Goal: Task Accomplishment & Management: Manage account settings

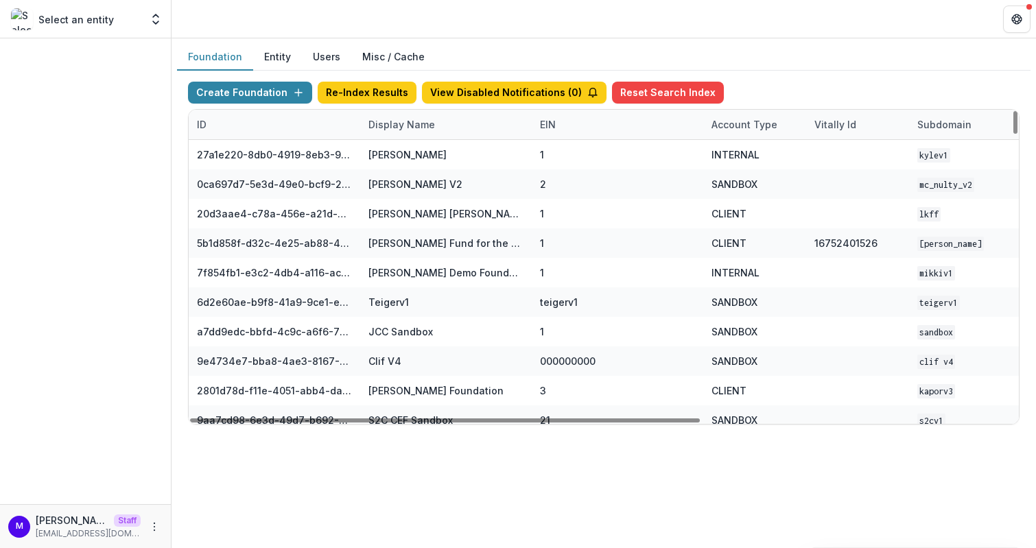
click at [400, 121] on div "Display Name" at bounding box center [401, 124] width 83 height 14
click at [405, 156] on input at bounding box center [444, 154] width 165 height 22
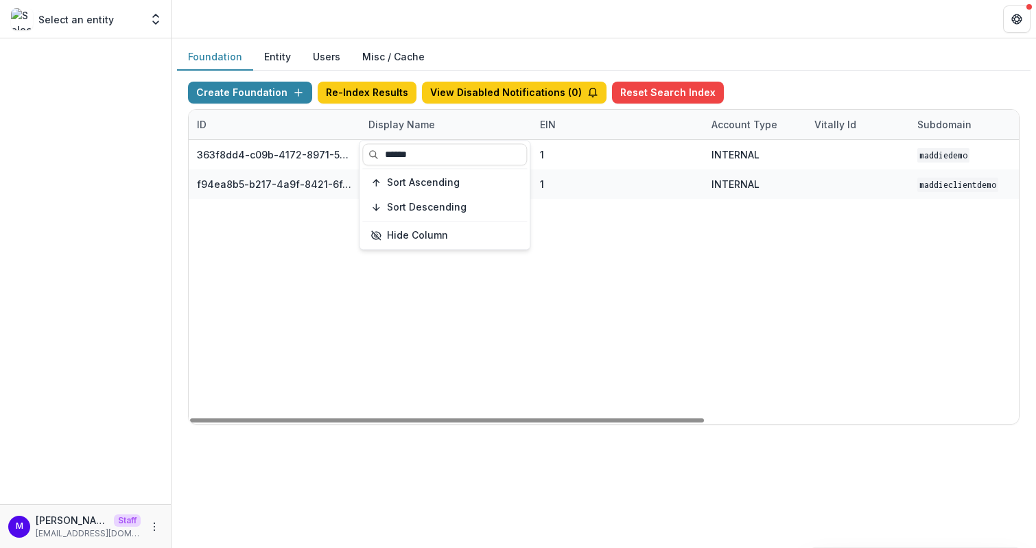
type input "******"
click at [458, 29] on header at bounding box center [603, 19] width 864 height 38
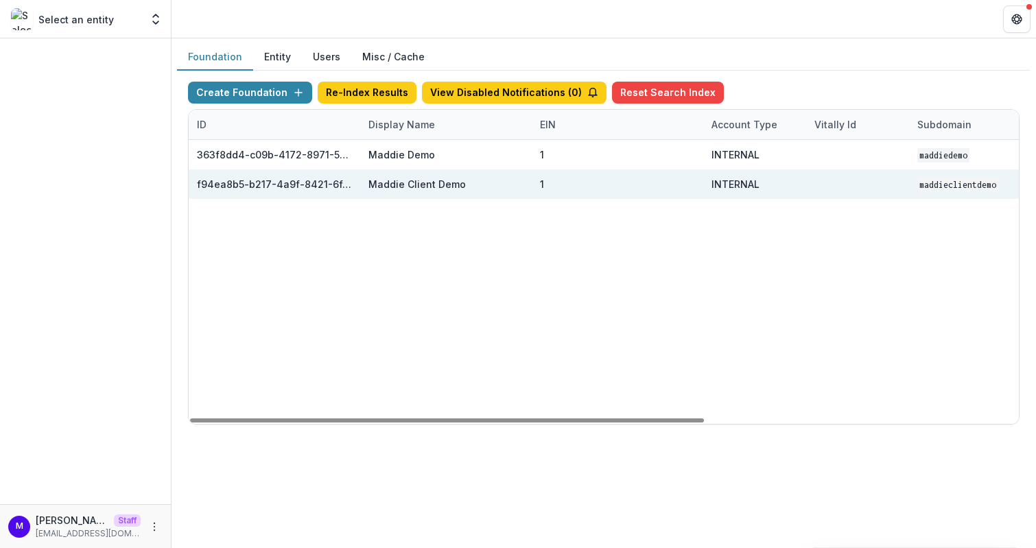
scroll to position [0, 506]
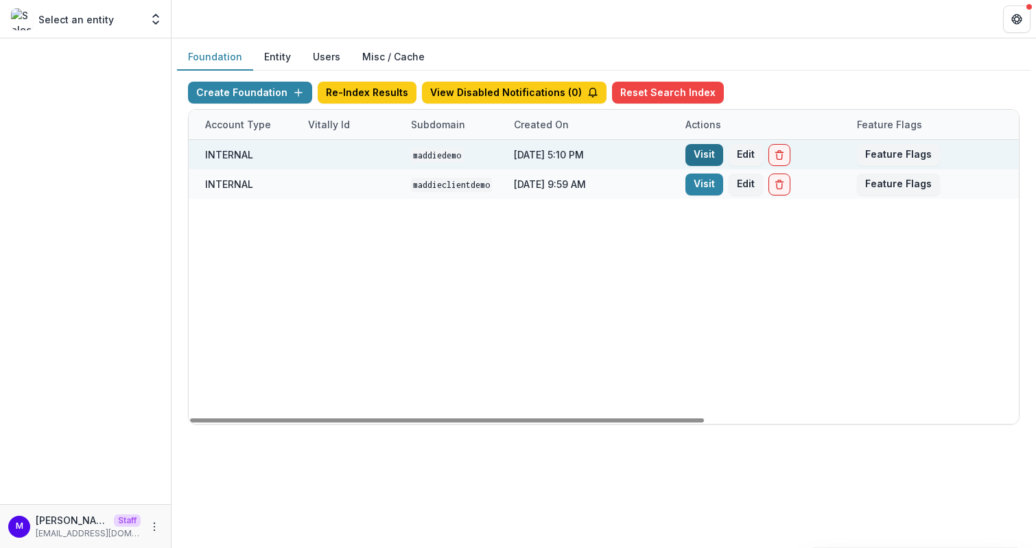
click at [705, 159] on link "Visit" at bounding box center [704, 155] width 38 height 22
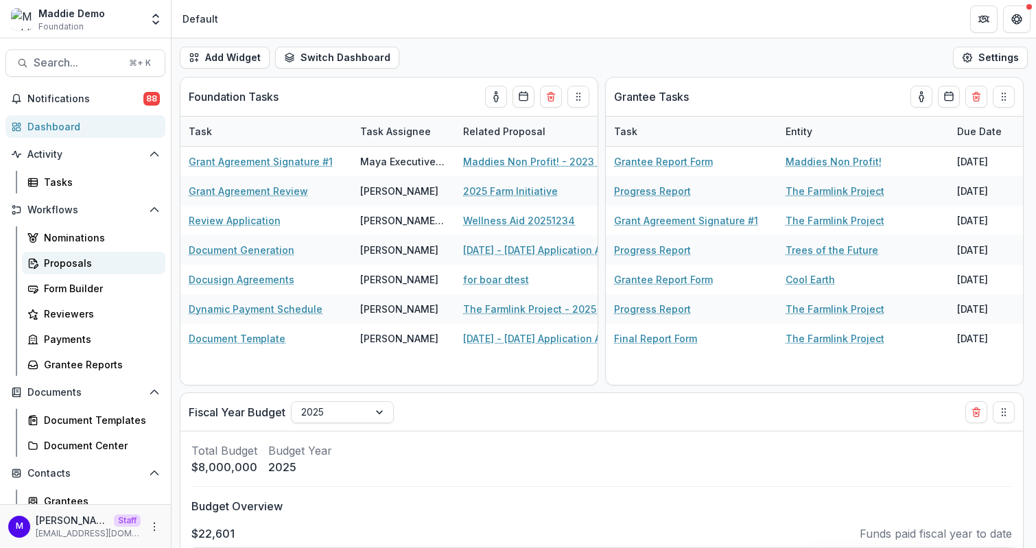
click at [70, 261] on div "Proposals" at bounding box center [99, 263] width 110 height 14
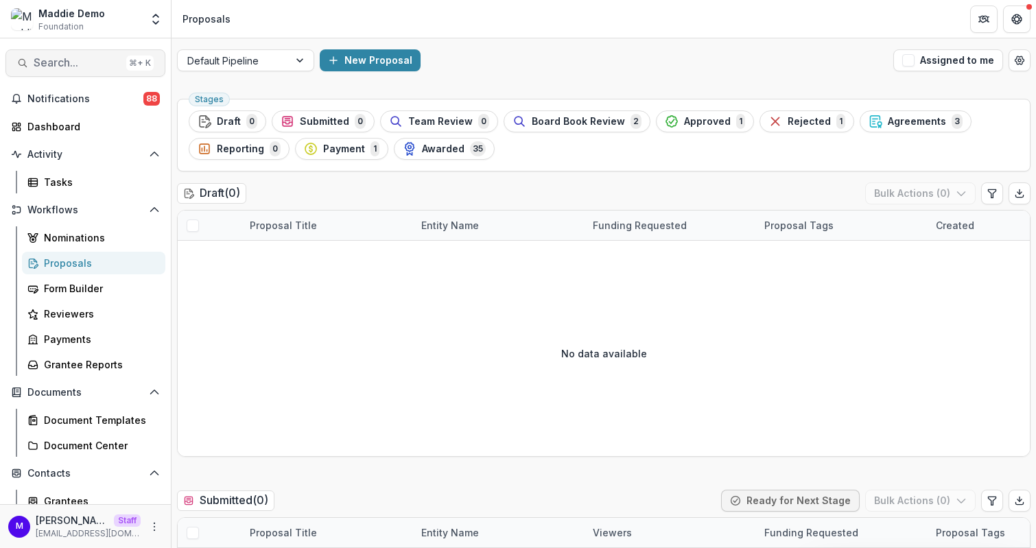
click at [86, 62] on span "Search..." at bounding box center [77, 62] width 87 height 13
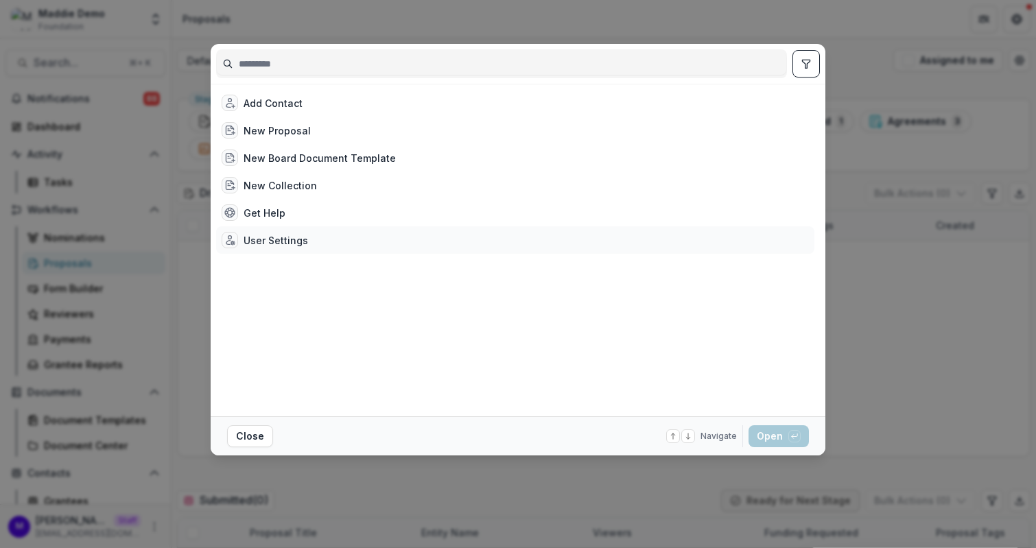
click at [296, 235] on div "User Settings" at bounding box center [275, 240] width 64 height 14
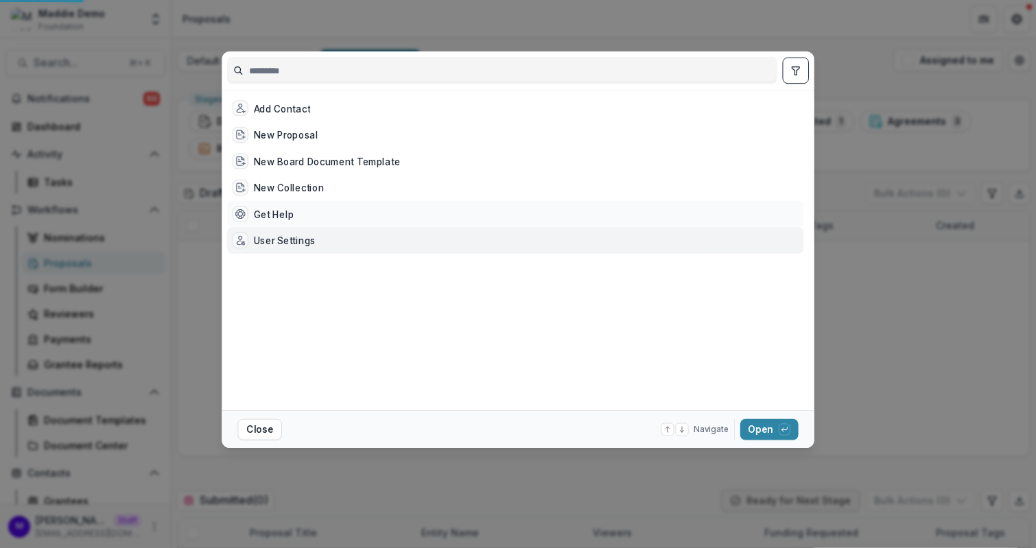
select select "**********"
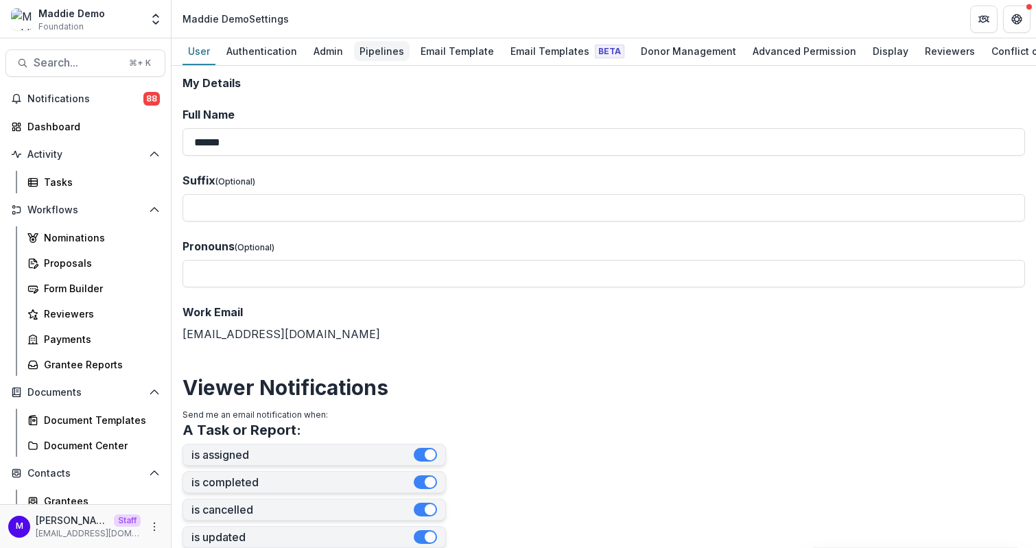
click at [367, 44] on div "Pipelines" at bounding box center [382, 51] width 56 height 20
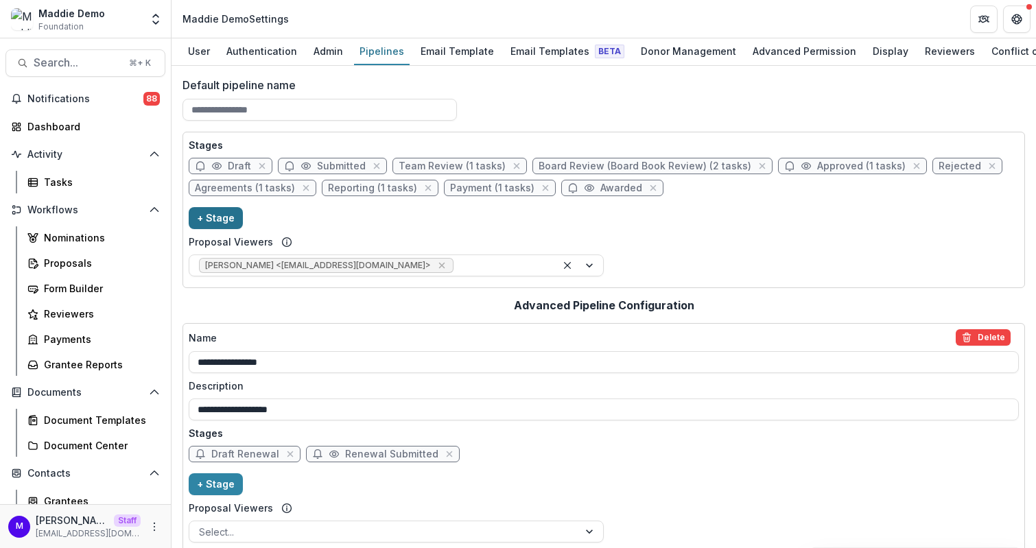
click at [224, 217] on button "+ Stage" at bounding box center [216, 218] width 54 height 22
select select "*****"
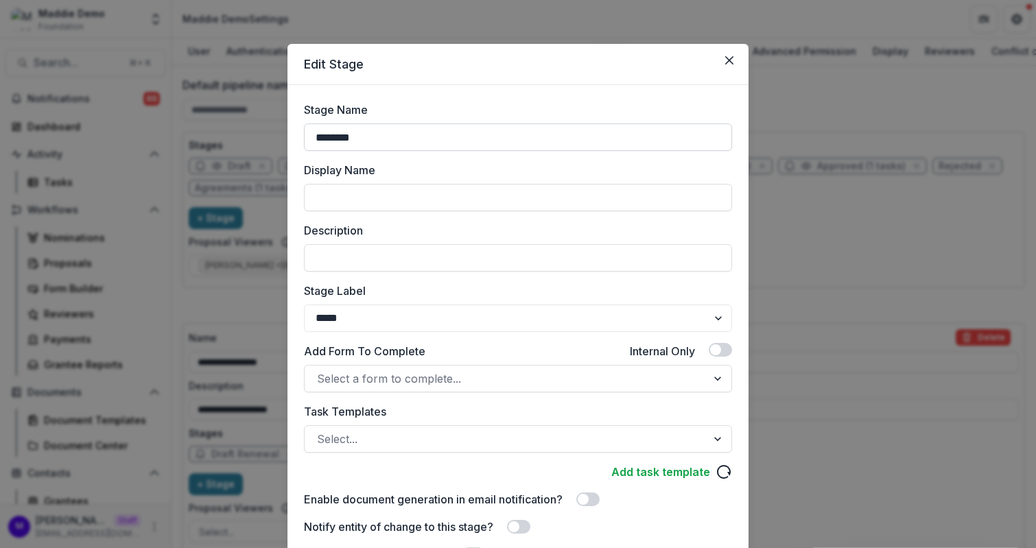
click at [348, 139] on input "********" at bounding box center [518, 136] width 428 height 27
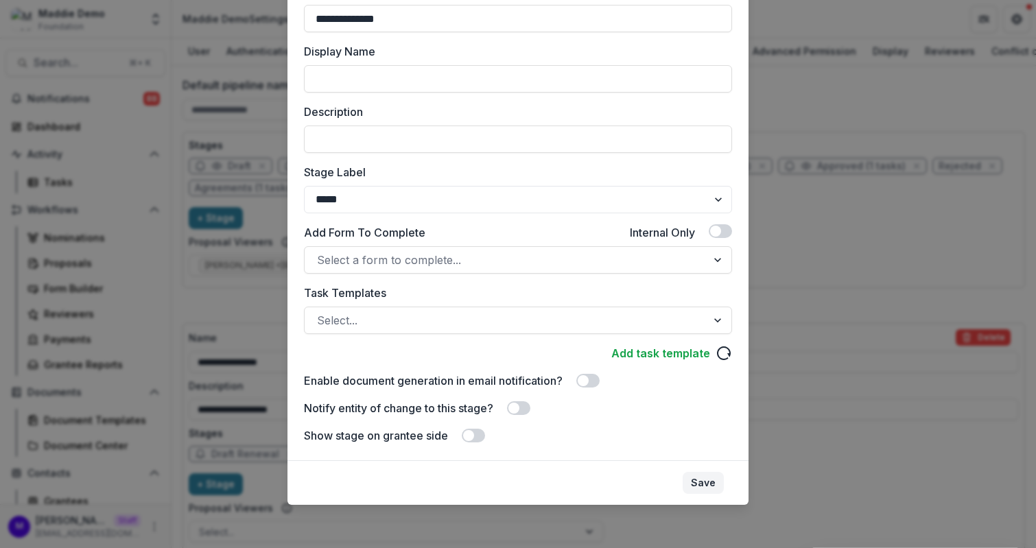
type input "**********"
click at [720, 481] on button "Save" at bounding box center [702, 483] width 41 height 22
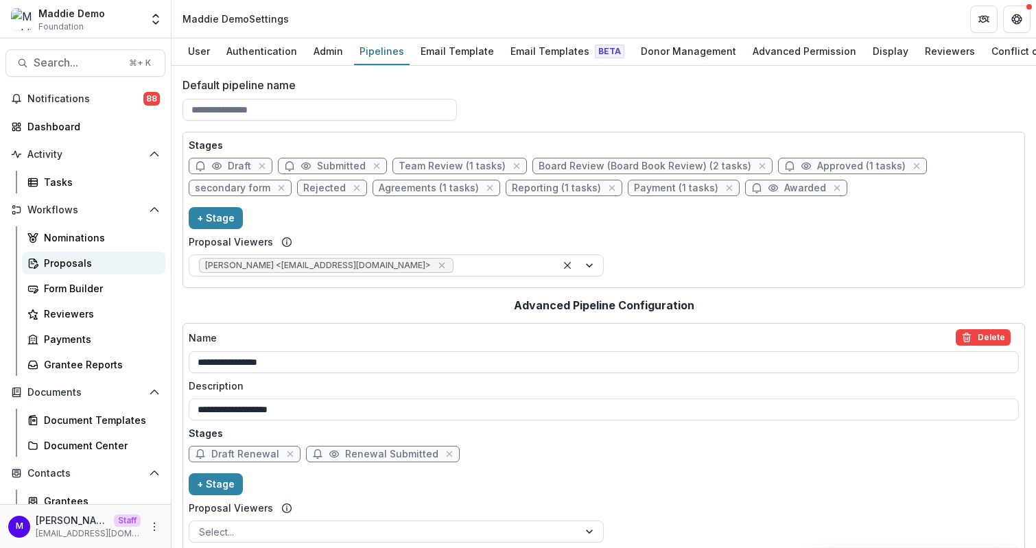
click at [68, 256] on div "Proposals" at bounding box center [99, 263] width 110 height 14
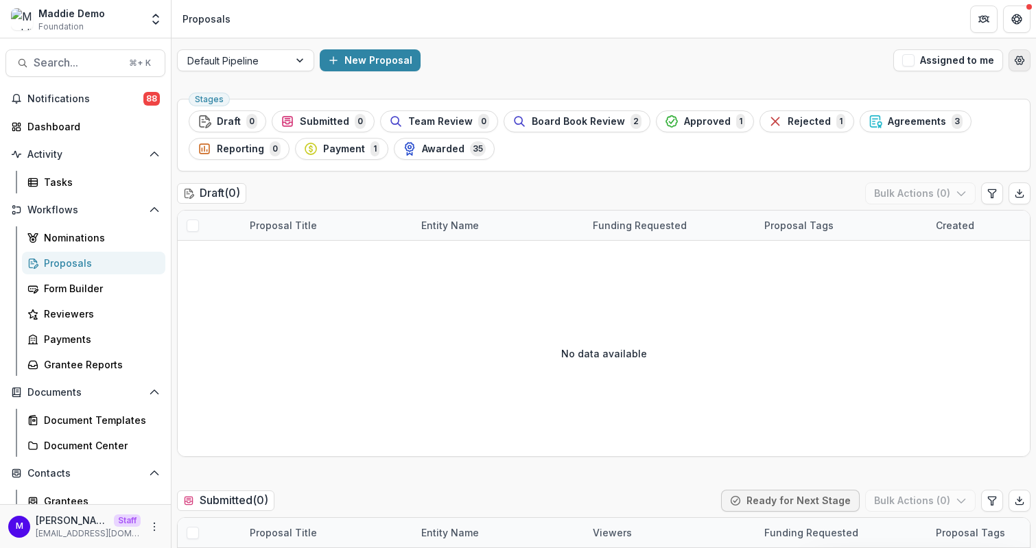
click at [1022, 58] on button "Open table manager" at bounding box center [1019, 60] width 22 height 22
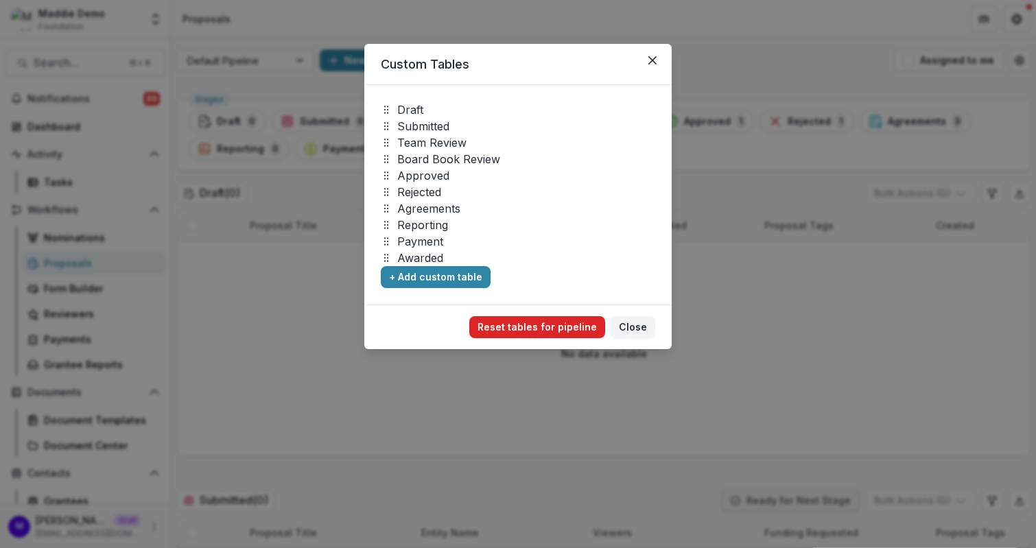
click at [533, 322] on button "Reset tables for pipeline" at bounding box center [537, 327] width 136 height 22
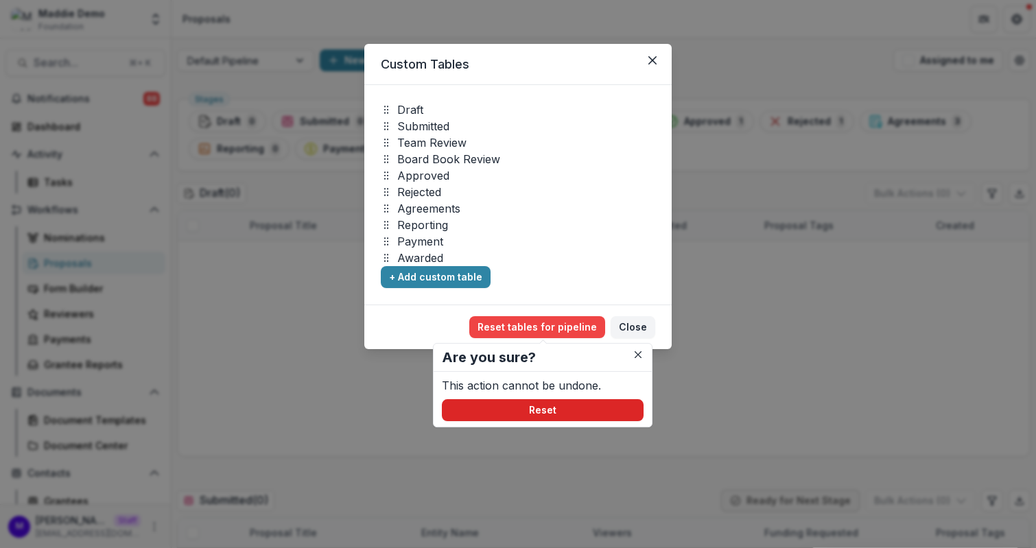
click at [551, 412] on button "Reset" at bounding box center [543, 410] width 202 height 22
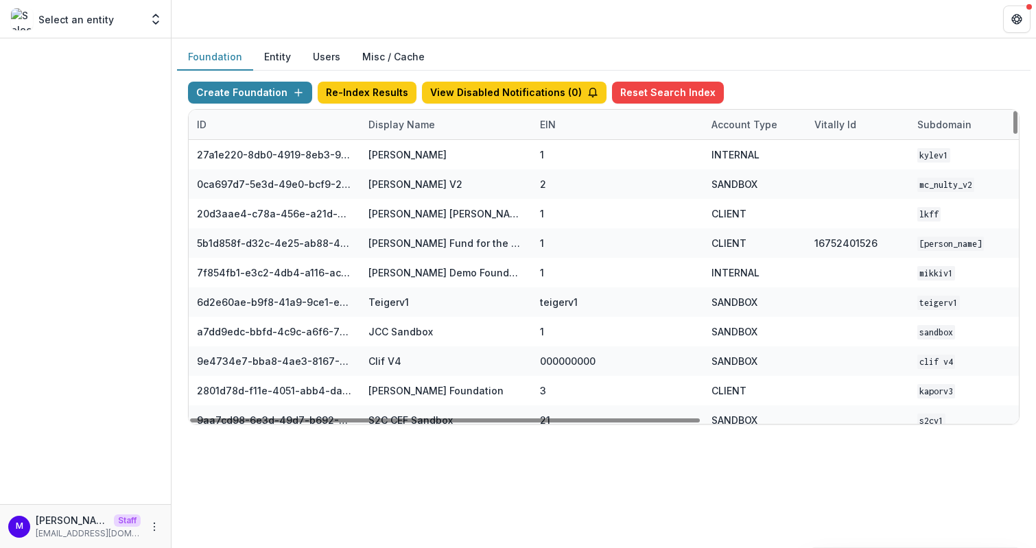
click at [383, 121] on div "Display Name" at bounding box center [401, 124] width 83 height 14
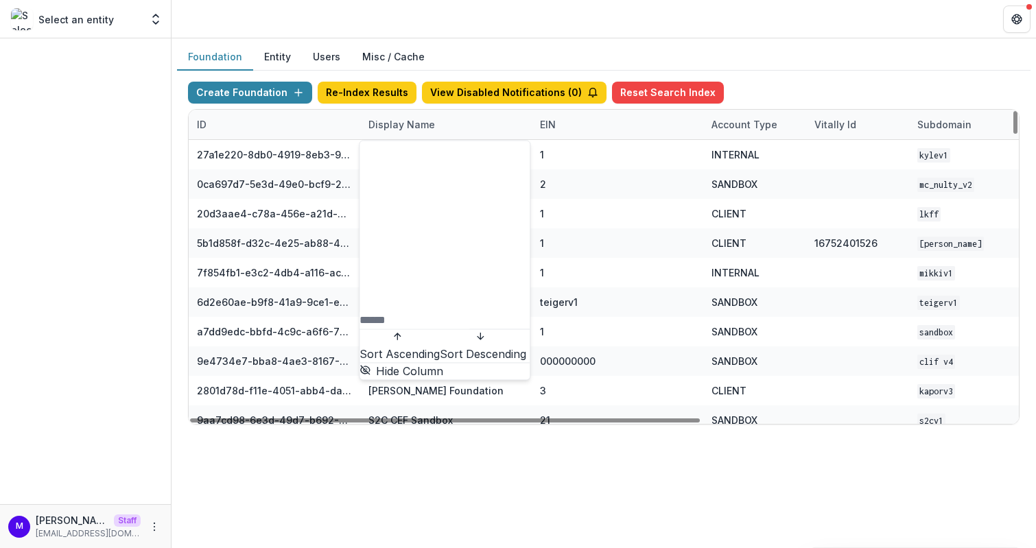
click at [397, 312] on input at bounding box center [414, 320] width 110 height 16
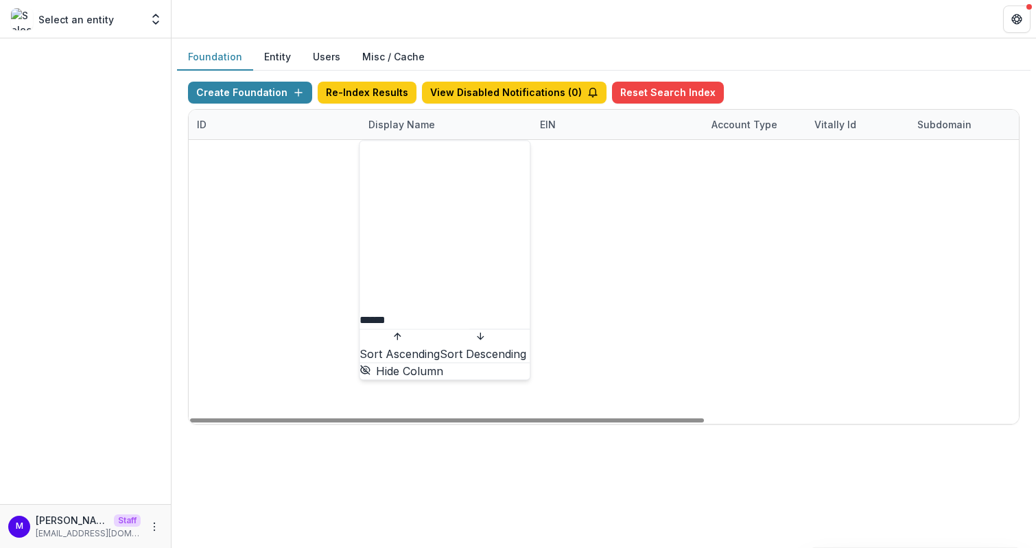
type input "******"
click at [506, 35] on header at bounding box center [603, 19] width 864 height 38
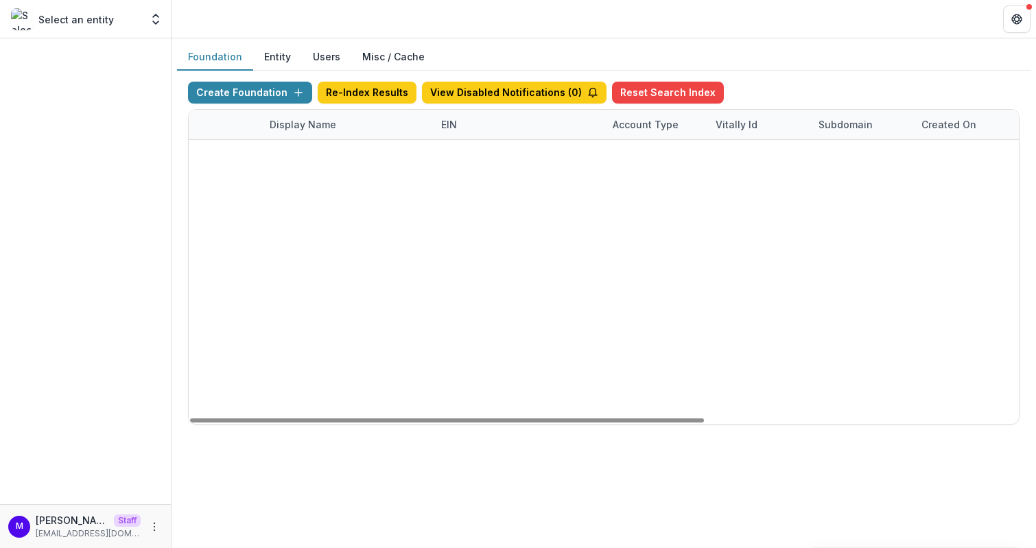
scroll to position [0, 375]
click at [829, 157] on link "Visit" at bounding box center [835, 155] width 38 height 22
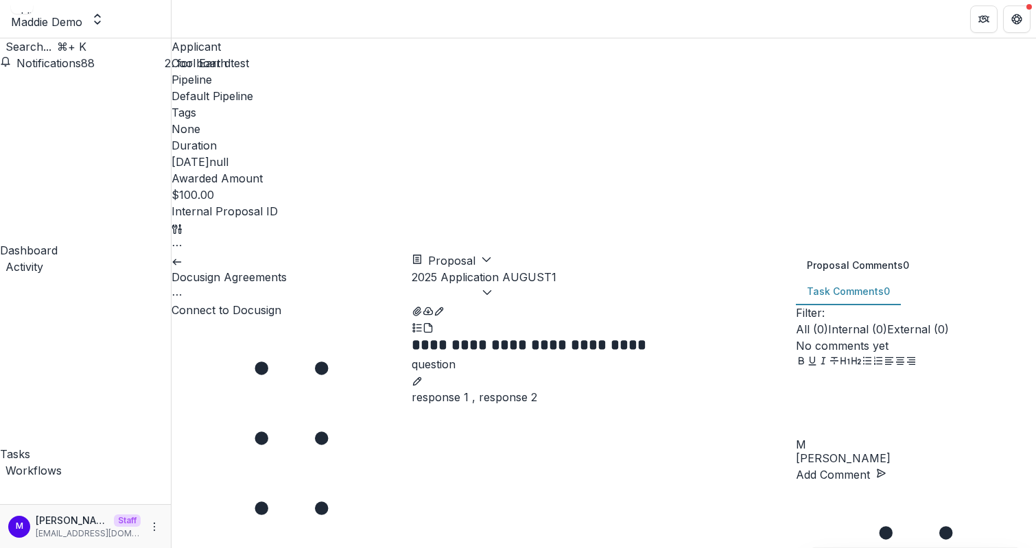
click at [182, 289] on icon "Options" at bounding box center [176, 294] width 11 height 11
click at [326, 314] on button "Cancel Task" at bounding box center [358, 325] width 95 height 23
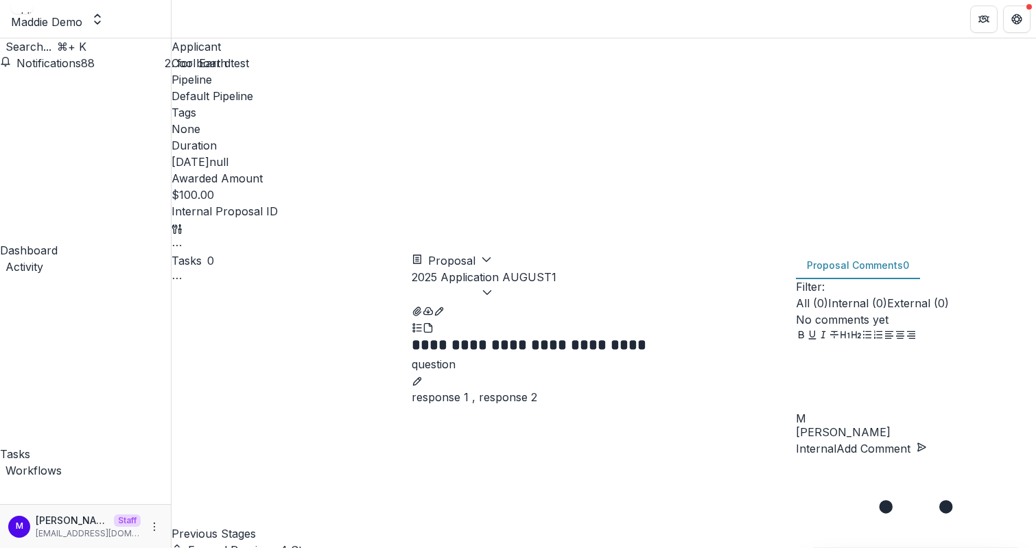
select select "**********"
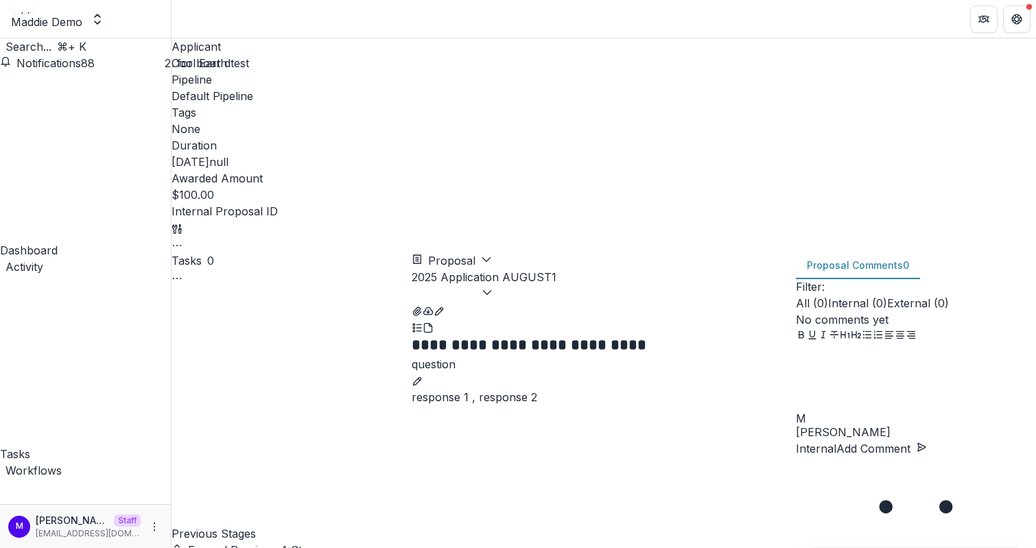
select select "**********"
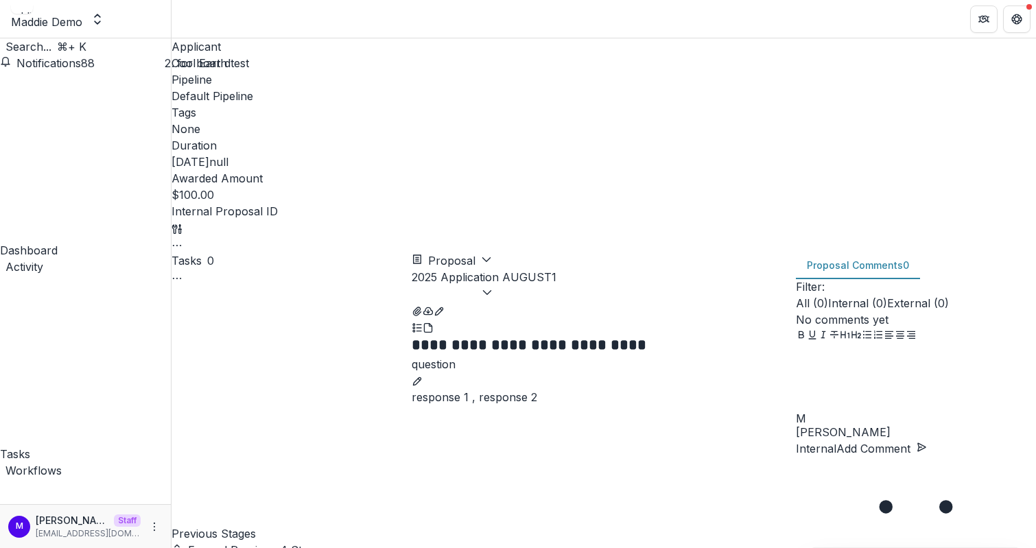
select select "**********"
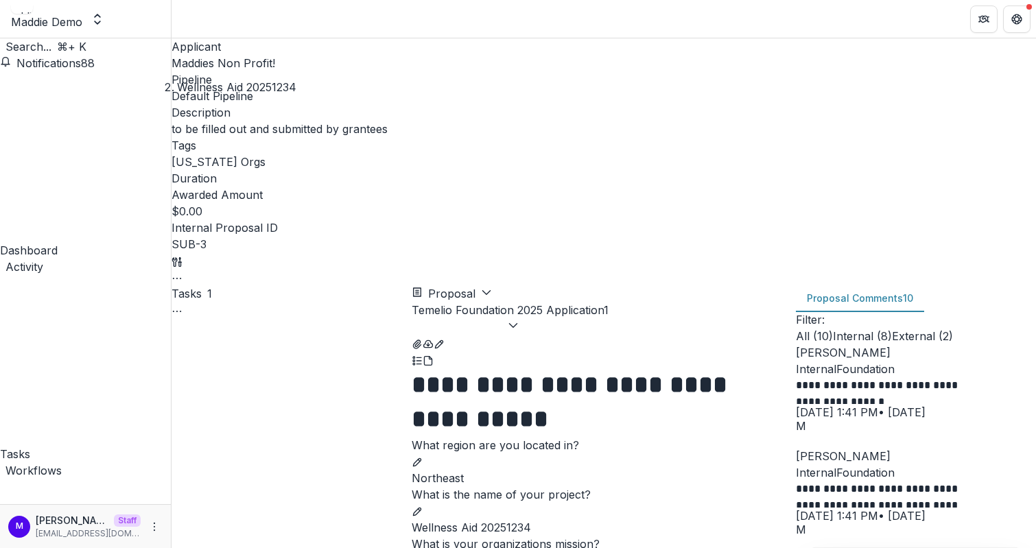
click at [182, 302] on button "Toggle View Cancelled Tasks" at bounding box center [176, 310] width 11 height 16
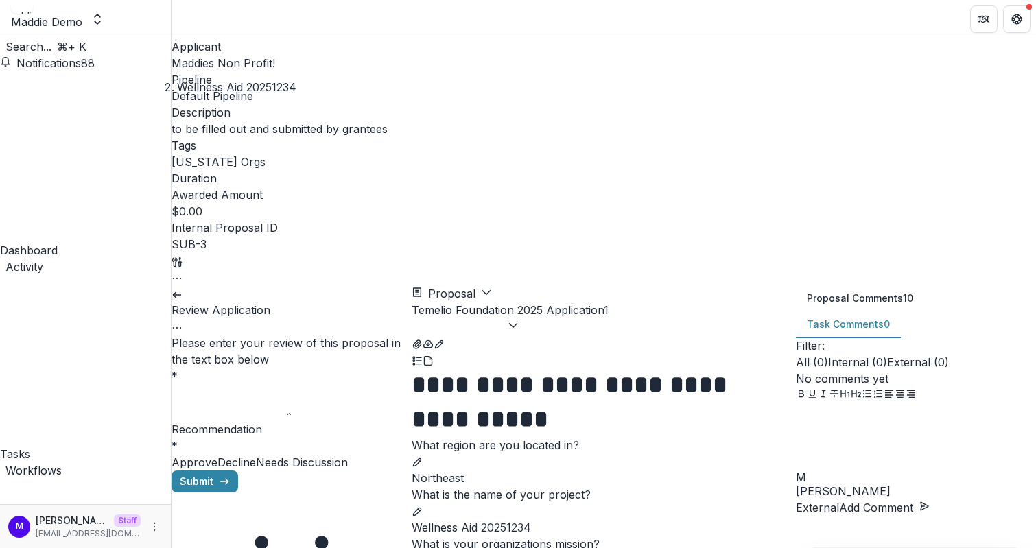
click at [182, 322] on icon "Options" at bounding box center [176, 327] width 11 height 11
click at [311, 347] on button "Cancel Task" at bounding box center [358, 358] width 95 height 23
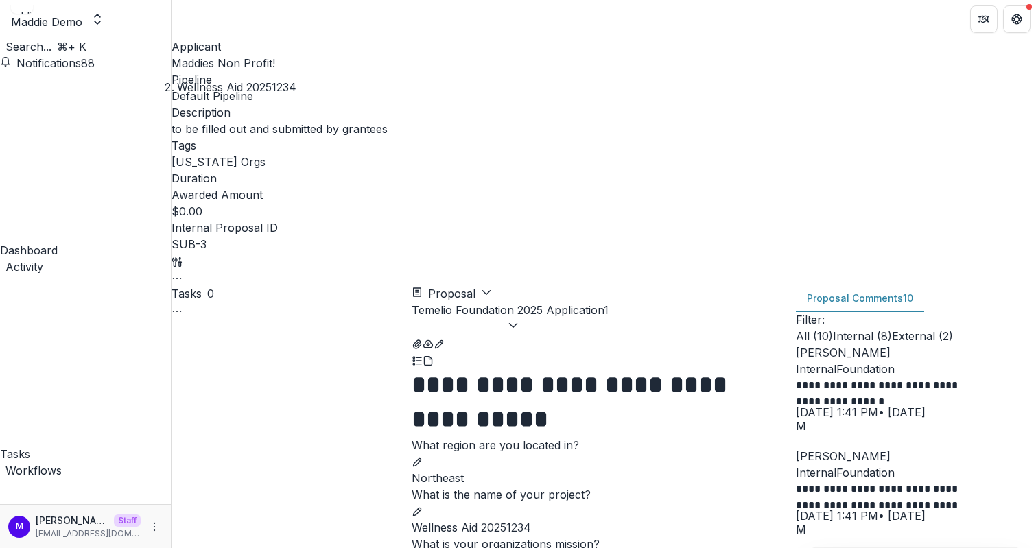
select select "********"
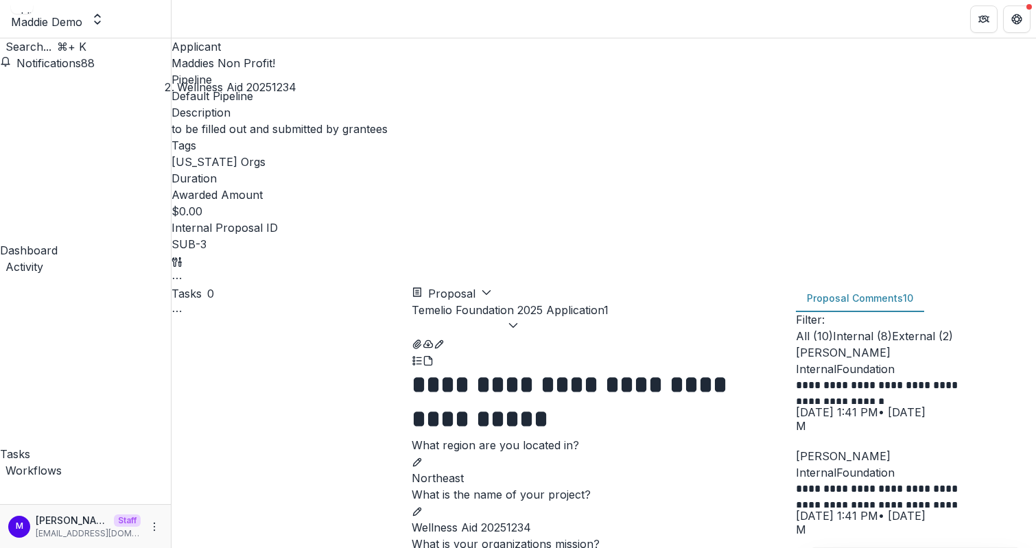
select select
select select "**********"
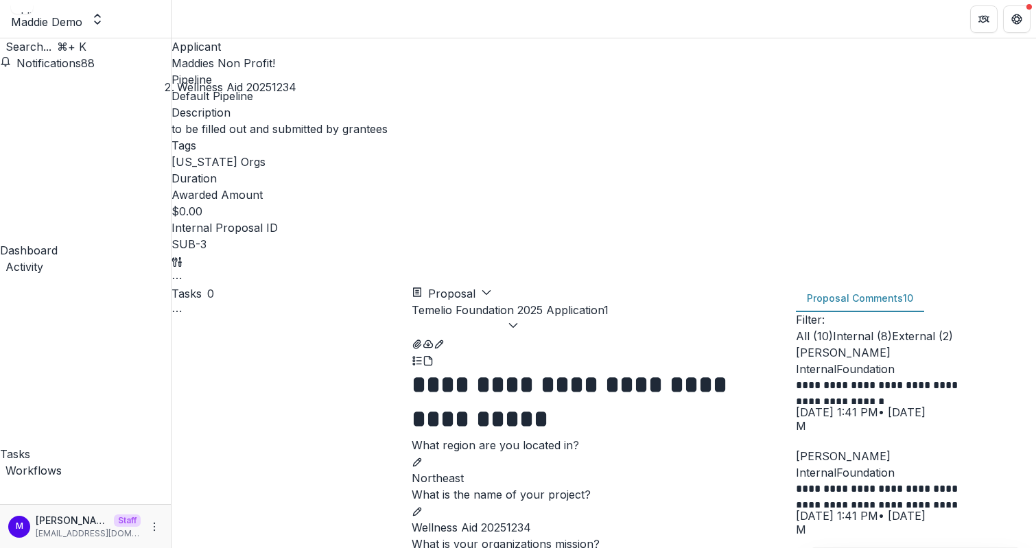
click at [608, 302] on button "Temelio Foundation 2025 Application 1" at bounding box center [510, 318] width 197 height 33
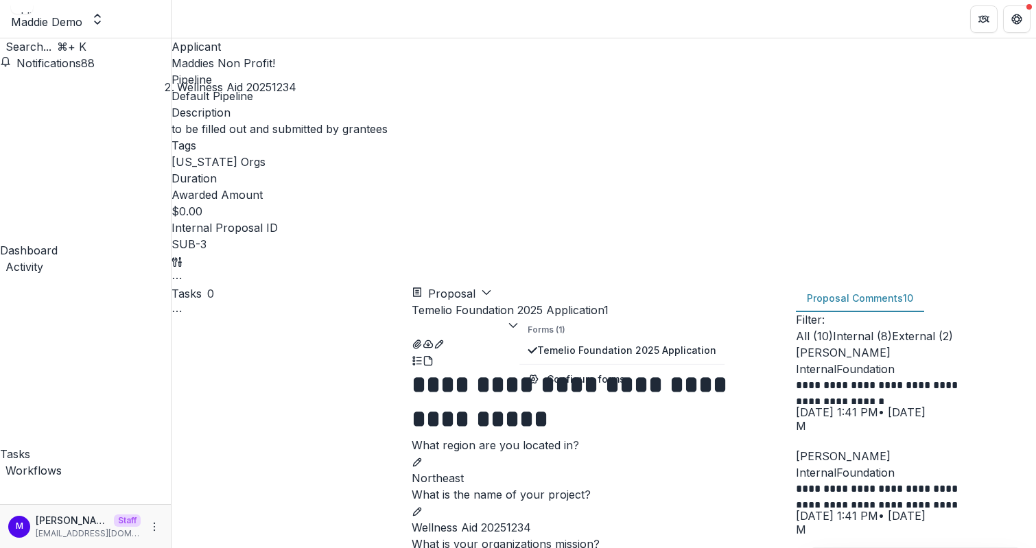
click at [171, 187] on div at bounding box center [171, 187] width 0 height 0
click at [608, 302] on button "Temelio Foundation 2025 Application 1" at bounding box center [510, 318] width 197 height 33
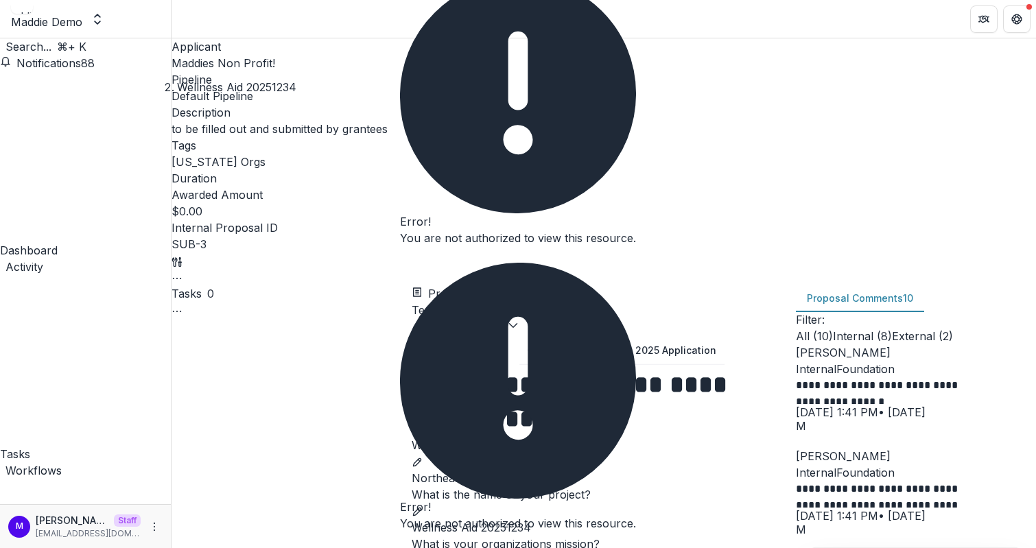
click at [75, 52] on button "Search... ⌘ + K" at bounding box center [43, 46] width 86 height 16
select select "**********"
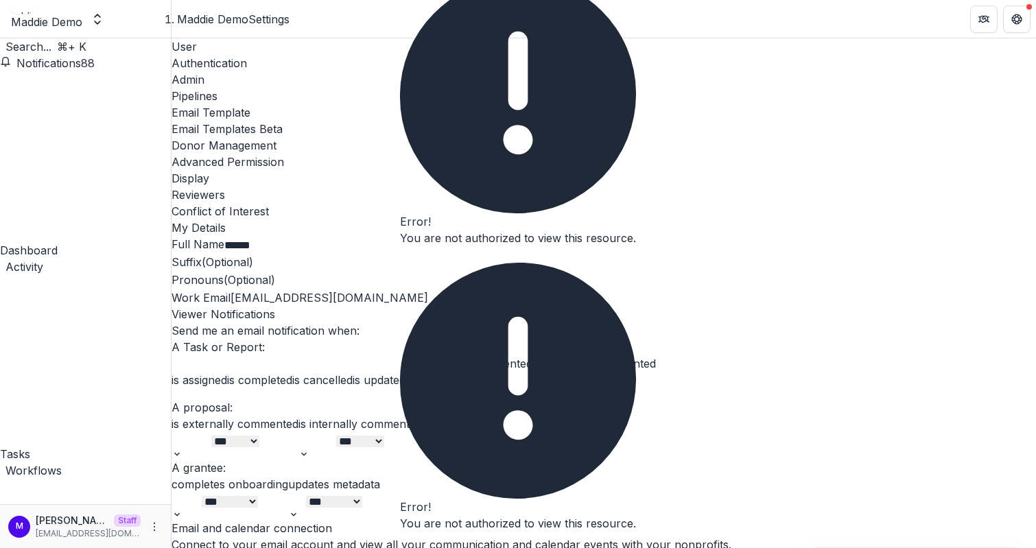
click at [382, 88] on div "Pipelines" at bounding box center [603, 96] width 864 height 16
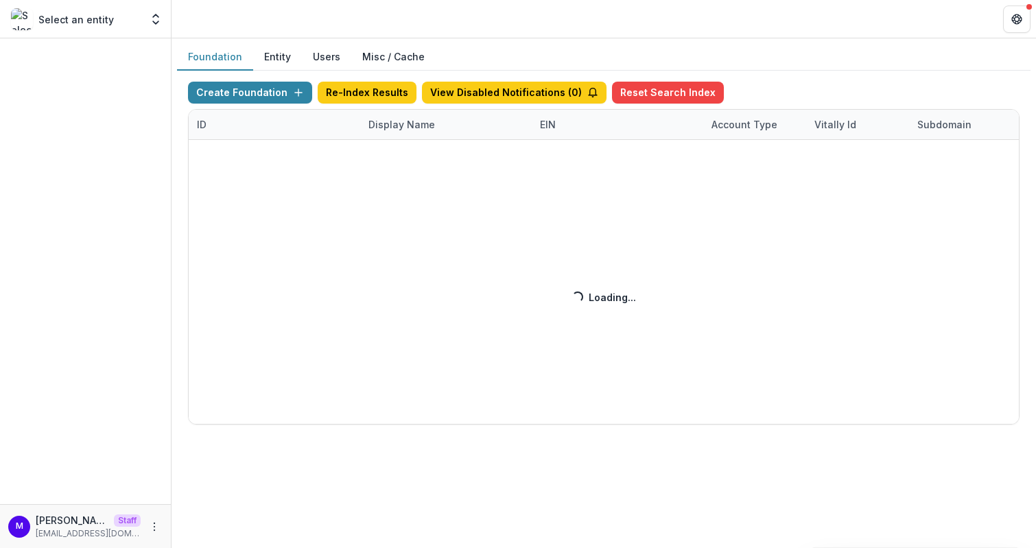
click at [386, 122] on div "Create Foundation Re-Index Results View Disabled Notifications ( 0 ) Reset Sear…" at bounding box center [603, 253] width 831 height 343
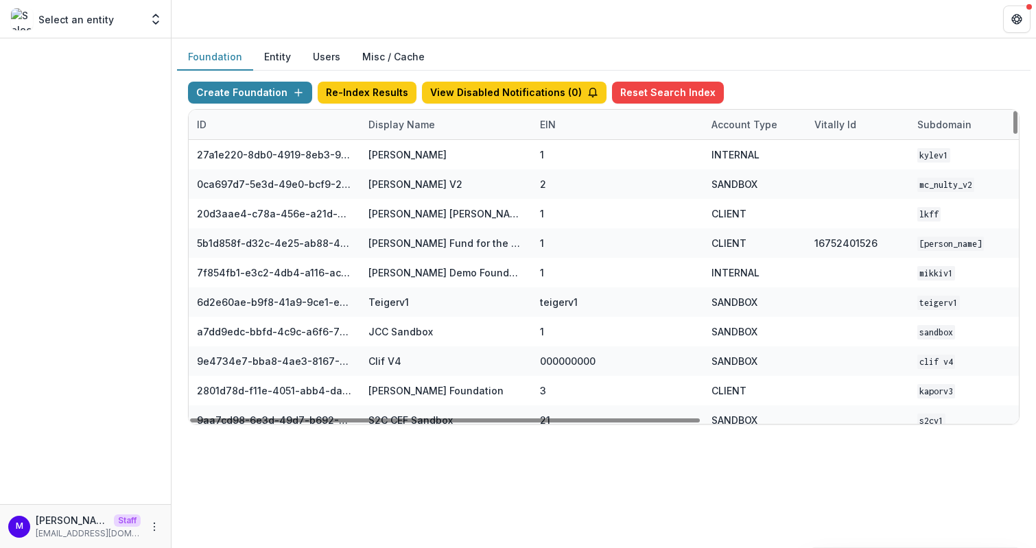
click at [389, 122] on div "Display Name" at bounding box center [401, 124] width 83 height 14
click at [389, 151] on input at bounding box center [444, 154] width 165 height 22
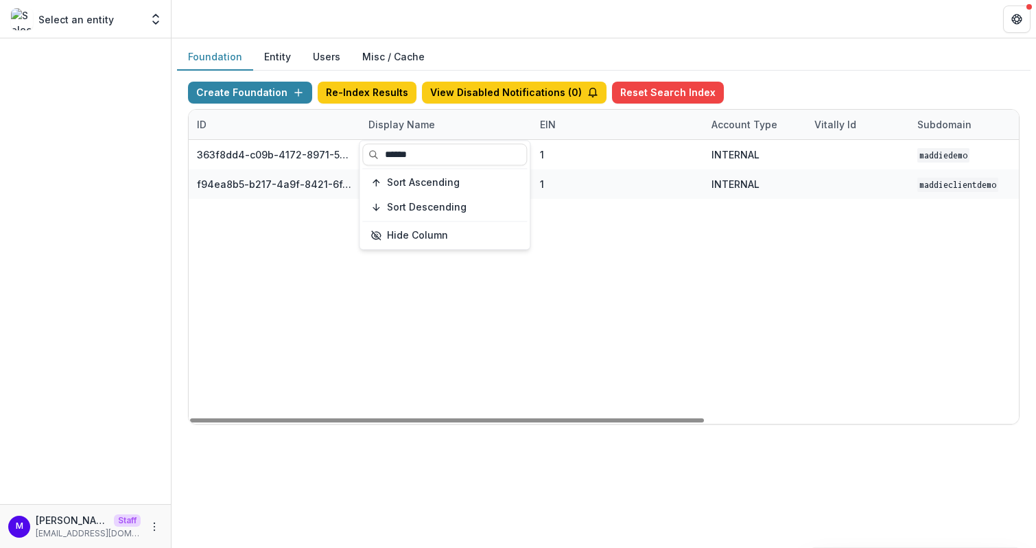
type input "******"
drag, startPoint x: 454, startPoint y: 36, endPoint x: 455, endPoint y: 60, distance: 23.3
click at [454, 36] on header at bounding box center [603, 19] width 864 height 38
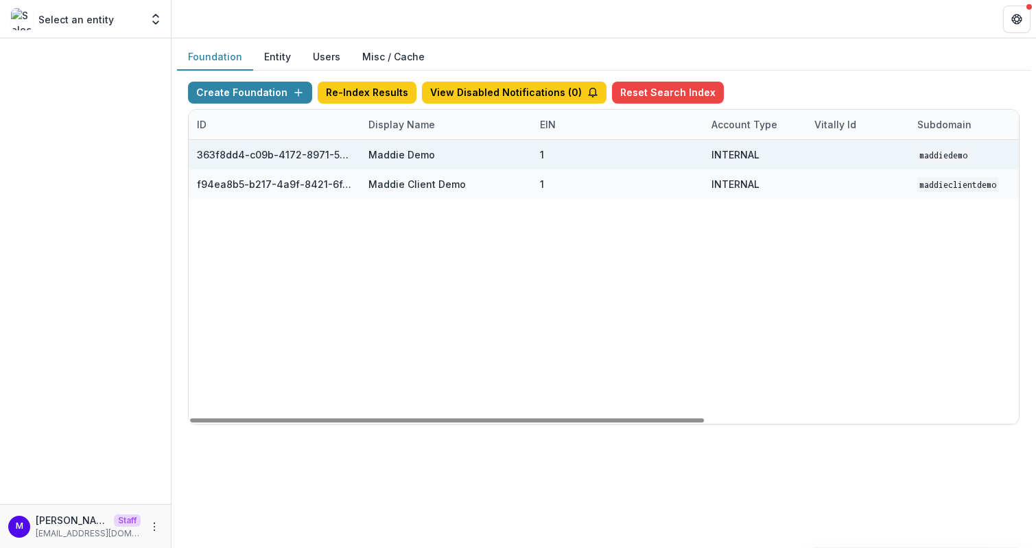
scroll to position [0, 506]
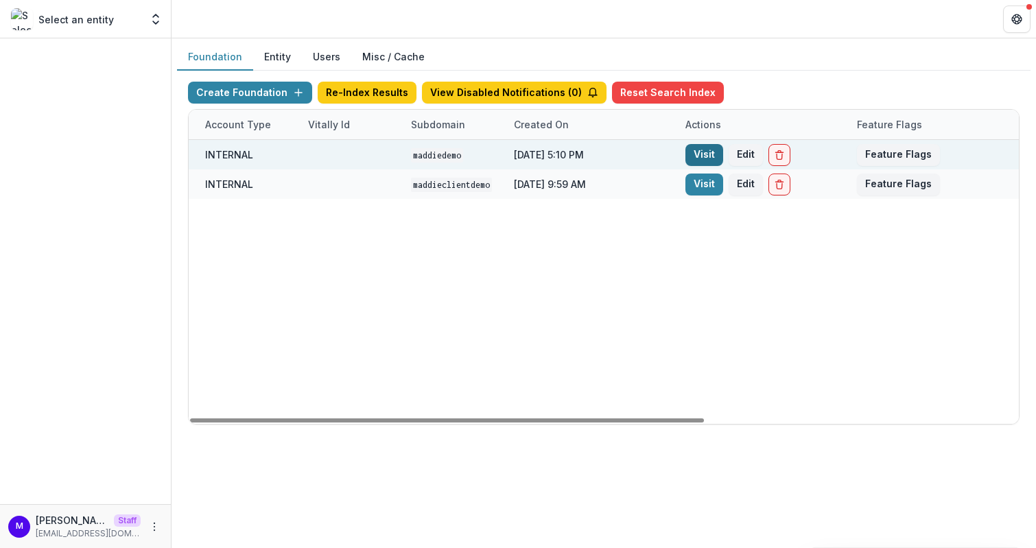
click at [711, 152] on link "Visit" at bounding box center [704, 155] width 38 height 22
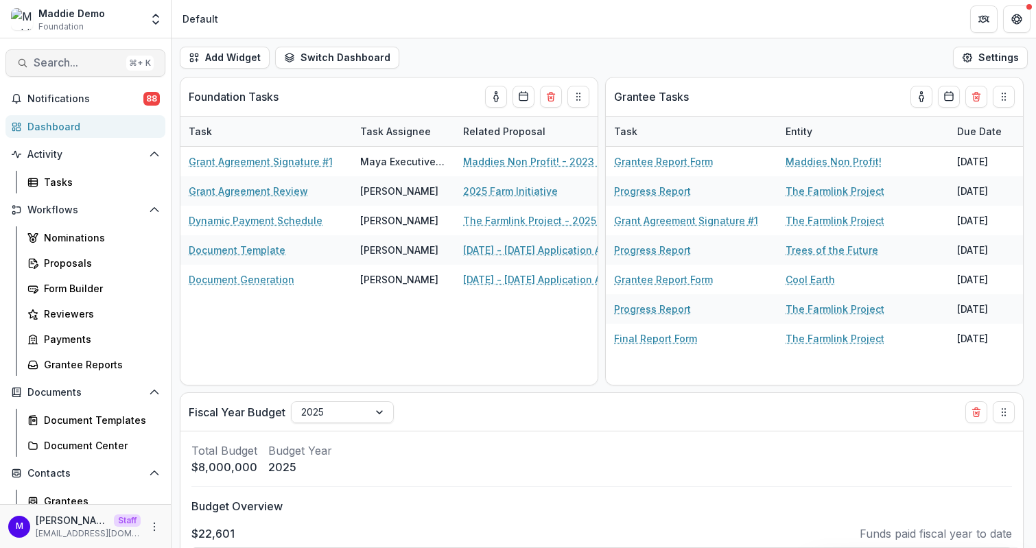
click at [79, 69] on span "Search..." at bounding box center [77, 62] width 87 height 13
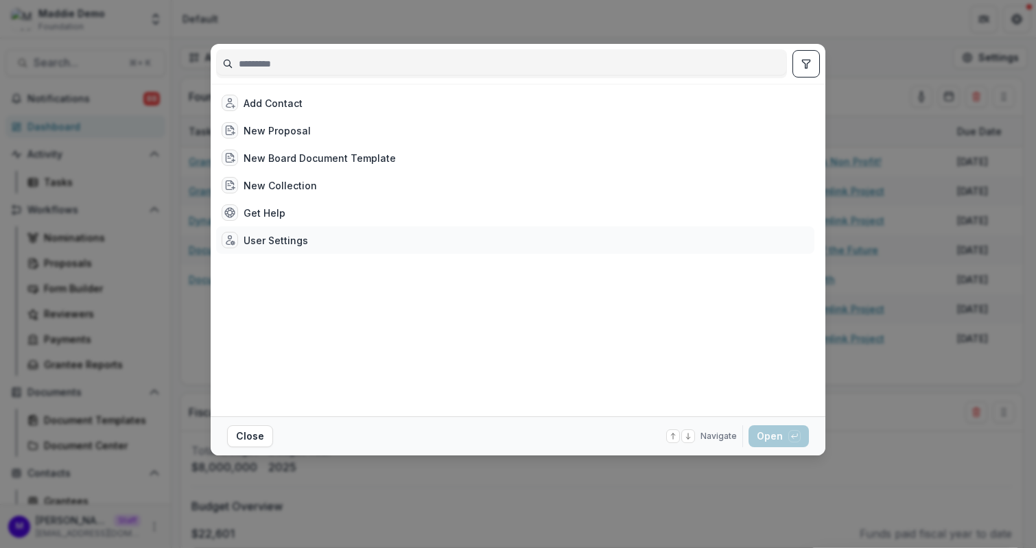
click at [277, 226] on div "User Settings" at bounding box center [515, 239] width 598 height 27
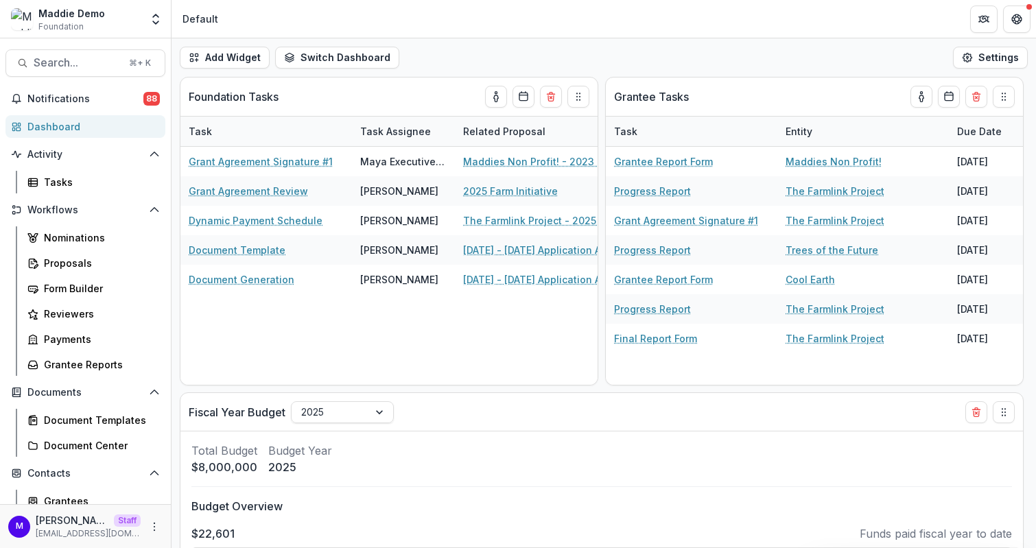
click at [277, 226] on div "Add Contact New Proposal New Board Document Template New Collection Get Help Us…" at bounding box center [515, 250] width 598 height 322
select select "**********"
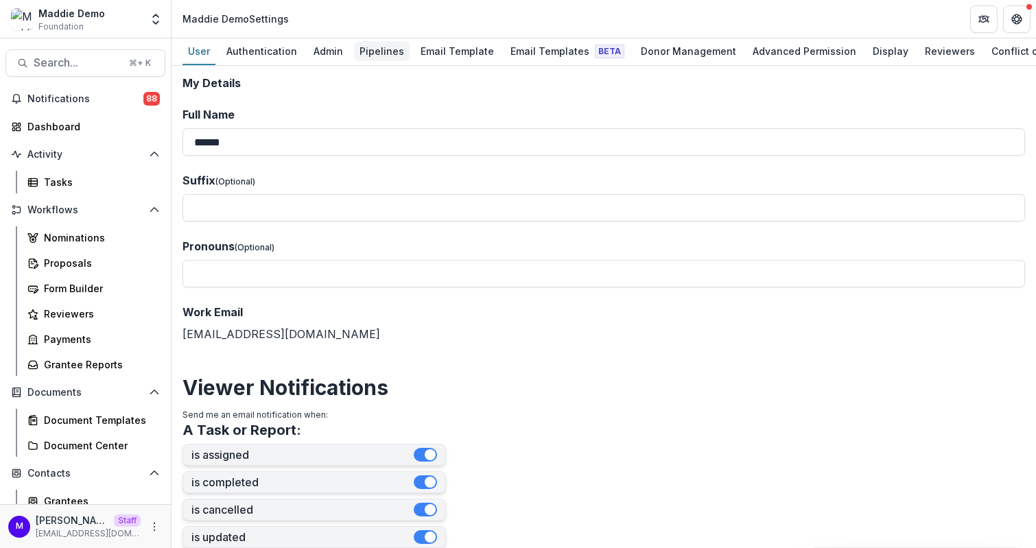
click at [370, 47] on div "Pipelines" at bounding box center [382, 51] width 56 height 20
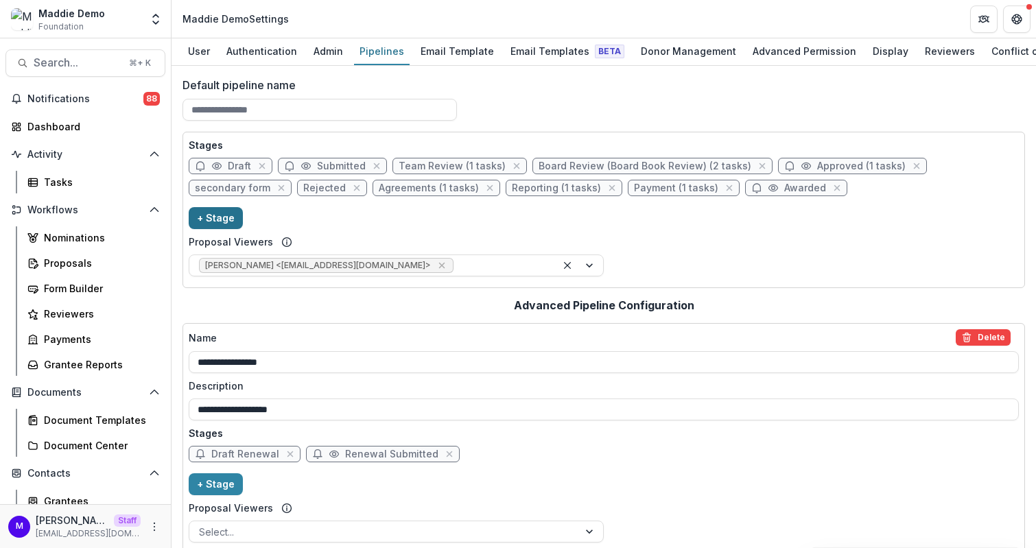
click at [219, 213] on button "+ Stage" at bounding box center [216, 218] width 54 height 22
select select "*****"
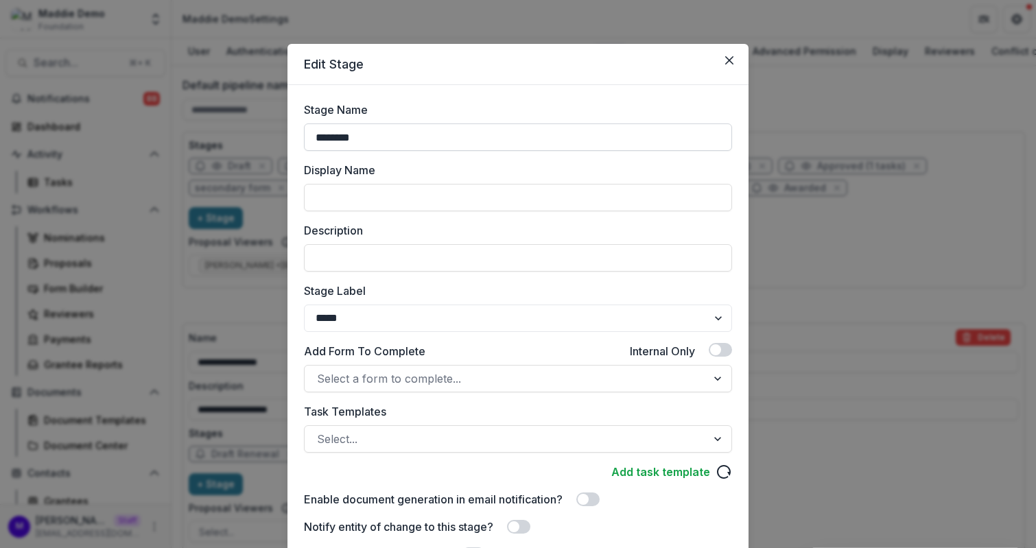
click at [347, 140] on input "********" at bounding box center [518, 136] width 428 height 27
type input "**********"
click at [363, 323] on select "******* ***** ********* ****** ******* ******** ******** ******* ********* ****…" at bounding box center [518, 318] width 428 height 27
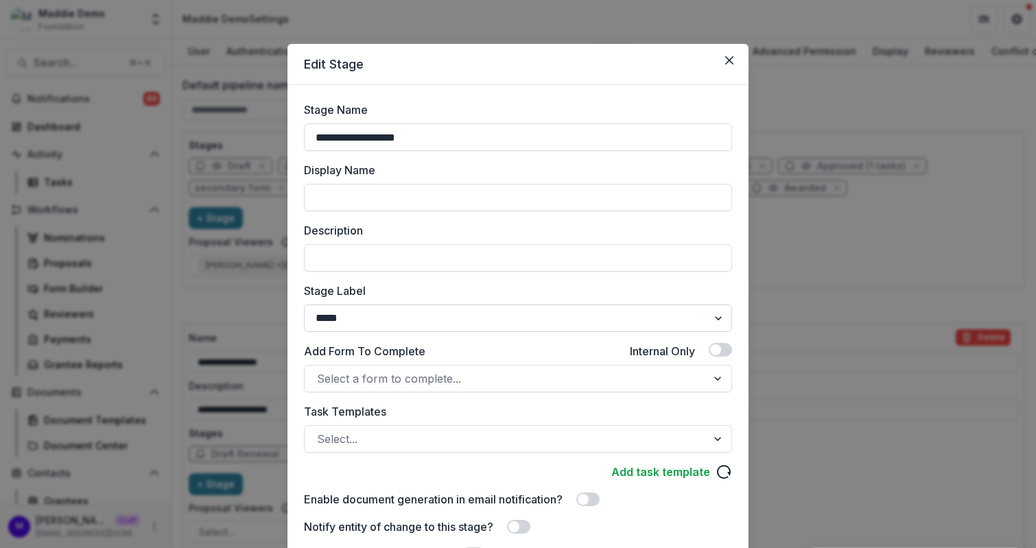
select select "*********"
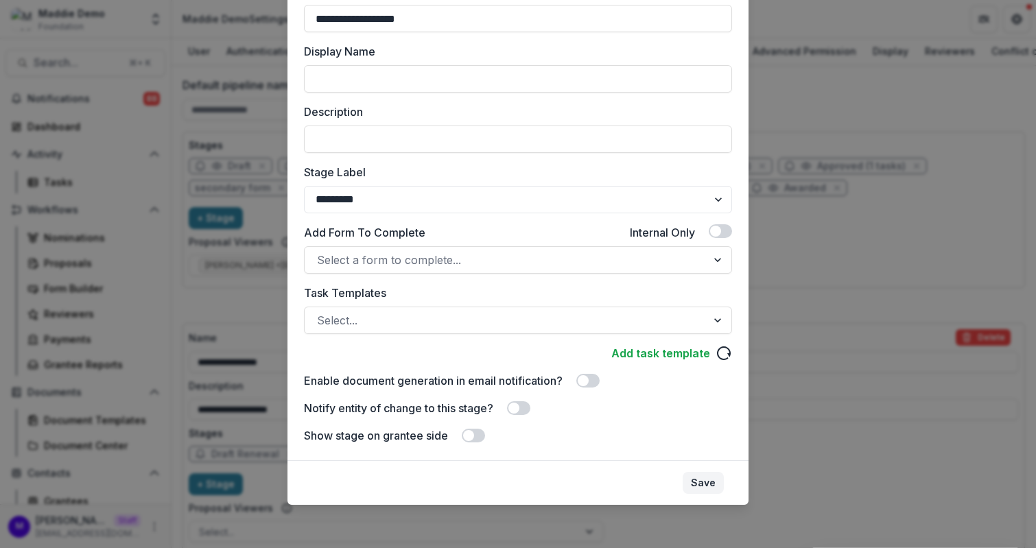
click at [702, 481] on button "Save" at bounding box center [702, 483] width 41 height 22
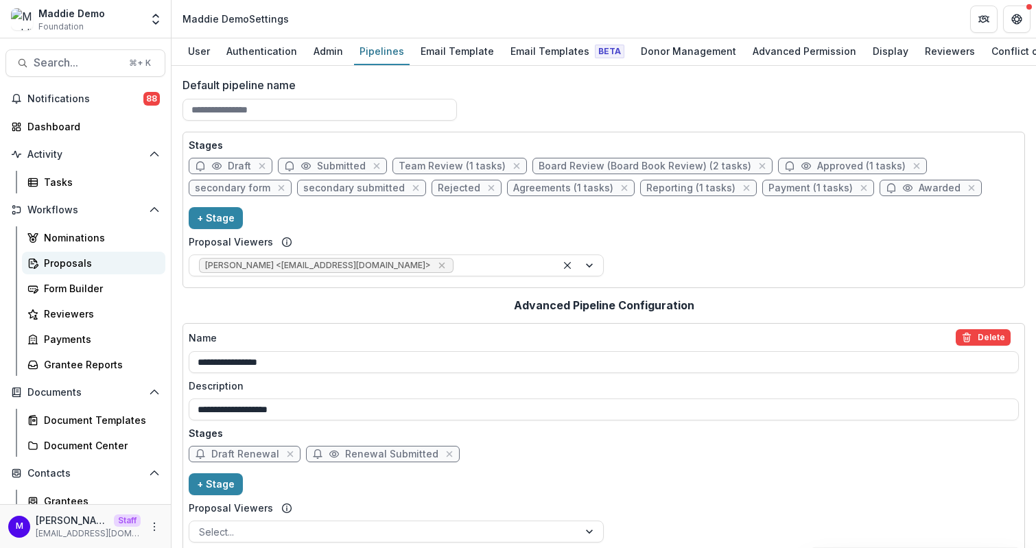
click at [72, 256] on div "Proposals" at bounding box center [99, 263] width 110 height 14
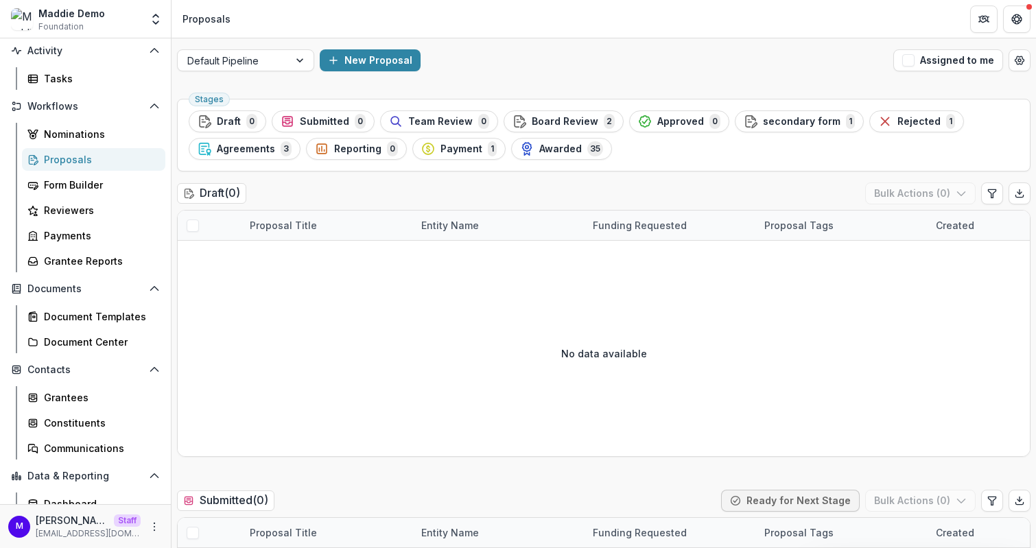
scroll to position [108, 0]
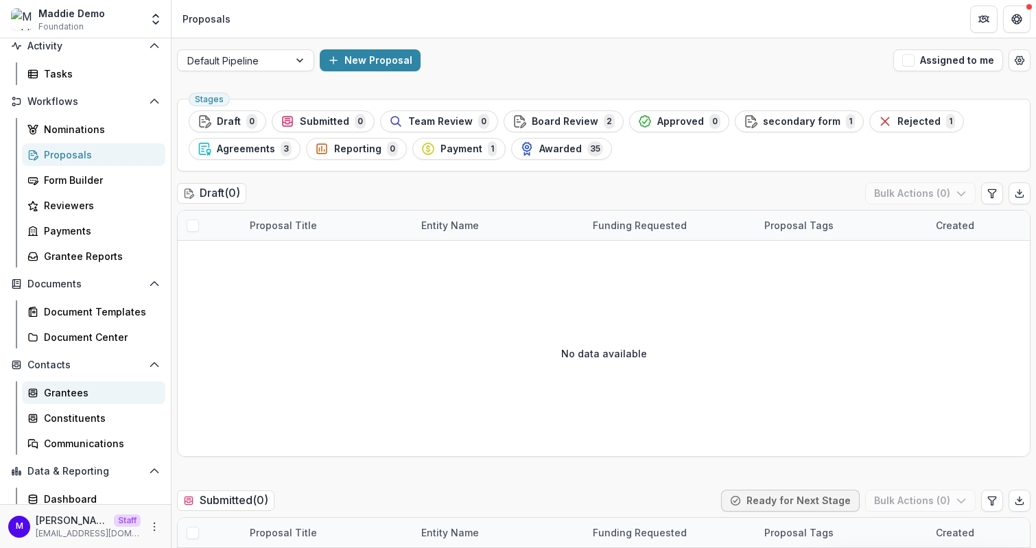
click at [67, 394] on div "Grantees" at bounding box center [99, 392] width 110 height 14
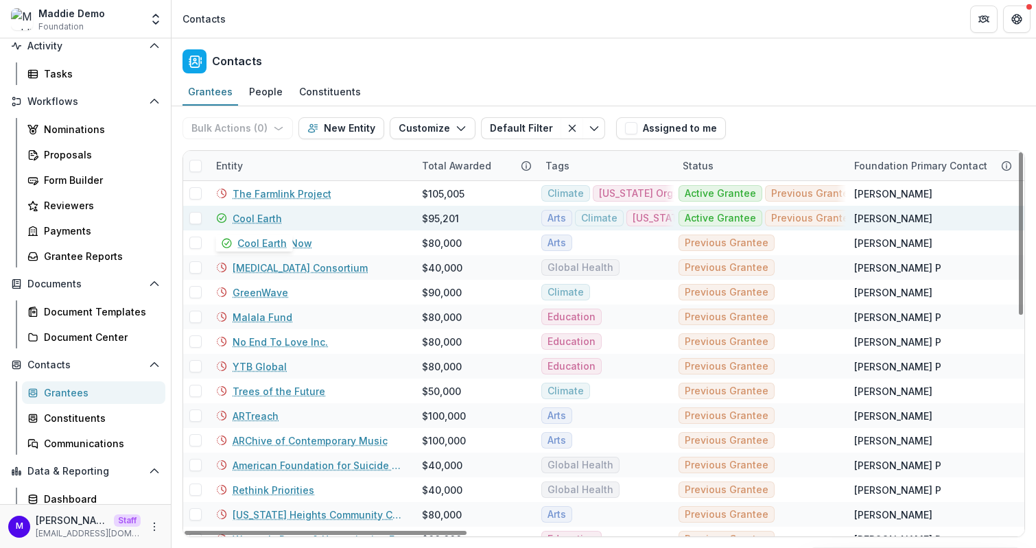
click at [265, 213] on link "Cool Earth" at bounding box center [257, 218] width 49 height 14
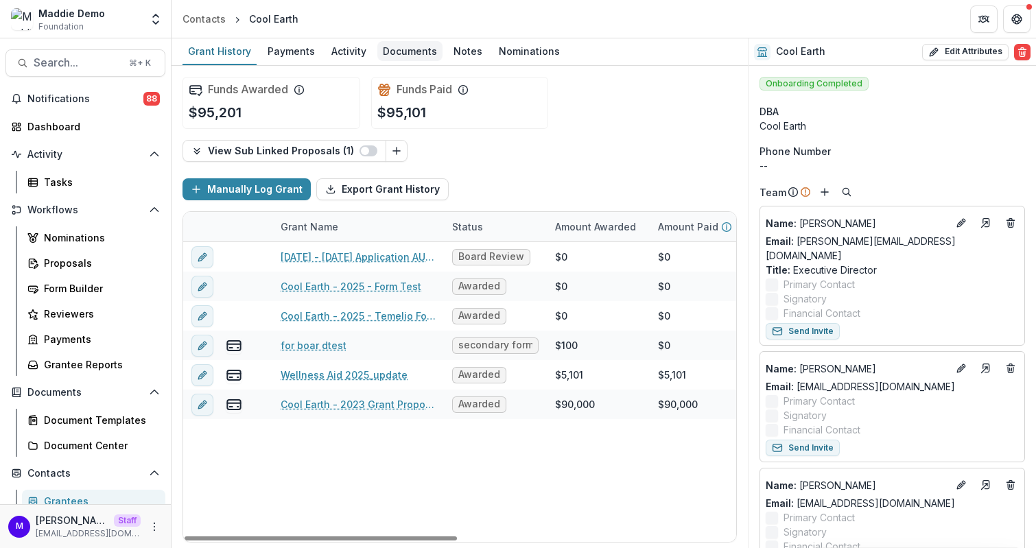
click at [403, 48] on div "Documents" at bounding box center [409, 51] width 65 height 20
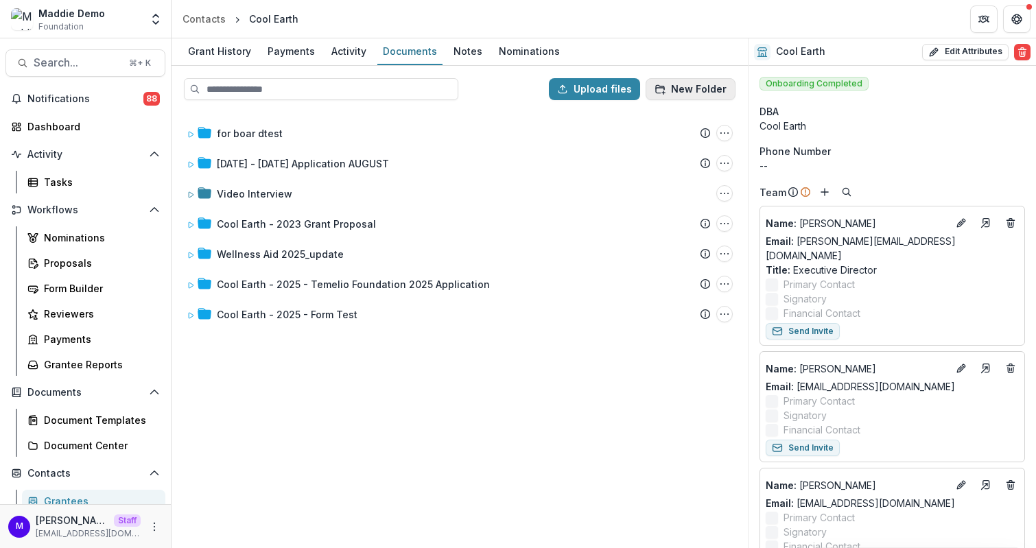
click at [703, 94] on button "New Folder" at bounding box center [690, 89] width 90 height 22
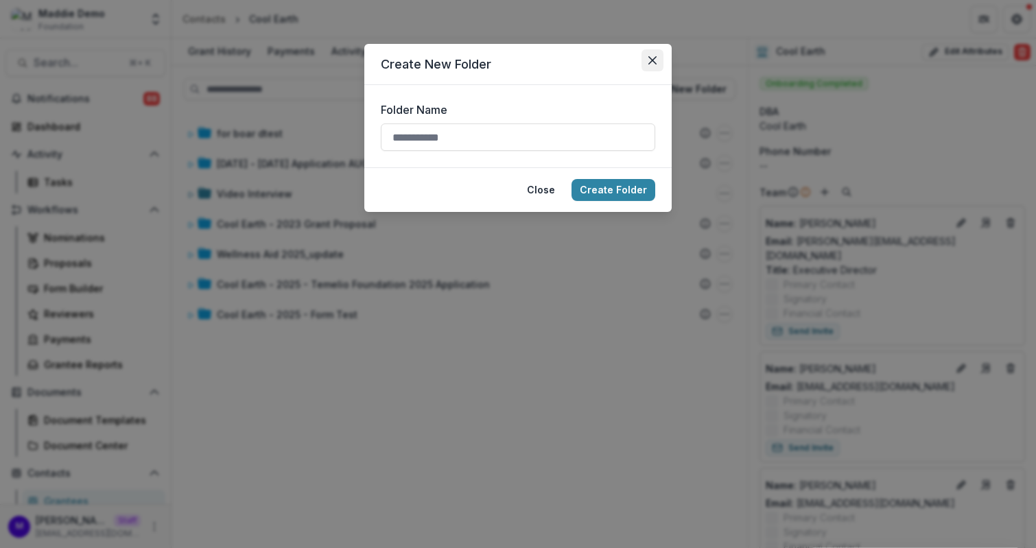
click at [655, 67] on button "Close" at bounding box center [652, 60] width 22 height 22
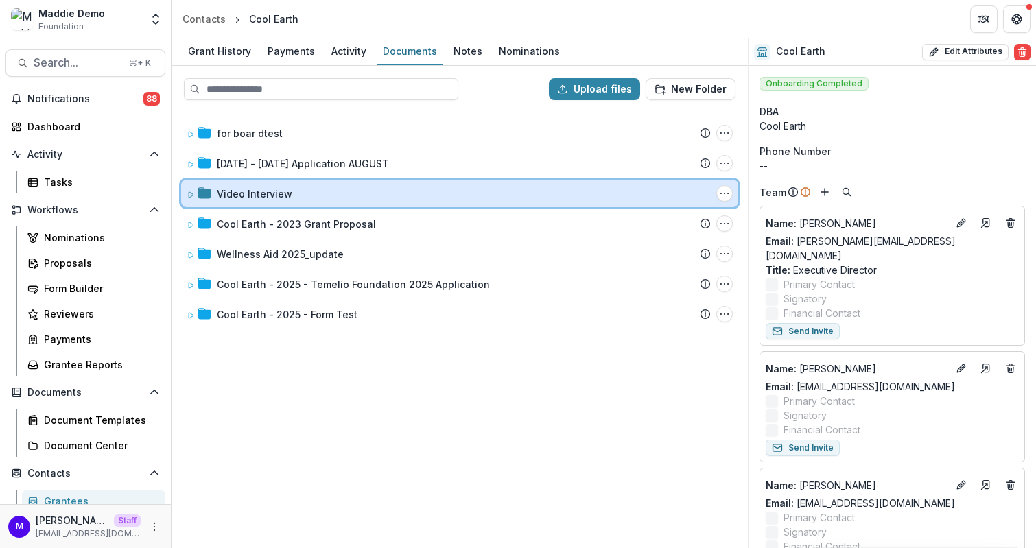
click at [307, 195] on div "Video Interview" at bounding box center [464, 194] width 494 height 14
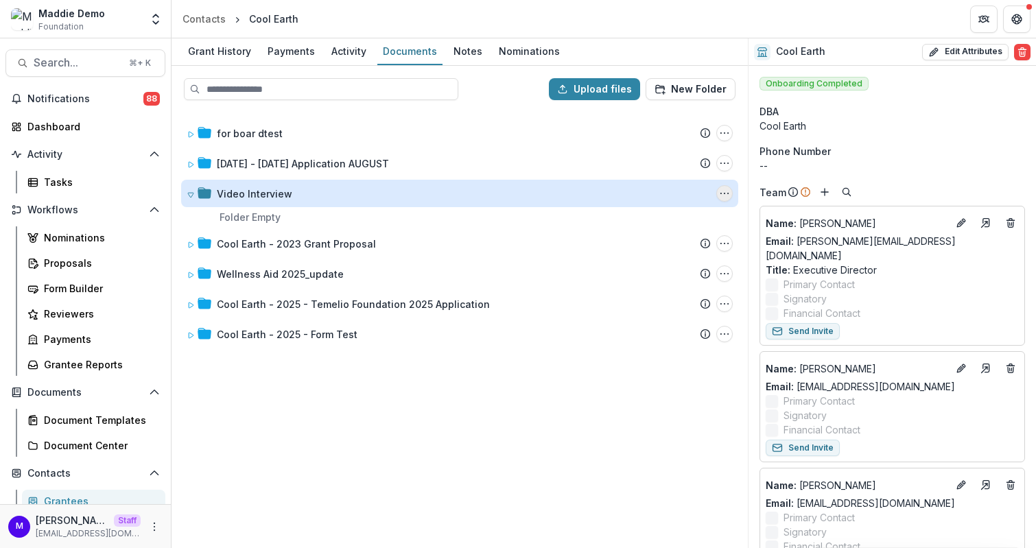
click at [723, 195] on icon "Video Interview Options" at bounding box center [724, 193] width 11 height 11
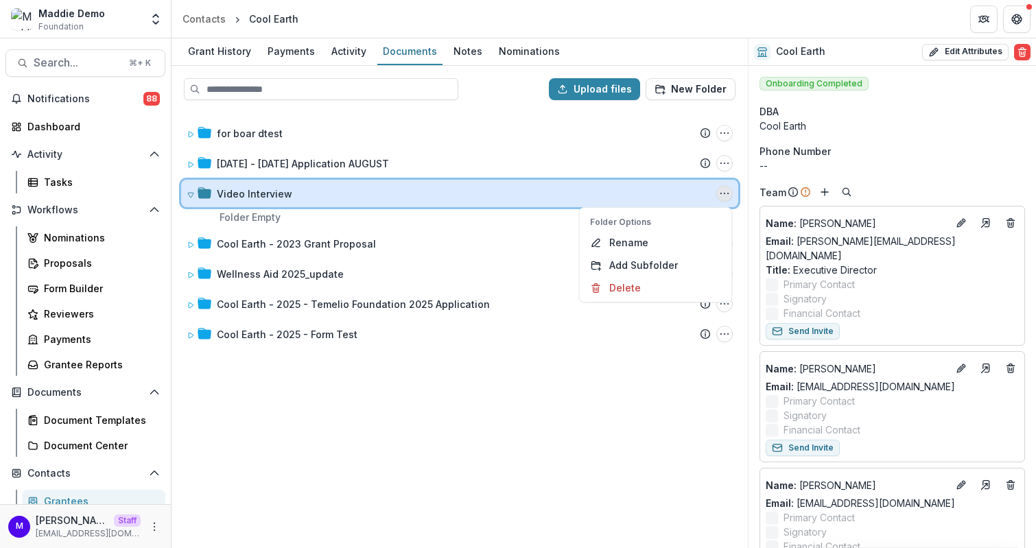
click at [315, 189] on div "Video Interview" at bounding box center [464, 194] width 494 height 14
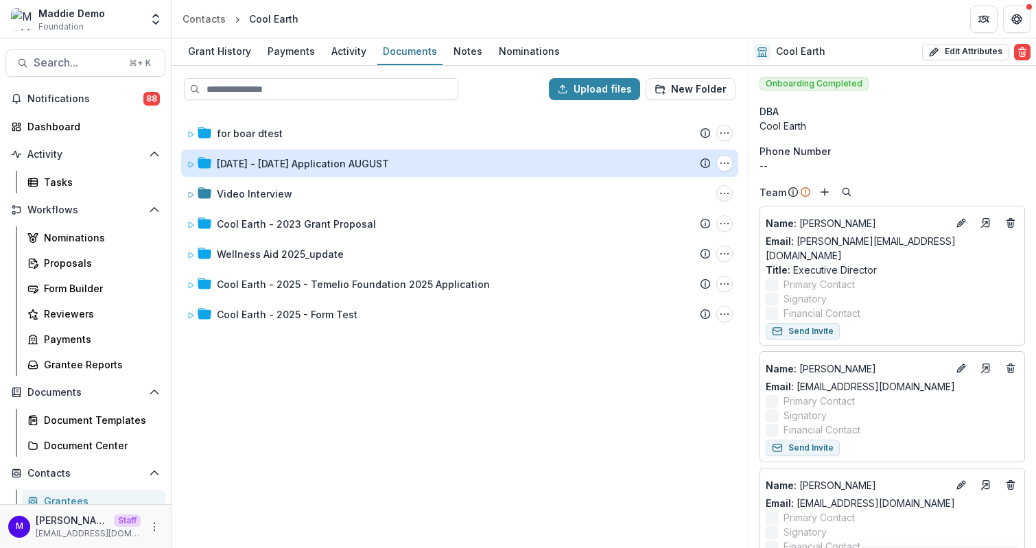
click at [242, 157] on div "[DATE] - [DATE] Application AUGUST" at bounding box center [303, 163] width 172 height 14
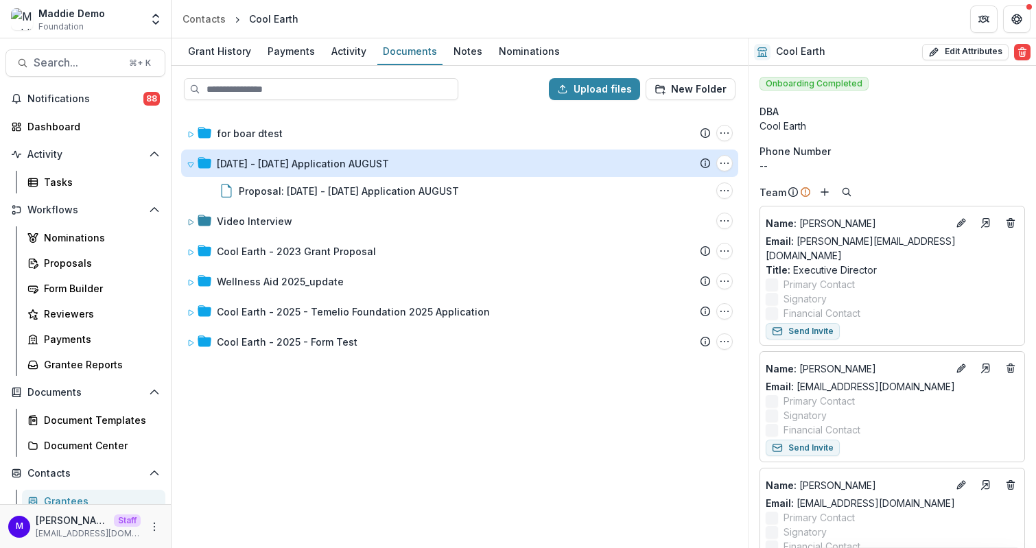
click at [239, 160] on div "[DATE] - [DATE] Application AUGUST" at bounding box center [303, 163] width 172 height 14
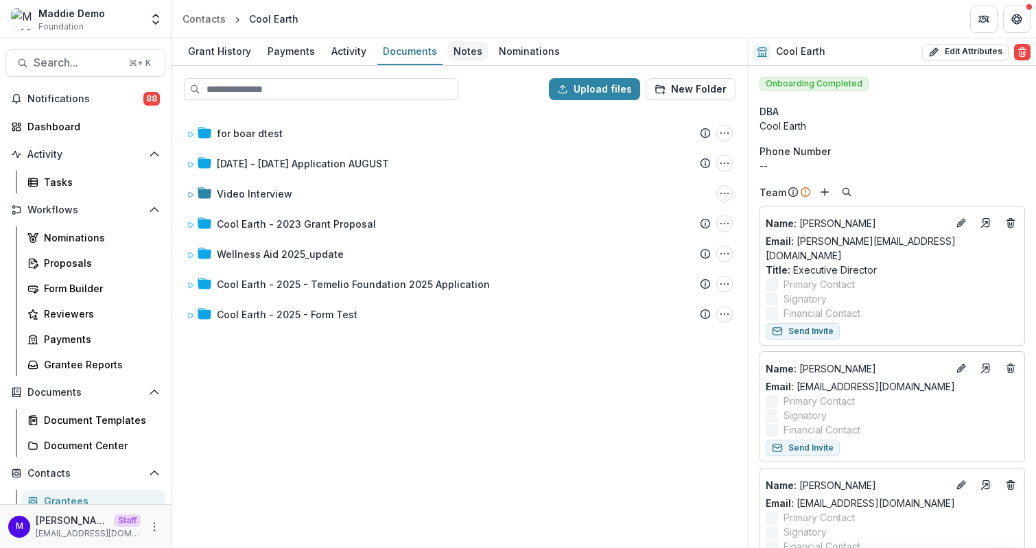
click at [455, 51] on div "Notes" at bounding box center [468, 51] width 40 height 20
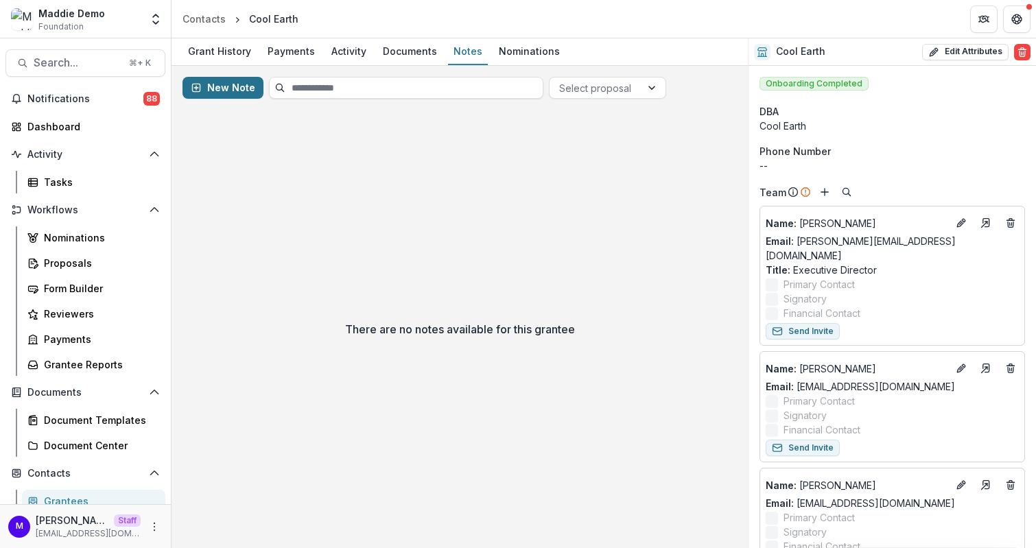
click at [230, 87] on button "New Note" at bounding box center [222, 88] width 81 height 22
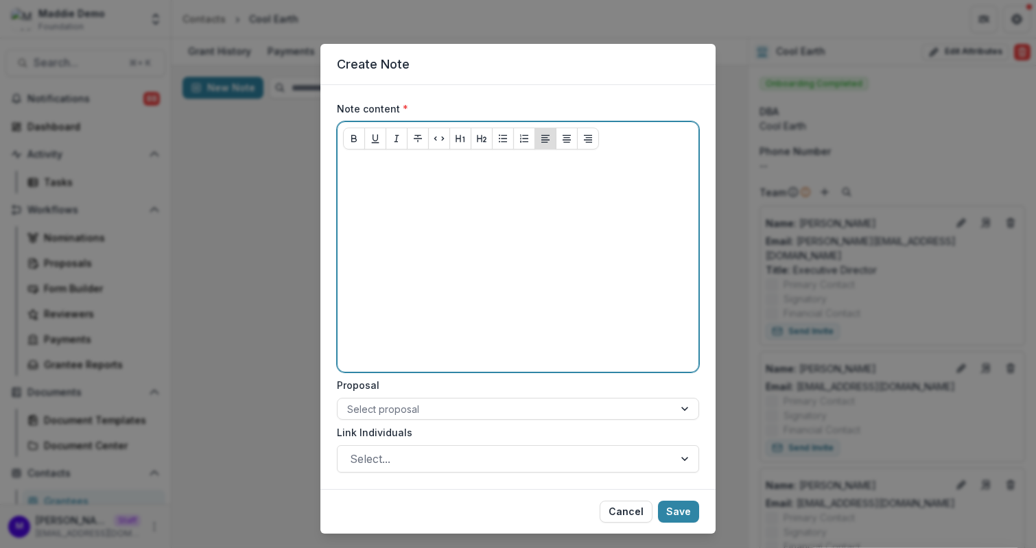
click at [453, 187] on div at bounding box center [518, 264] width 350 height 206
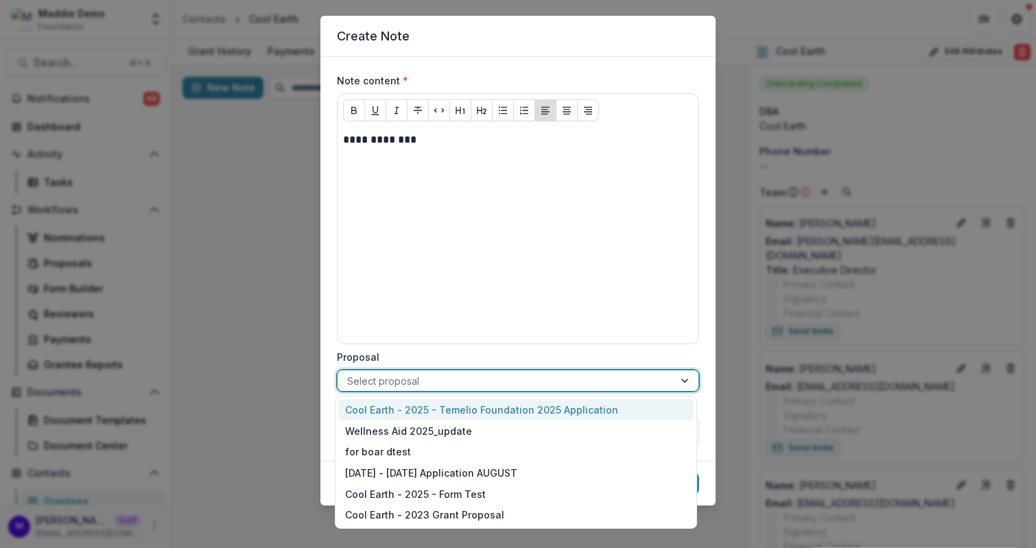
click at [498, 374] on div at bounding box center [505, 380] width 317 height 17
click at [494, 409] on div "Cool Earth - 2025 - Temelio Foundation 2025 Application" at bounding box center [515, 409] width 355 height 21
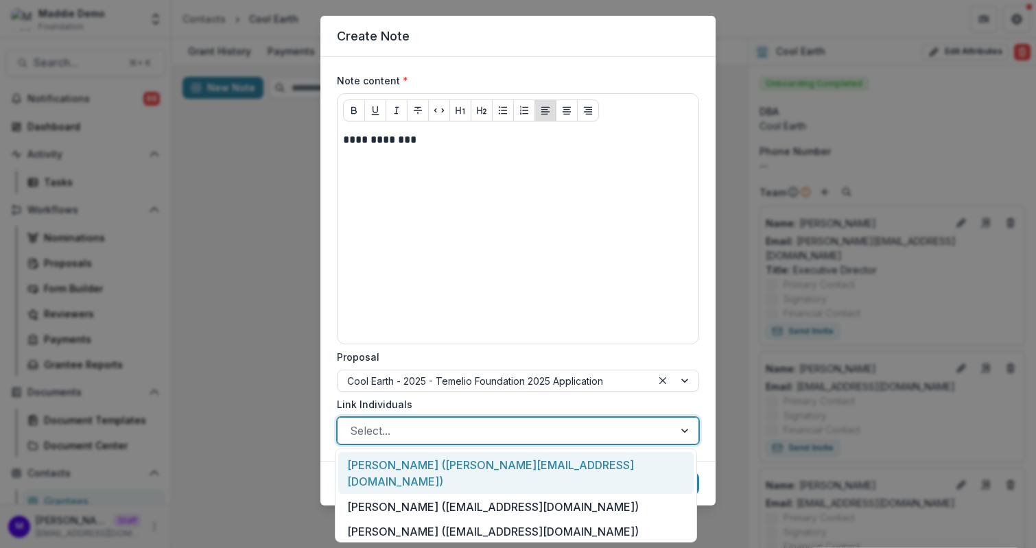
click at [479, 423] on div at bounding box center [505, 430] width 311 height 19
click at [372, 463] on div "John Bon Jovi (ruthwick+cool@trytemelio.com)" at bounding box center [515, 473] width 355 height 42
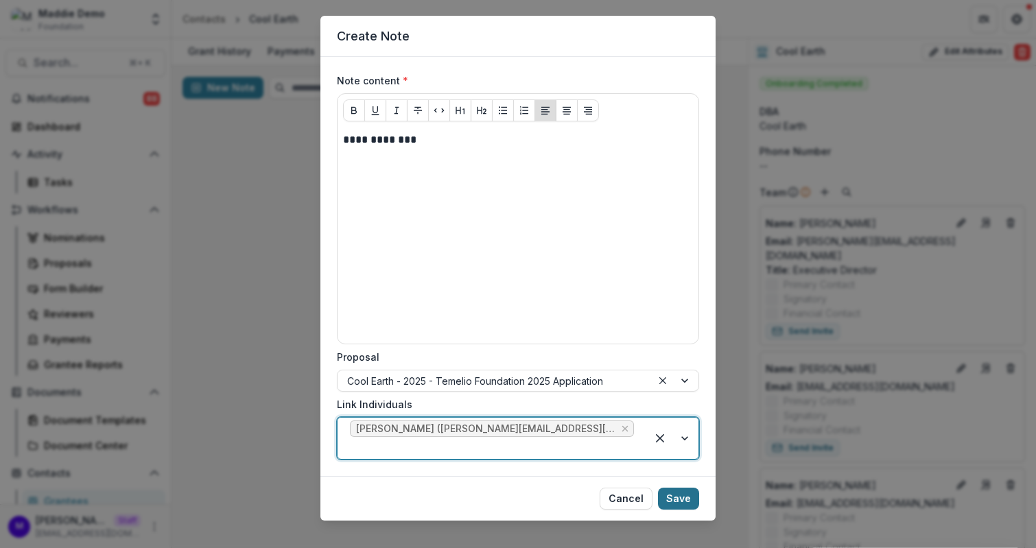
click at [681, 488] on button "Save" at bounding box center [678, 499] width 41 height 22
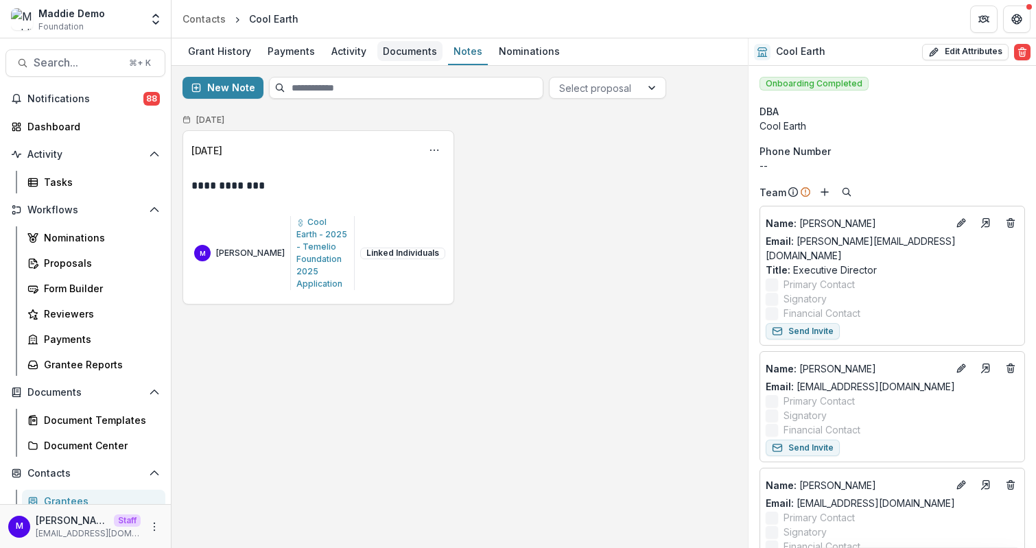
click at [405, 49] on div "Documents" at bounding box center [409, 51] width 65 height 20
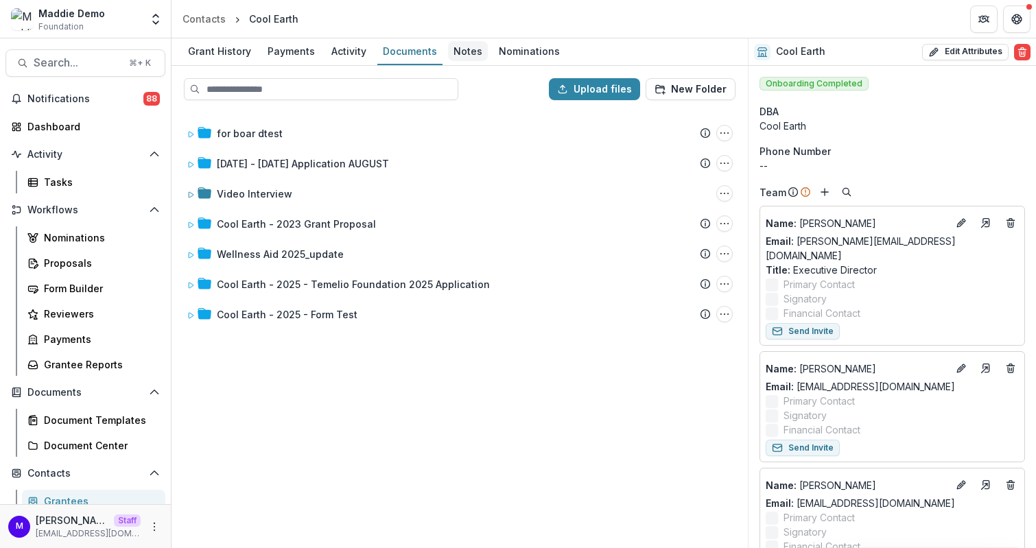
click at [464, 49] on div "Notes" at bounding box center [468, 51] width 40 height 20
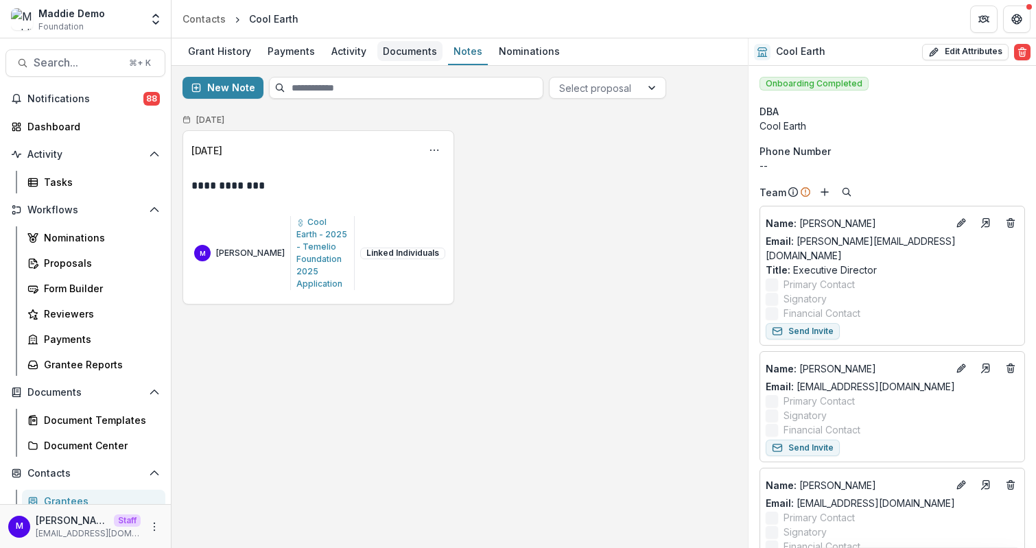
click at [419, 52] on div "Documents" at bounding box center [409, 51] width 65 height 20
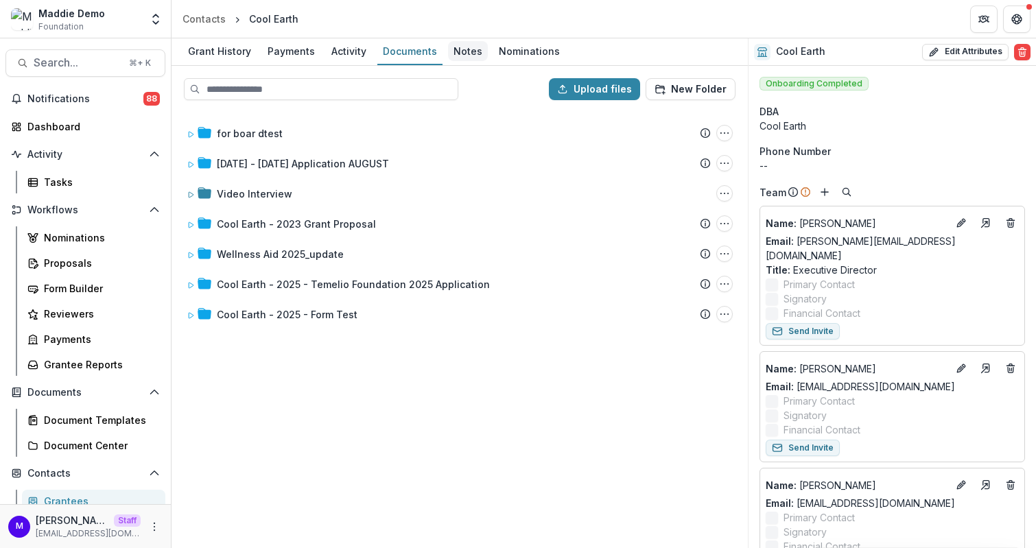
click at [453, 52] on div "Notes" at bounding box center [468, 51] width 40 height 20
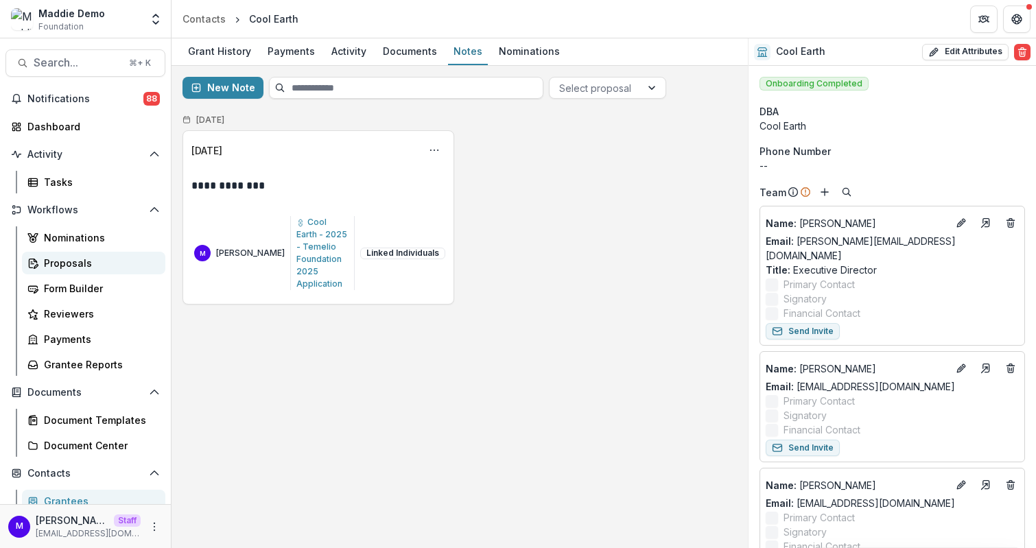
click at [115, 262] on div "Proposals" at bounding box center [99, 263] width 110 height 14
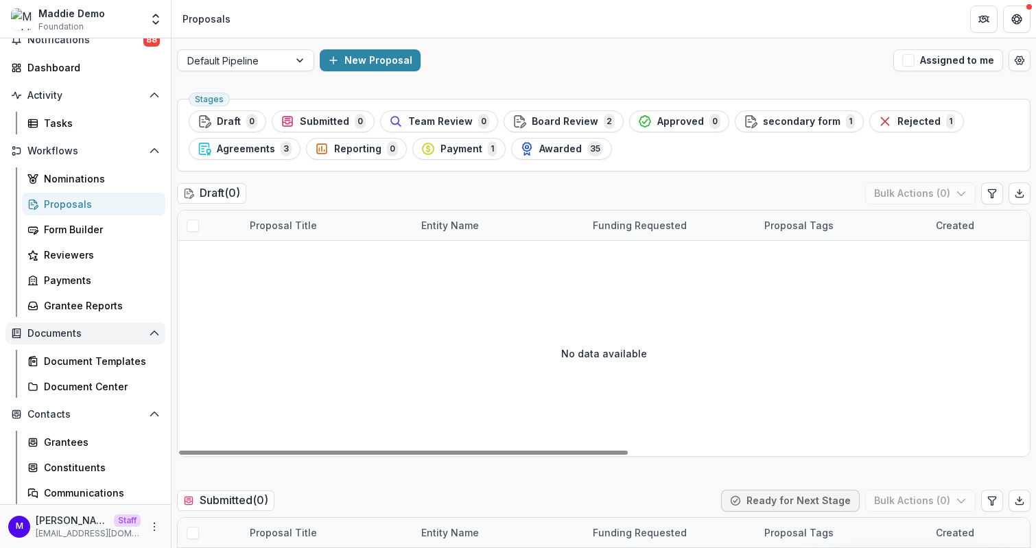
scroll to position [83, 0]
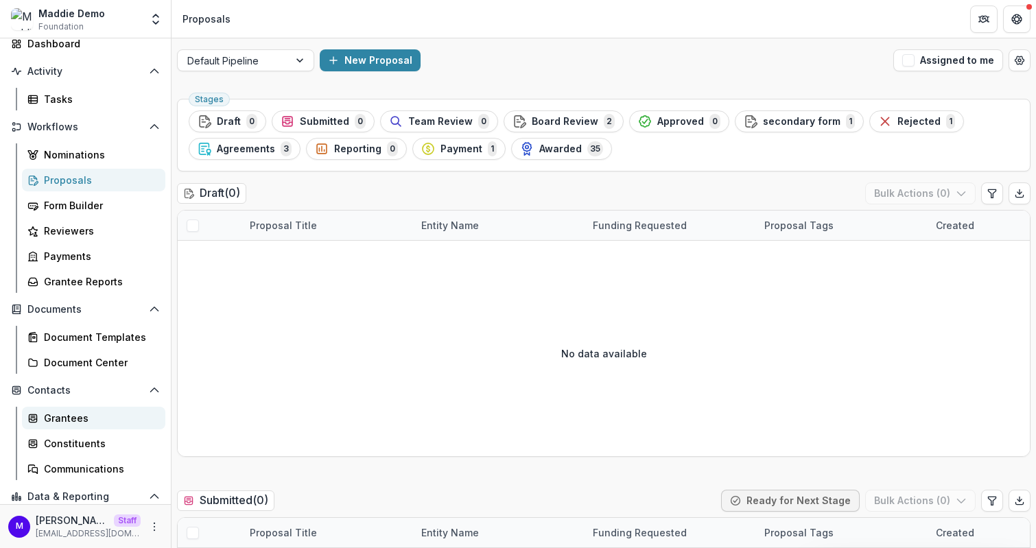
click at [61, 411] on div "Grantees" at bounding box center [99, 418] width 110 height 14
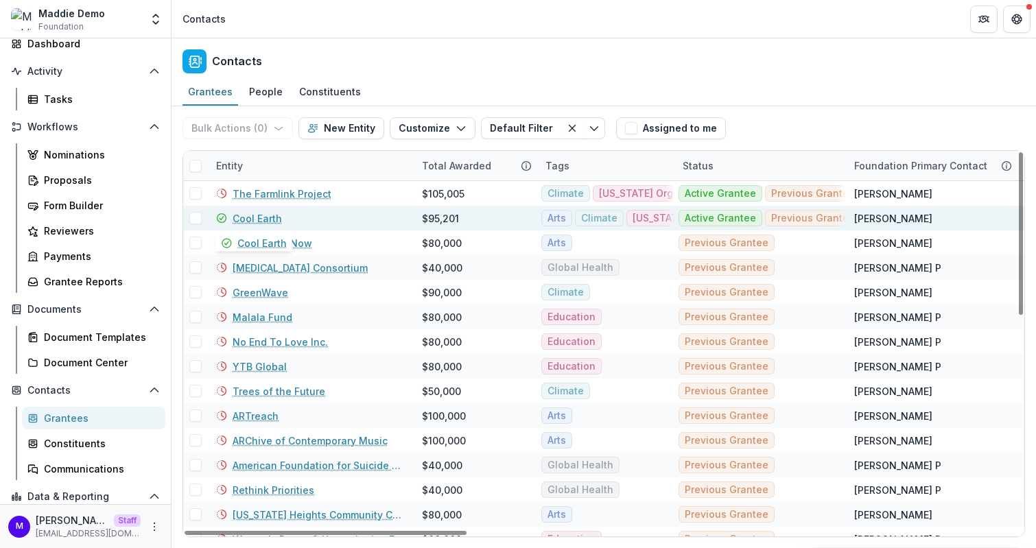
click at [269, 214] on link "Cool Earth" at bounding box center [257, 218] width 49 height 14
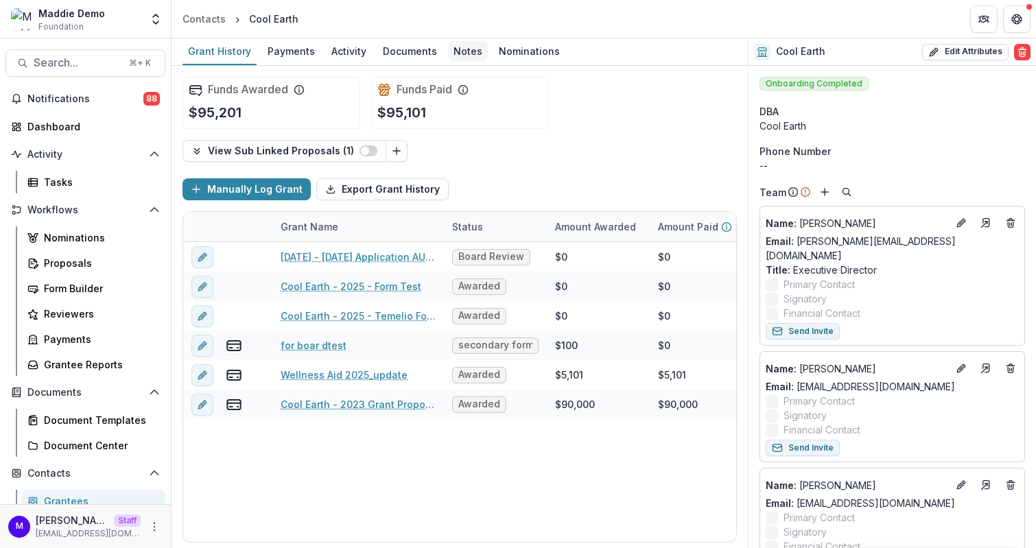
click at [462, 56] on div "Notes" at bounding box center [468, 51] width 40 height 20
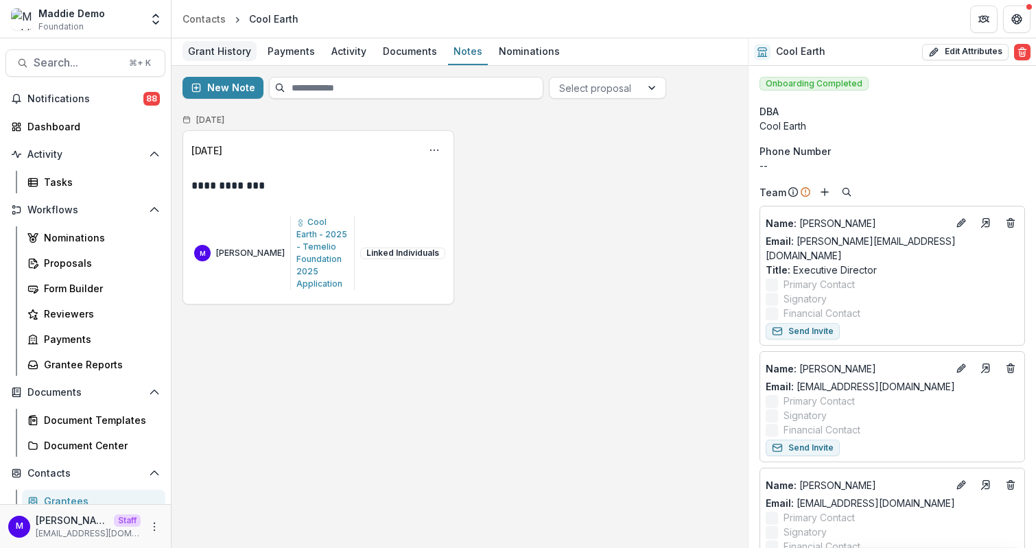
click at [222, 59] on div "Grant History" at bounding box center [219, 51] width 74 height 20
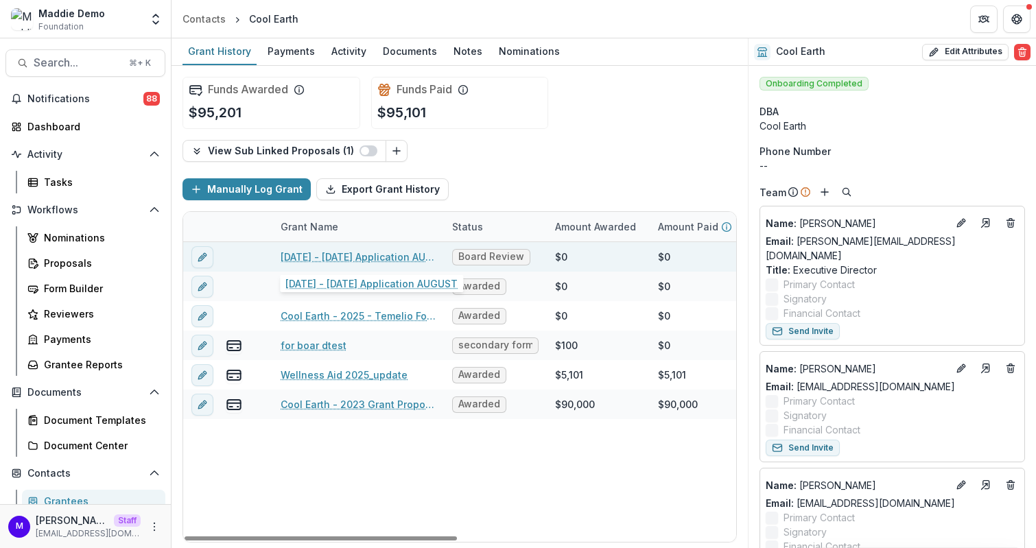
click at [373, 257] on link "[DATE] - [DATE] Application AUGUST" at bounding box center [358, 257] width 155 height 14
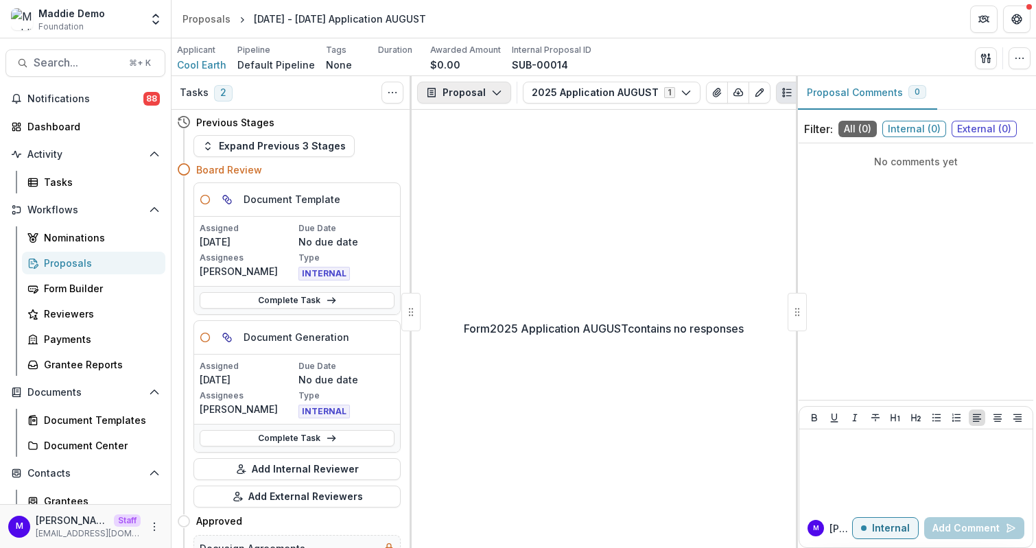
click at [468, 100] on button "Proposal" at bounding box center [464, 93] width 94 height 22
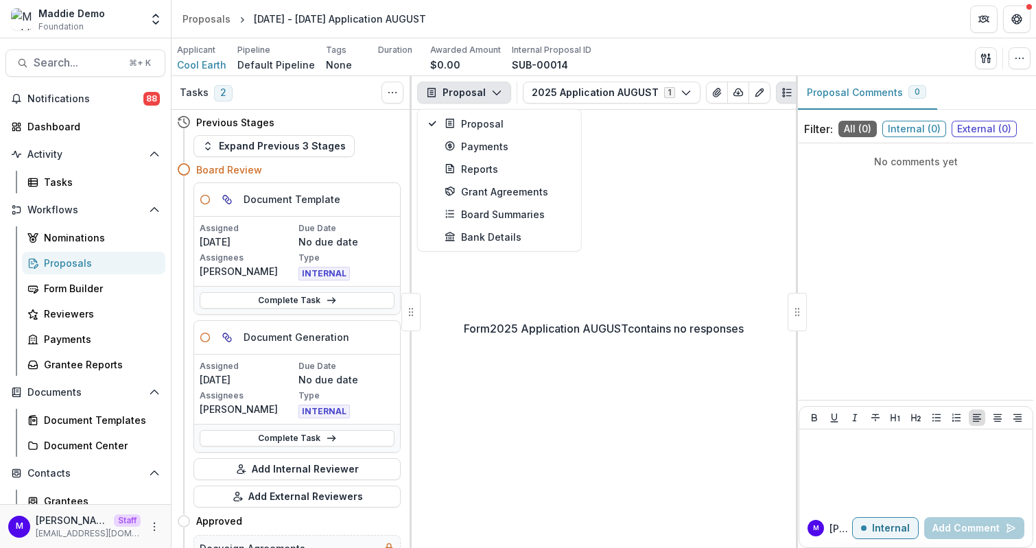
click at [668, 276] on div "Form 2025 Application AUGUST contains no responses" at bounding box center [604, 329] width 384 height 438
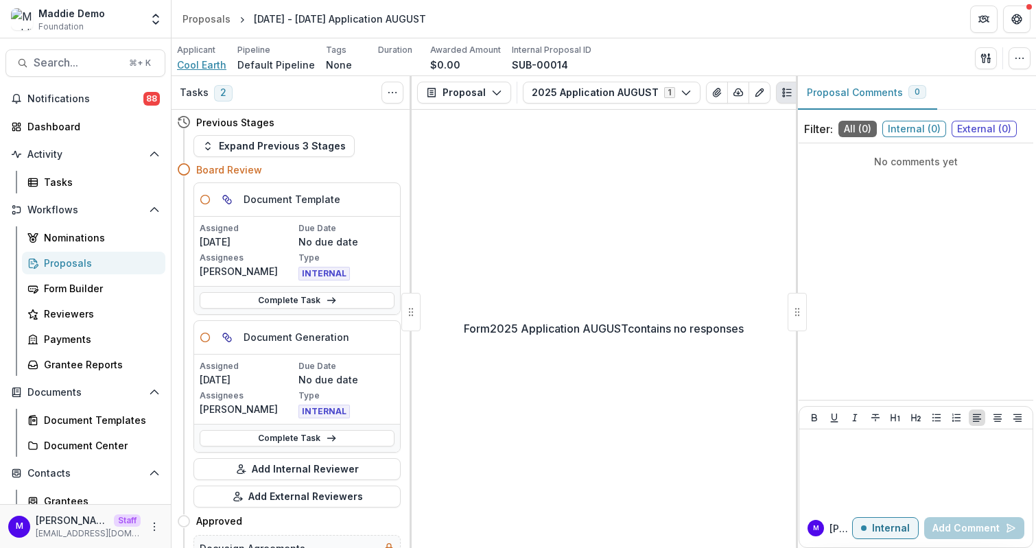
click at [209, 58] on span "Cool Earth" at bounding box center [201, 65] width 49 height 14
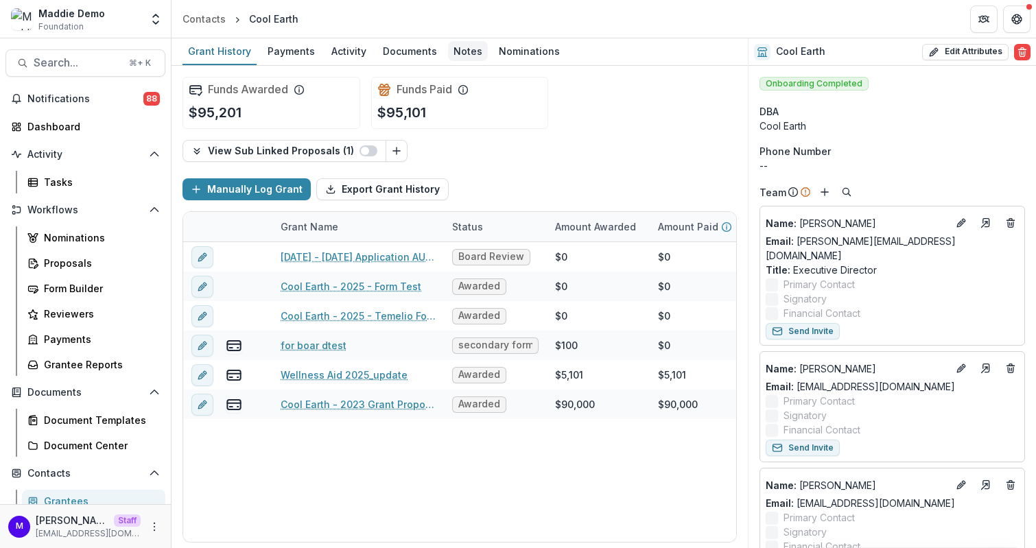
click at [463, 56] on div "Notes" at bounding box center [468, 51] width 40 height 20
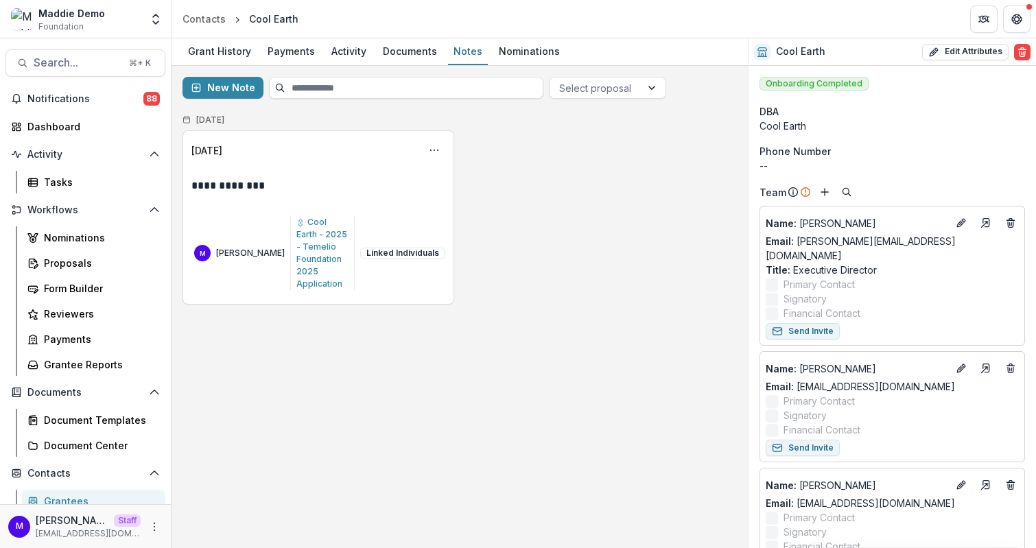
scroll to position [98, 0]
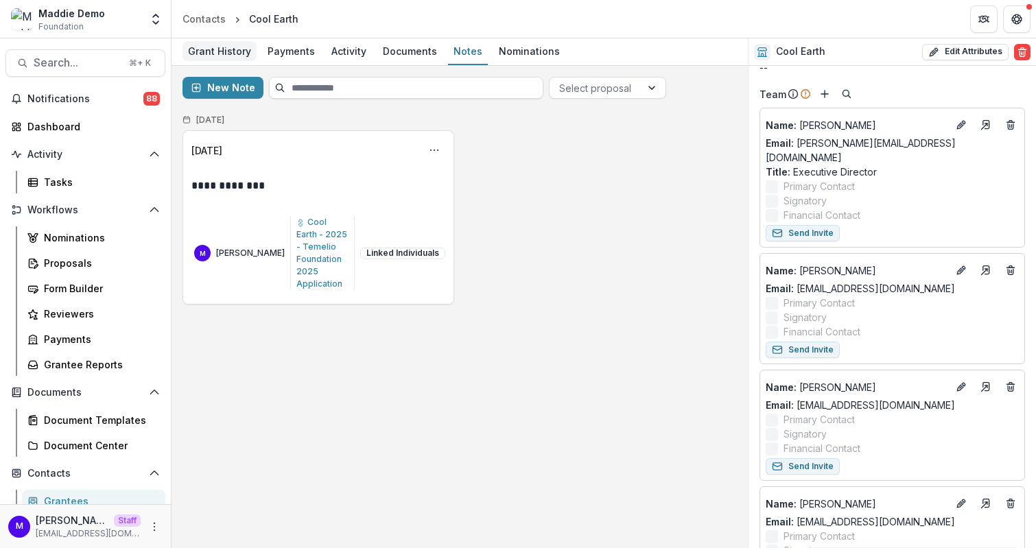
click at [233, 54] on div "Grant History" at bounding box center [219, 51] width 74 height 20
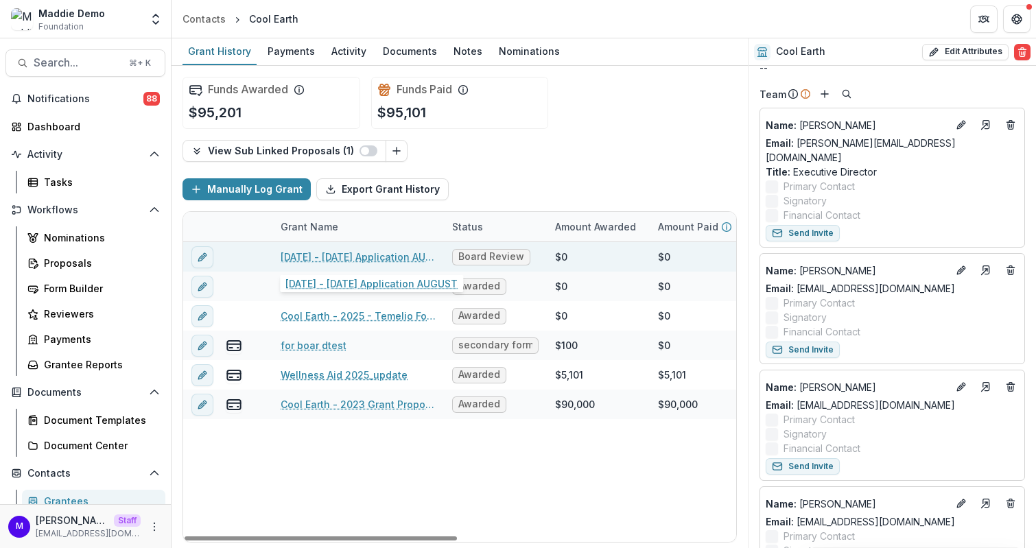
click at [390, 255] on link "[DATE] - [DATE] Application AUGUST" at bounding box center [358, 257] width 155 height 14
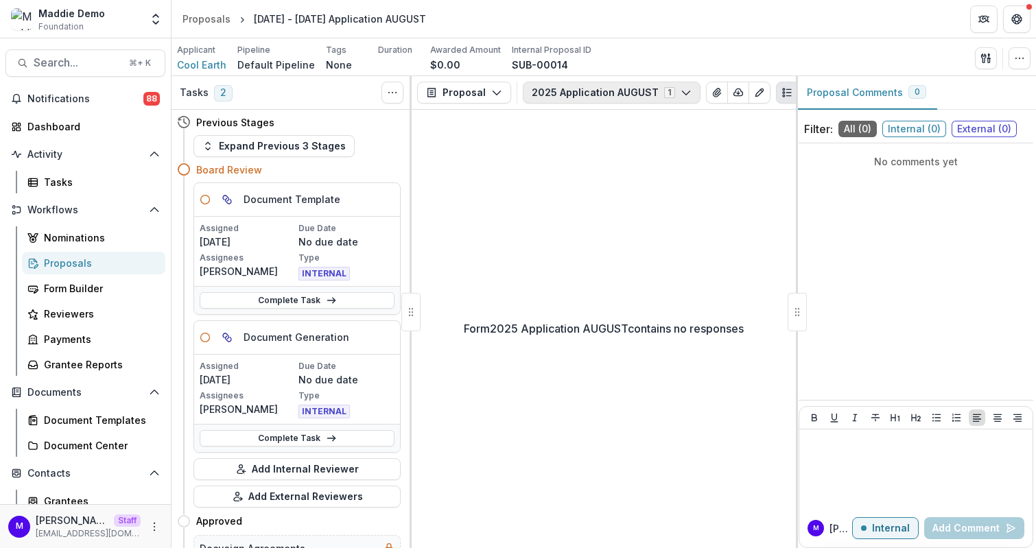
click at [625, 86] on button "2025 Application AUGUST 1" at bounding box center [612, 93] width 178 height 22
click at [629, 139] on span "2025 Application AUGUST" at bounding box center [610, 144] width 126 height 14
click at [602, 171] on button "Configure forms" at bounding box center [602, 173] width 158 height 23
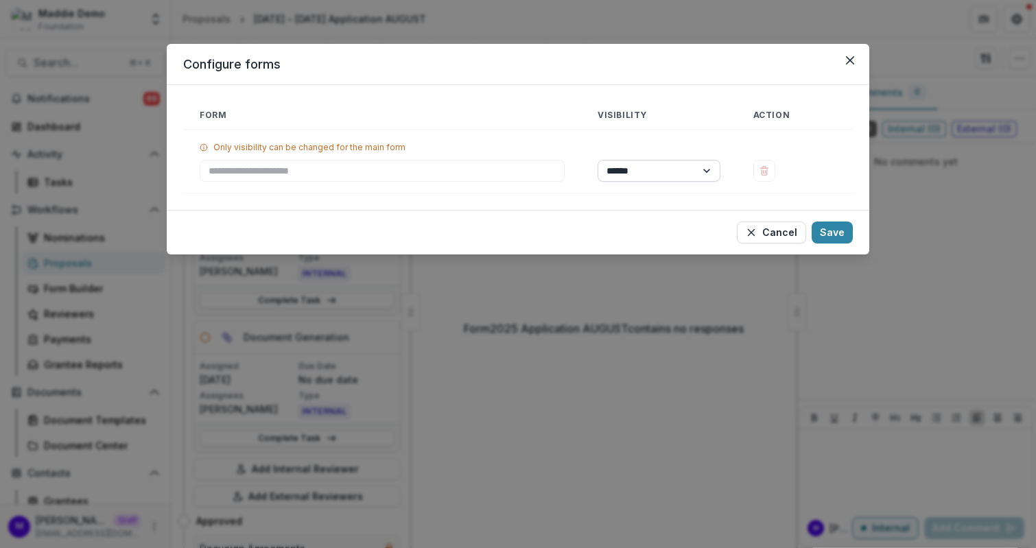
click at [696, 165] on select "****** ********" at bounding box center [658, 171] width 123 height 22
click at [640, 167] on select "****** ********" at bounding box center [658, 171] width 123 height 22
click at [847, 60] on icon "Close" at bounding box center [850, 60] width 8 height 8
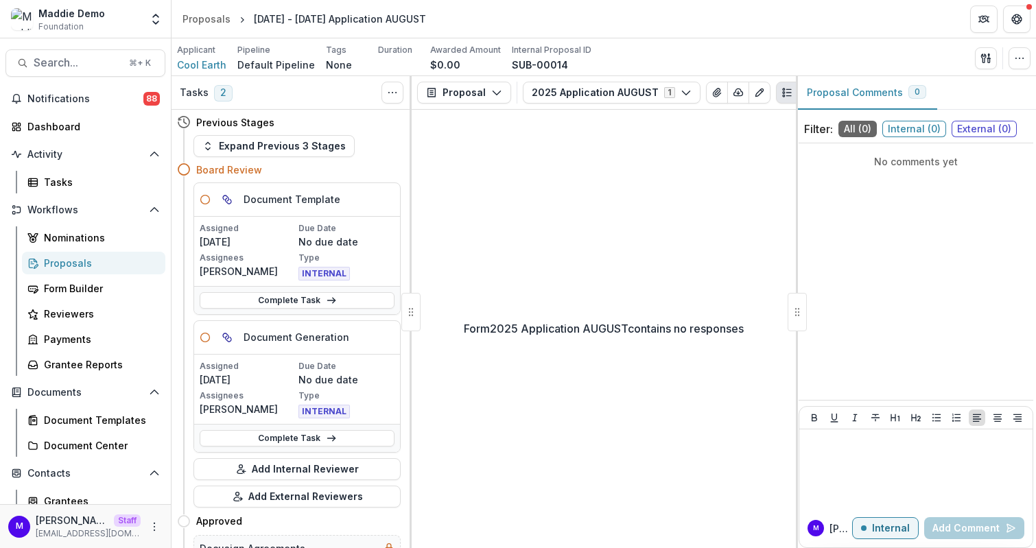
click at [75, 261] on div "Proposals" at bounding box center [99, 263] width 110 height 14
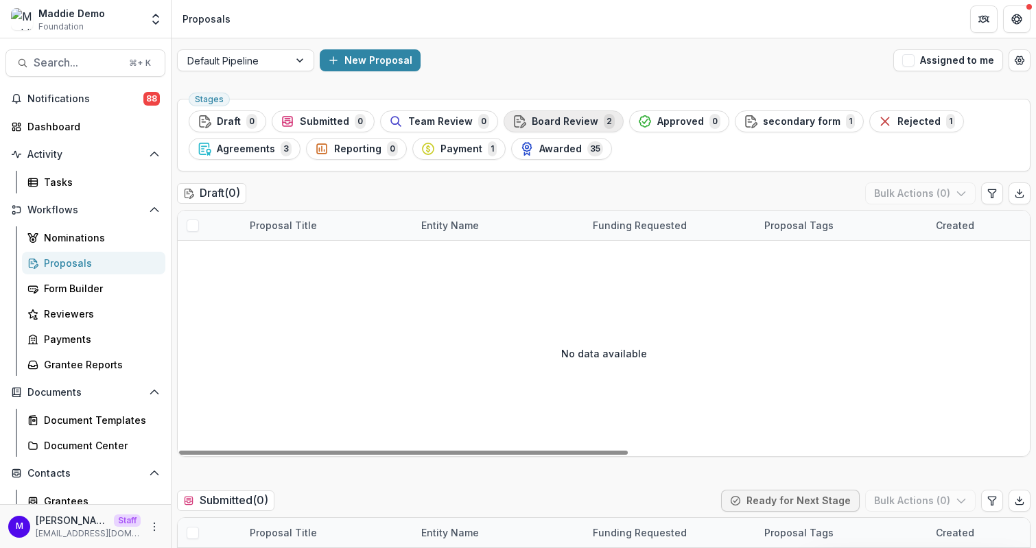
click at [604, 115] on span "2" at bounding box center [609, 121] width 11 height 15
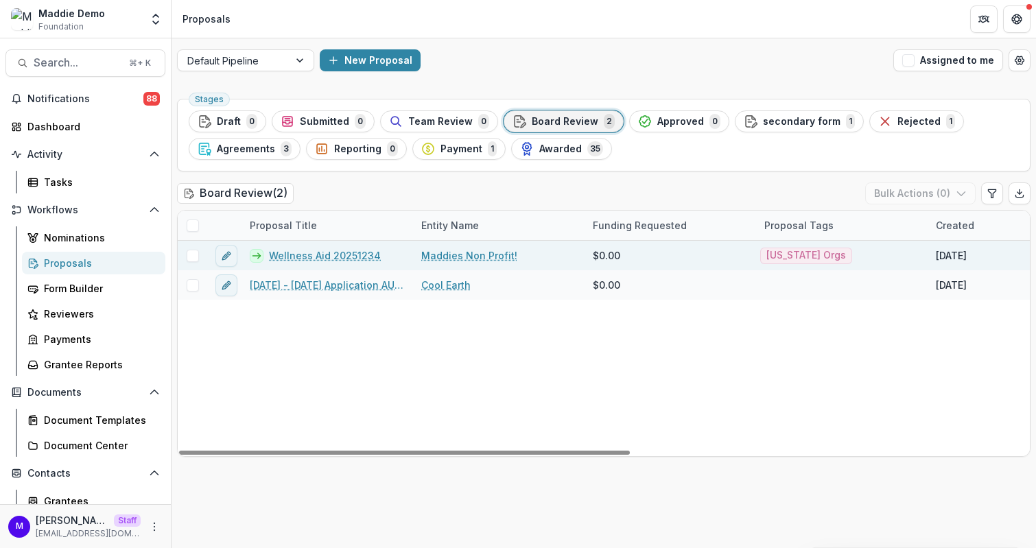
click at [192, 252] on span at bounding box center [193, 256] width 12 height 12
click at [892, 196] on button "Bulk Actions ( 1 )" at bounding box center [922, 193] width 108 height 22
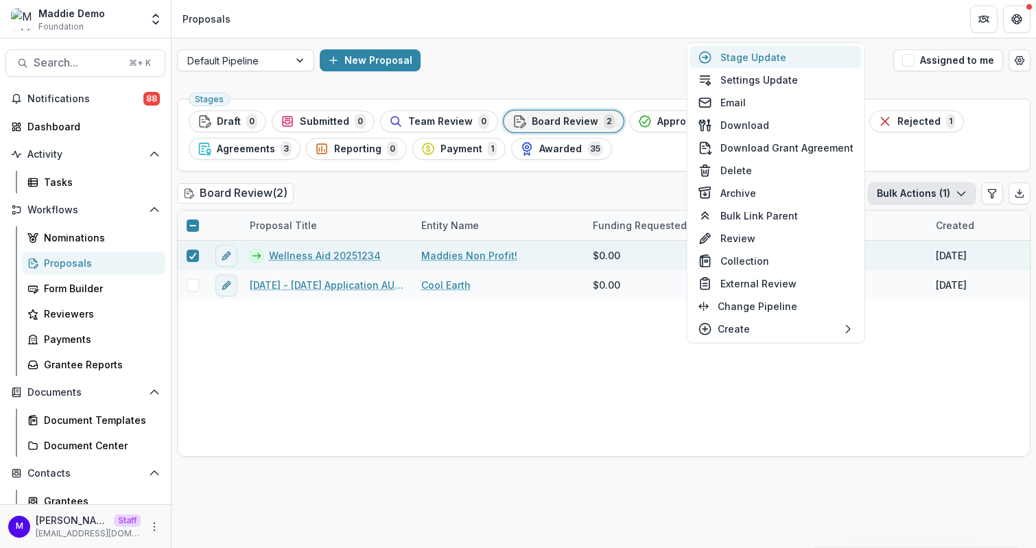
click at [770, 56] on button "Stage Update" at bounding box center [775, 57] width 171 height 23
select select "**********"
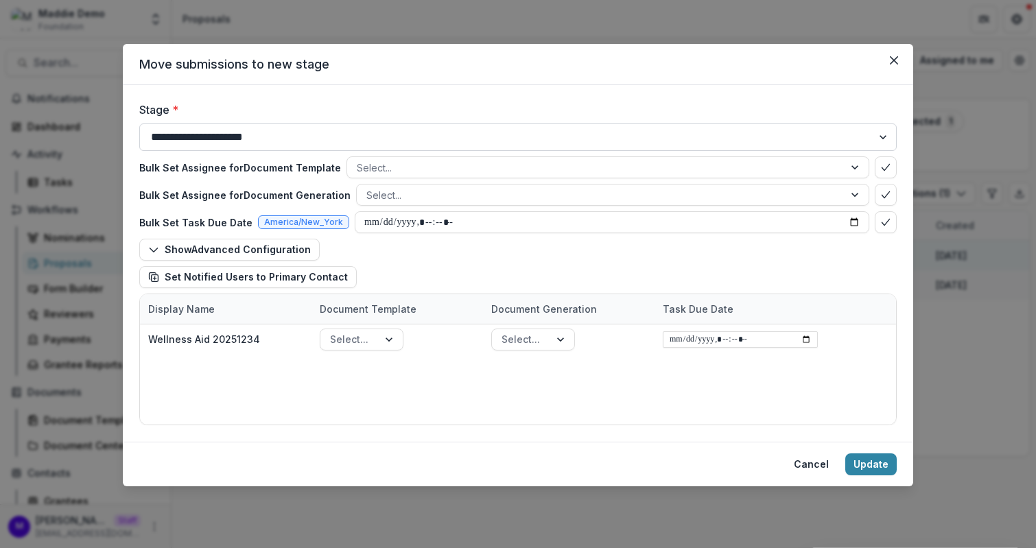
click at [341, 136] on select "**********" at bounding box center [517, 136] width 757 height 27
select select "********"
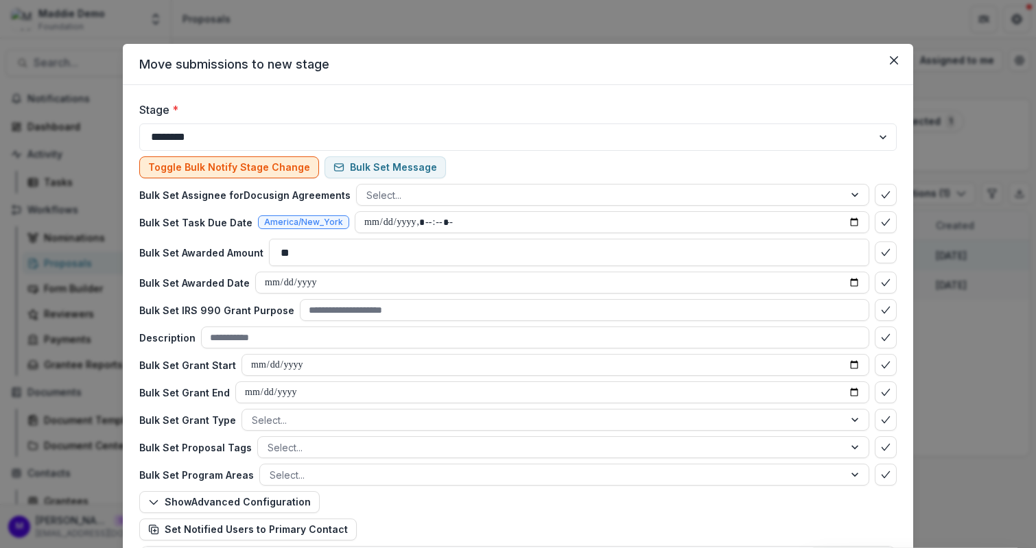
click at [258, 169] on button "Toggle Bulk Notify Stage Change" at bounding box center [229, 167] width 180 height 22
click at [236, 167] on button "Toggle Bulk Notify Stage Change" at bounding box center [229, 167] width 180 height 22
click at [292, 162] on button "Toggle Bulk Notify Stage Change" at bounding box center [229, 167] width 180 height 22
click at [348, 161] on button "Bulk Set Message" at bounding box center [384, 167] width 121 height 22
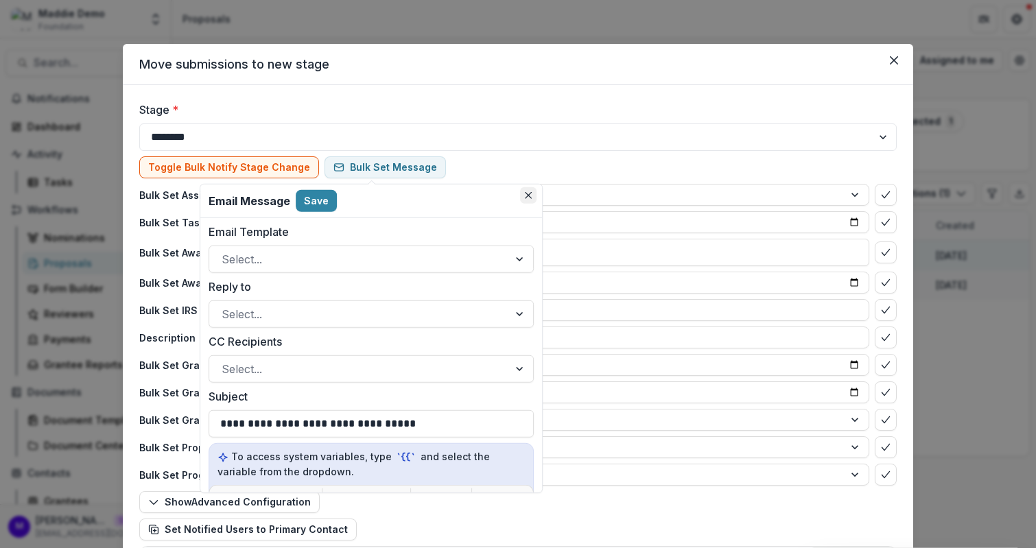
click at [529, 193] on icon "Close" at bounding box center [528, 195] width 7 height 7
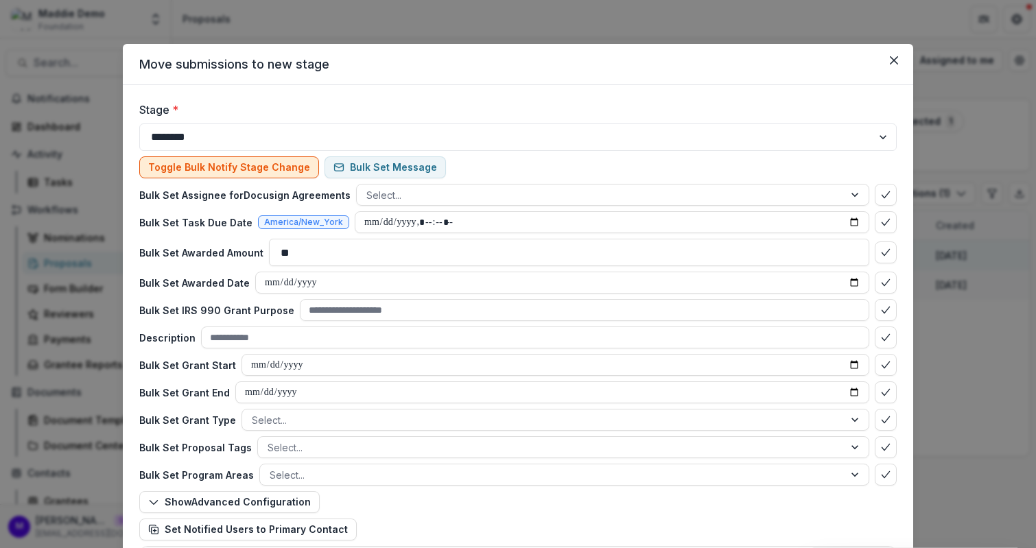
click at [239, 164] on button "Toggle Bulk Notify Stage Change" at bounding box center [229, 167] width 180 height 22
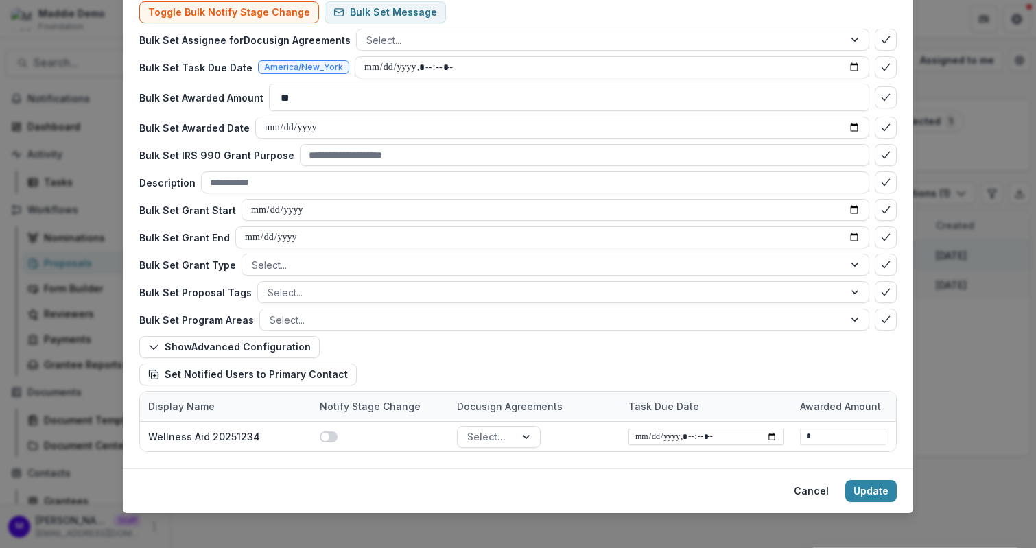
scroll to position [162, 0]
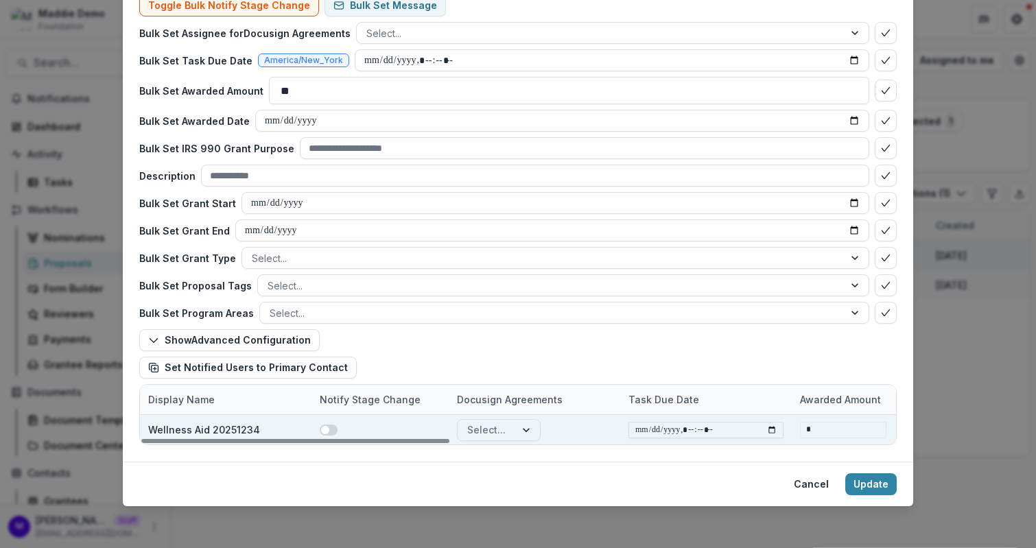
click at [331, 427] on span at bounding box center [329, 430] width 18 height 11
click at [328, 430] on span at bounding box center [332, 430] width 8 height 8
click at [979, 376] on div "**********" at bounding box center [518, 274] width 1036 height 548
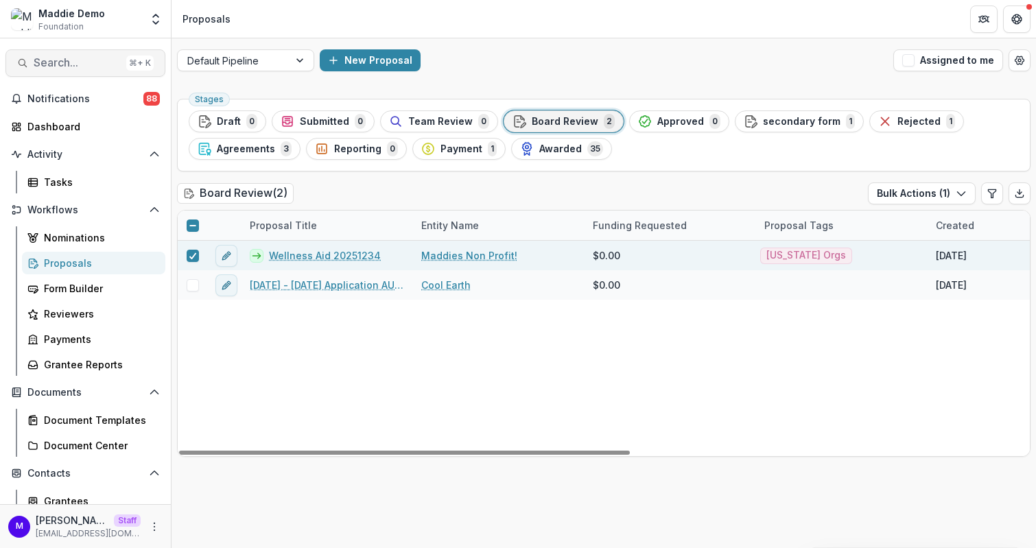
click at [86, 66] on span "Search..." at bounding box center [77, 62] width 87 height 13
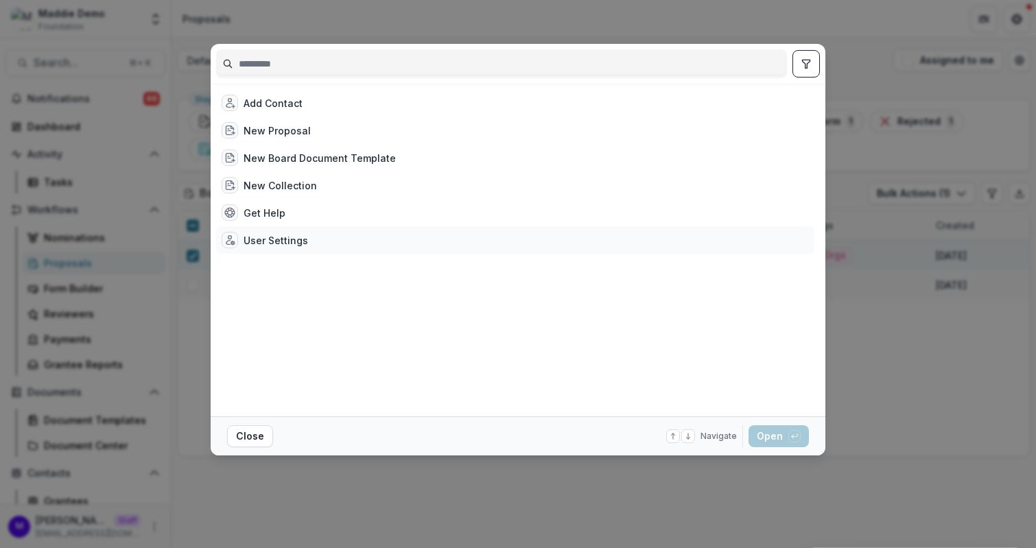
click at [280, 239] on div "User Settings" at bounding box center [275, 240] width 64 height 14
select select "**********"
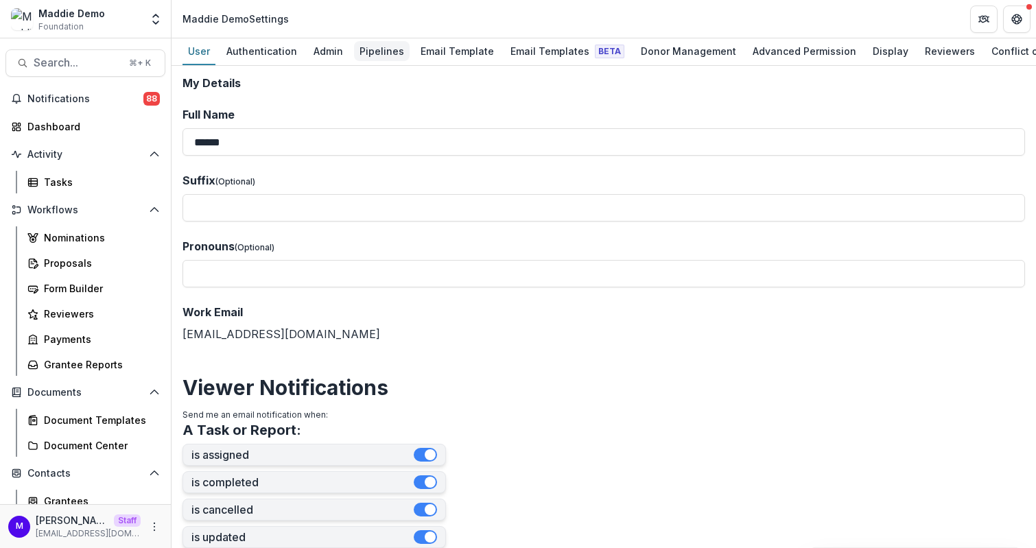
click at [392, 55] on div "Pipelines" at bounding box center [382, 51] width 56 height 20
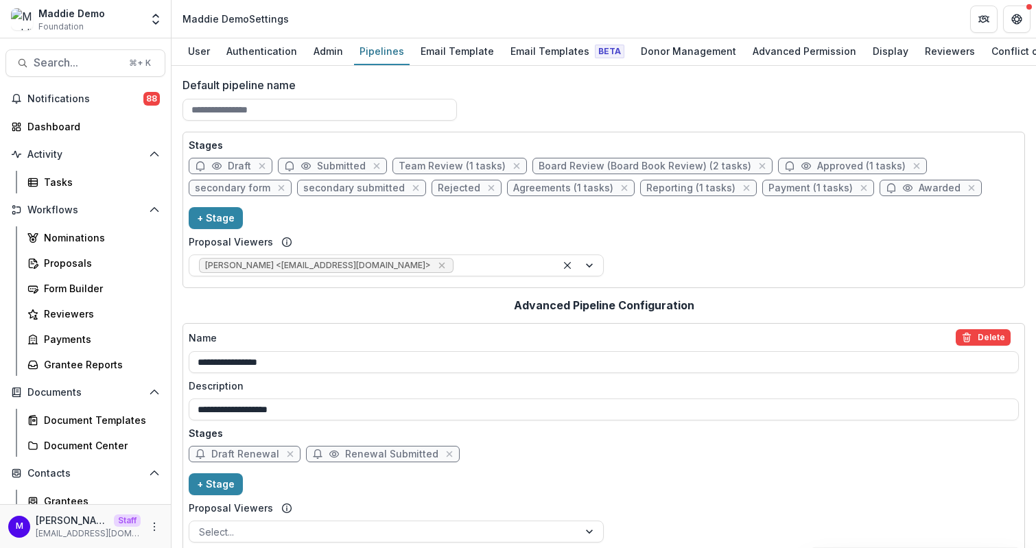
click at [309, 167] on icon at bounding box center [305, 166] width 11 height 11
click at [327, 169] on span "Submitted" at bounding box center [341, 167] width 49 height 12
select select "*********"
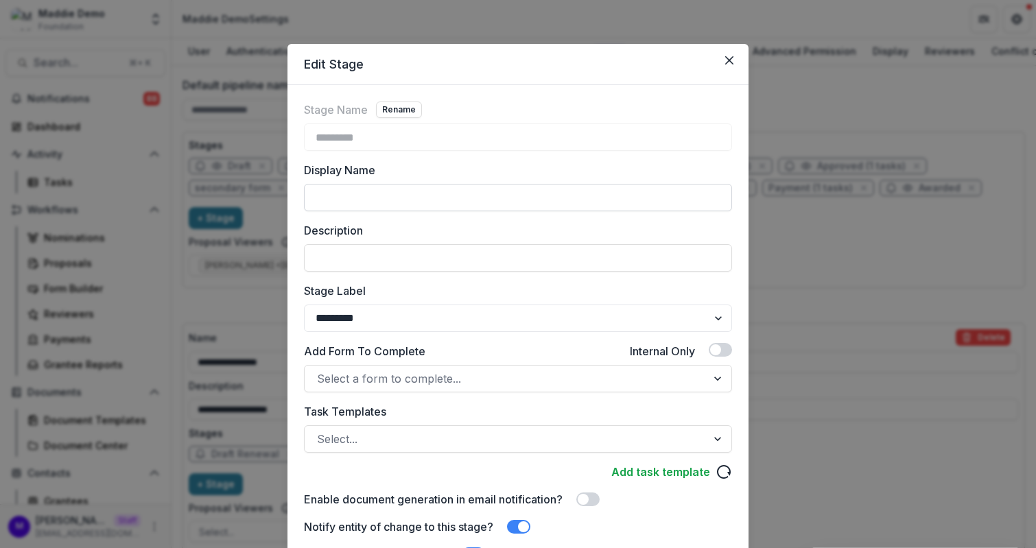
scroll to position [228, 0]
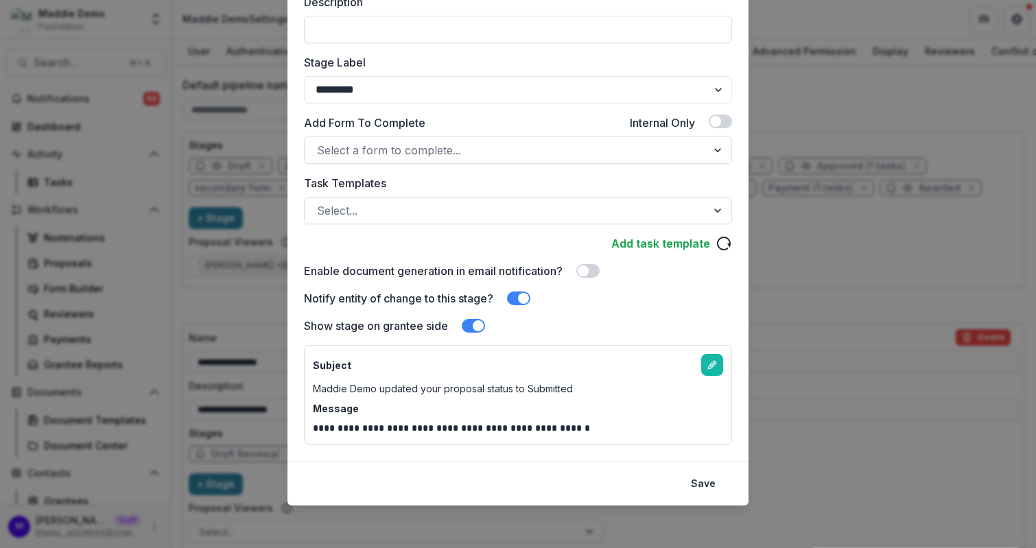
click at [519, 298] on span at bounding box center [518, 299] width 23 height 14
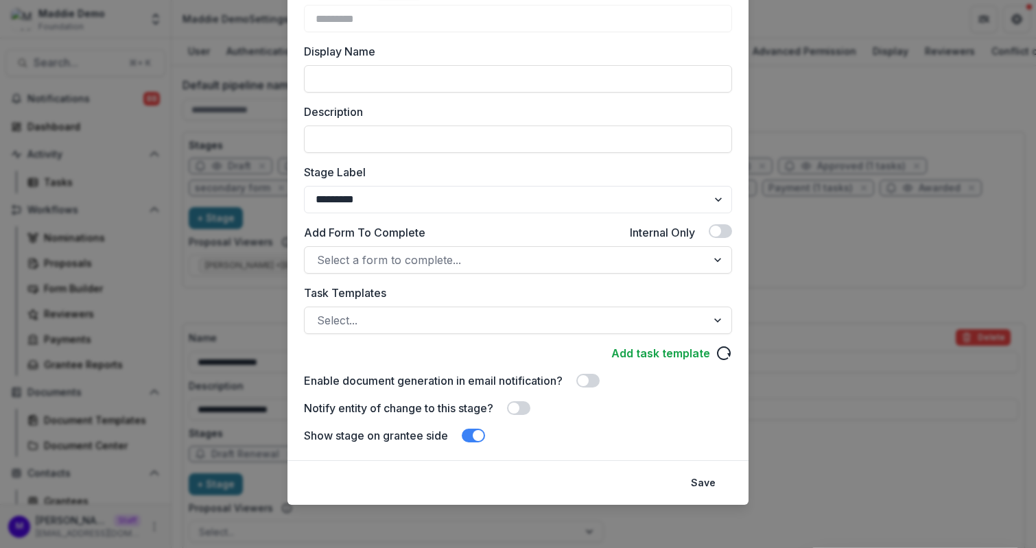
click at [530, 404] on span at bounding box center [518, 408] width 23 height 14
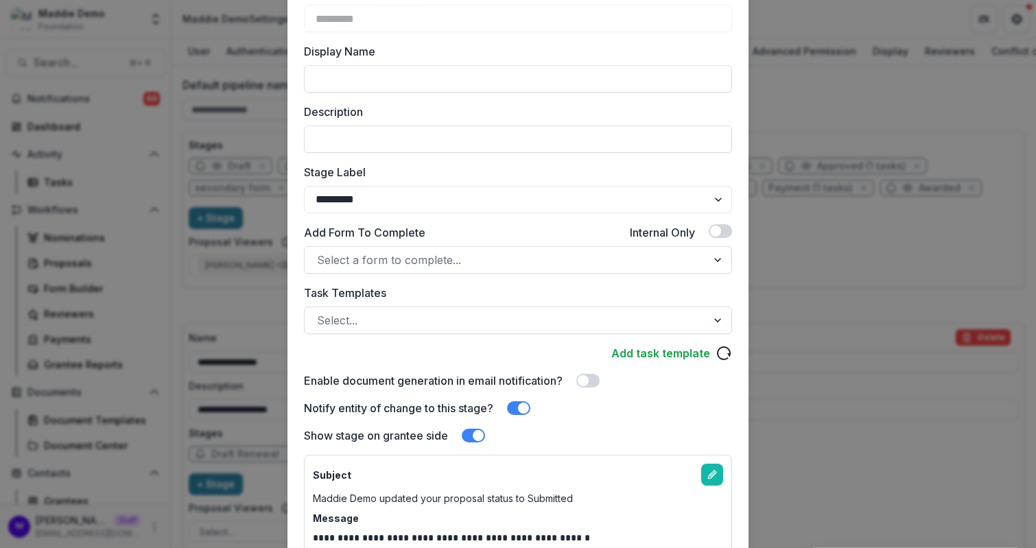
scroll to position [228, 0]
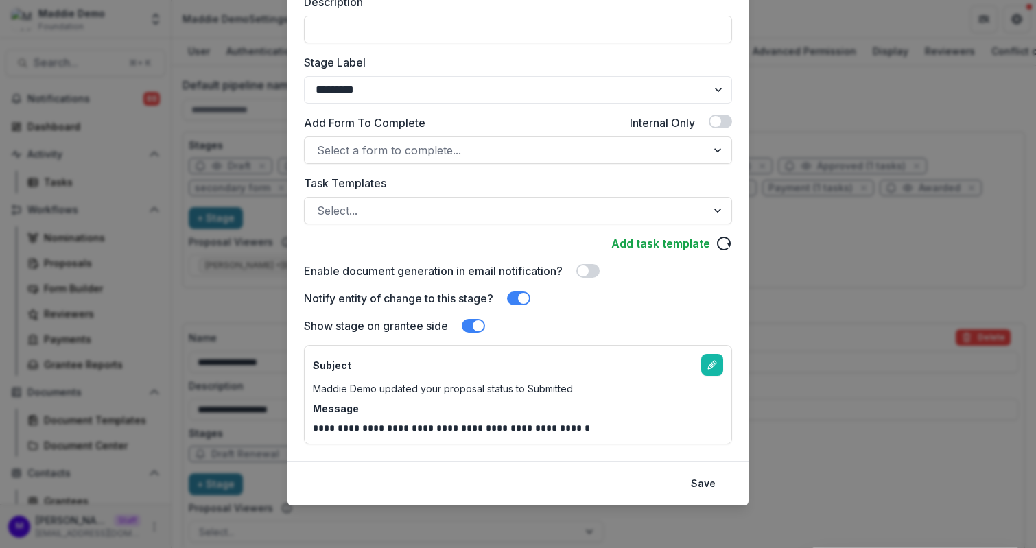
click at [801, 309] on div "**********" at bounding box center [518, 274] width 1036 height 548
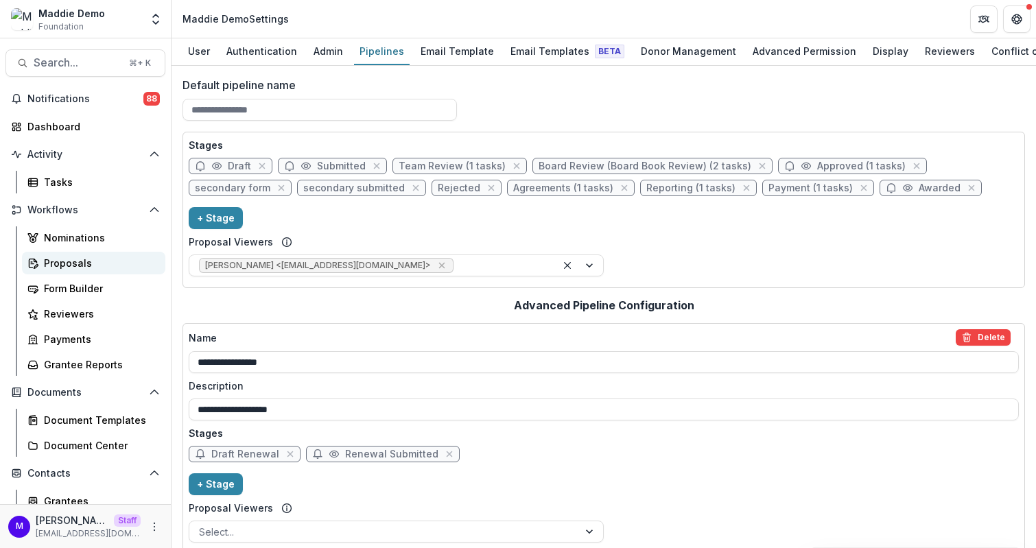
click at [78, 265] on div "Proposals" at bounding box center [99, 263] width 110 height 14
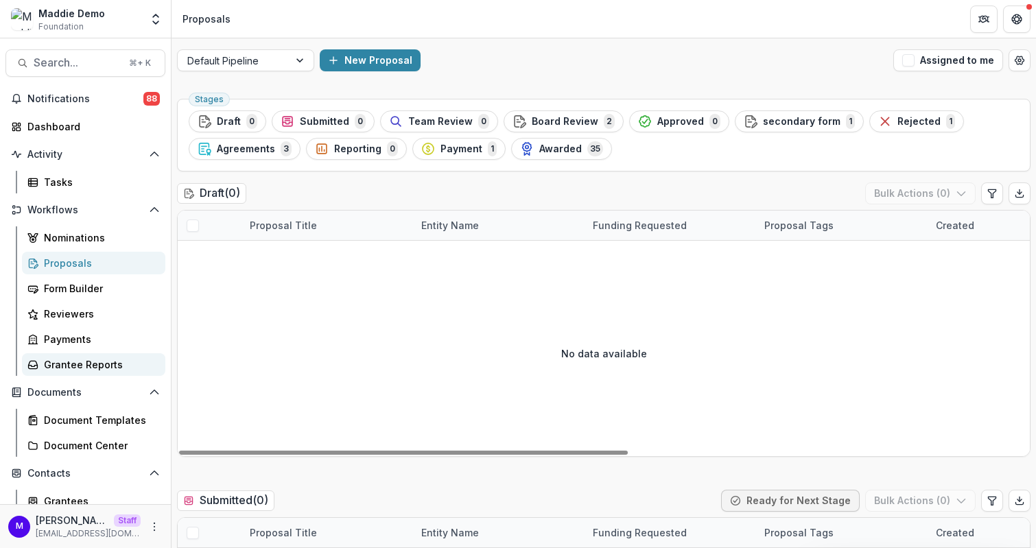
click at [91, 355] on link "Grantee Reports" at bounding box center [93, 364] width 143 height 23
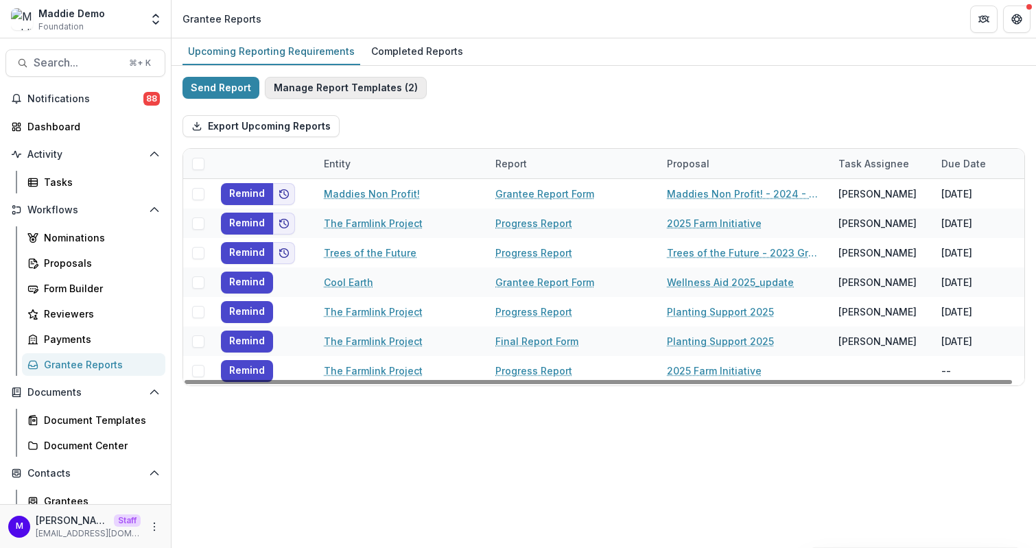
click at [368, 86] on button "Manage Report Templates ( 2 )" at bounding box center [346, 88] width 162 height 22
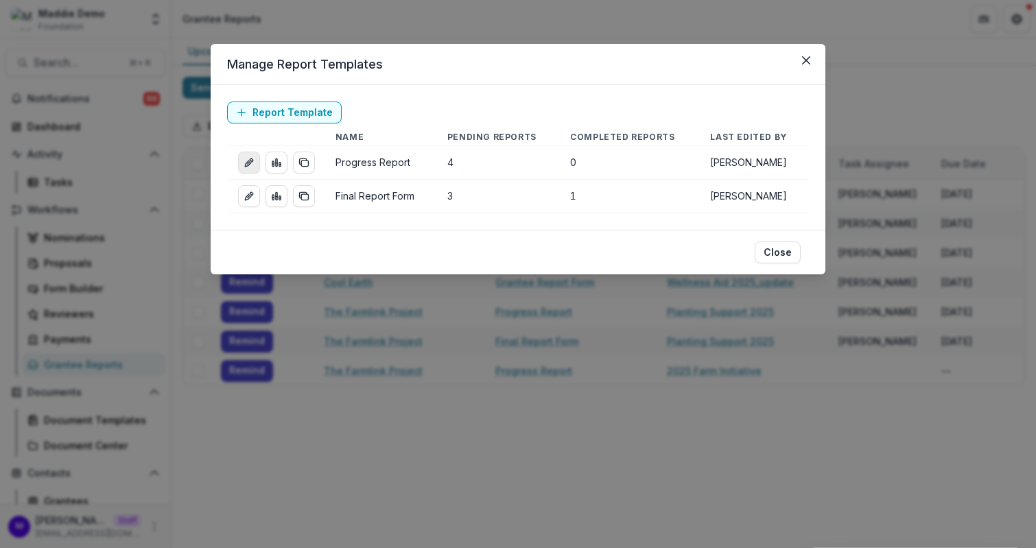
click at [256, 158] on link "edit-report" at bounding box center [249, 163] width 22 height 22
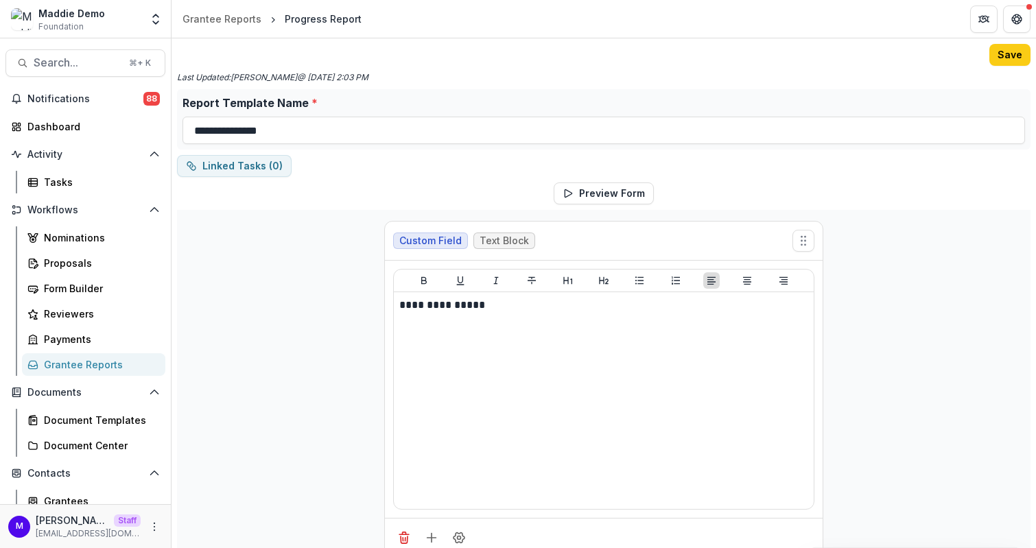
click at [73, 361] on div "Grantee Reports" at bounding box center [99, 364] width 110 height 14
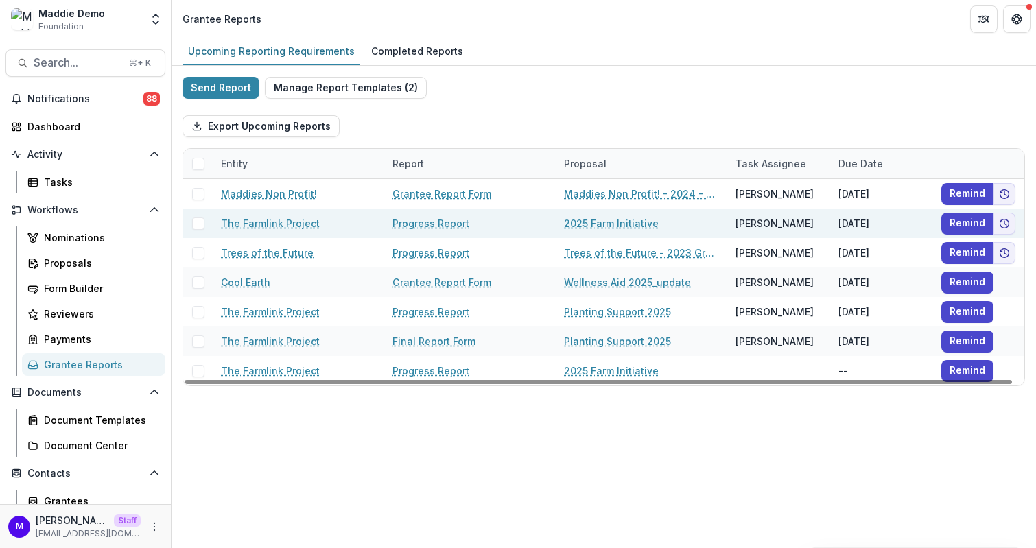
click at [201, 223] on span at bounding box center [198, 223] width 12 height 12
click at [402, 119] on button "Bulk Actions ( 1 )" at bounding box center [403, 126] width 106 height 22
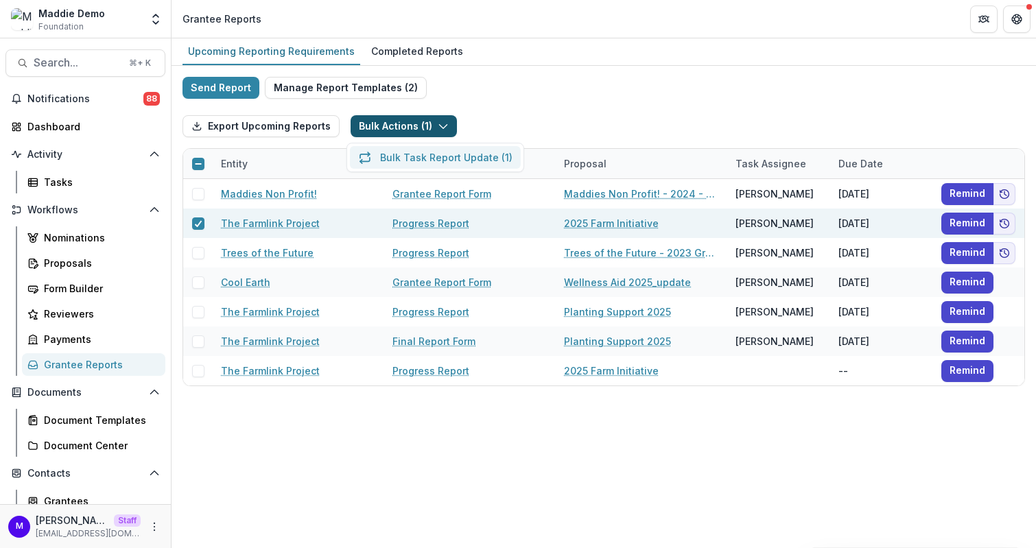
click at [429, 156] on button "Bulk Task Report Update ( 1 )" at bounding box center [435, 157] width 171 height 23
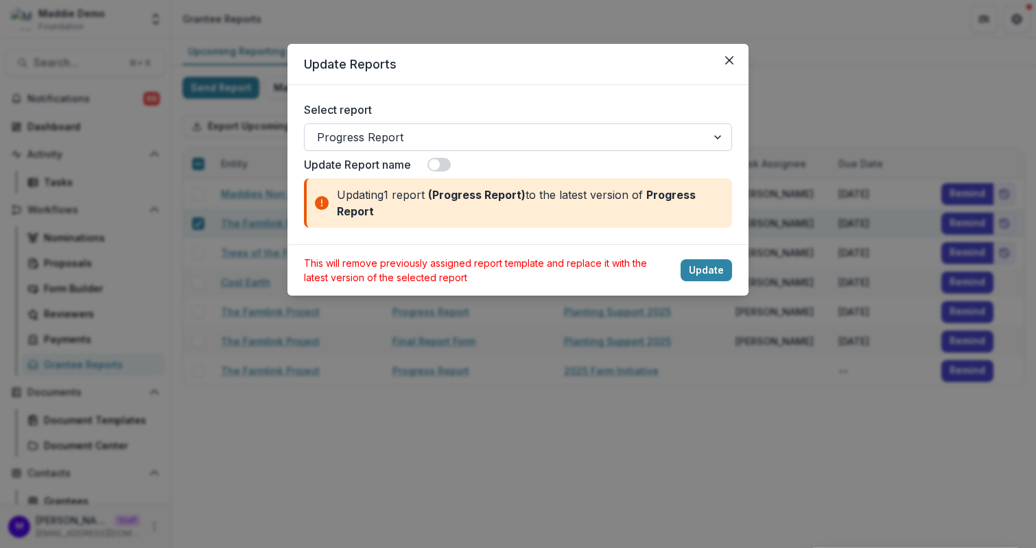
click at [400, 134] on div at bounding box center [505, 137] width 377 height 19
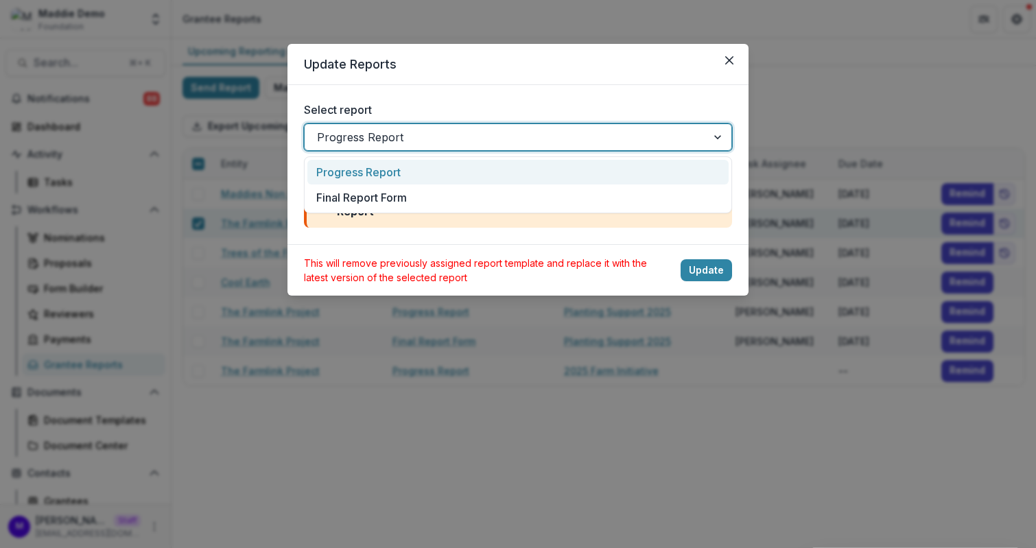
click at [370, 169] on div "Progress Report" at bounding box center [517, 172] width 421 height 25
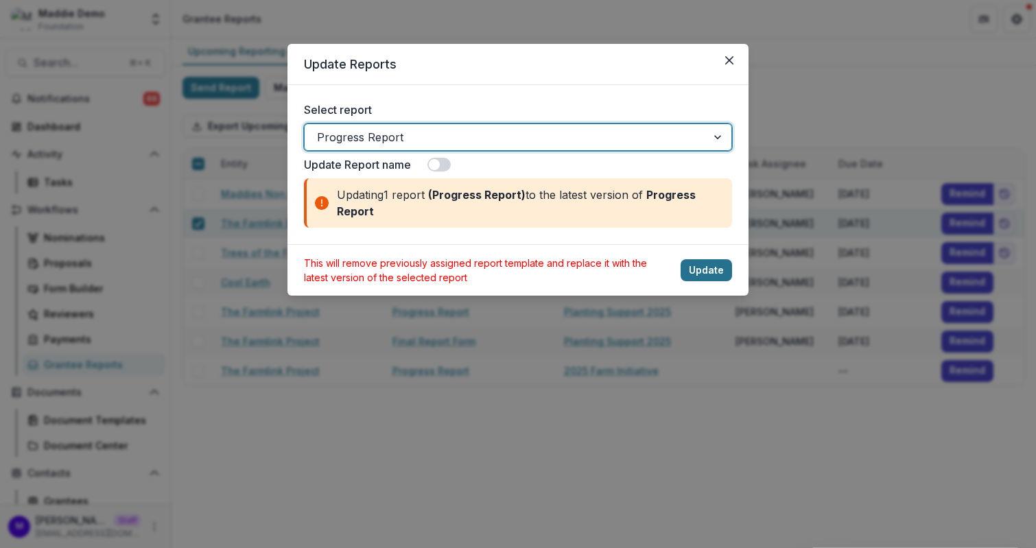
click at [711, 269] on button "Update" at bounding box center [705, 270] width 51 height 22
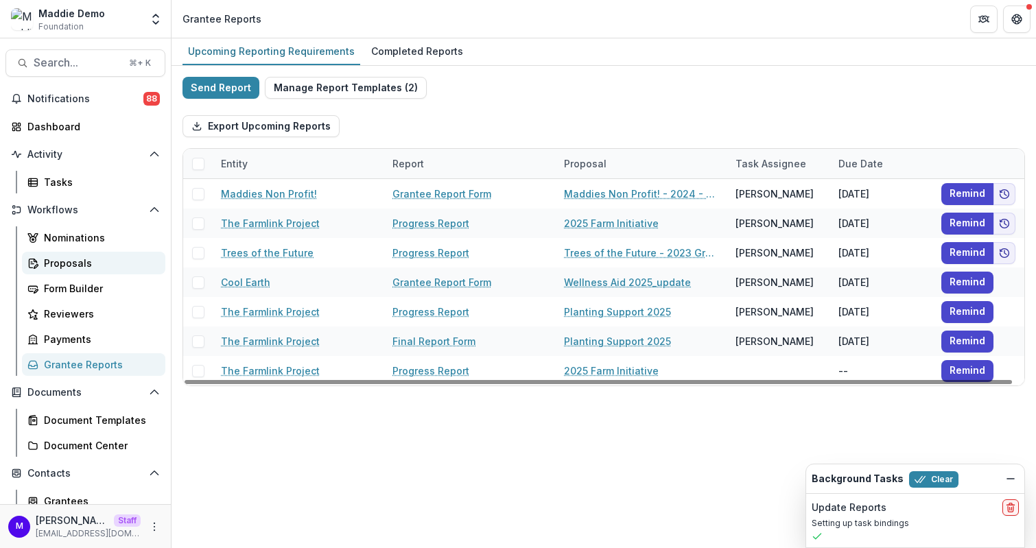
click at [101, 261] on div "Proposals" at bounding box center [99, 263] width 110 height 14
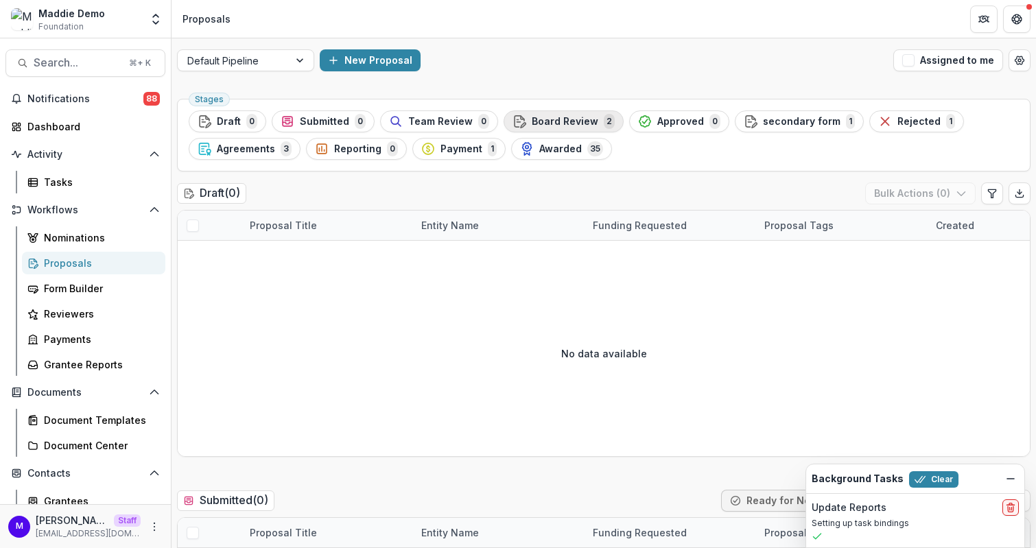
click at [569, 124] on span "Board Review" at bounding box center [565, 122] width 67 height 12
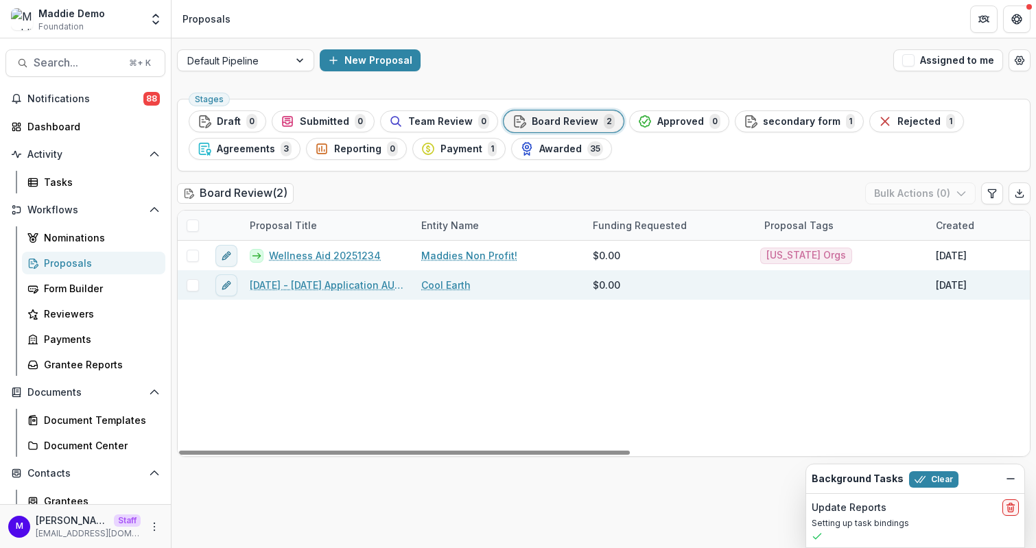
click at [348, 280] on link "[DATE] - [DATE] Application AUGUST" at bounding box center [327, 285] width 155 height 14
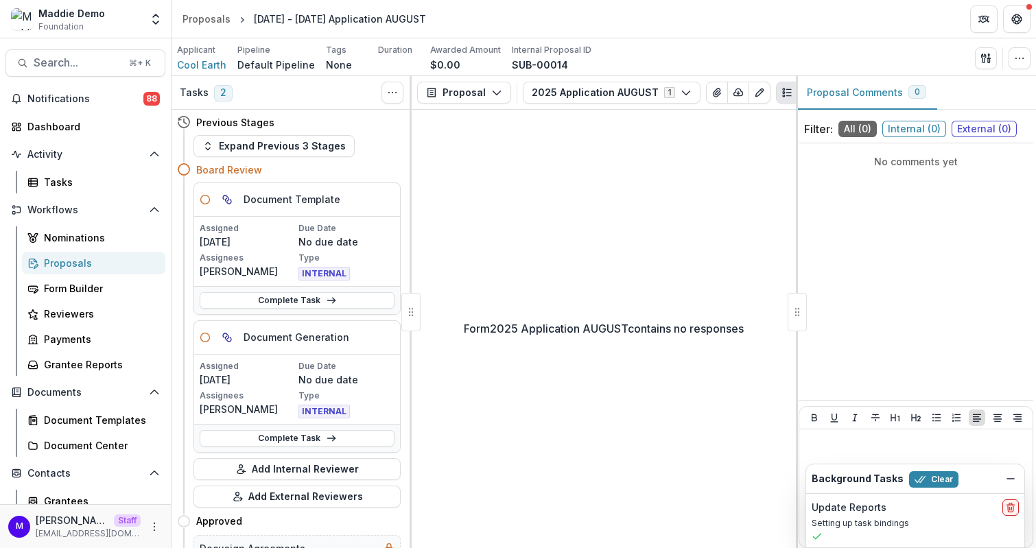
click at [79, 257] on div "Proposals" at bounding box center [99, 263] width 110 height 14
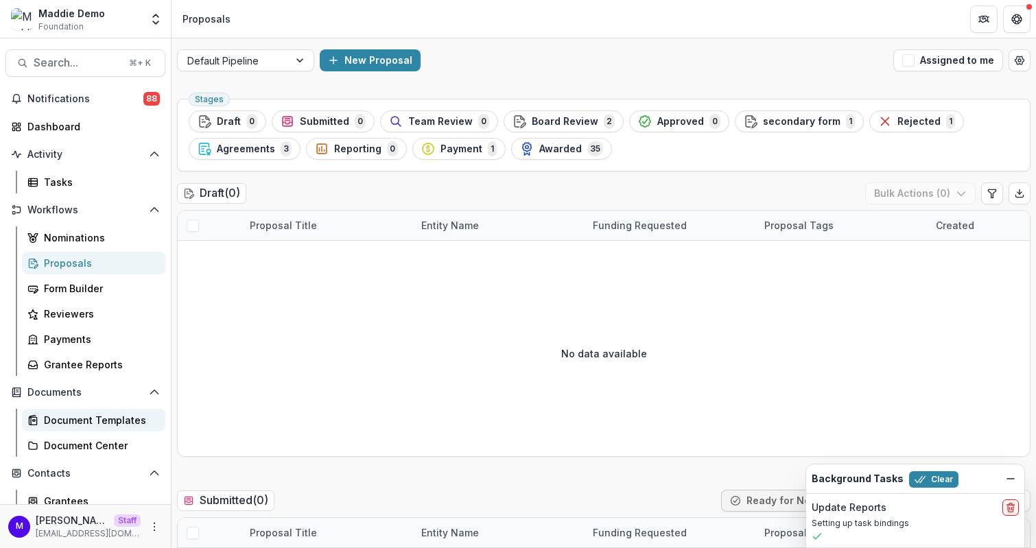
click at [95, 424] on div "Document Templates" at bounding box center [99, 420] width 110 height 14
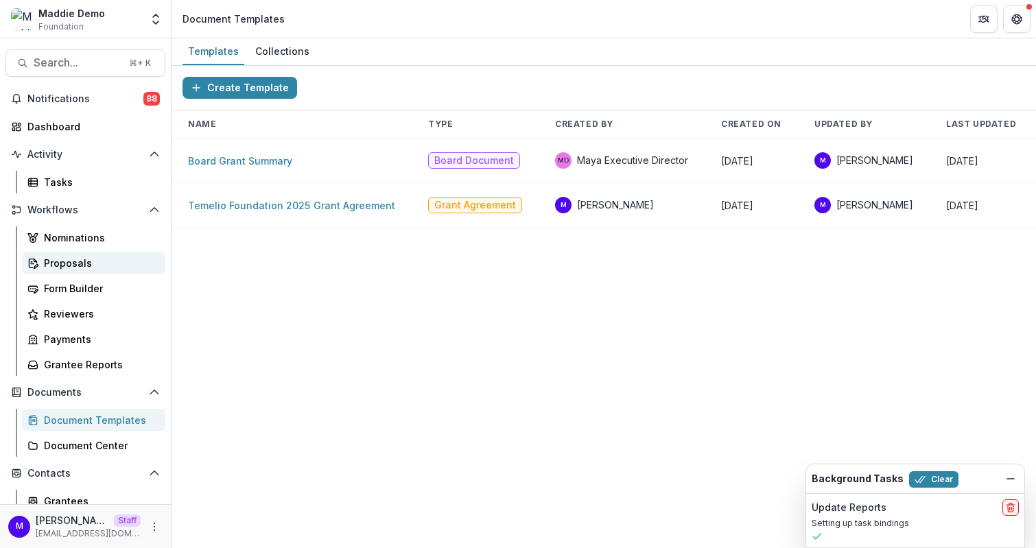
click at [99, 272] on link "Proposals" at bounding box center [93, 263] width 143 height 23
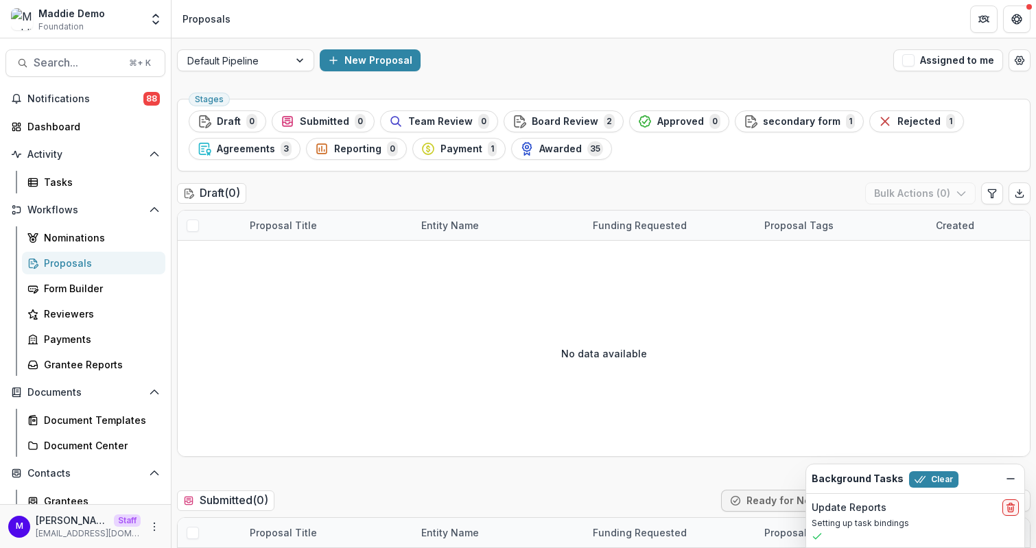
click at [545, 109] on div "Stages Draft 0 Submitted 0 Team Review 0 Board Review 2 Approved 0 secondary fo…" at bounding box center [603, 135] width 853 height 73
click at [543, 110] on button "Board Review 2" at bounding box center [563, 121] width 120 height 22
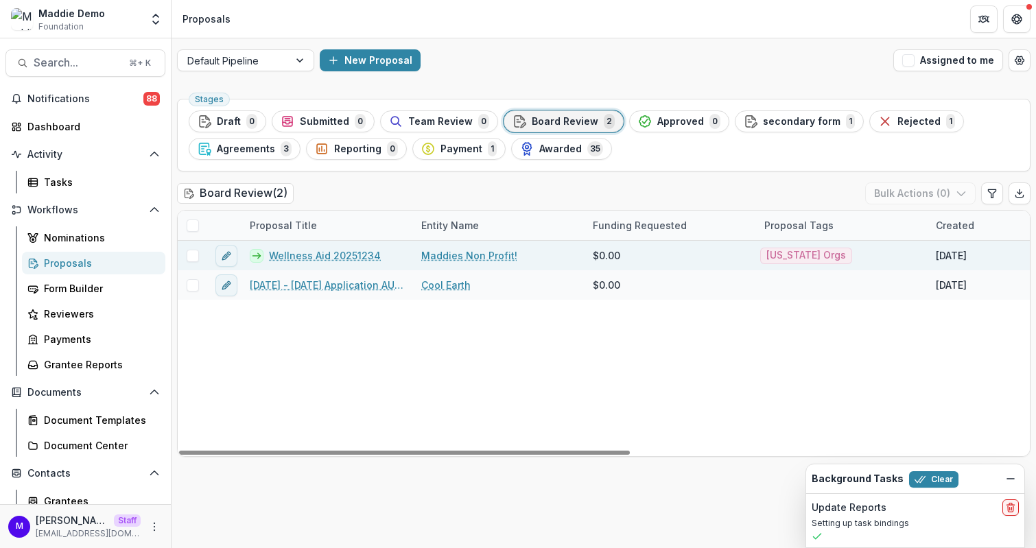
click at [195, 252] on span at bounding box center [193, 256] width 12 height 12
click at [195, 225] on icon at bounding box center [193, 226] width 8 height 8
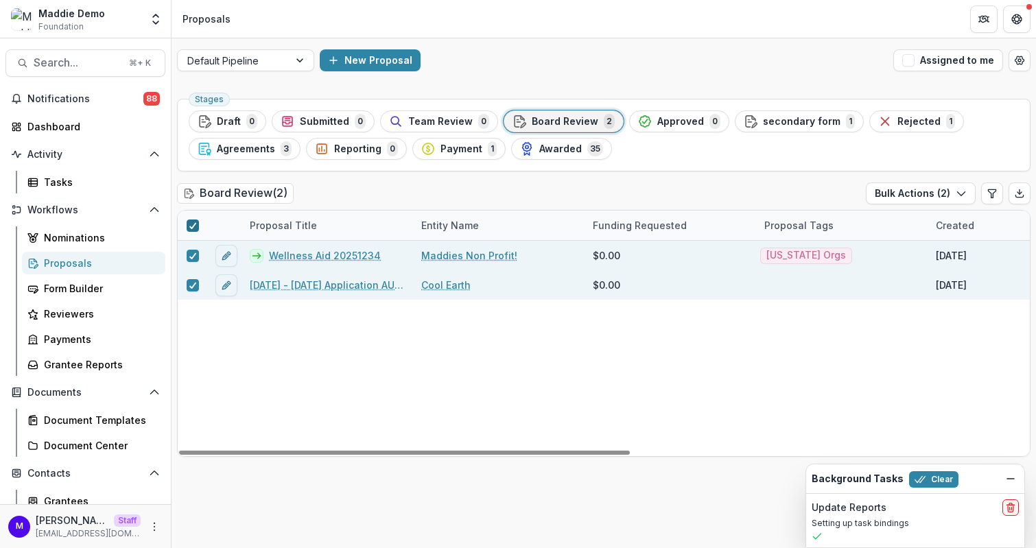
click at [197, 222] on span at bounding box center [193, 225] width 12 height 12
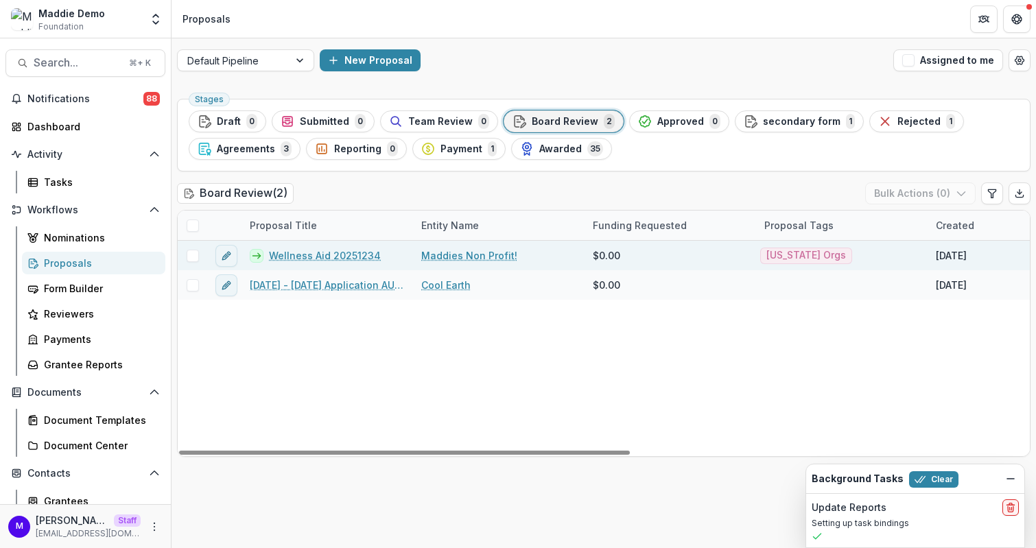
click at [195, 254] on span at bounding box center [193, 256] width 12 height 12
click at [918, 195] on button "Bulk Actions ( 1 )" at bounding box center [922, 193] width 108 height 22
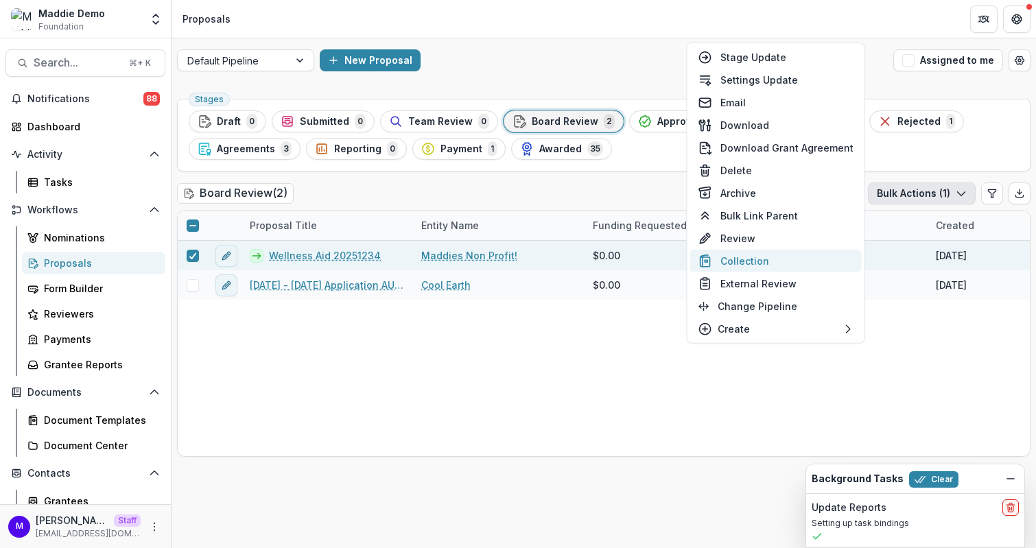
click at [741, 261] on button "Collection" at bounding box center [775, 261] width 171 height 23
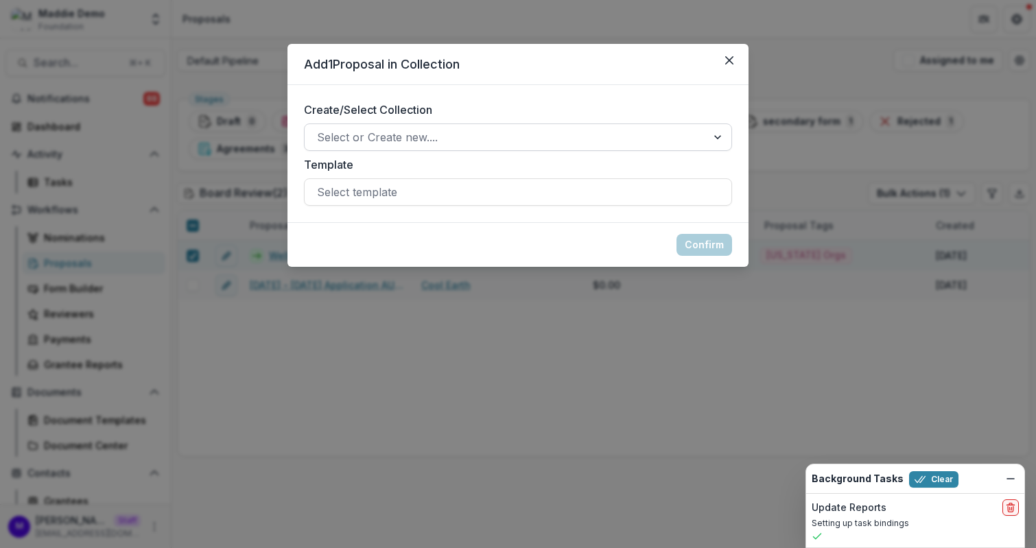
click at [684, 141] on div at bounding box center [505, 137] width 377 height 19
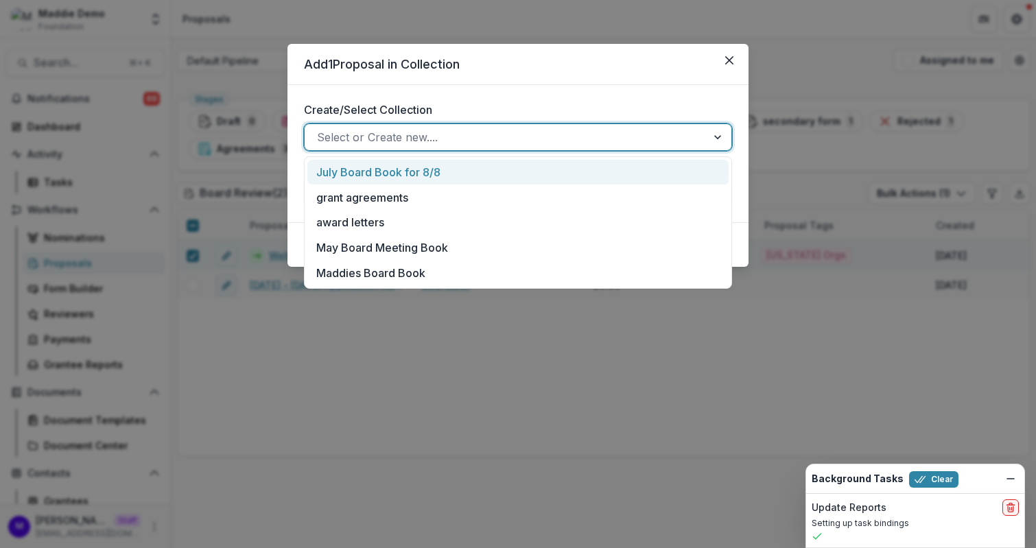
click at [427, 175] on div "July Board Book for 8/8" at bounding box center [517, 172] width 421 height 25
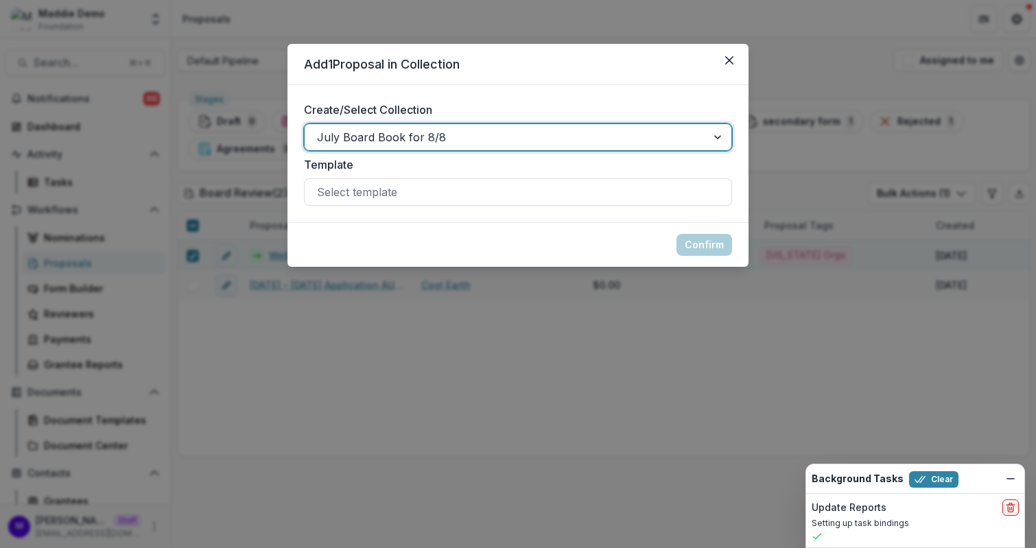
click at [696, 139] on div "July Board Book for 8/8" at bounding box center [506, 137] width 402 height 22
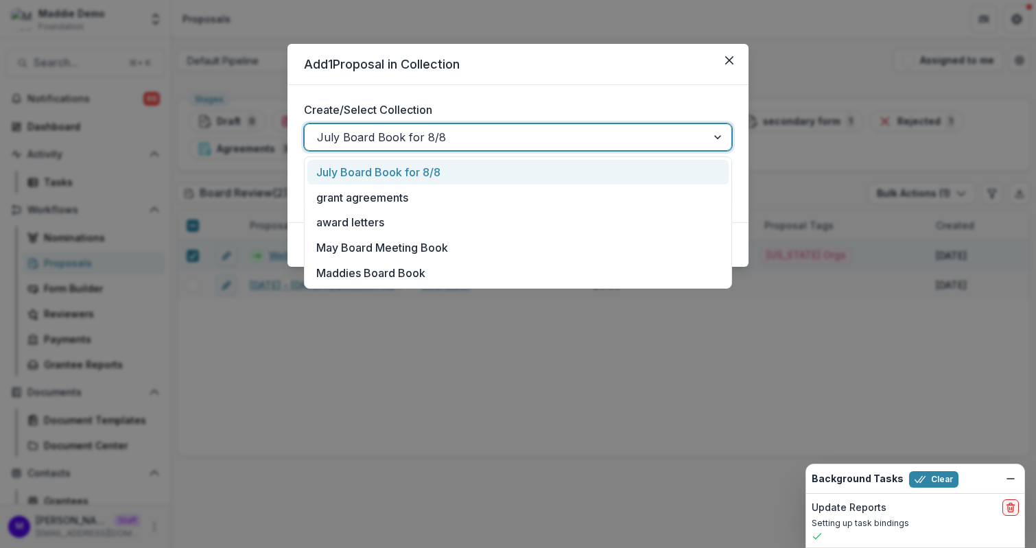
click at [614, 85] on div "Create/Select Collection option July Board Book for 8/8, selected. July Board B…" at bounding box center [517, 153] width 461 height 137
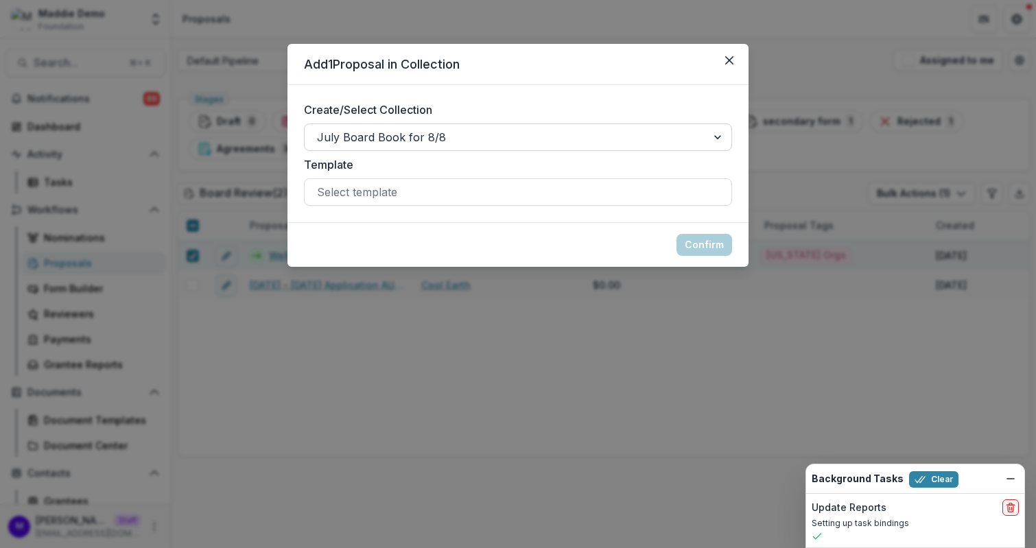
click at [508, 135] on div at bounding box center [505, 137] width 377 height 19
click at [526, 80] on header "Add 1 Proposal in Collection" at bounding box center [517, 64] width 461 height 41
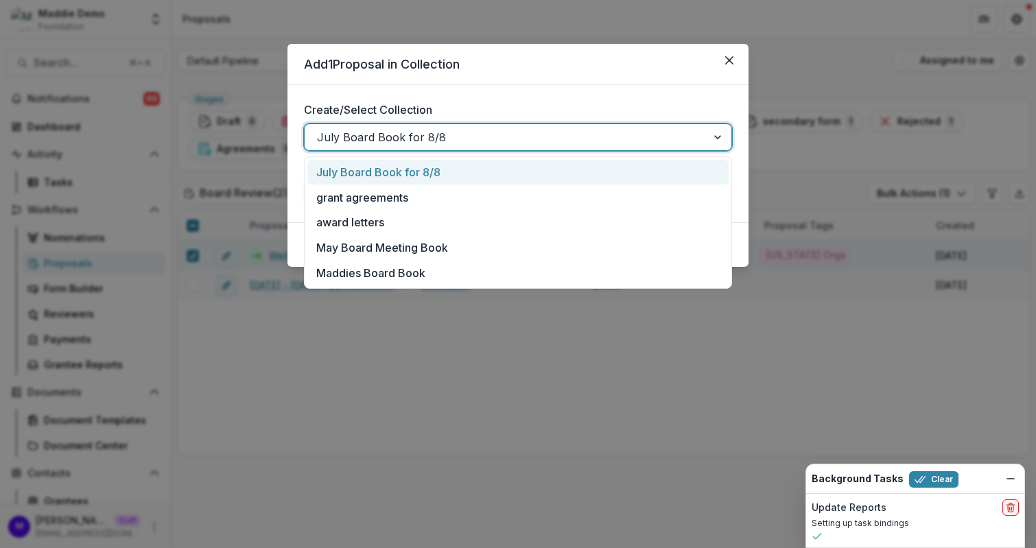
click at [471, 142] on div at bounding box center [505, 137] width 377 height 19
click at [721, 58] on button "Close" at bounding box center [729, 60] width 22 height 22
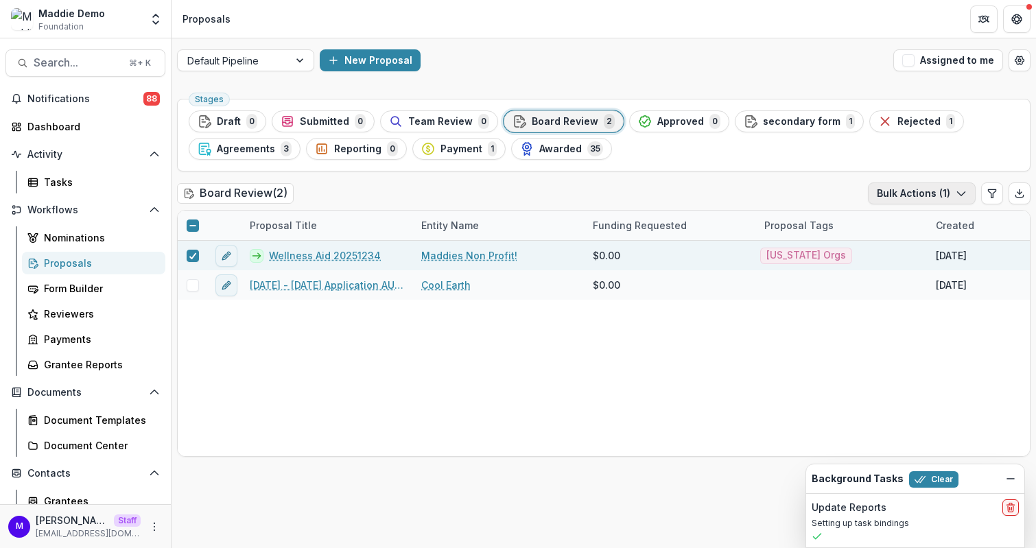
click at [902, 193] on button "Bulk Actions ( 1 )" at bounding box center [922, 193] width 108 height 22
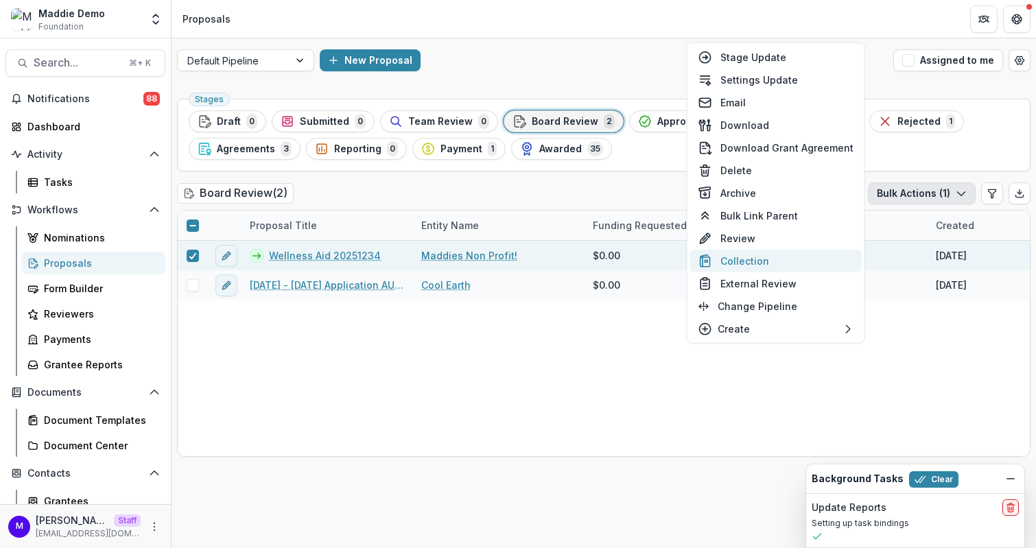
click at [787, 254] on button "Collection" at bounding box center [775, 261] width 171 height 23
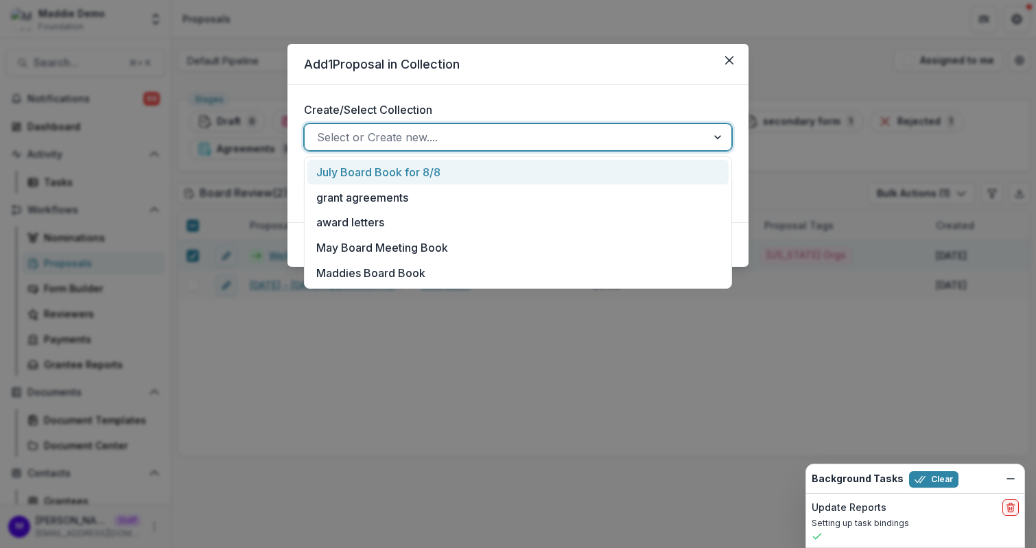
click at [389, 140] on div at bounding box center [505, 137] width 377 height 19
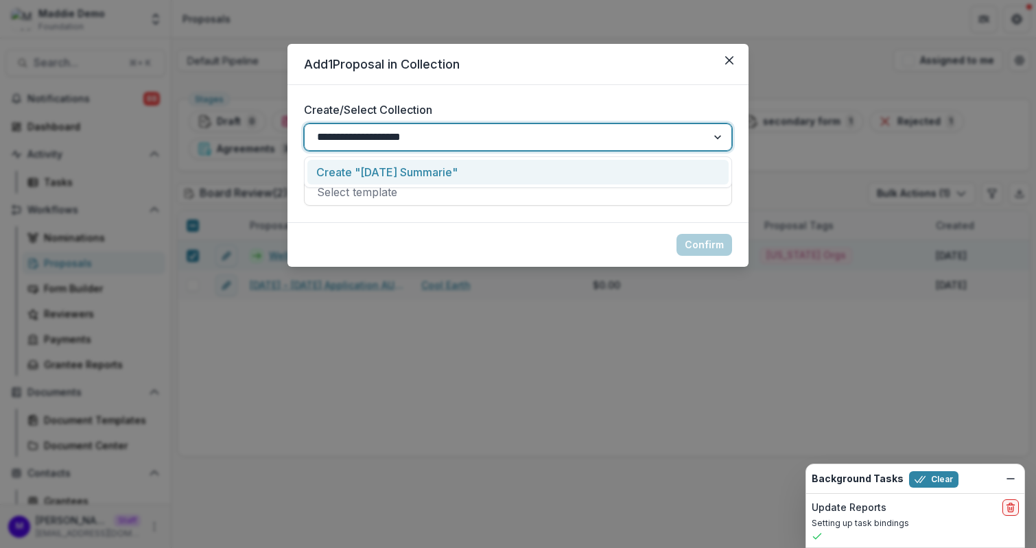
type input "**********"
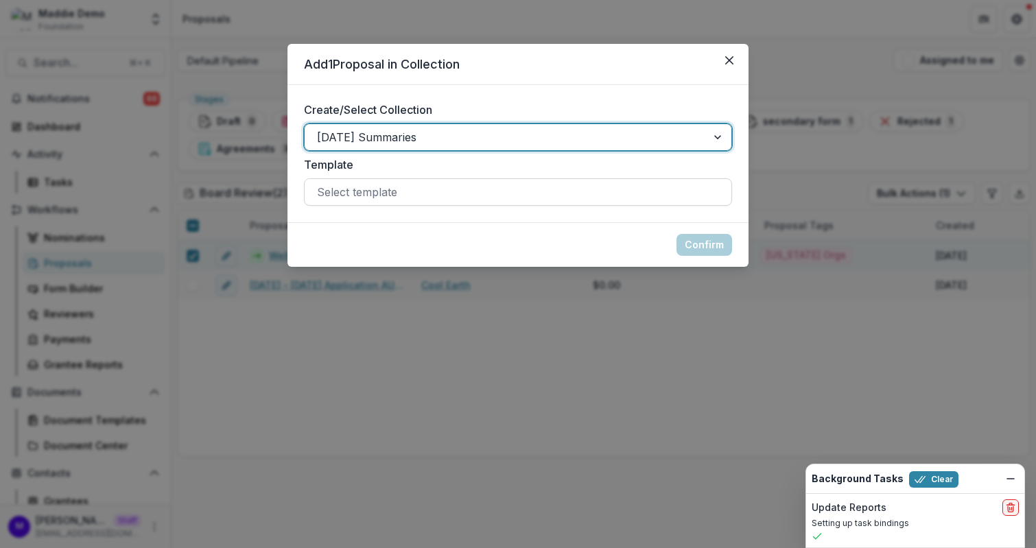
click at [423, 191] on div at bounding box center [518, 191] width 402 height 19
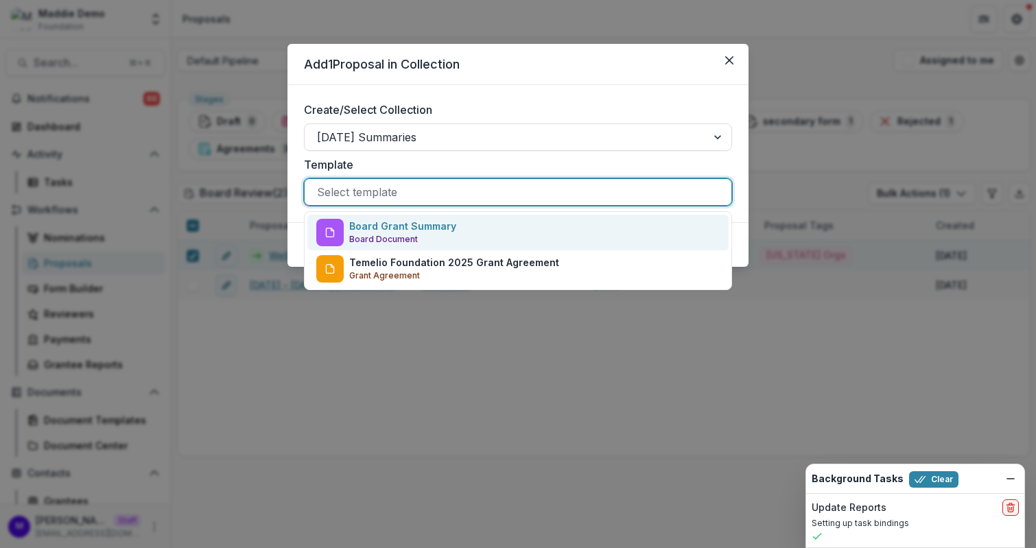
click at [445, 226] on p "Board Grant Summary" at bounding box center [402, 226] width 107 height 14
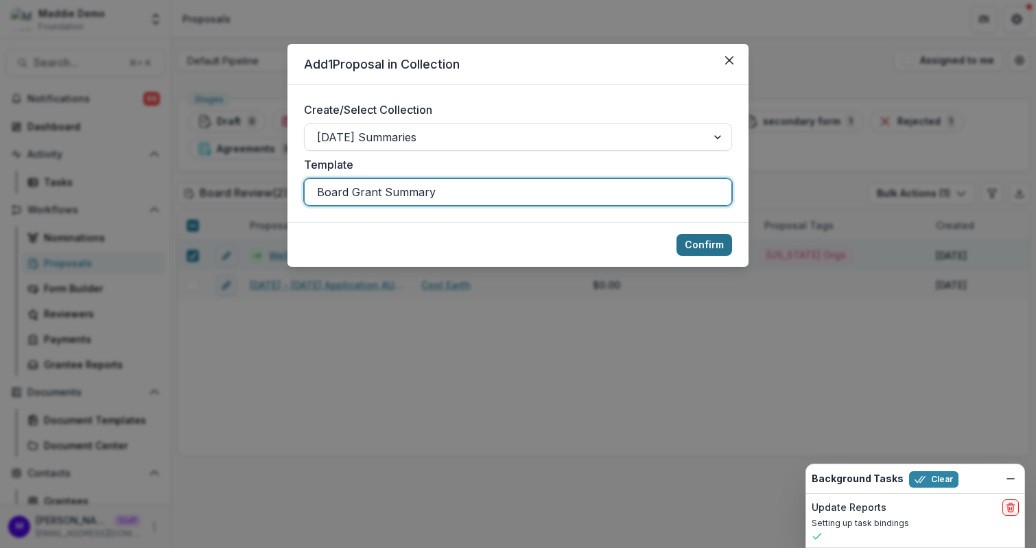
click at [706, 243] on button "Confirm" at bounding box center [704, 245] width 56 height 22
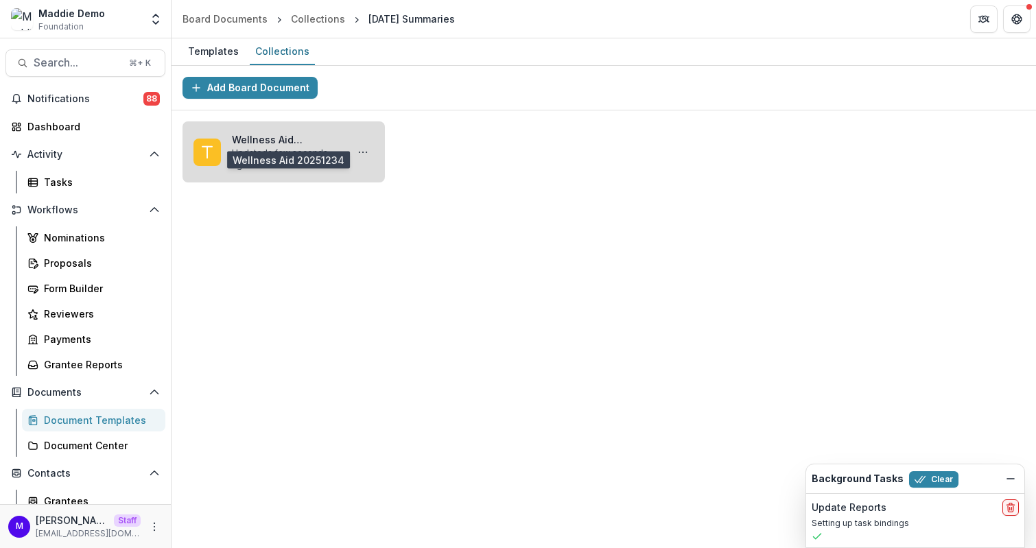
click at [289, 139] on link "Wellness Aid 20251234" at bounding box center [286, 139] width 109 height 14
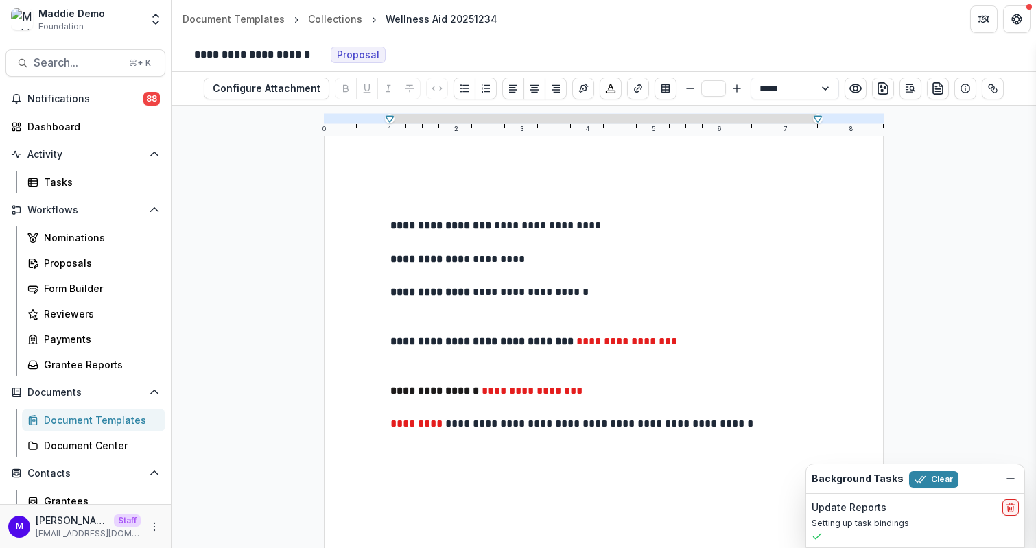
scroll to position [117, 0]
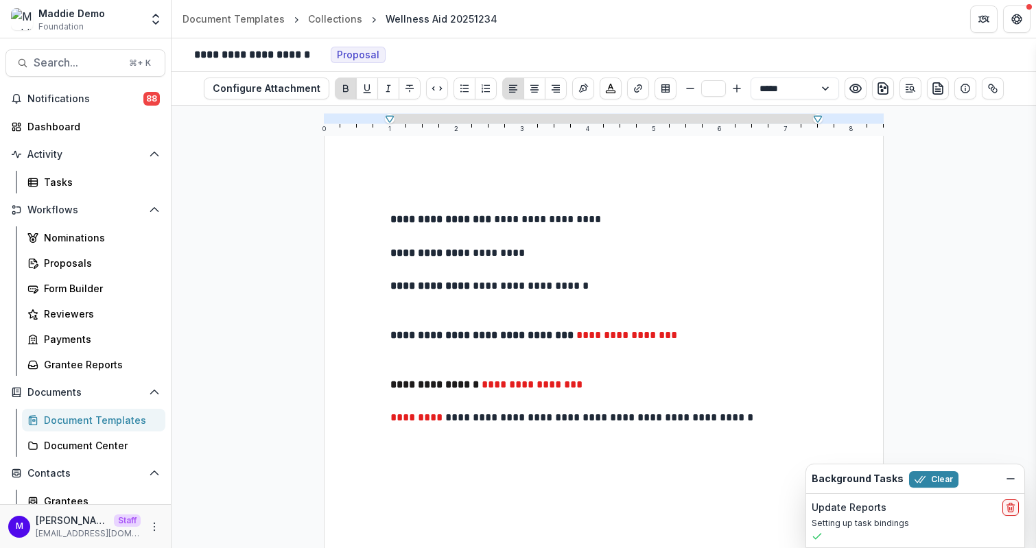
click at [436, 224] on strong "**********" at bounding box center [442, 219] width 104 height 10
drag, startPoint x: 515, startPoint y: 226, endPoint x: 610, endPoint y: 226, distance: 94.7
click at [610, 226] on p "**********" at bounding box center [603, 219] width 427 height 17
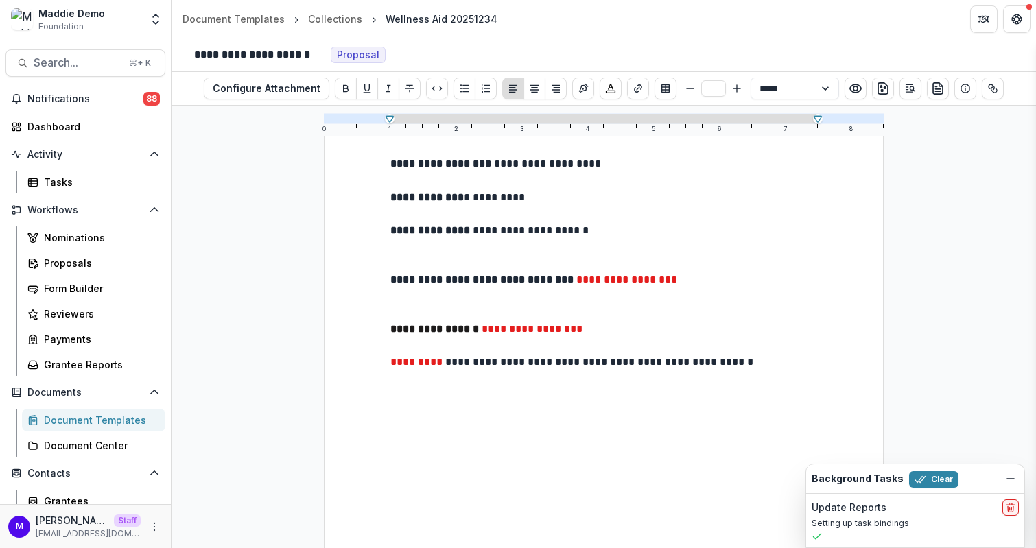
click at [482, 194] on p "**********" at bounding box center [603, 197] width 427 height 17
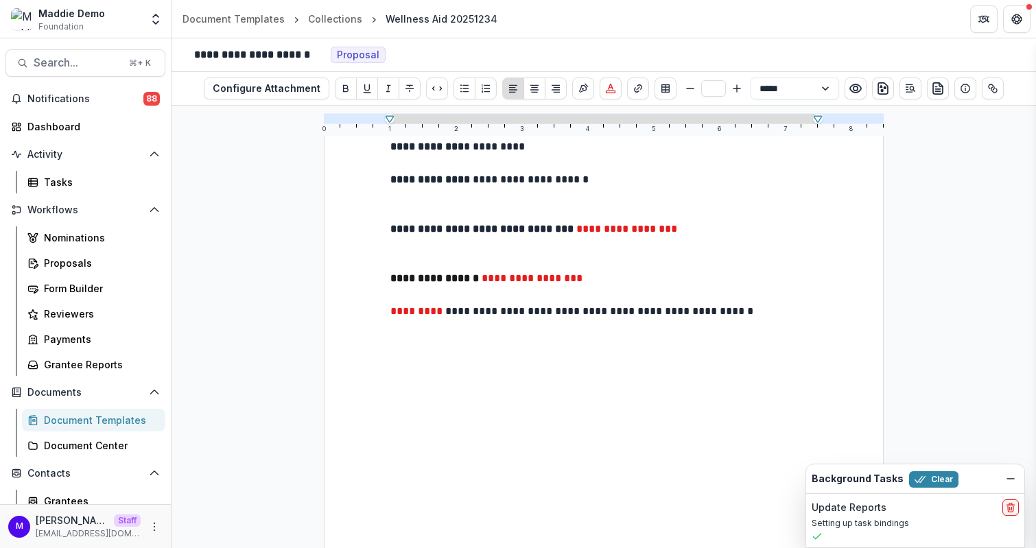
click at [726, 230] on p "**********" at bounding box center [603, 229] width 427 height 16
drag, startPoint x: 725, startPoint y: 241, endPoint x: 602, endPoint y: 233, distance: 123.1
click at [602, 233] on div "**********" at bounding box center [603, 279] width 427 height 591
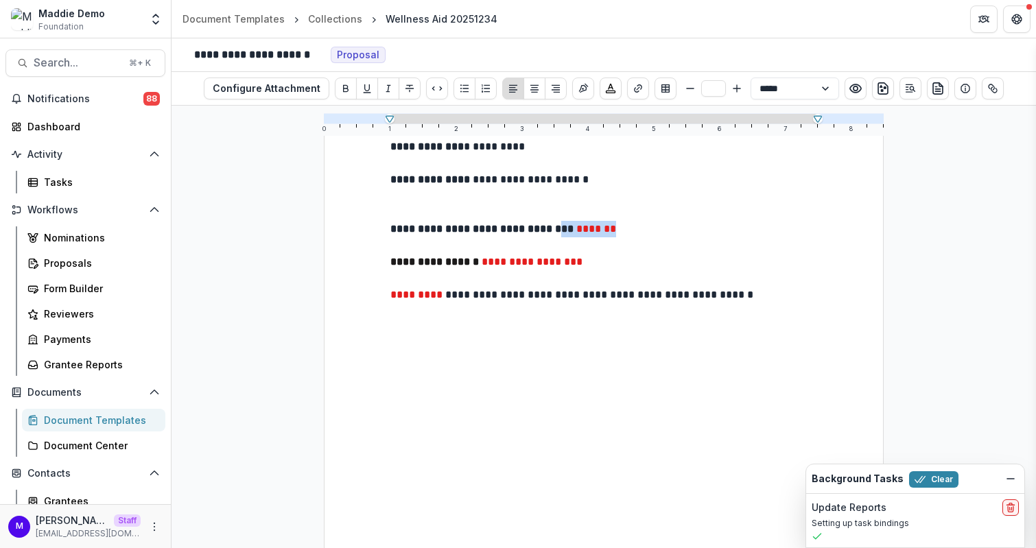
drag, startPoint x: 672, startPoint y: 231, endPoint x: 591, endPoint y: 230, distance: 80.9
click at [591, 230] on p "**********" at bounding box center [603, 229] width 427 height 16
click at [606, 93] on icon "Choose font color" at bounding box center [610, 88] width 11 height 11
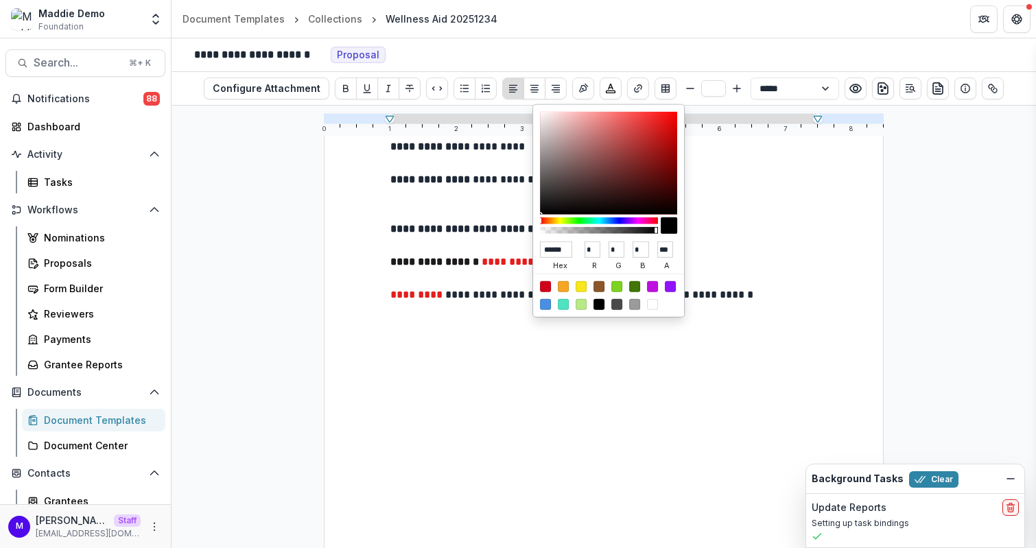
type input "******"
type input "**"
click at [543, 206] on div at bounding box center [608, 163] width 137 height 103
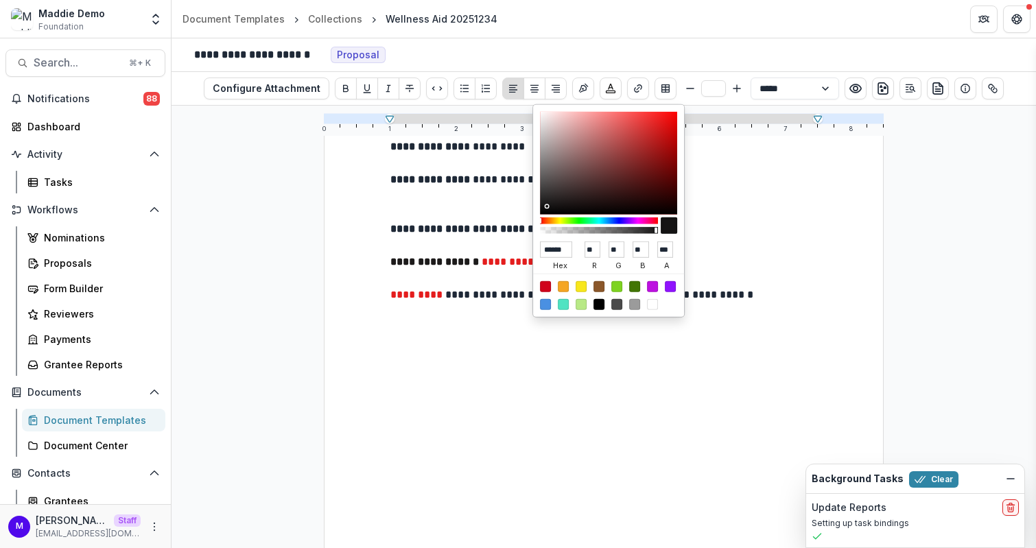
click at [464, 224] on p "**********" at bounding box center [603, 229] width 427 height 16
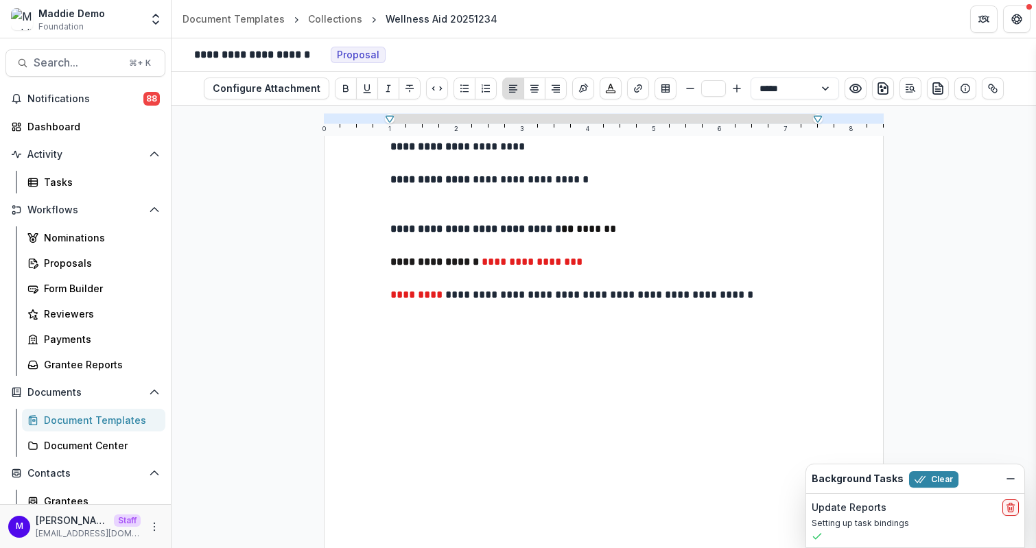
click at [578, 262] on span "**********" at bounding box center [532, 262] width 101 height 10
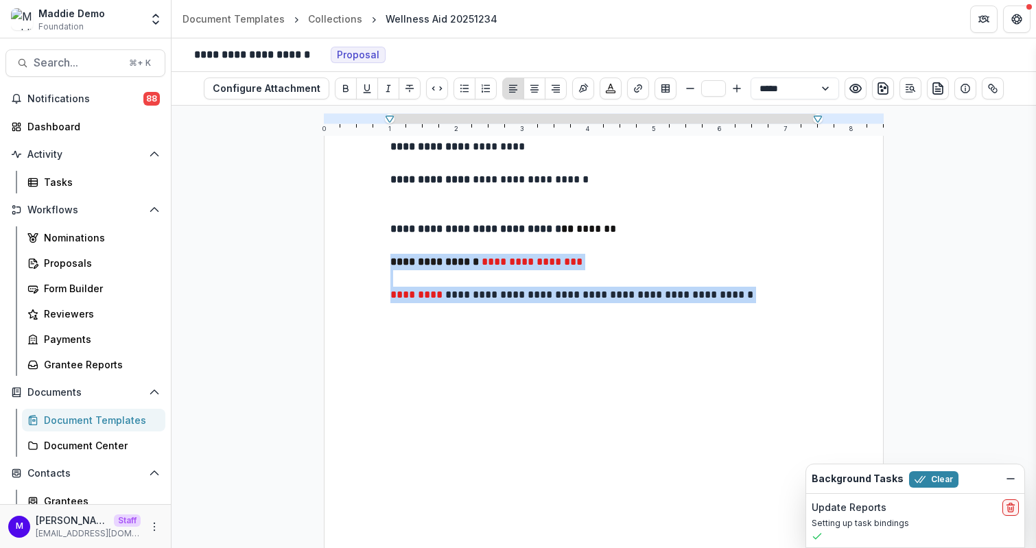
drag, startPoint x: 803, startPoint y: 305, endPoint x: 380, endPoint y: 269, distance: 424.1
click at [380, 269] on div "**********" at bounding box center [604, 280] width 560 height 724
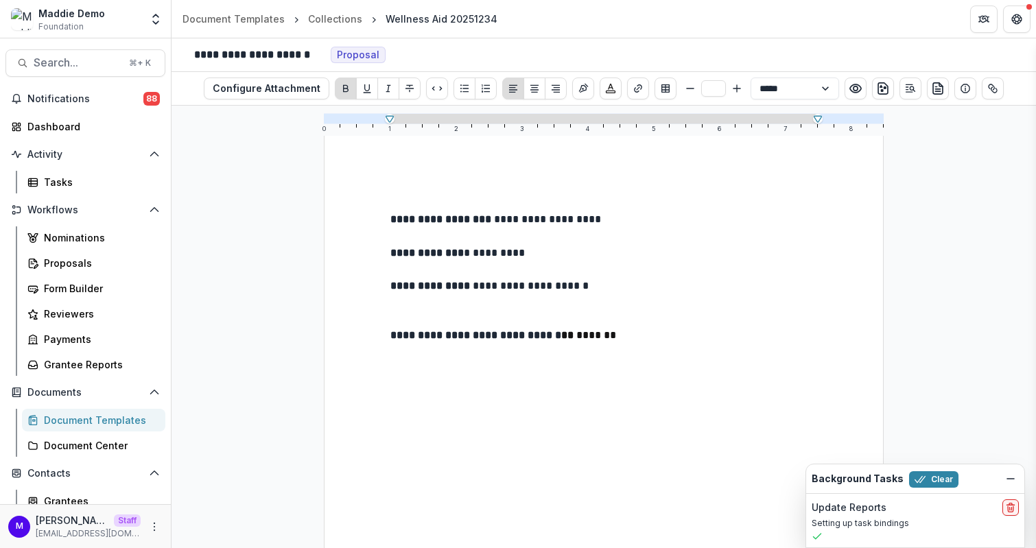
scroll to position [0, 0]
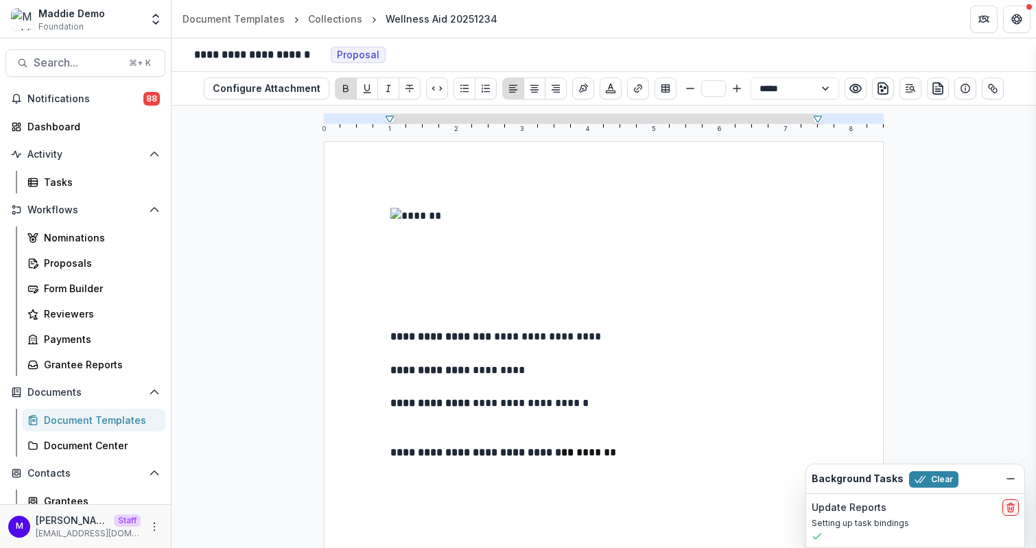
click at [106, 405] on div "Documents Document Templates Document Center" at bounding box center [85, 418] width 171 height 75
click at [105, 414] on div "Document Templates" at bounding box center [99, 420] width 110 height 14
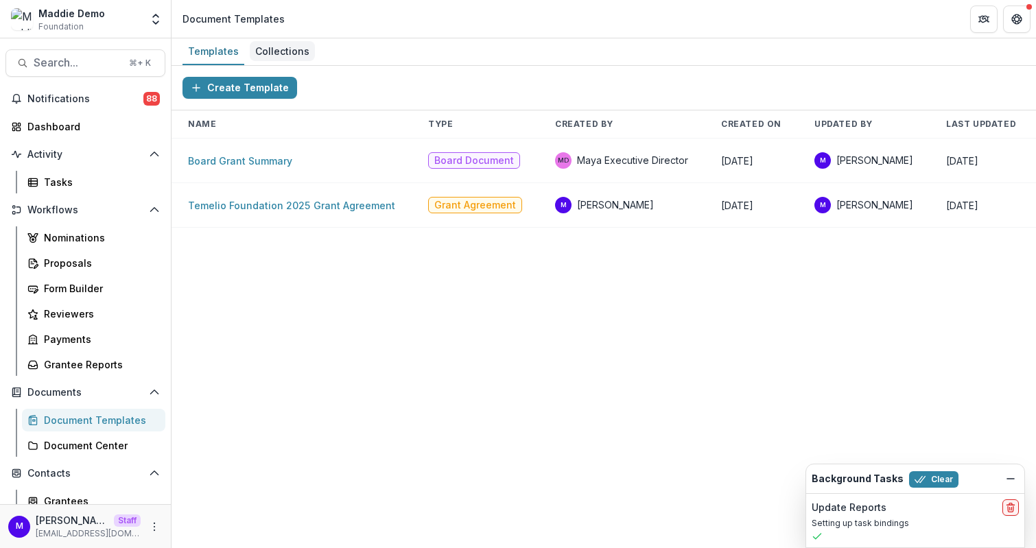
click at [278, 52] on div "Collections" at bounding box center [282, 51] width 65 height 20
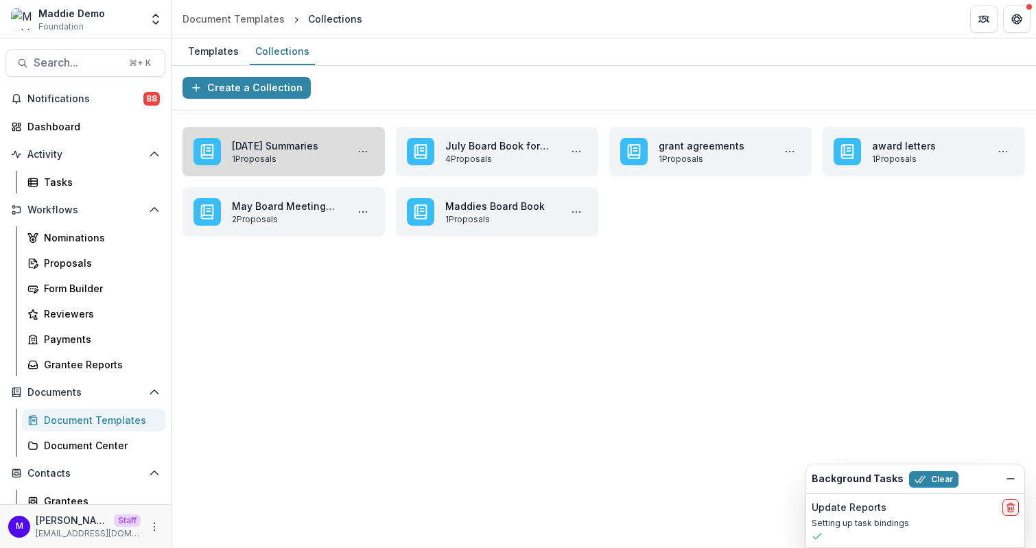
click at [285, 147] on link "August 2025 Summaries" at bounding box center [286, 146] width 109 height 14
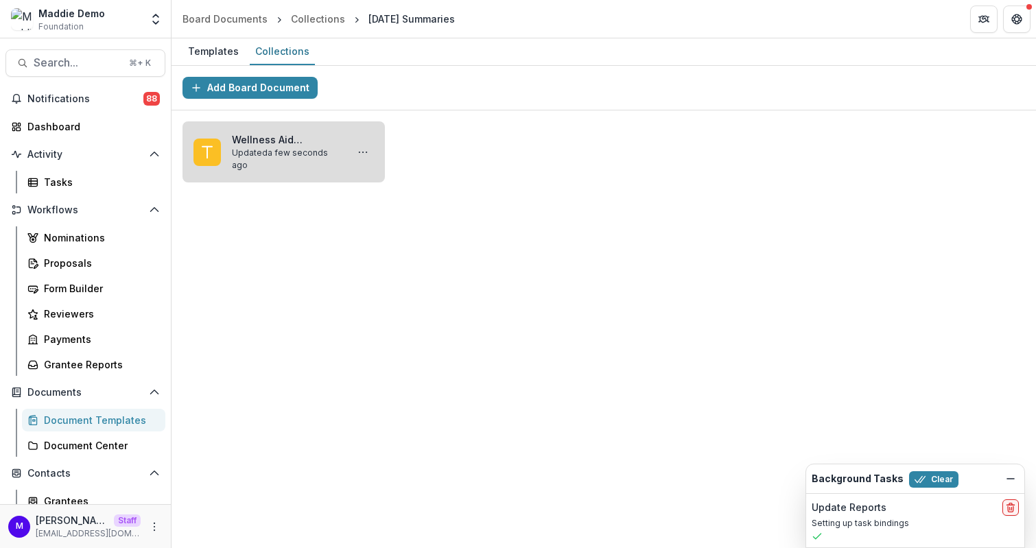
click at [321, 132] on link "Wellness Aid 20251234" at bounding box center [286, 139] width 109 height 14
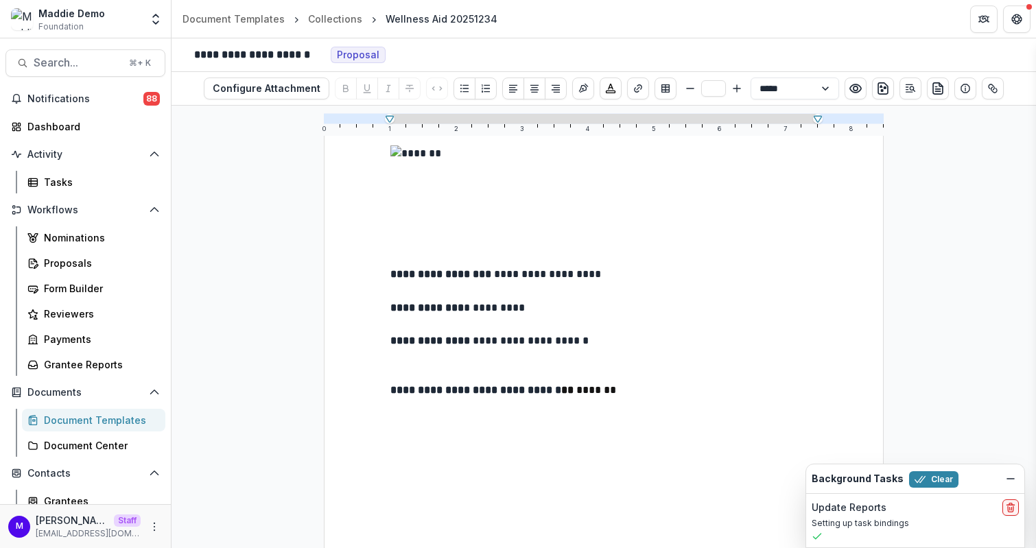
scroll to position [154, 0]
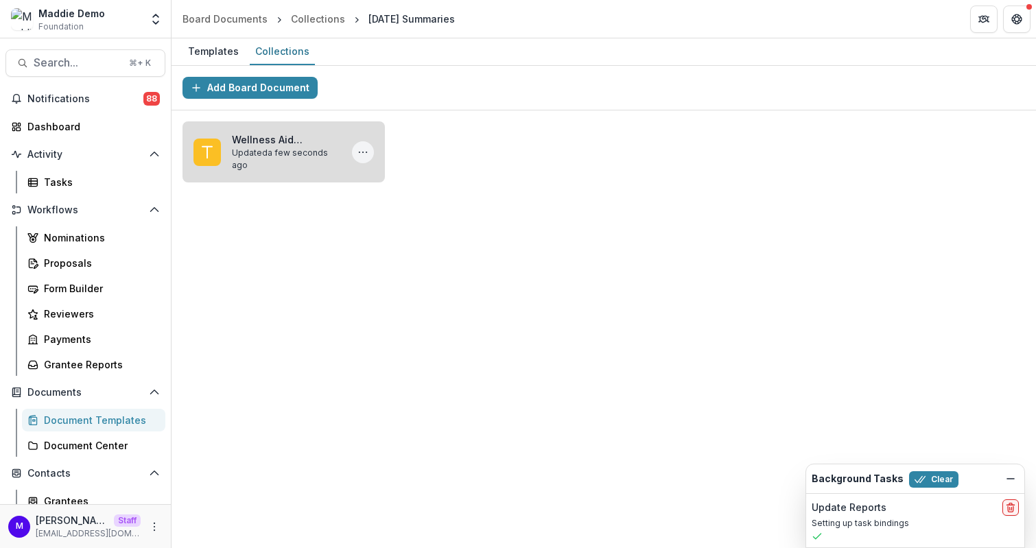
click at [368, 145] on button "More Wellness Aid 20251234 Actions" at bounding box center [363, 152] width 22 height 22
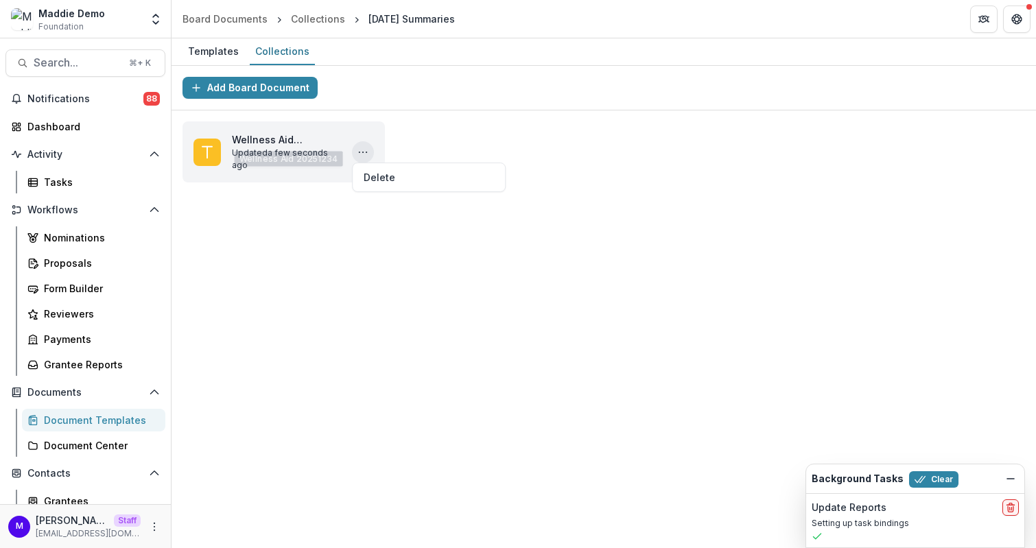
click at [418, 128] on div "Wellness Aid 20251234 Updated a few seconds ago Delete" at bounding box center [603, 151] width 864 height 83
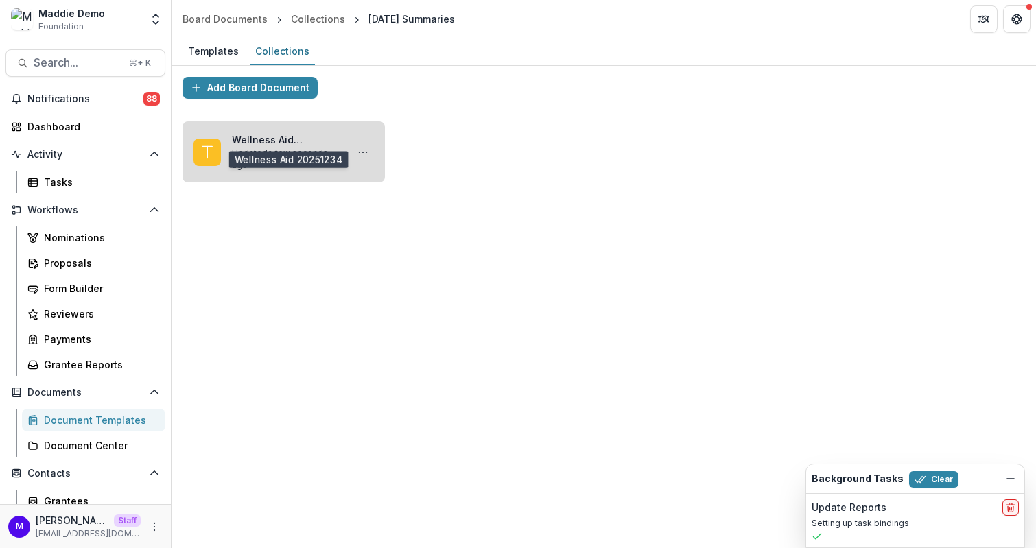
click at [261, 145] on link "Wellness Aid 20251234" at bounding box center [286, 139] width 109 height 14
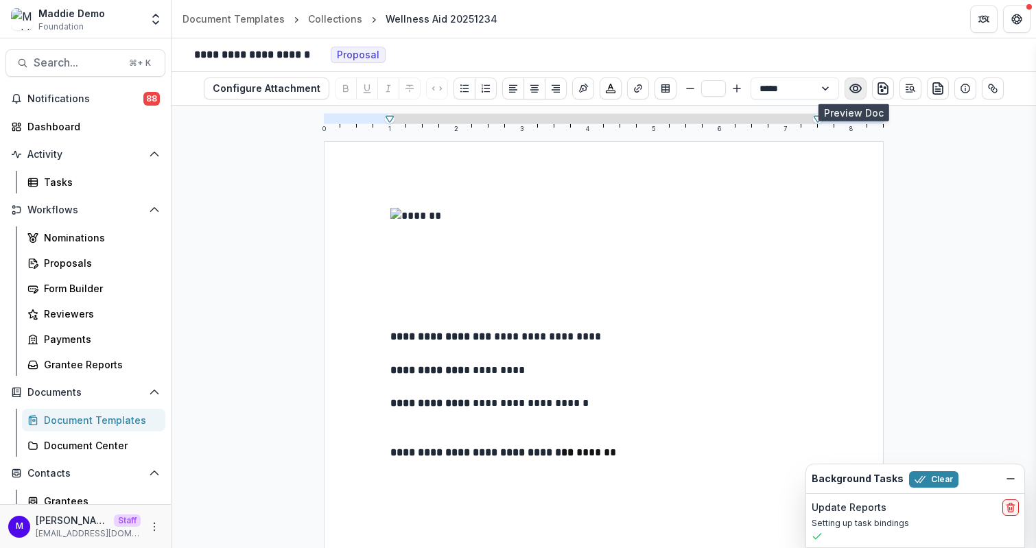
click at [856, 91] on icon "Preview preview-doc.pdf" at bounding box center [855, 89] width 14 height 14
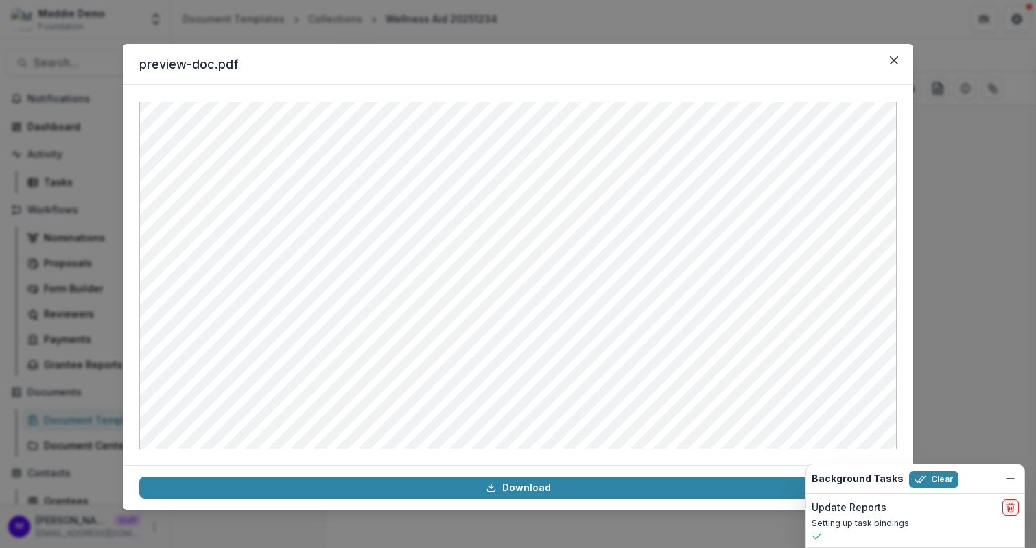
click at [954, 284] on div "preview-doc.pdf Download" at bounding box center [518, 274] width 1036 height 548
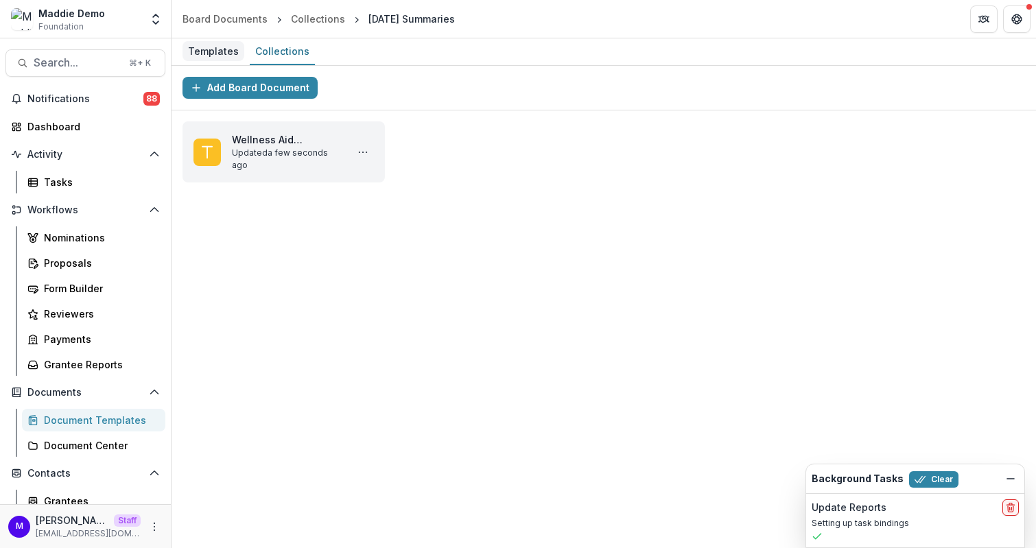
click at [212, 47] on div "Templates" at bounding box center [213, 51] width 62 height 20
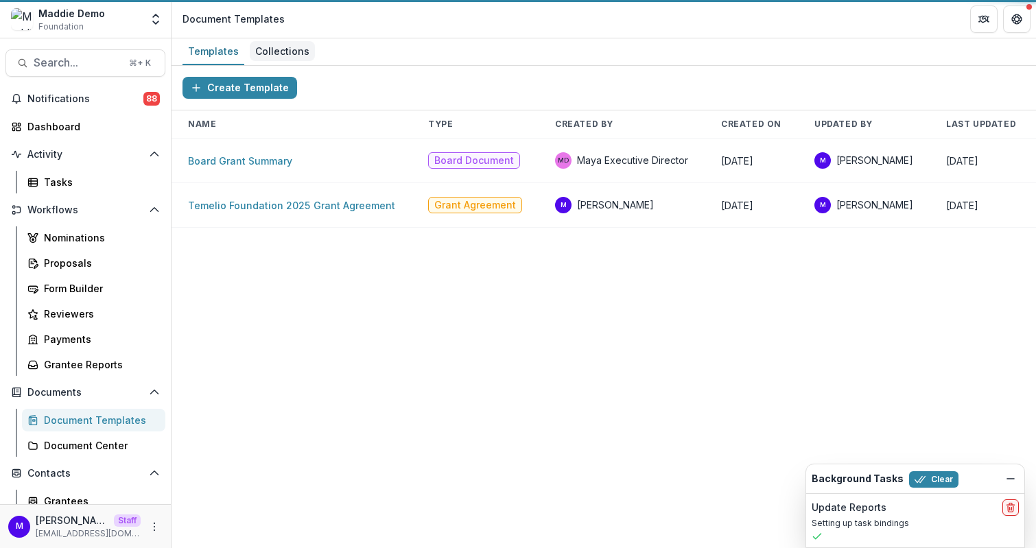
click at [276, 49] on div "Collections" at bounding box center [282, 51] width 65 height 20
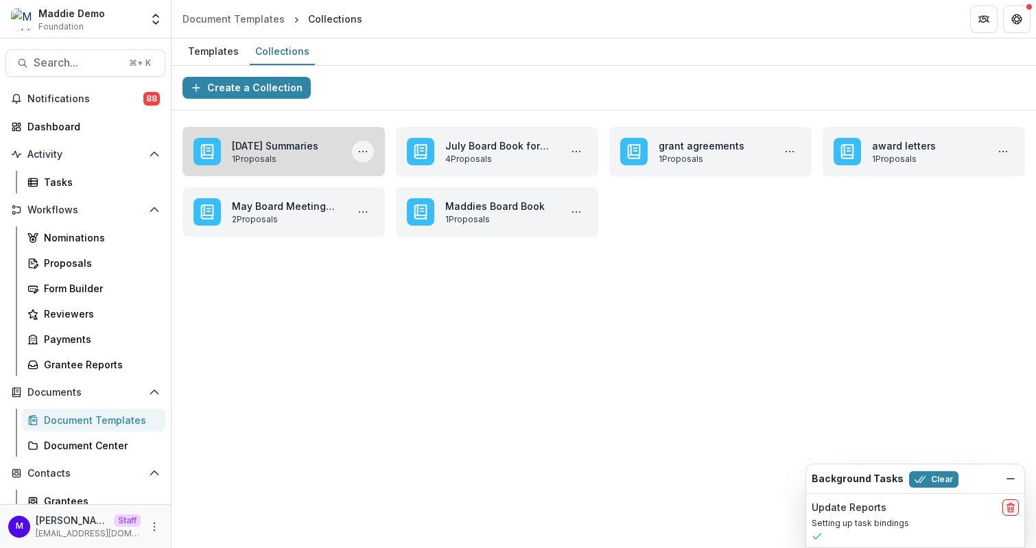
click at [368, 156] on button "More August 2025 Summaries Actions" at bounding box center [363, 152] width 22 height 22
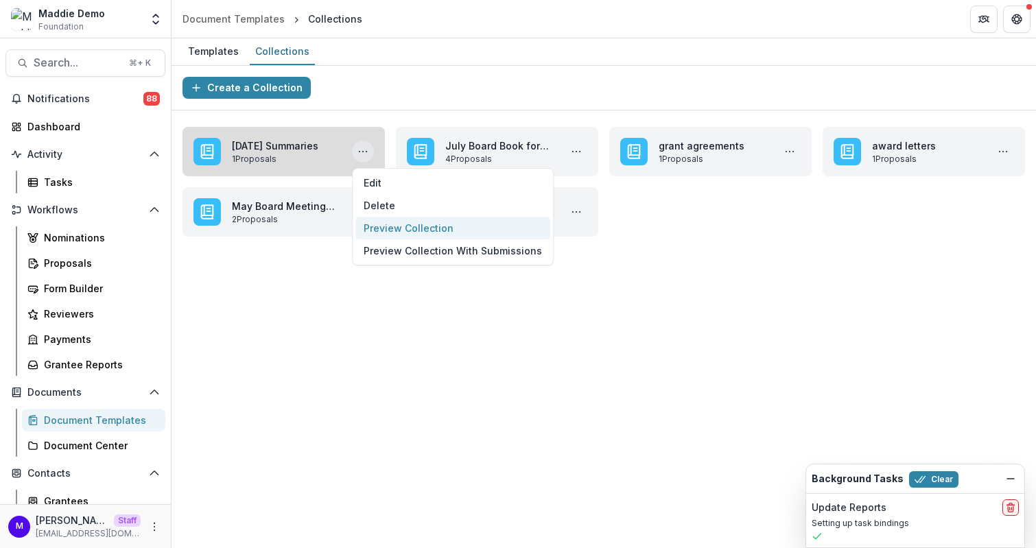
click at [418, 227] on button "Preview Collection" at bounding box center [452, 228] width 195 height 23
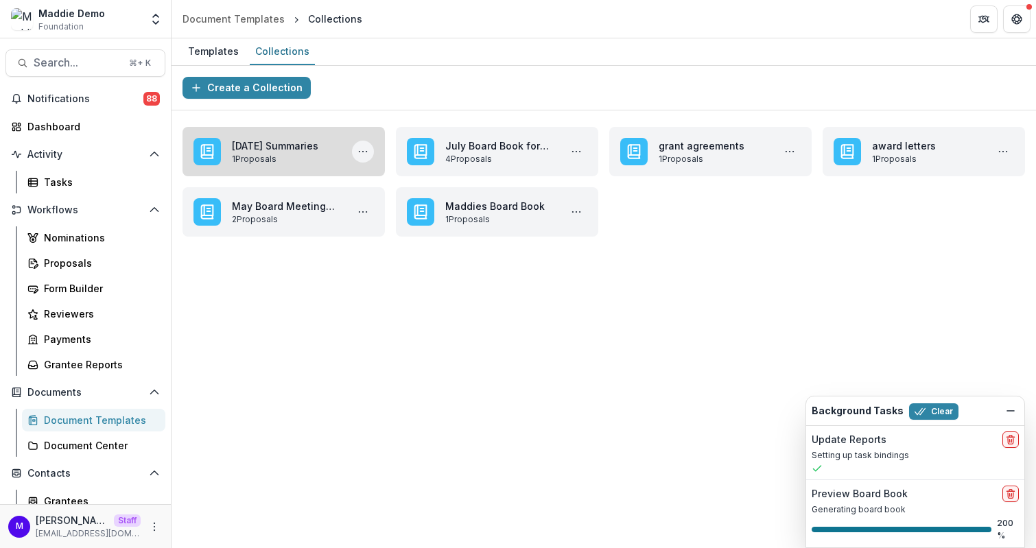
click at [361, 155] on icon "More August 2025 Summaries Actions" at bounding box center [362, 151] width 11 height 11
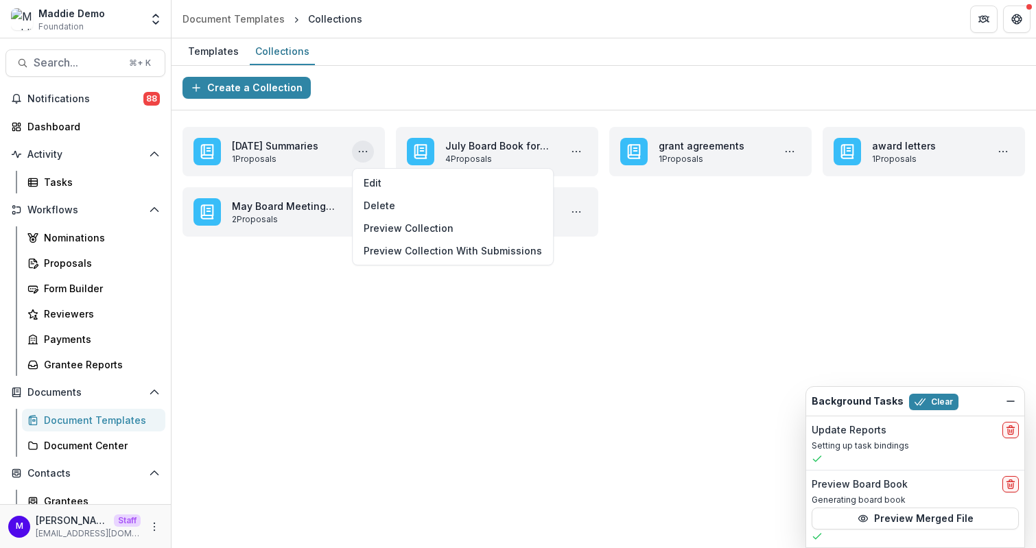
click at [484, 326] on div "**********" at bounding box center [603, 307] width 864 height 482
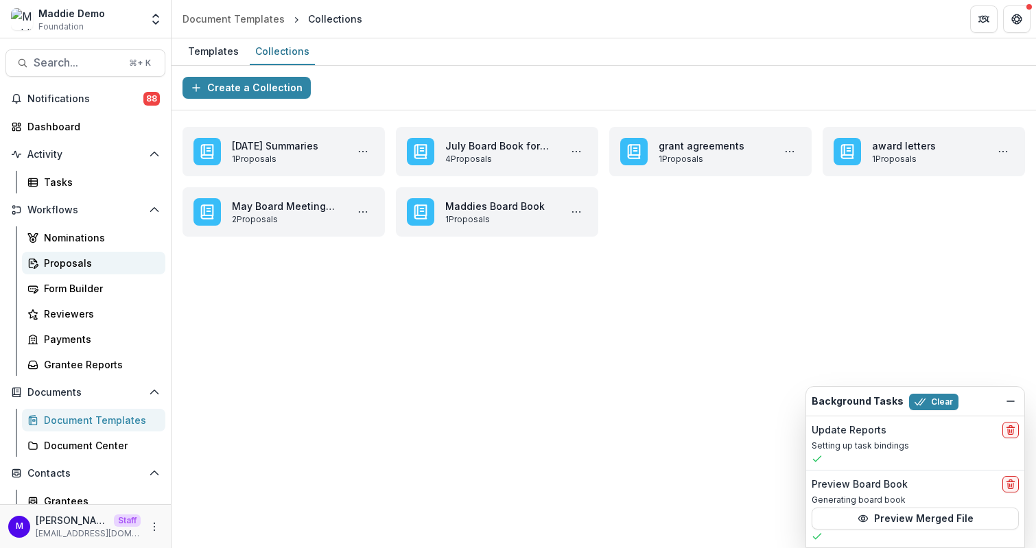
click at [81, 265] on div "Proposals" at bounding box center [99, 263] width 110 height 14
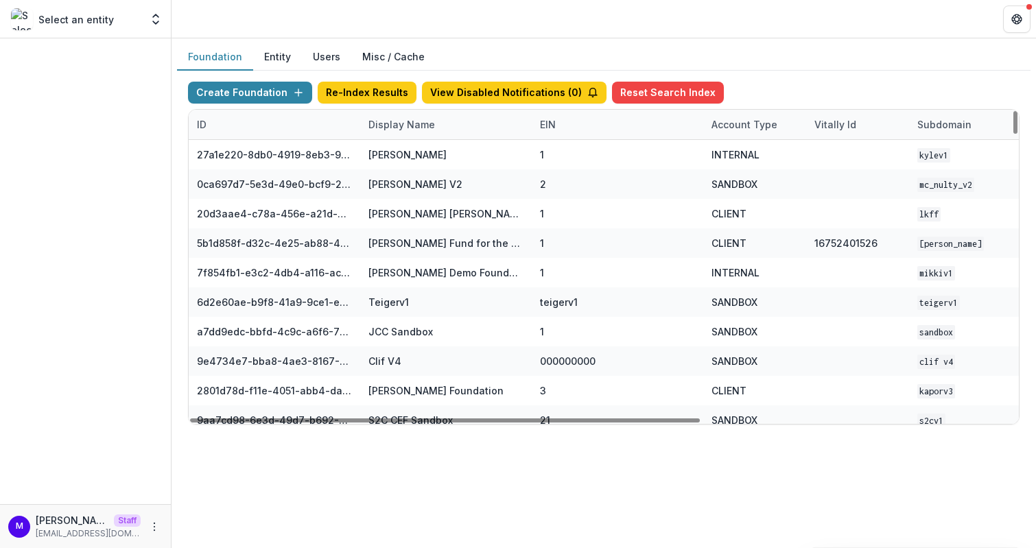
click at [387, 124] on div "Display Name" at bounding box center [401, 124] width 83 height 14
click at [390, 151] on input at bounding box center [444, 154] width 165 height 22
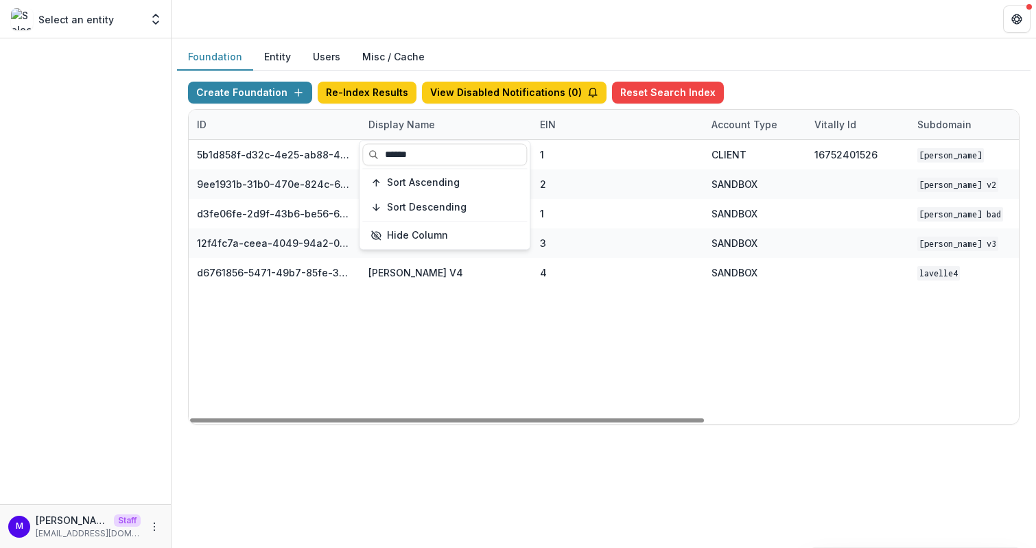
type input "******"
click at [514, 7] on header at bounding box center [603, 19] width 864 height 38
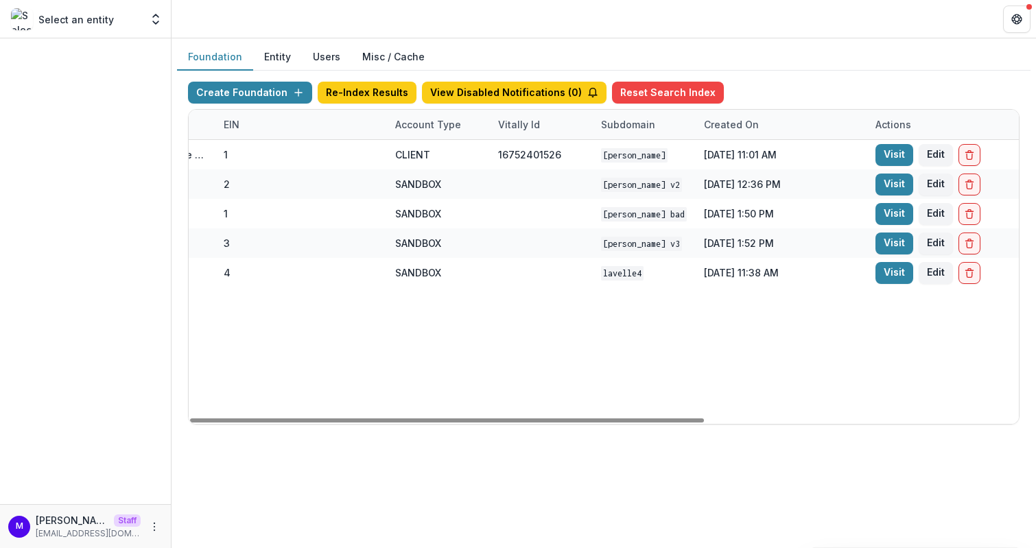
scroll to position [0, 366]
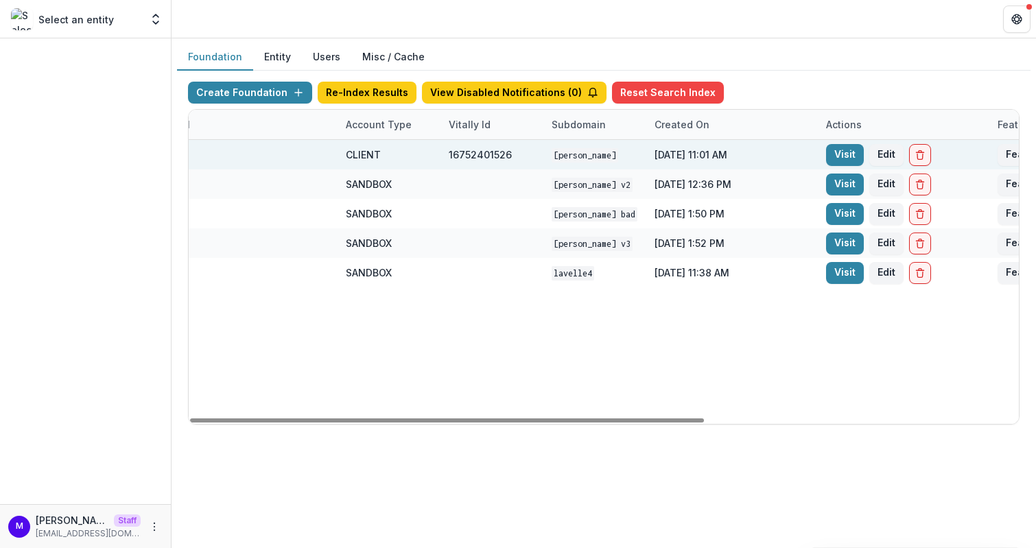
click at [865, 154] on div "Visit Edit" at bounding box center [878, 155] width 105 height 22
click at [843, 153] on link "Visit" at bounding box center [845, 155] width 38 height 22
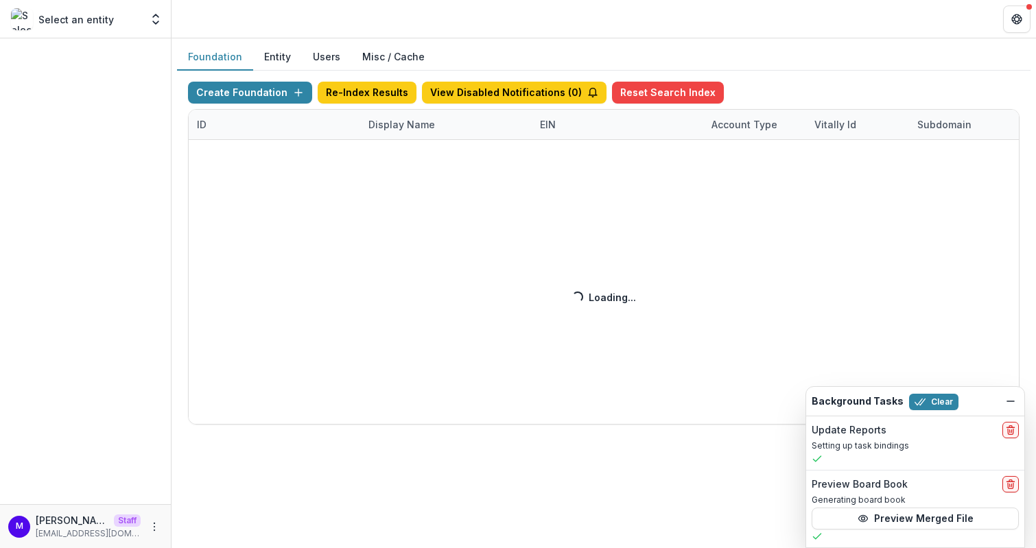
click at [399, 122] on div "Create Foundation Re-Index Results View Disabled Notifications ( 0 ) Reset Sear…" at bounding box center [603, 253] width 831 height 343
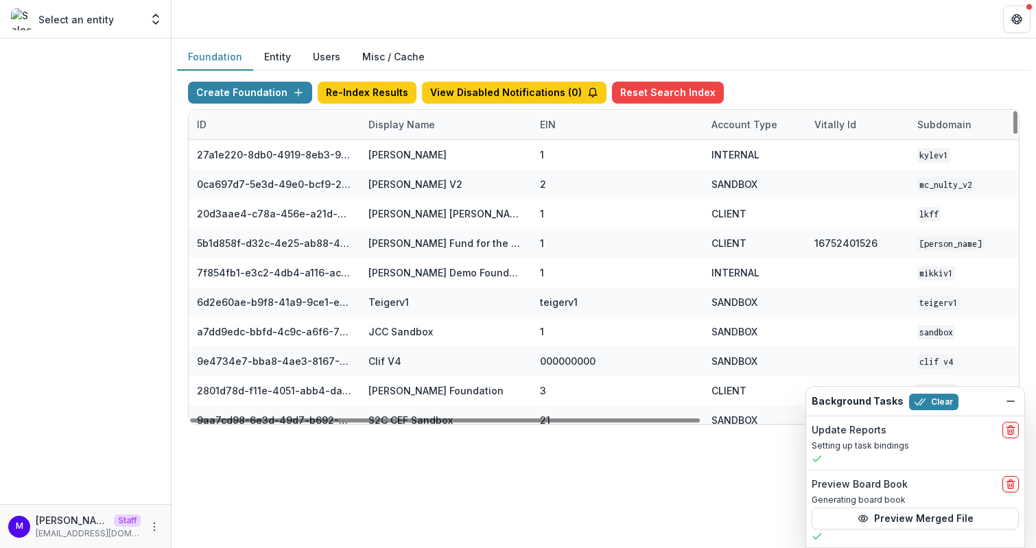
click at [380, 123] on div "Display Name" at bounding box center [401, 124] width 83 height 14
click at [388, 152] on input at bounding box center [444, 154] width 165 height 22
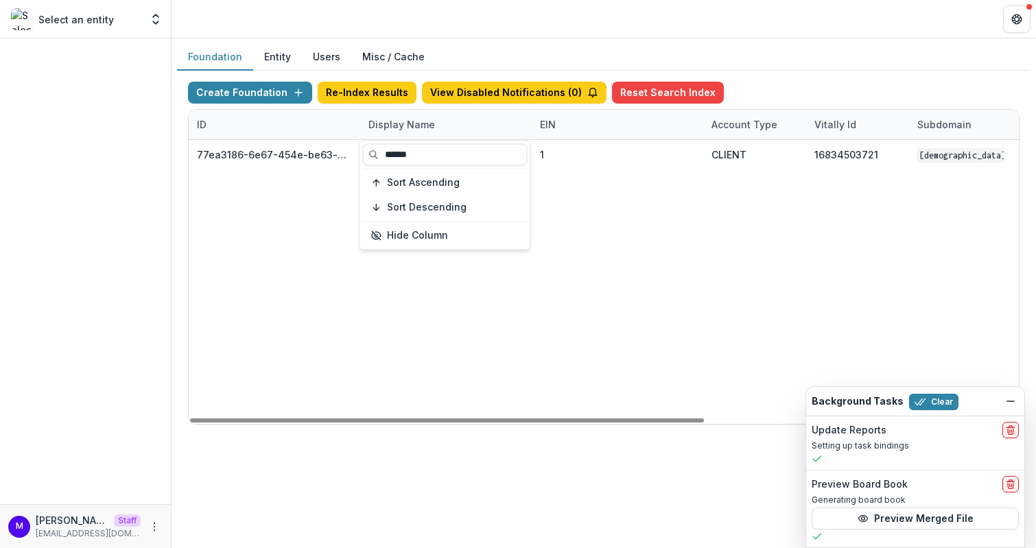
type input "******"
click at [443, 24] on header at bounding box center [603, 19] width 864 height 38
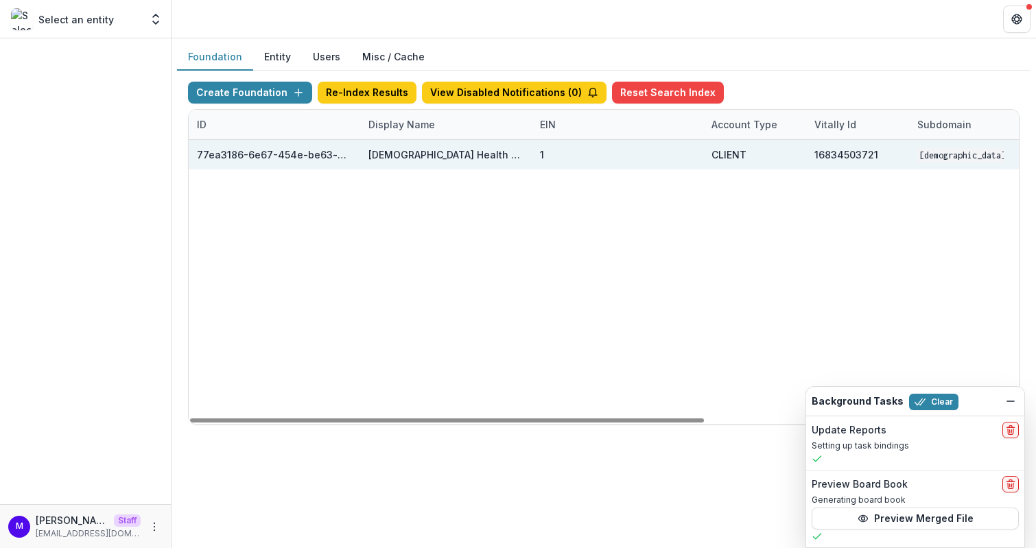
scroll to position [0, 506]
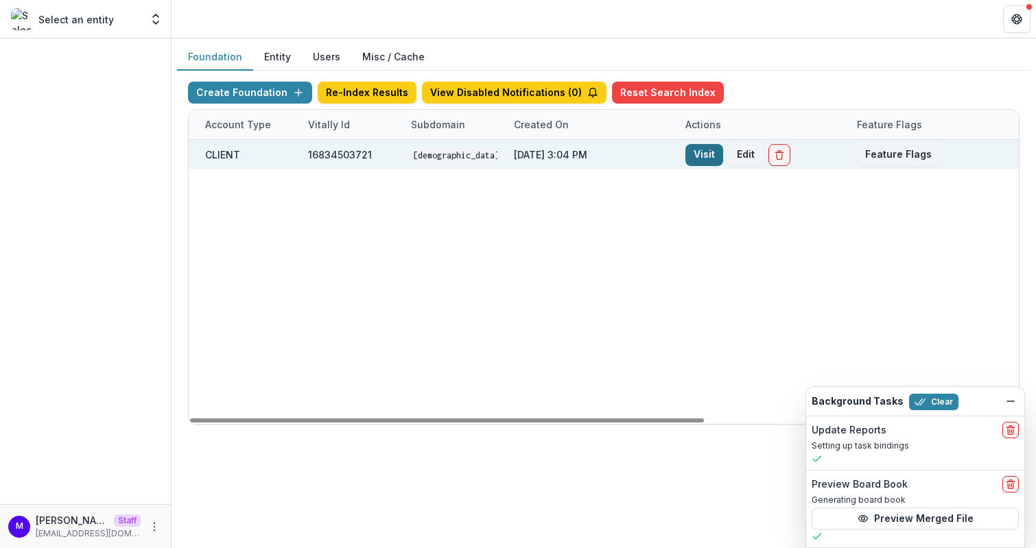
click at [703, 151] on link "Visit" at bounding box center [704, 155] width 38 height 22
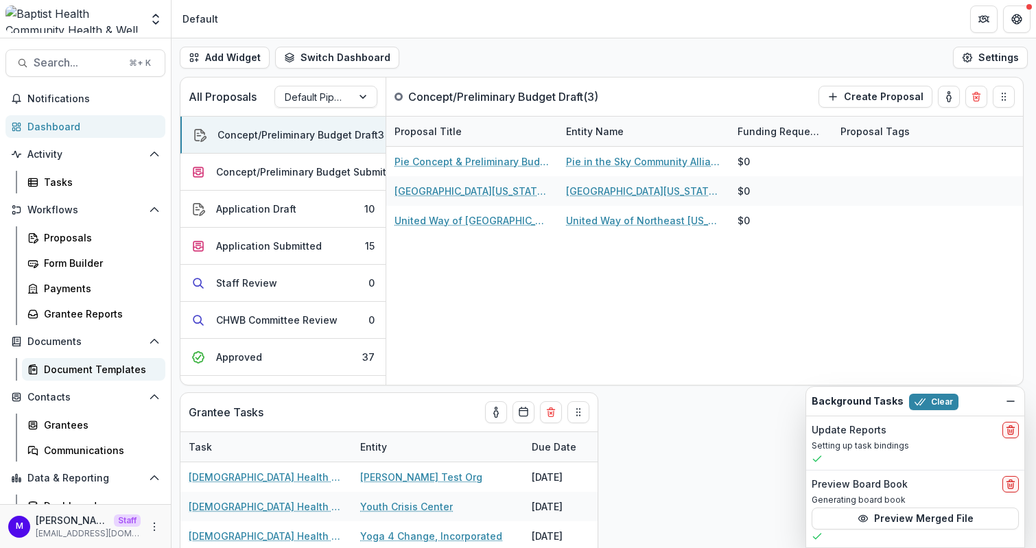
click at [79, 369] on div "Document Templates" at bounding box center [99, 369] width 110 height 14
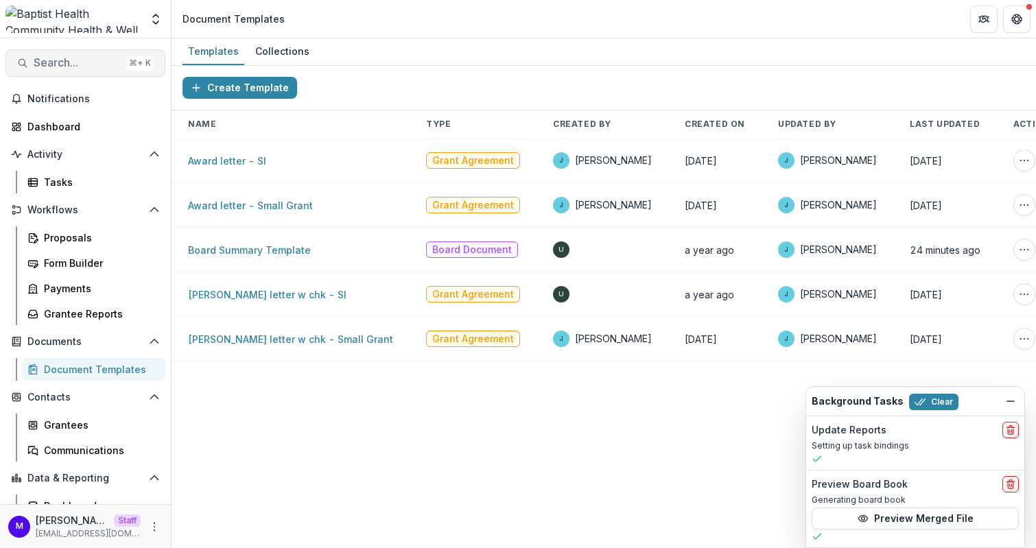
click at [70, 62] on span "Search..." at bounding box center [77, 62] width 87 height 13
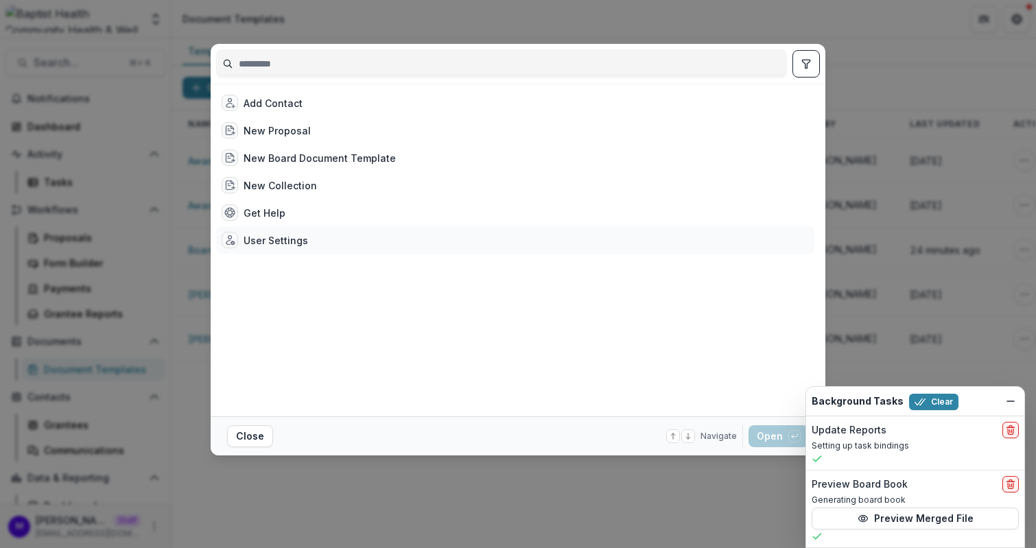
click at [294, 235] on div "User Settings" at bounding box center [275, 240] width 64 height 14
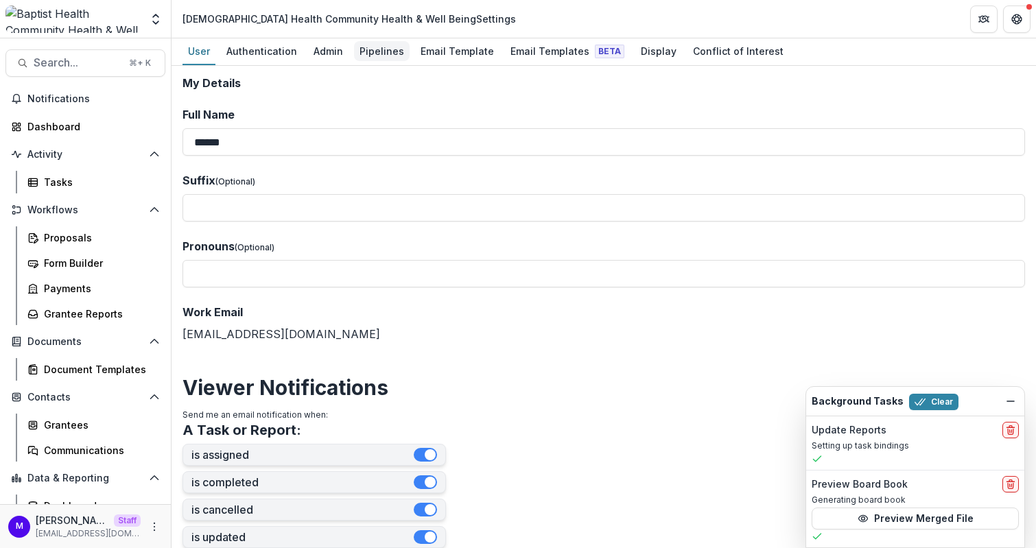
click at [380, 55] on div "Pipelines" at bounding box center [382, 51] width 56 height 20
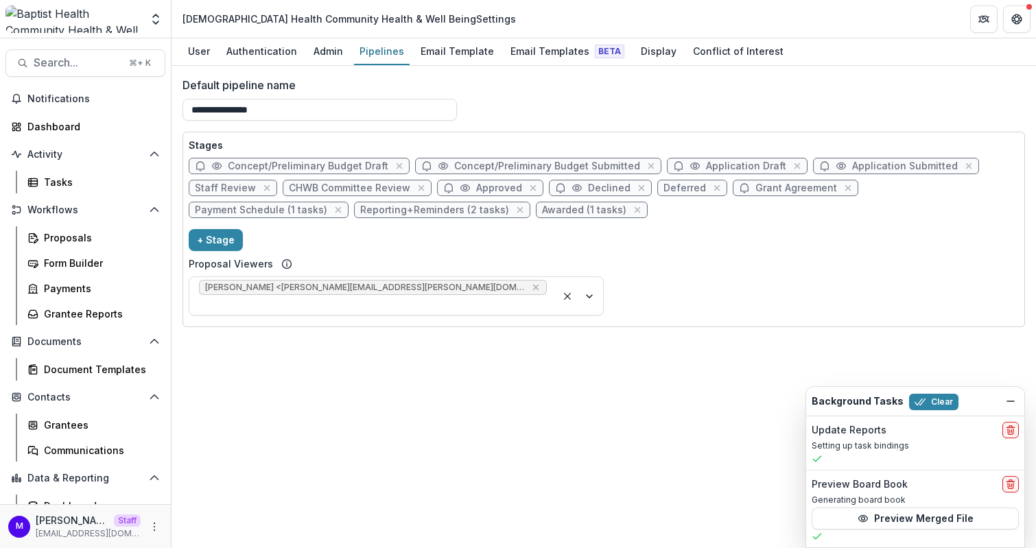
click at [251, 184] on span "Staff Review" at bounding box center [233, 188] width 88 height 16
click at [321, 184] on span "CHWB Committee Review" at bounding box center [349, 188] width 121 height 12
select select "******"
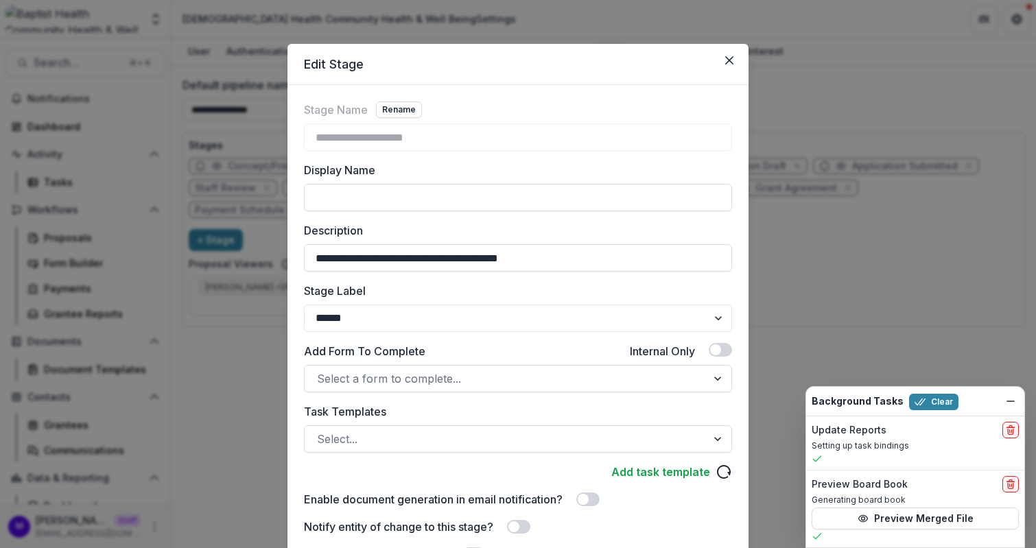
click at [859, 268] on div "**********" at bounding box center [518, 274] width 1036 height 548
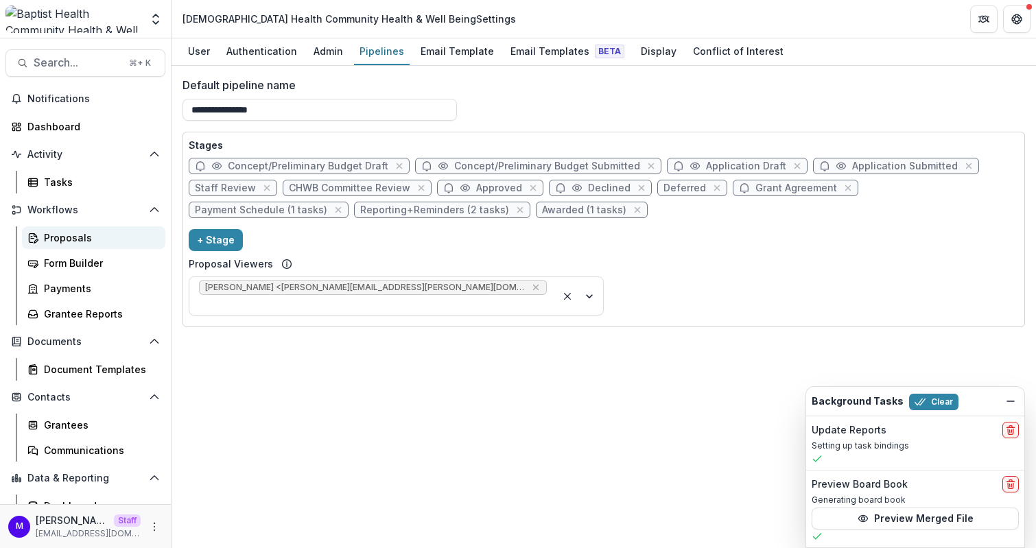
click at [88, 243] on div "Proposals" at bounding box center [99, 237] width 110 height 14
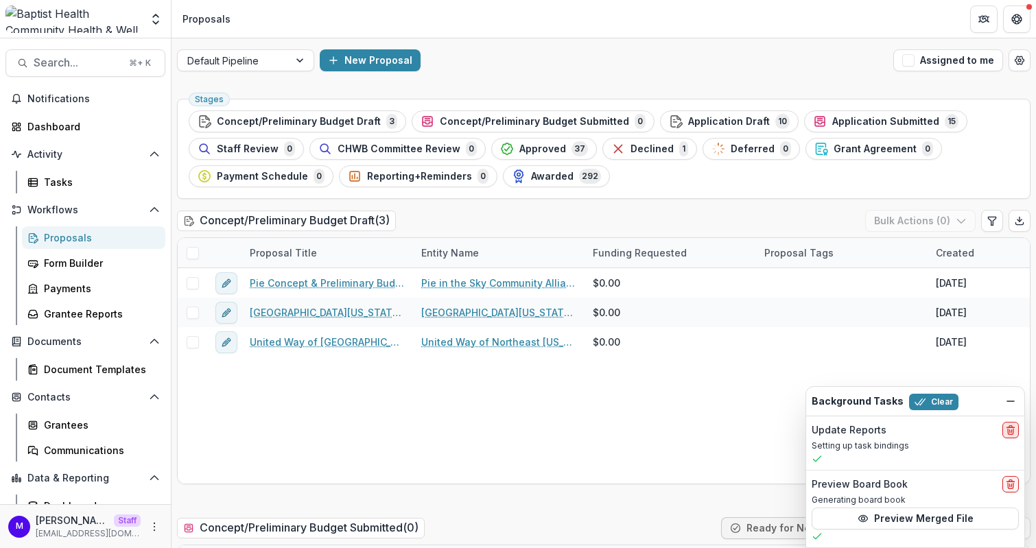
click at [1012, 427] on icon "delete" at bounding box center [1010, 427] width 3 height 2
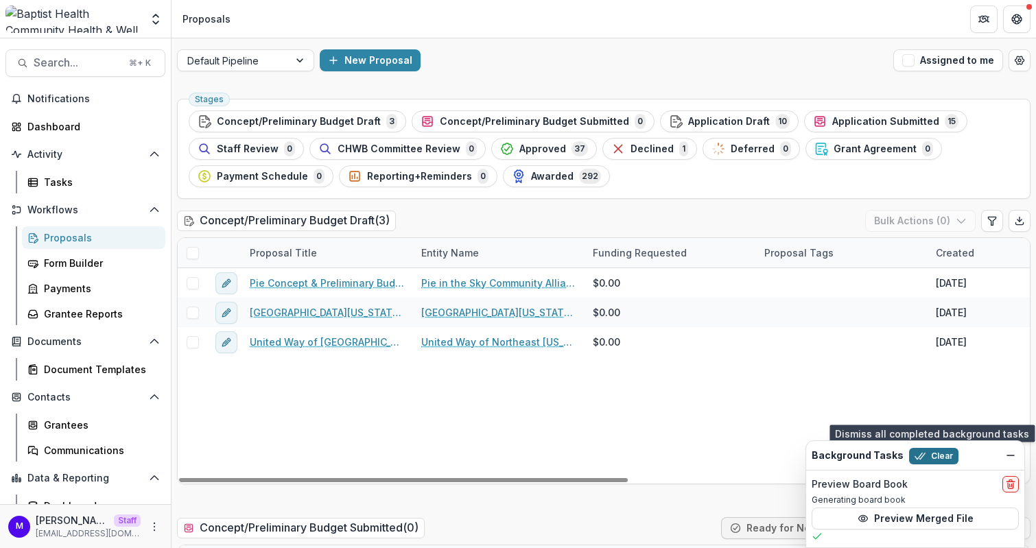
click at [934, 460] on button "Clear" at bounding box center [933, 456] width 49 height 16
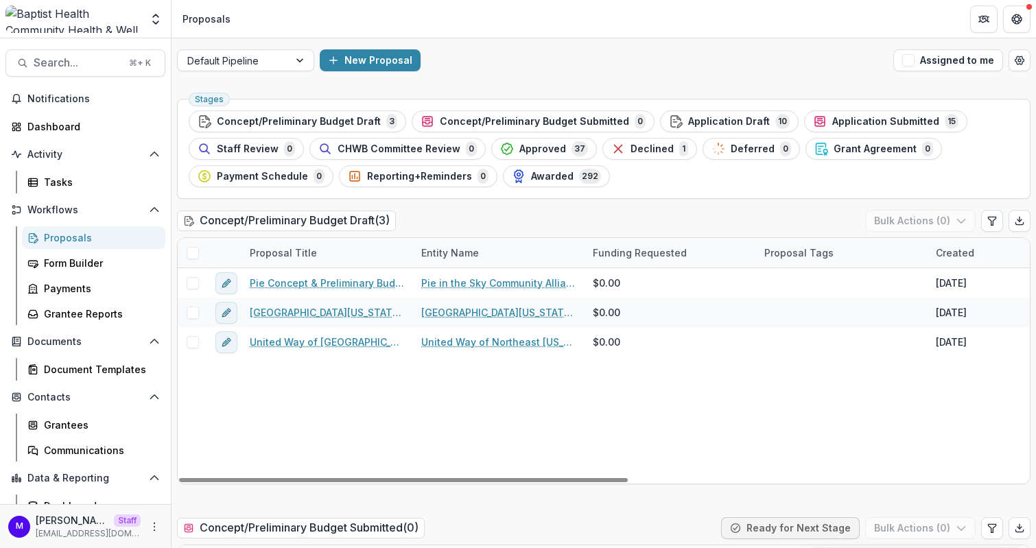
click at [197, 251] on span at bounding box center [193, 253] width 12 height 12
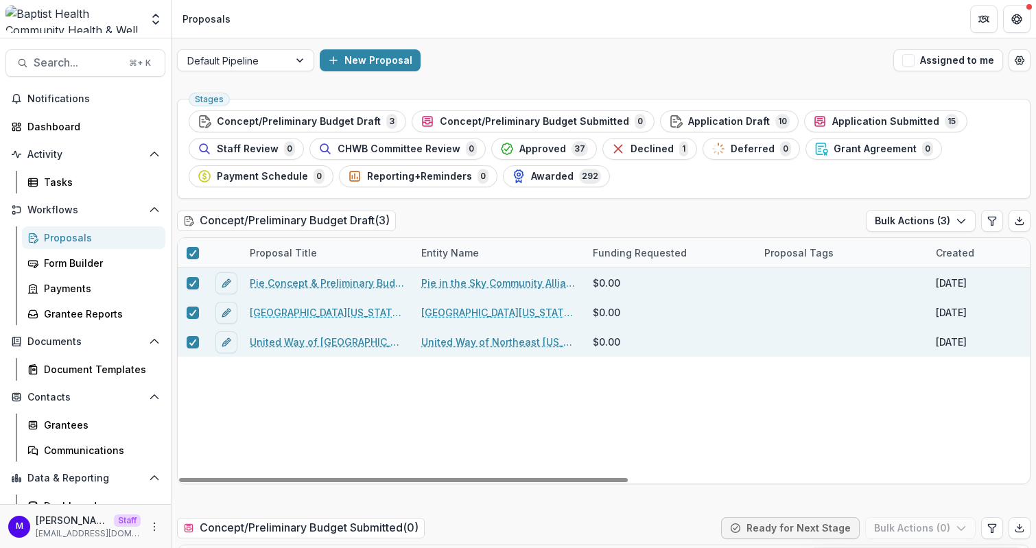
click at [495, 67] on div "New Proposal" at bounding box center [604, 60] width 568 height 22
click at [78, 364] on div "Document Templates" at bounding box center [99, 369] width 110 height 14
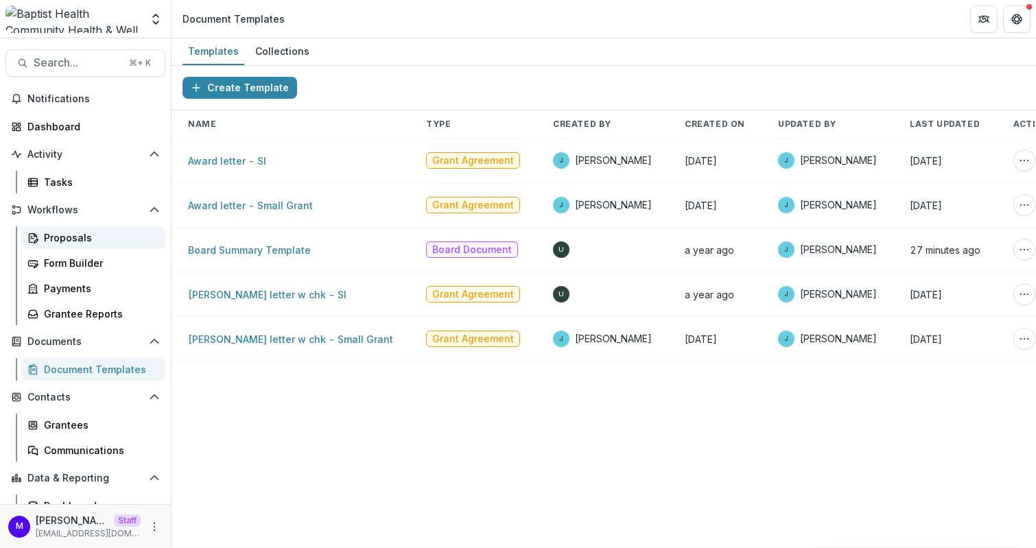
click at [59, 239] on div "Proposals" at bounding box center [99, 237] width 110 height 14
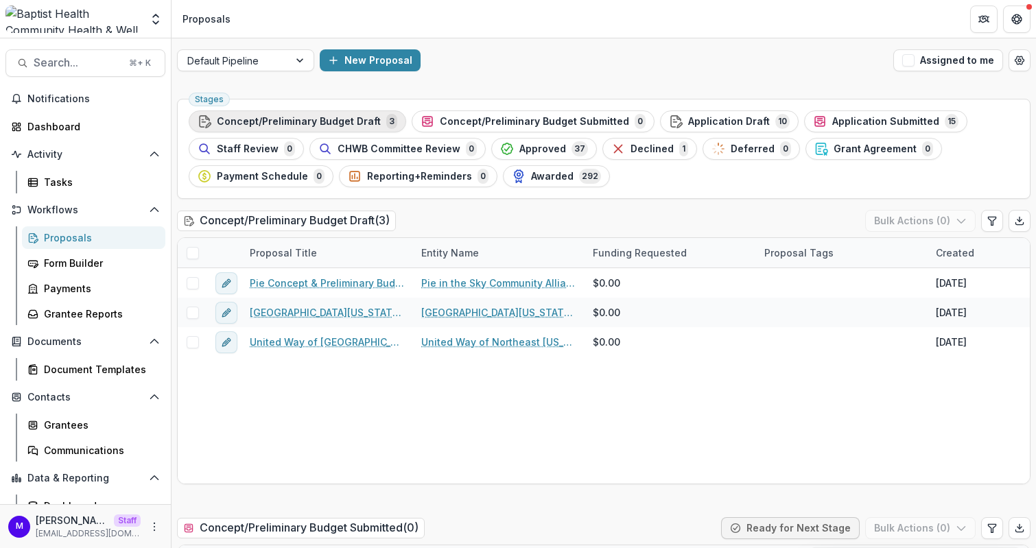
click at [324, 122] on span "Concept/Preliminary Budget Draft" at bounding box center [299, 122] width 164 height 12
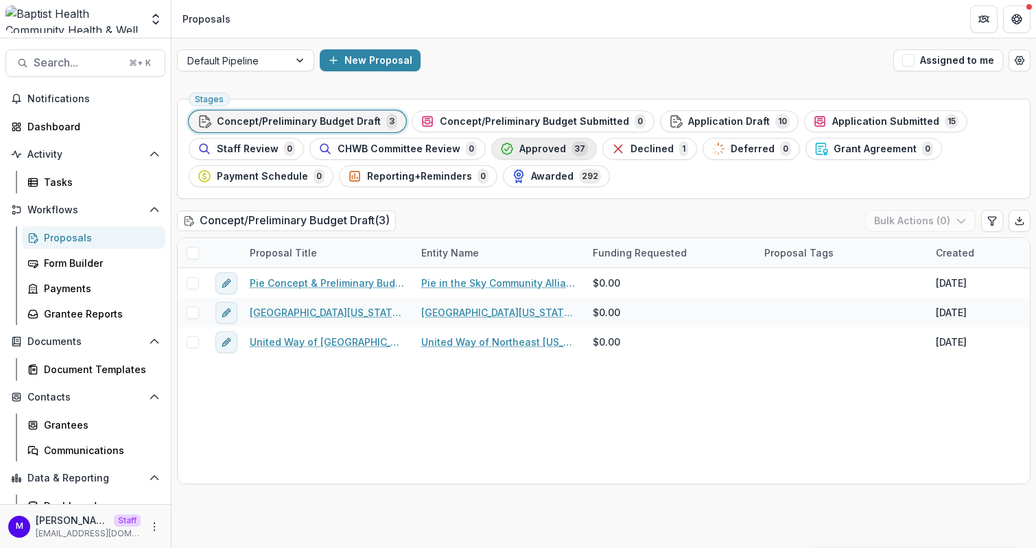
click at [548, 152] on span "Approved" at bounding box center [542, 149] width 47 height 12
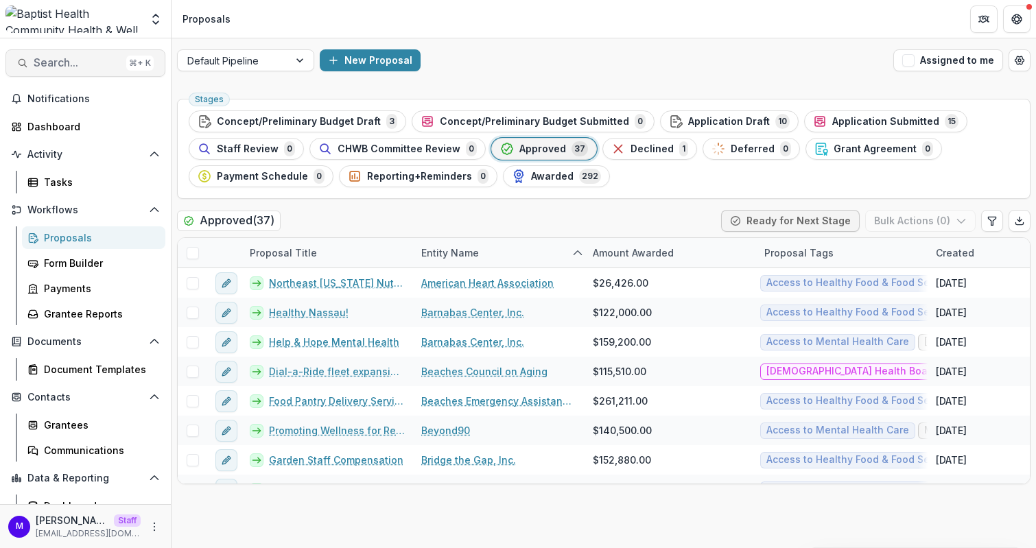
click at [93, 60] on span "Search..." at bounding box center [77, 62] width 87 height 13
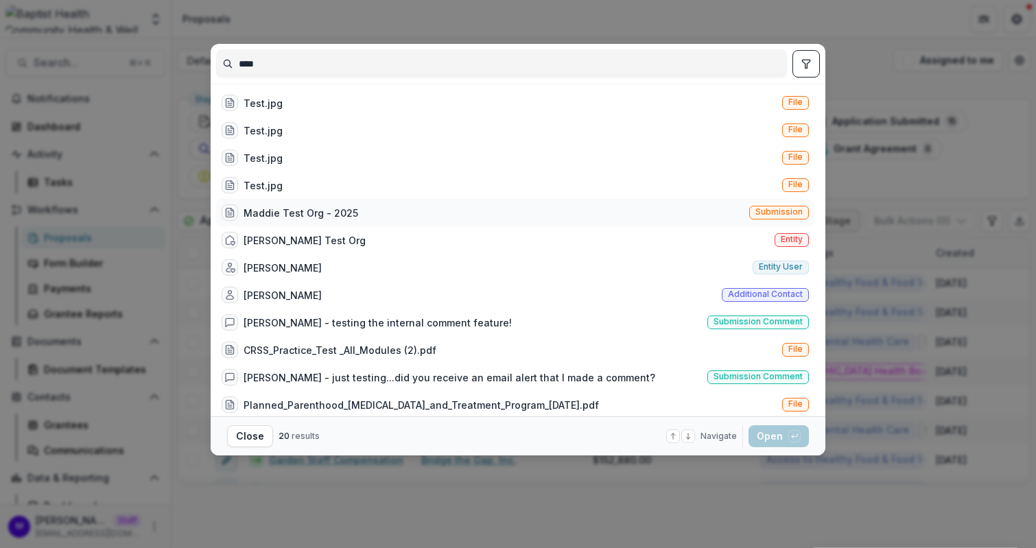
type input "****"
click at [288, 201] on div "Maddie Test Org - 2025 Submission" at bounding box center [515, 212] width 598 height 27
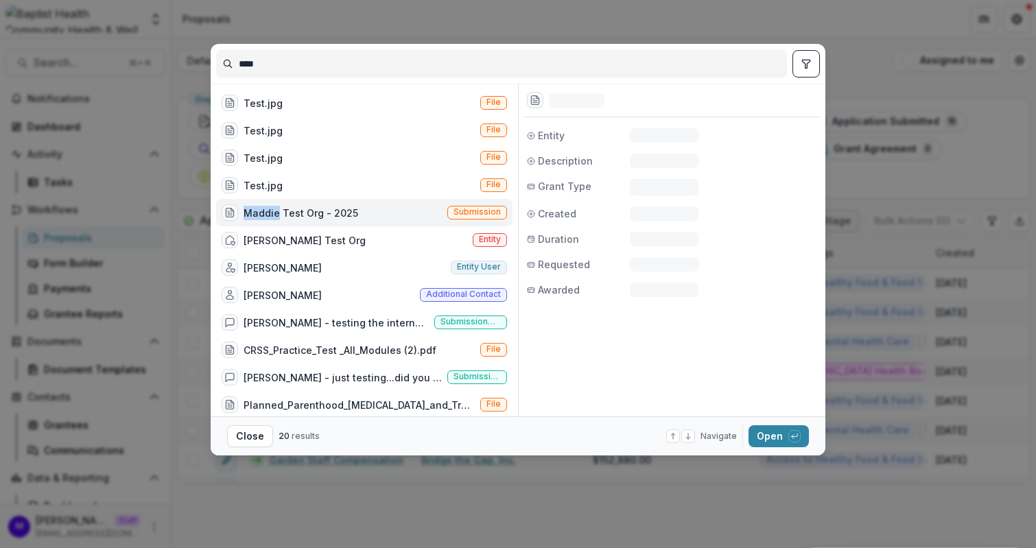
click at [288, 201] on div "Maddie Test Org - 2025 Submission" at bounding box center [364, 212] width 296 height 27
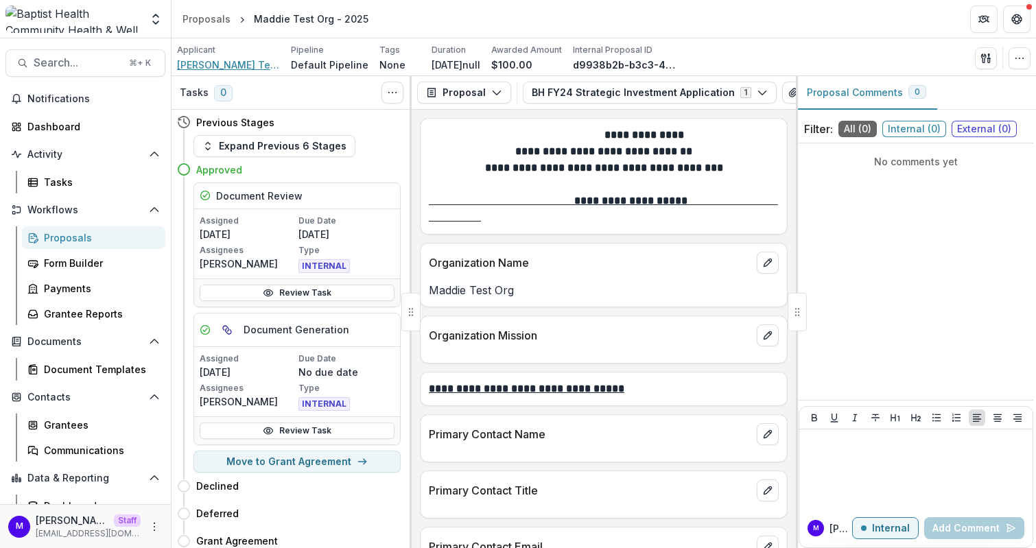
click at [232, 67] on span "Jennifer Test Org" at bounding box center [228, 65] width 103 height 14
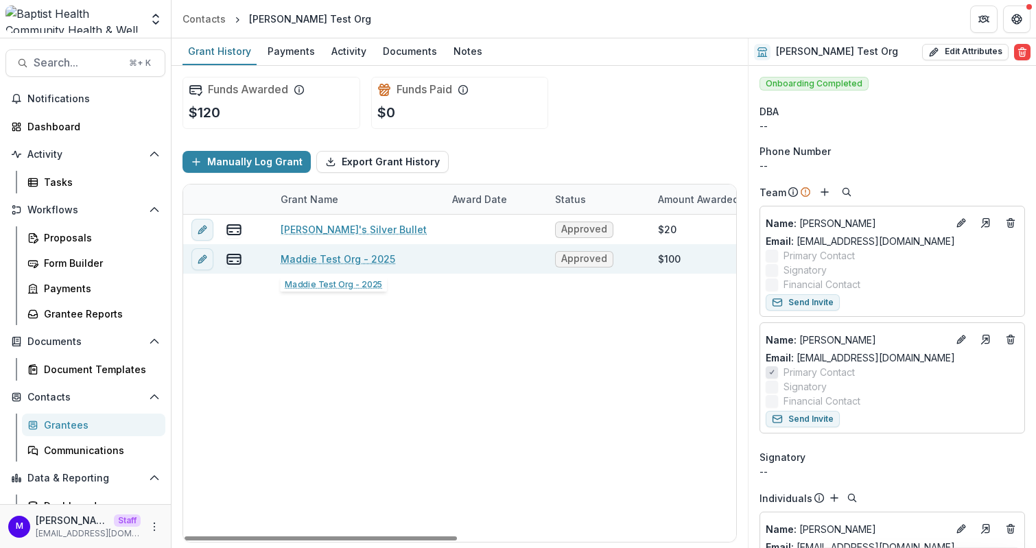
click at [369, 258] on link "Maddie Test Org - 2025" at bounding box center [338, 259] width 115 height 14
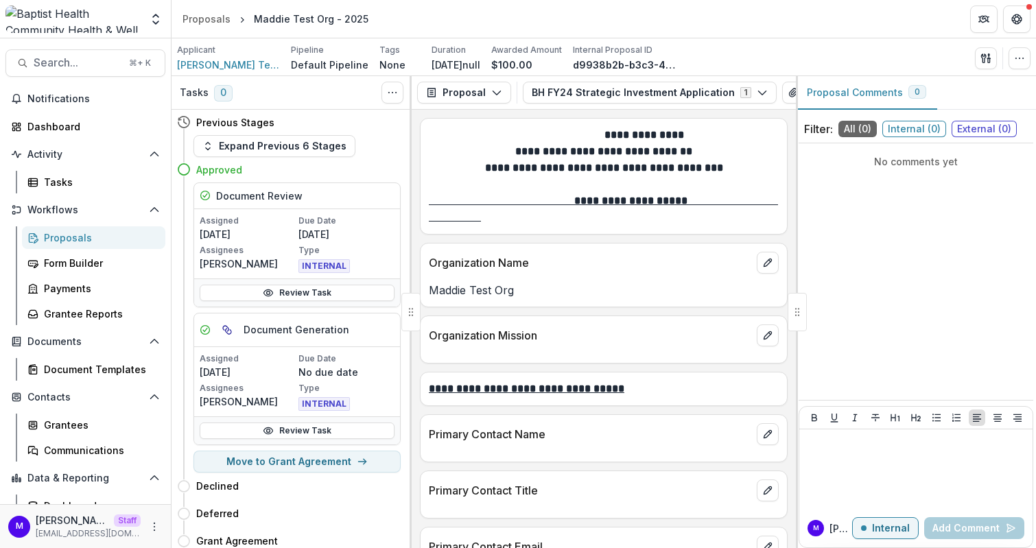
scroll to position [91, 0]
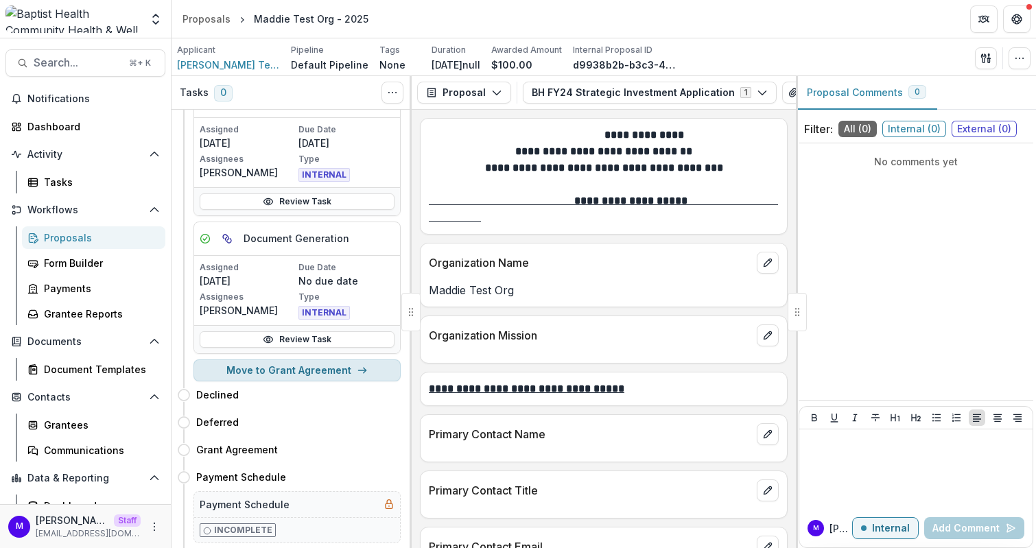
click at [326, 359] on button "Move to Grant Agreement" at bounding box center [296, 370] width 207 height 22
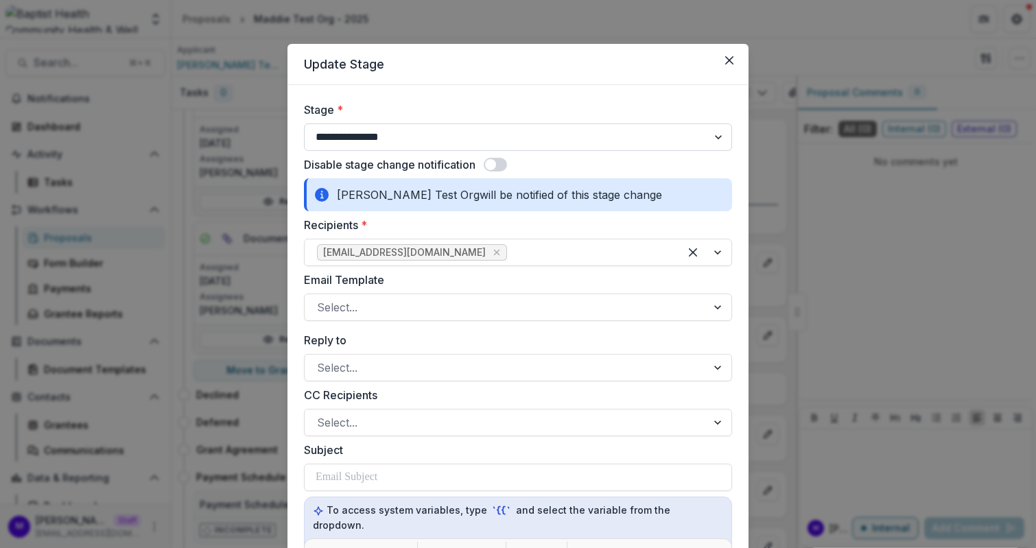
click at [377, 145] on select "**********" at bounding box center [518, 136] width 428 height 27
select select "**********"
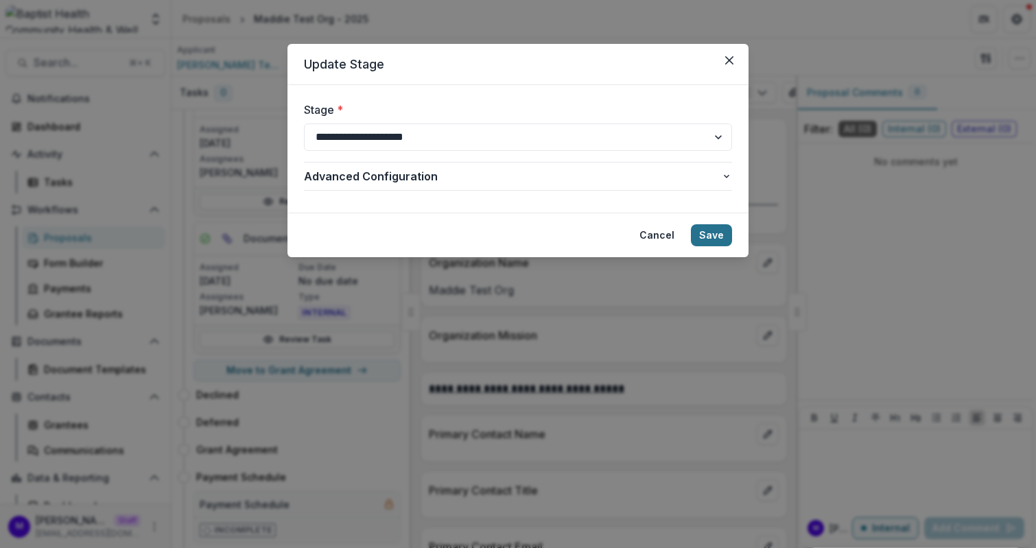
click at [719, 232] on button "Save" at bounding box center [711, 235] width 41 height 22
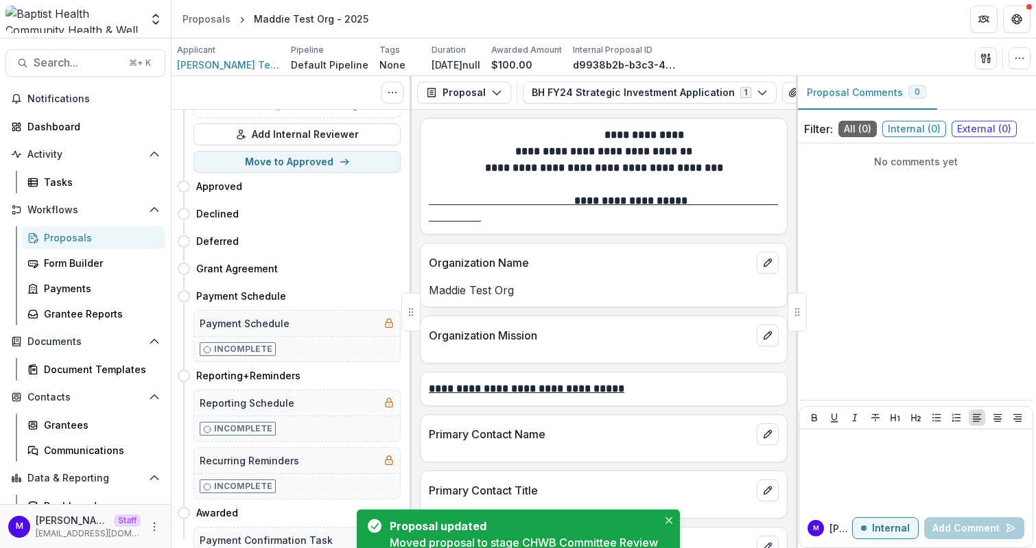
scroll to position [0, 0]
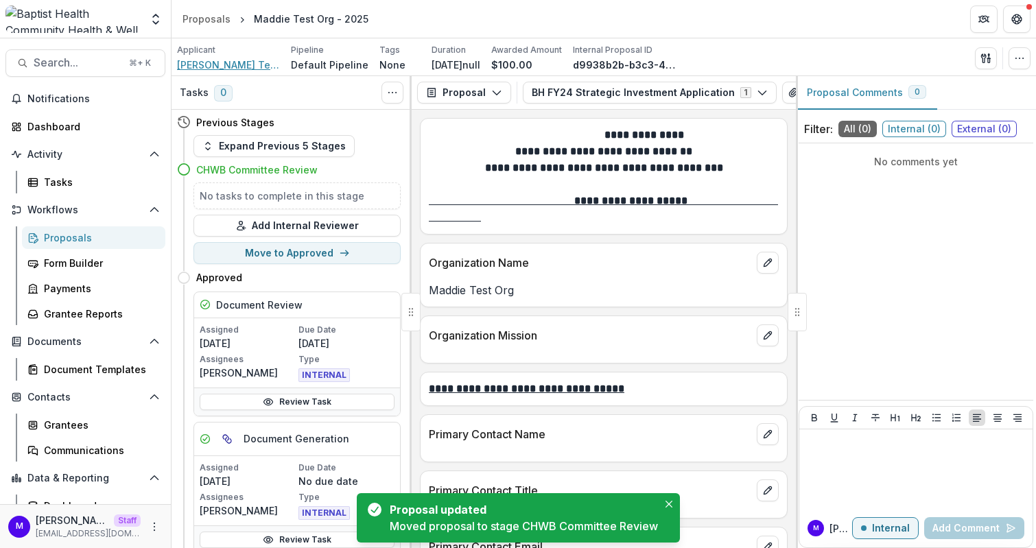
click at [215, 67] on span "Jennifer Test Org" at bounding box center [228, 65] width 103 height 14
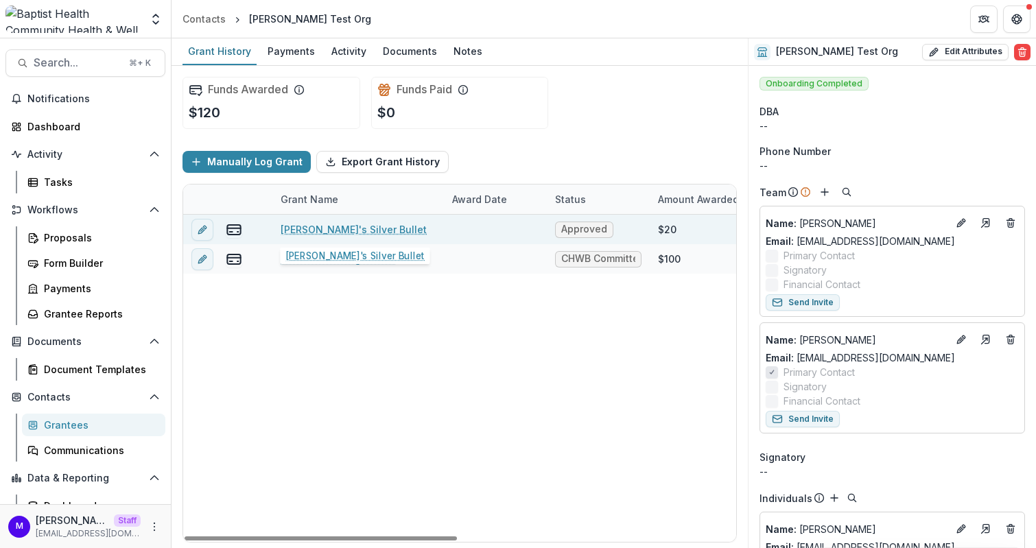
click at [307, 228] on link "Jenn's Silver Bullet" at bounding box center [354, 229] width 146 height 14
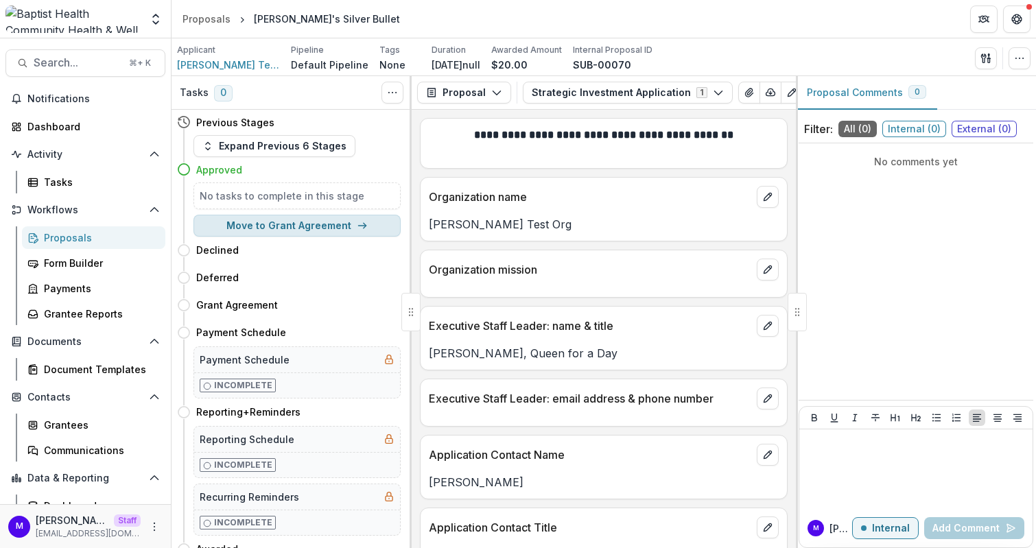
click at [322, 219] on button "Move to Grant Agreement" at bounding box center [296, 226] width 207 height 22
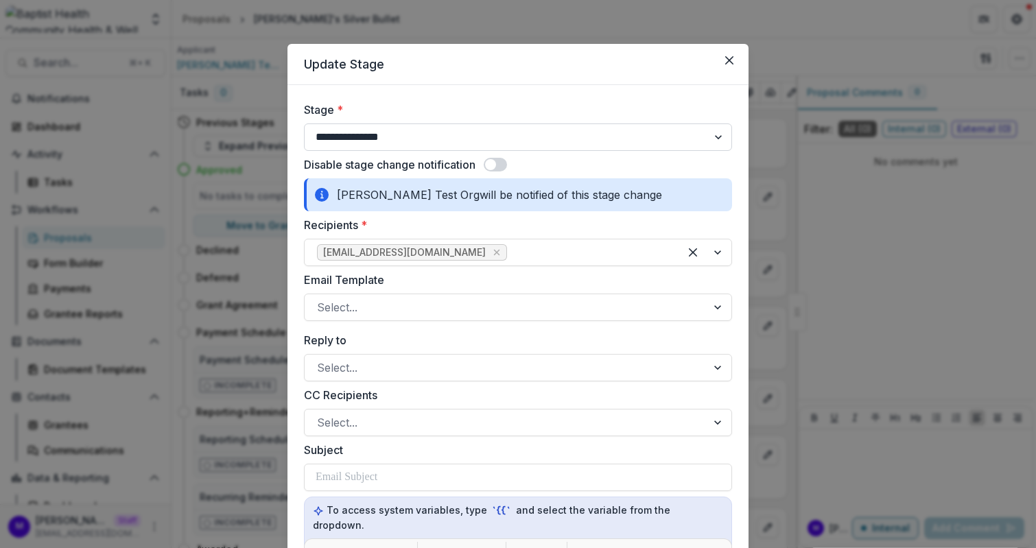
click at [369, 141] on select "**********" at bounding box center [518, 136] width 428 height 27
select select "**********"
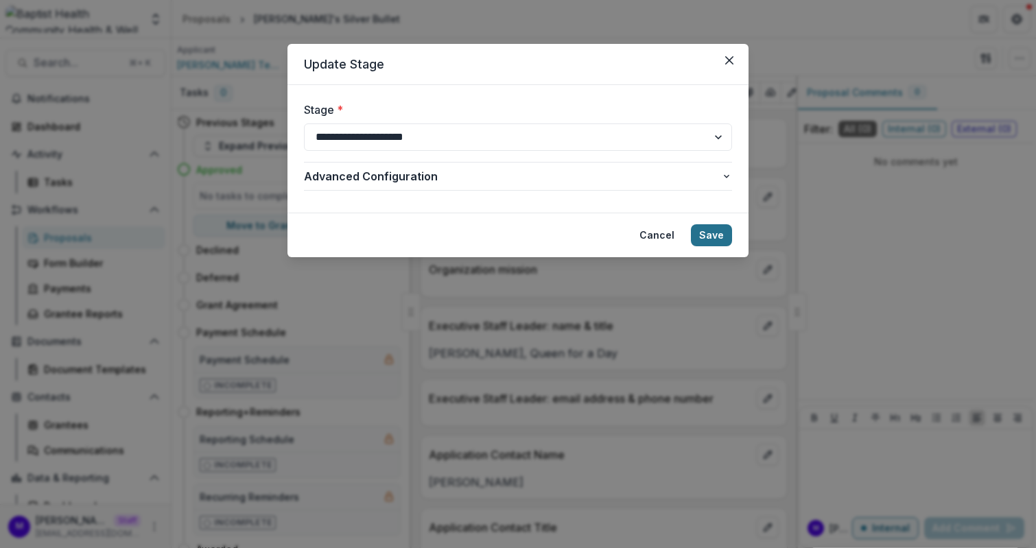
click at [726, 229] on button "Save" at bounding box center [711, 235] width 41 height 22
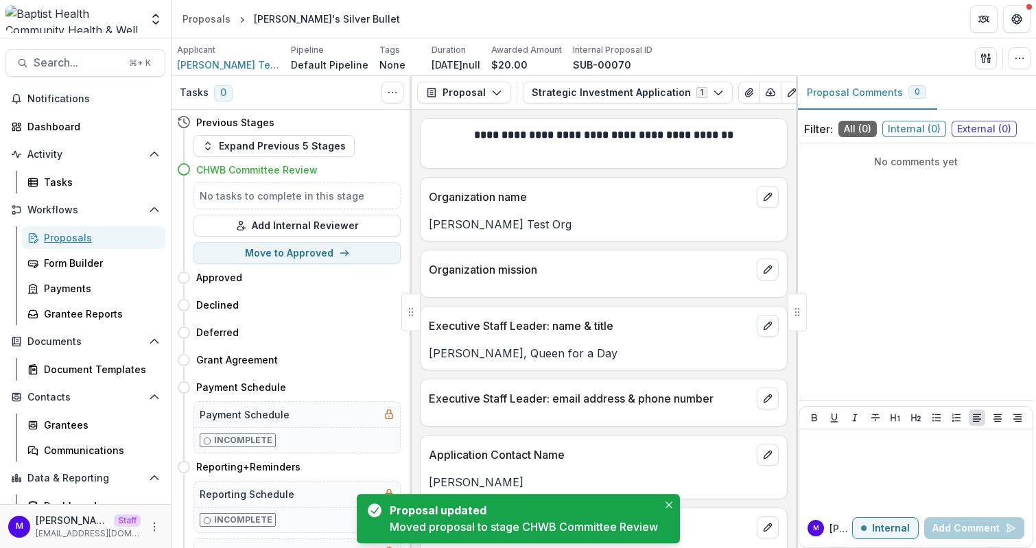
click at [71, 239] on div "Proposals" at bounding box center [99, 237] width 110 height 14
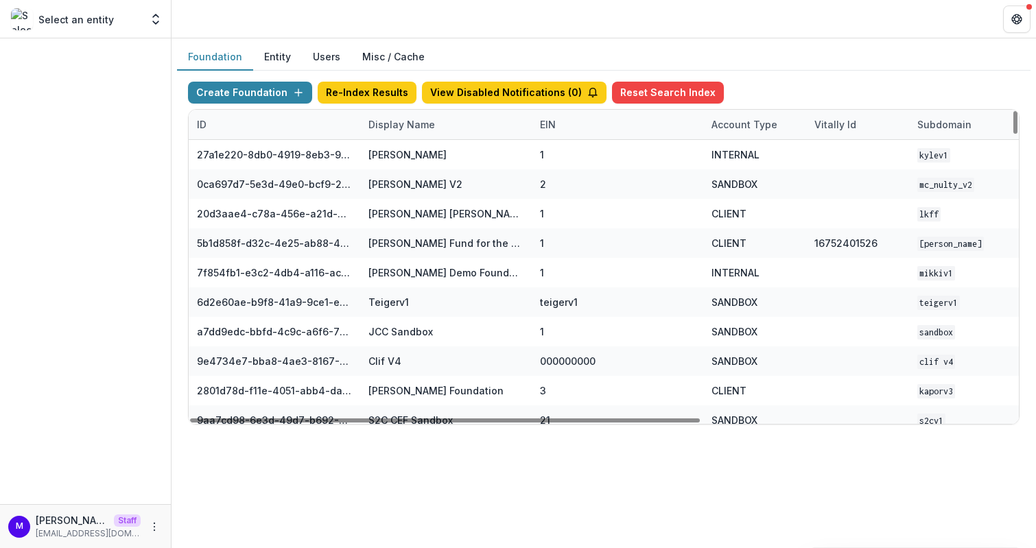
click at [404, 114] on div "Display Name" at bounding box center [445, 124] width 171 height 29
click at [402, 156] on input at bounding box center [444, 154] width 165 height 22
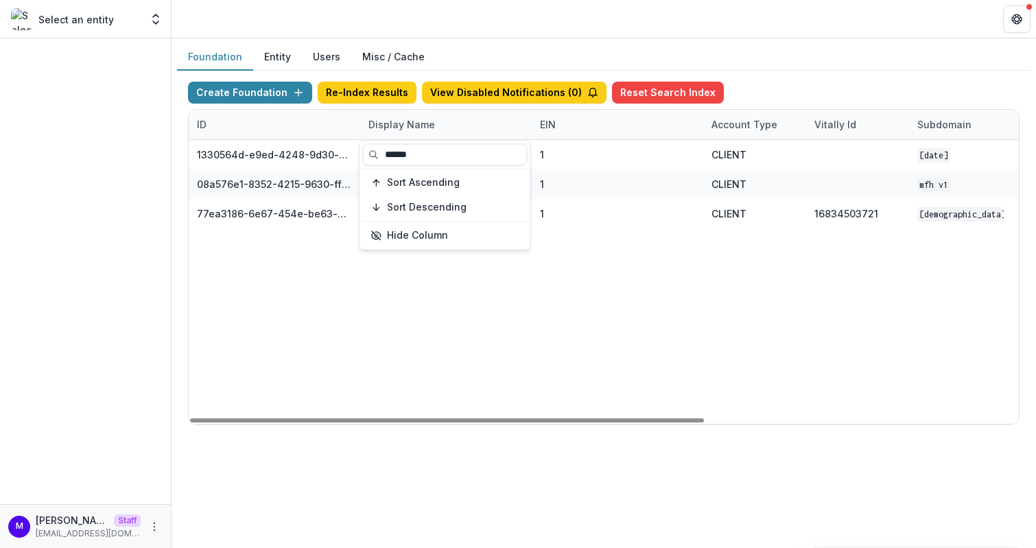
type input "******"
click at [472, 23] on header at bounding box center [603, 19] width 864 height 38
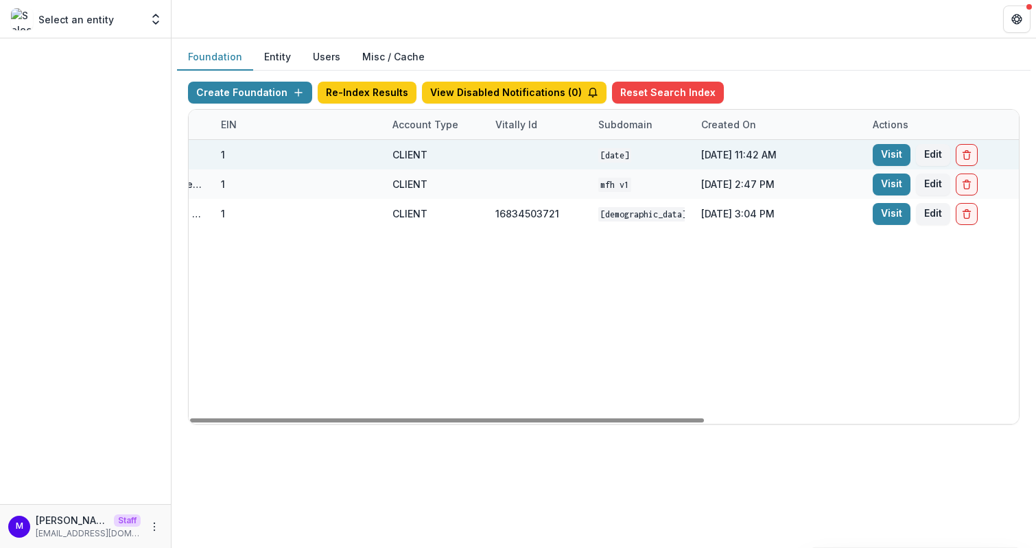
scroll to position [0, 506]
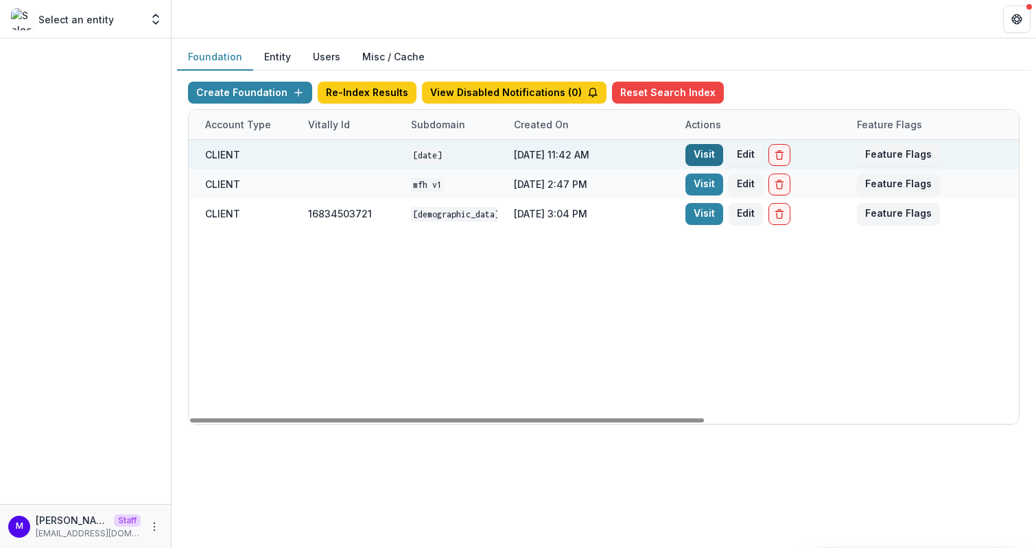
click at [709, 149] on link "Visit" at bounding box center [704, 155] width 38 height 22
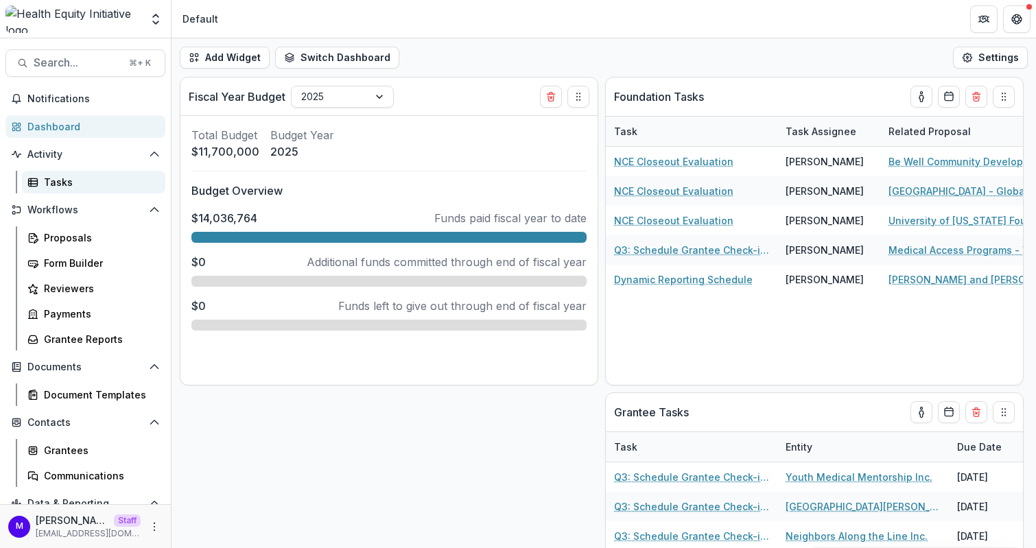
click at [75, 182] on div "Tasks" at bounding box center [99, 182] width 110 height 14
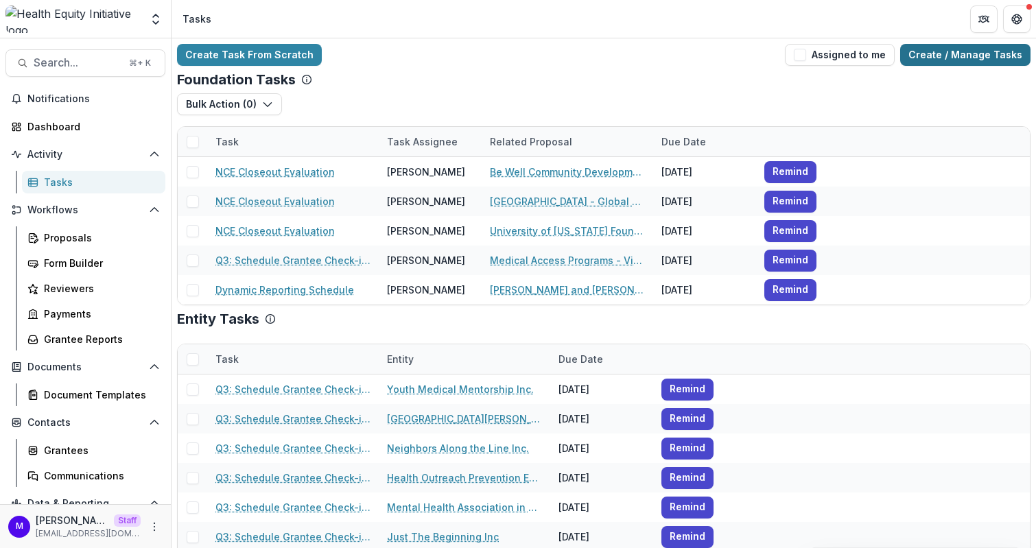
click at [991, 51] on link "Create / Manage Tasks" at bounding box center [965, 55] width 130 height 22
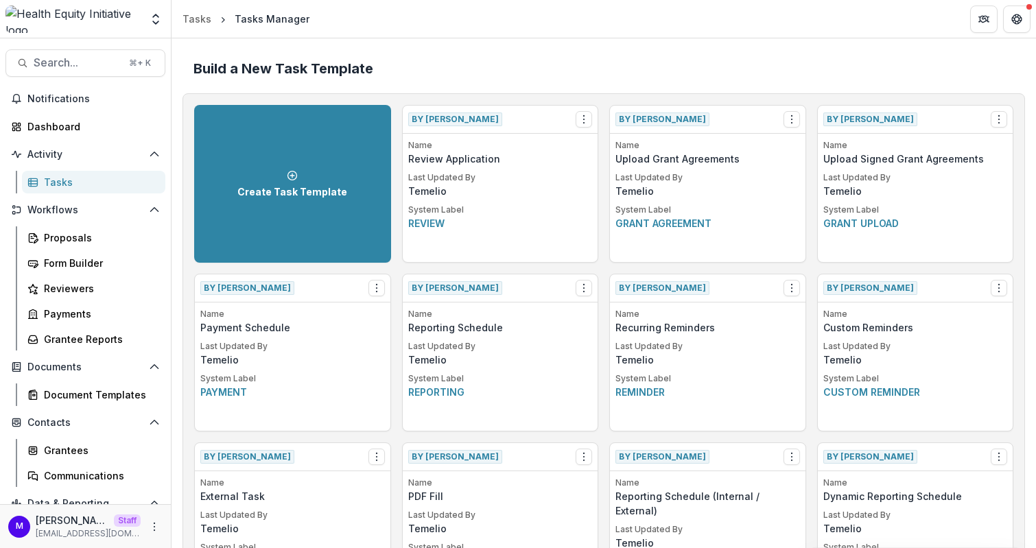
scroll to position [877, 0]
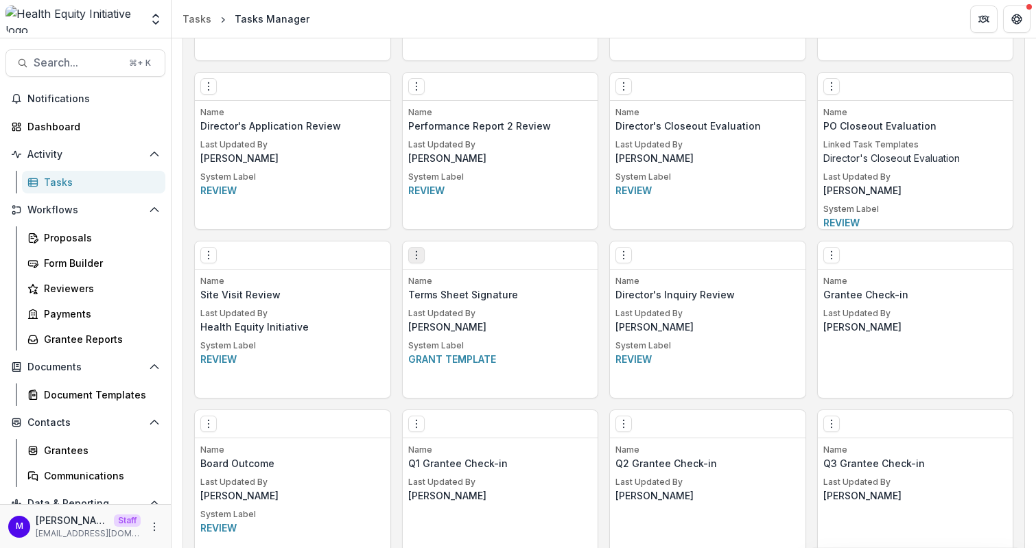
click at [414, 251] on icon "Options" at bounding box center [416, 255] width 11 height 11
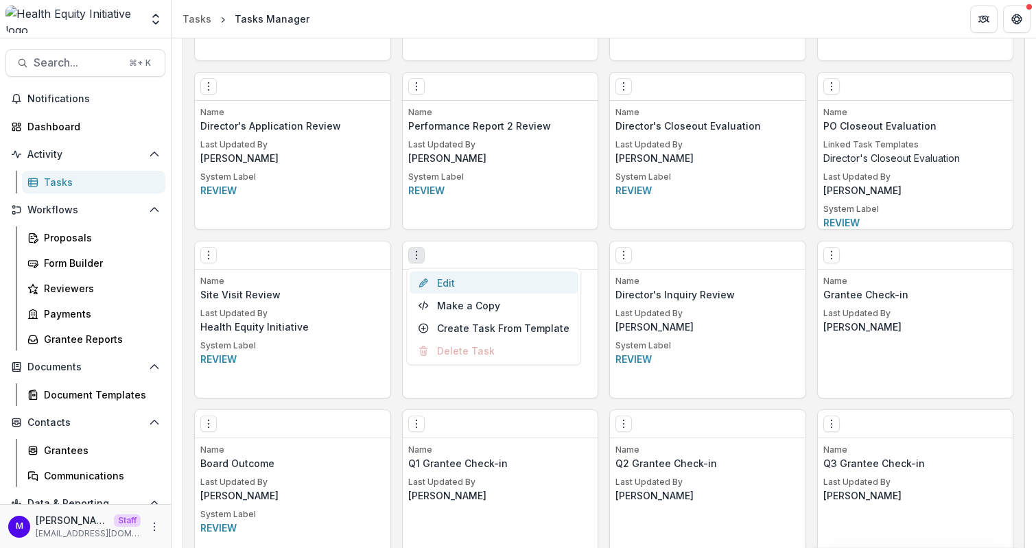
click at [460, 283] on link "Edit" at bounding box center [493, 283] width 168 height 23
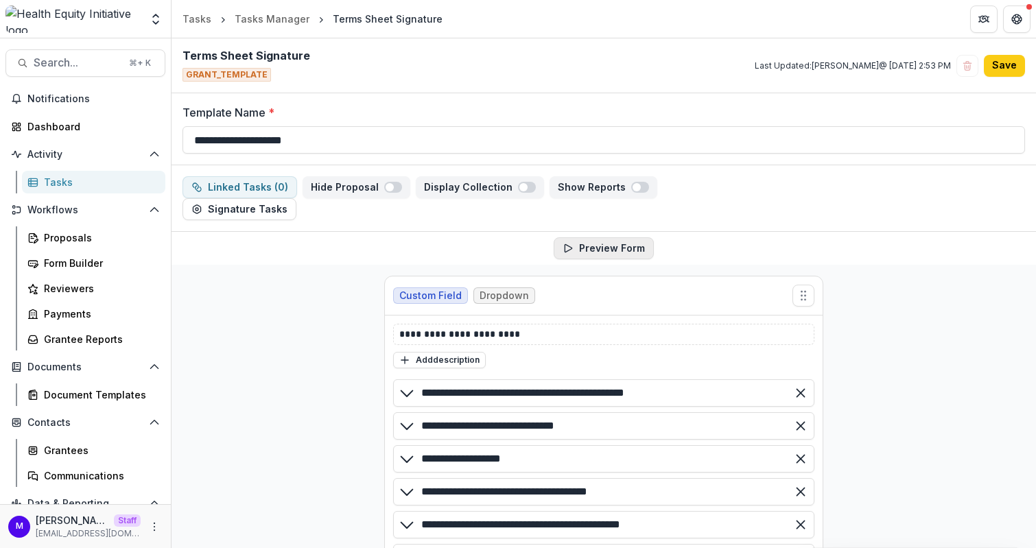
click at [598, 250] on button "Preview Form" at bounding box center [604, 248] width 100 height 22
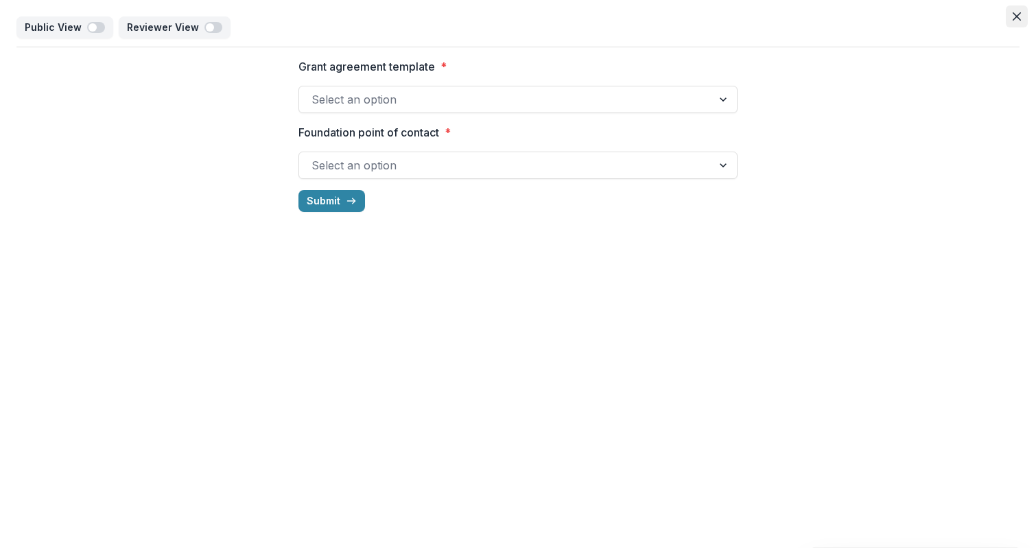
click at [1020, 13] on icon "Close" at bounding box center [1016, 16] width 8 height 8
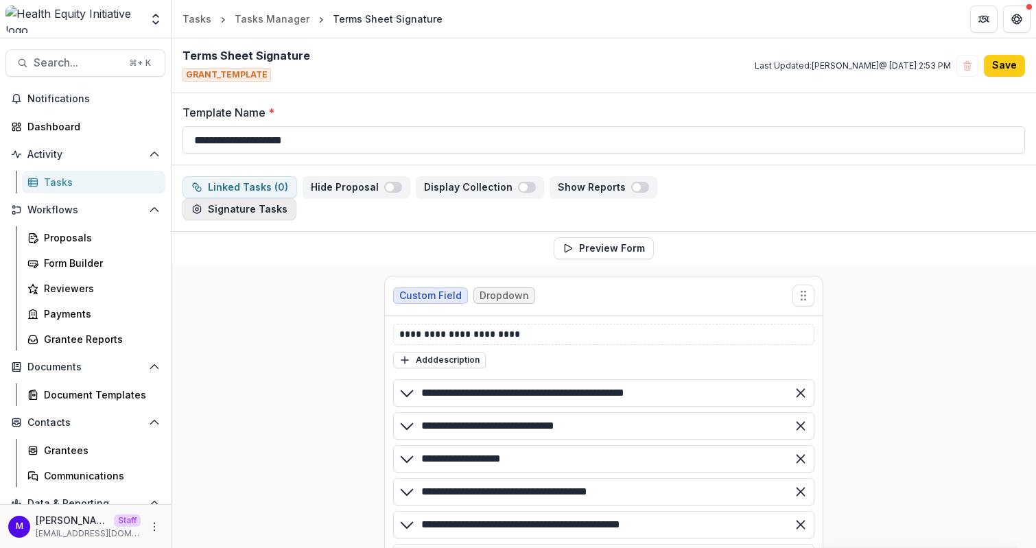
click at [226, 206] on button "Signature Tasks" at bounding box center [239, 209] width 114 height 22
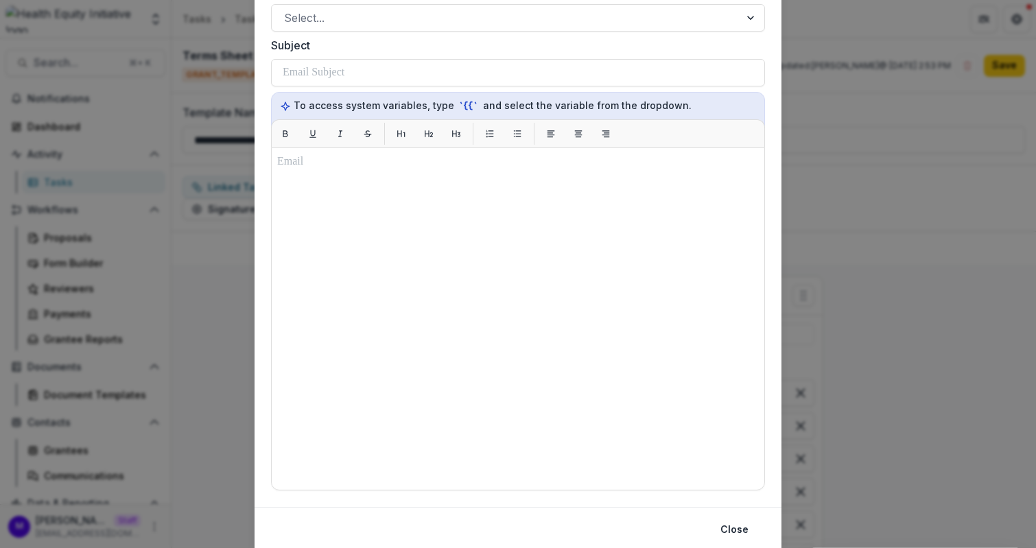
scroll to position [367, 0]
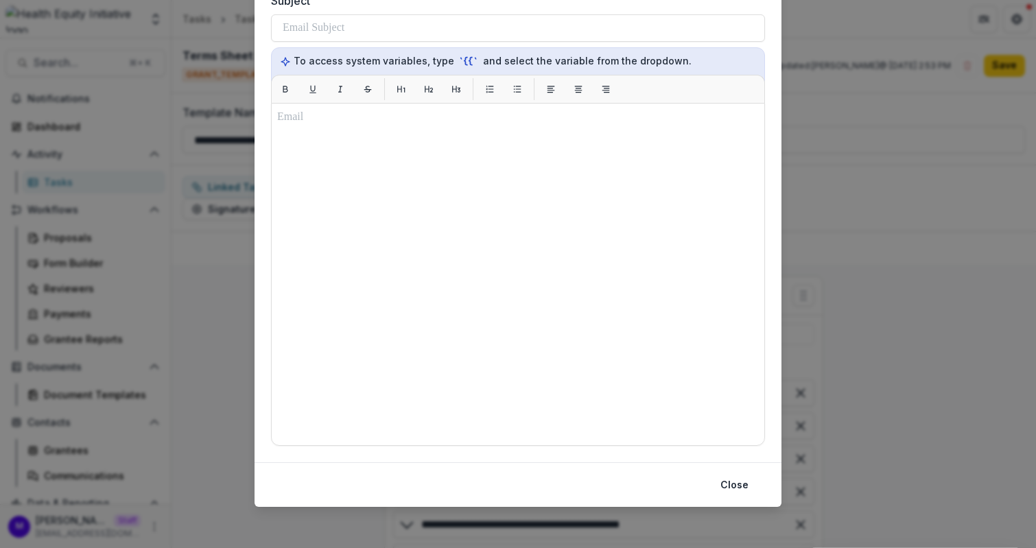
click at [840, 313] on div "**********" at bounding box center [518, 274] width 1036 height 548
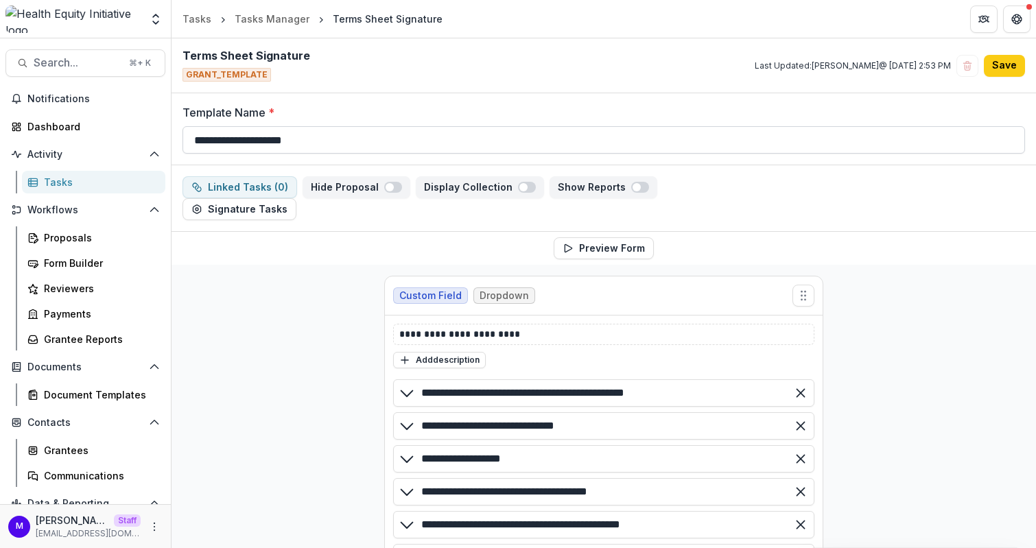
click at [290, 141] on input "**********" at bounding box center [603, 139] width 842 height 27
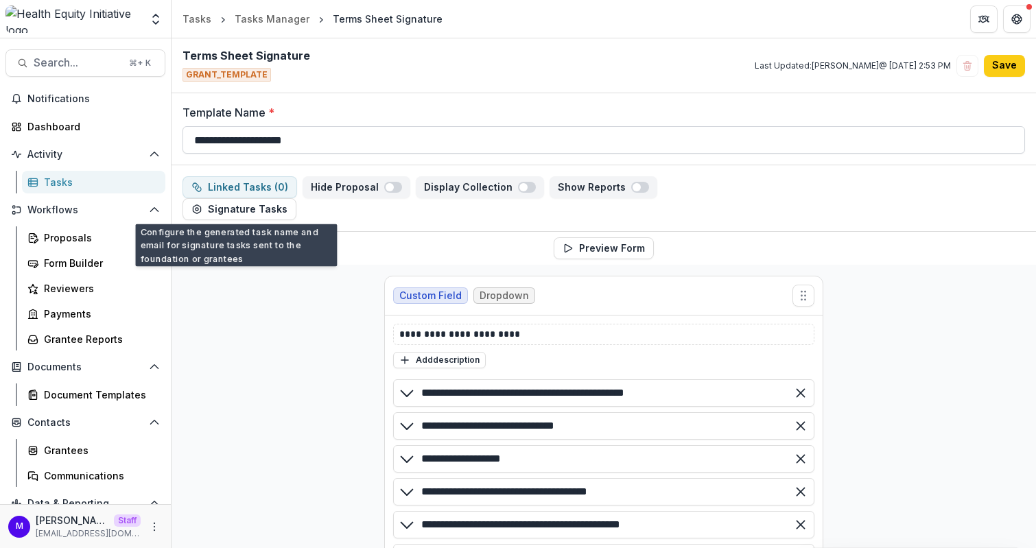
click at [290, 141] on input "**********" at bounding box center [603, 139] width 842 height 27
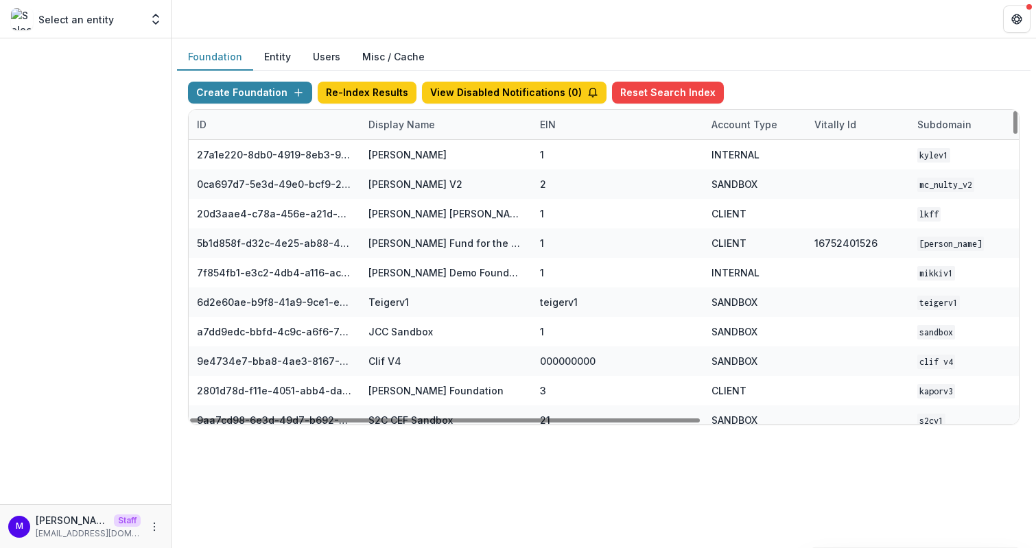
click at [404, 125] on div "Display Name" at bounding box center [401, 124] width 83 height 14
click at [402, 154] on input at bounding box center [444, 154] width 165 height 22
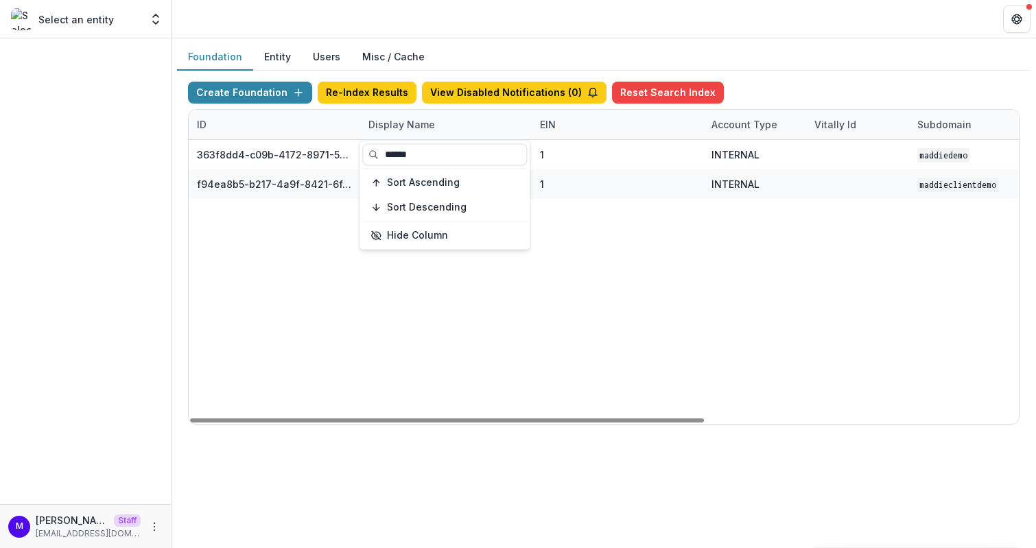
type input "******"
click at [474, 43] on div "Foundation Entity Users Misc / Cache Create Foundation Re-Index Results View Di…" at bounding box center [603, 239] width 864 height 403
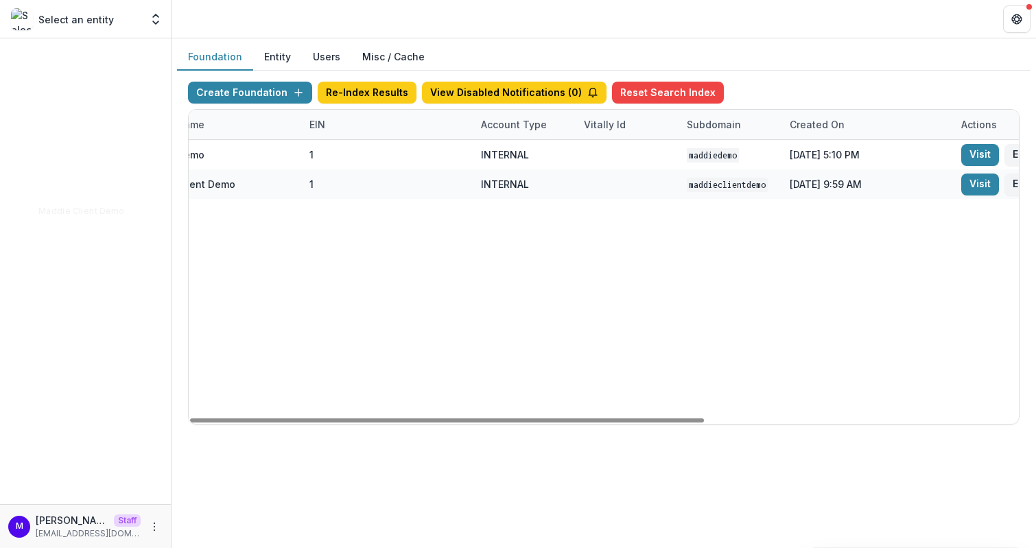
scroll to position [0, 334]
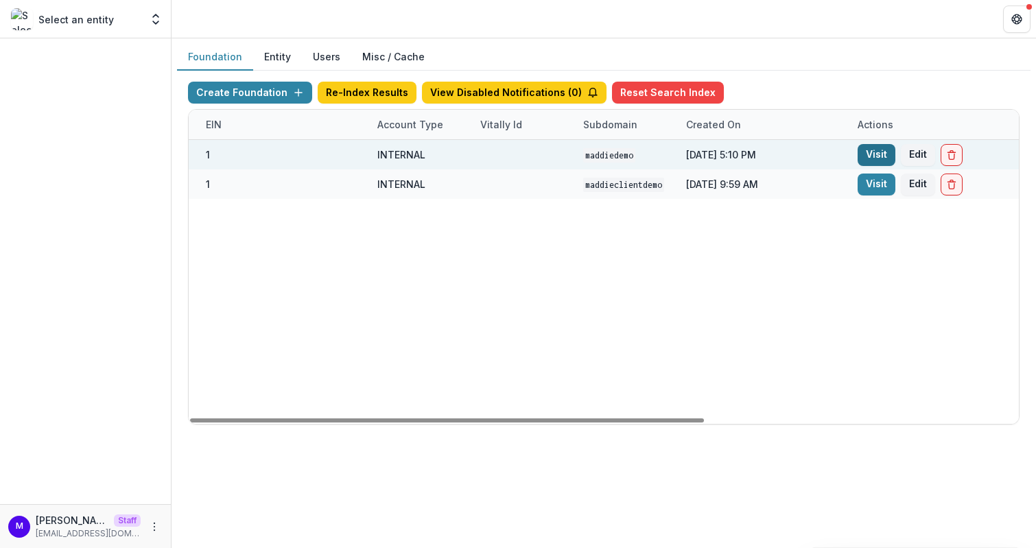
click at [889, 152] on link "Visit" at bounding box center [876, 155] width 38 height 22
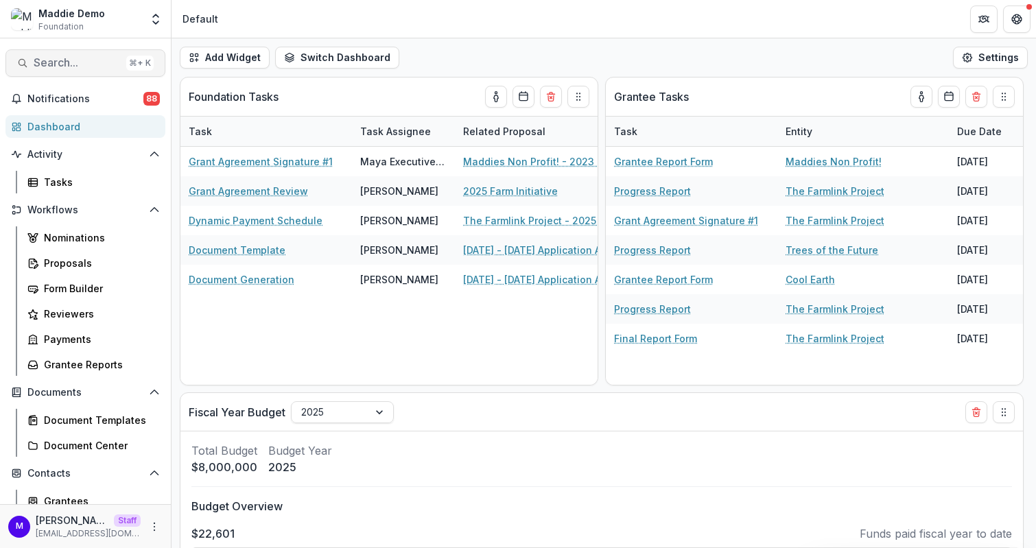
click at [80, 68] on span "Search..." at bounding box center [77, 62] width 87 height 13
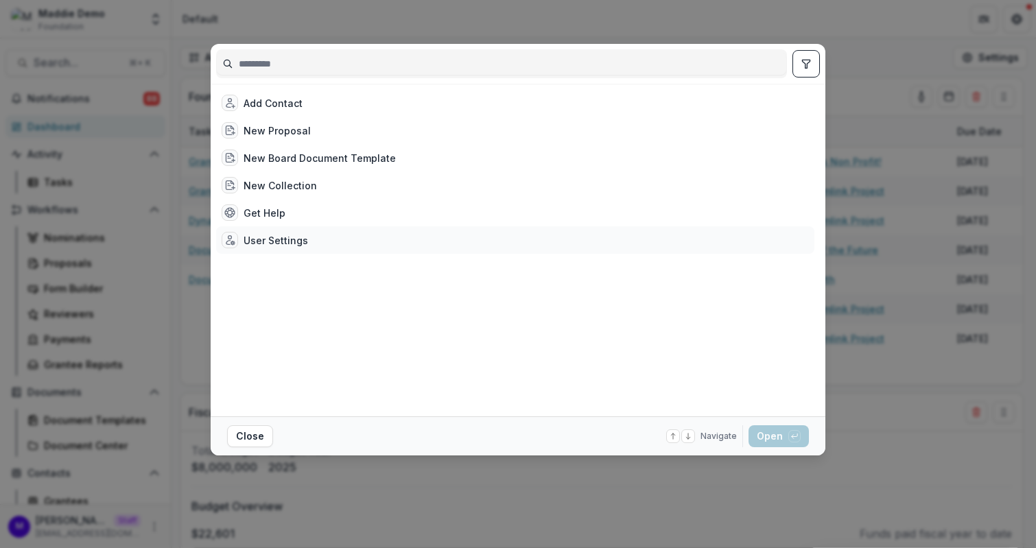
click at [276, 233] on div "User Settings" at bounding box center [275, 240] width 64 height 14
select select "**********"
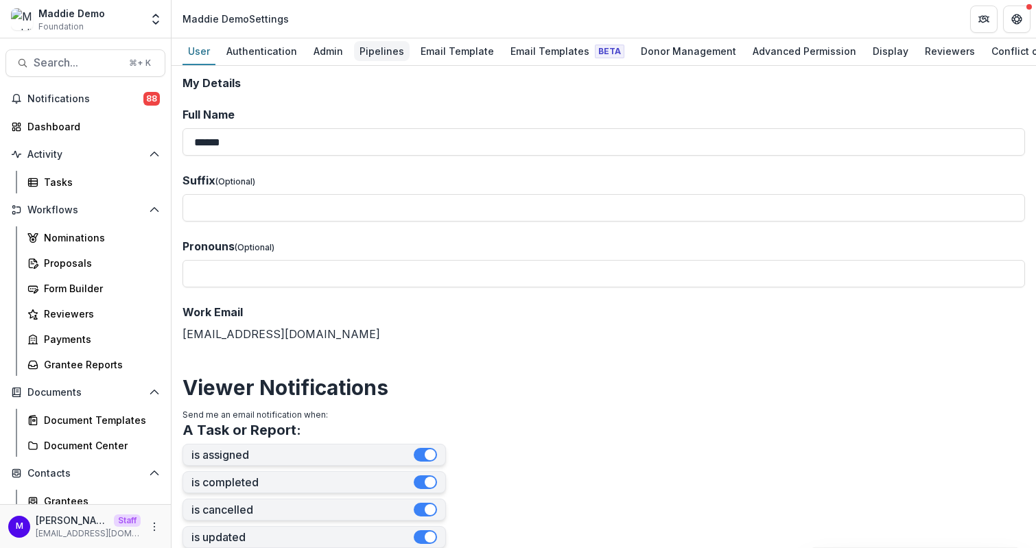
click at [372, 43] on div "Pipelines" at bounding box center [382, 51] width 56 height 20
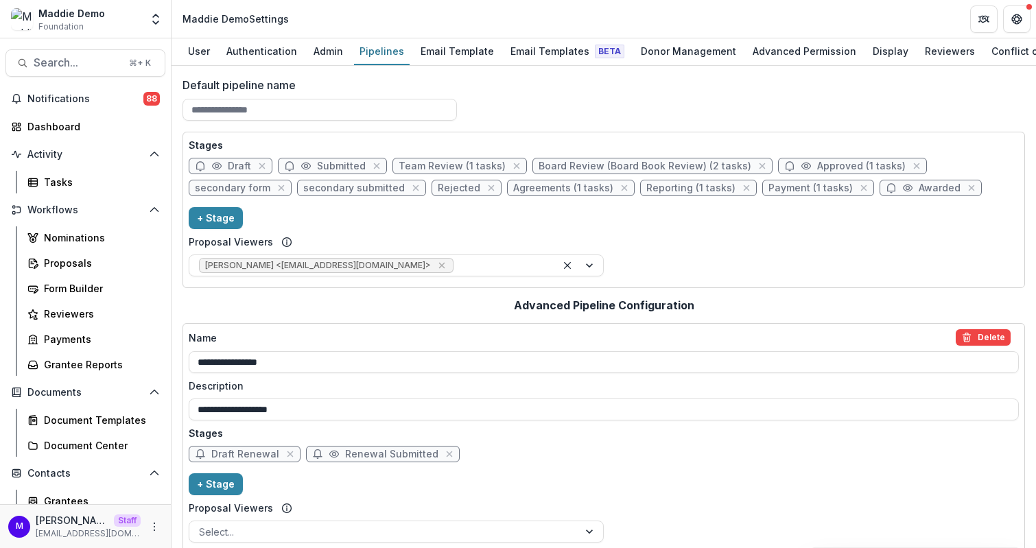
click at [817, 167] on span "Approved (1 tasks)" at bounding box center [861, 167] width 88 height 12
select select "********"
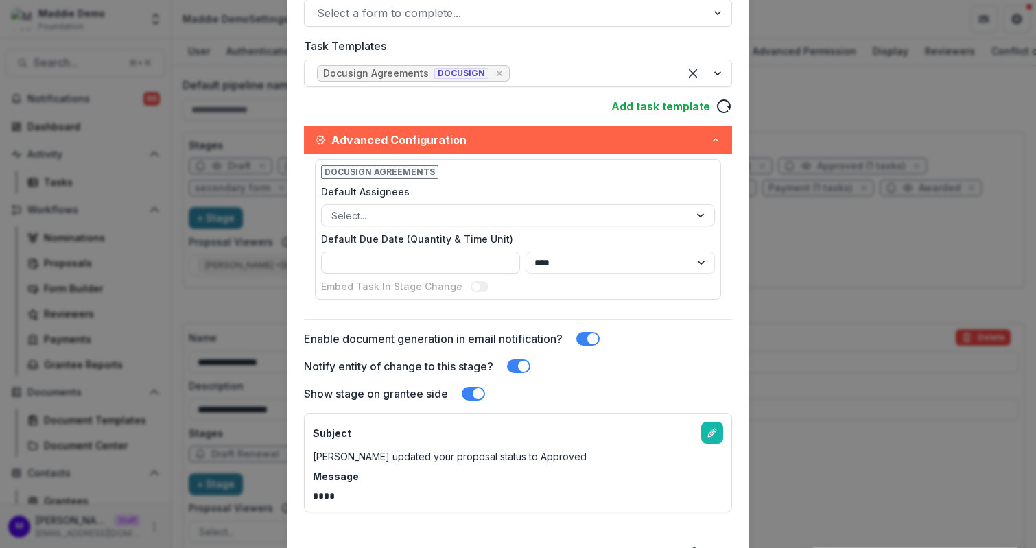
scroll to position [381, 0]
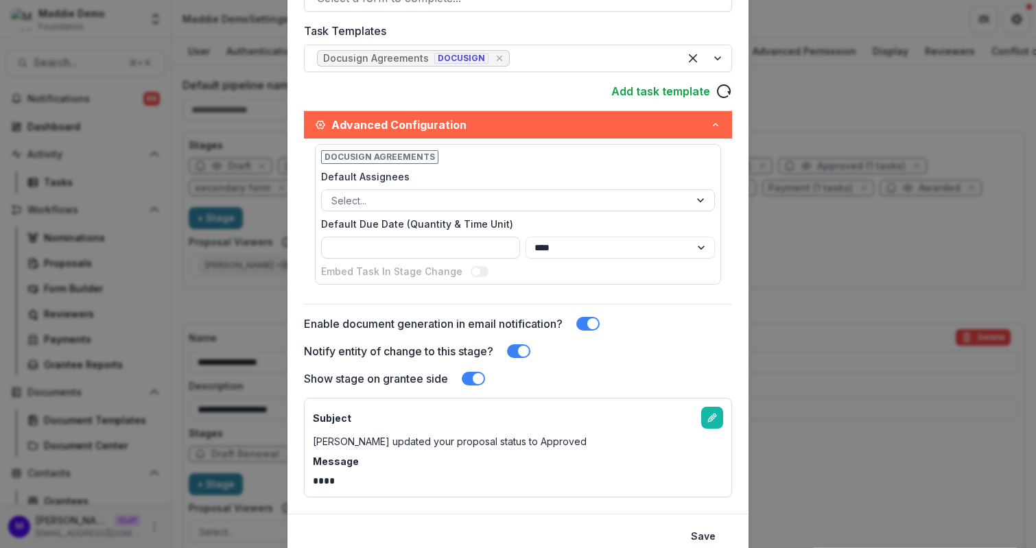
click at [589, 319] on span at bounding box center [592, 323] width 11 height 11
click at [594, 317] on span at bounding box center [587, 324] width 23 height 14
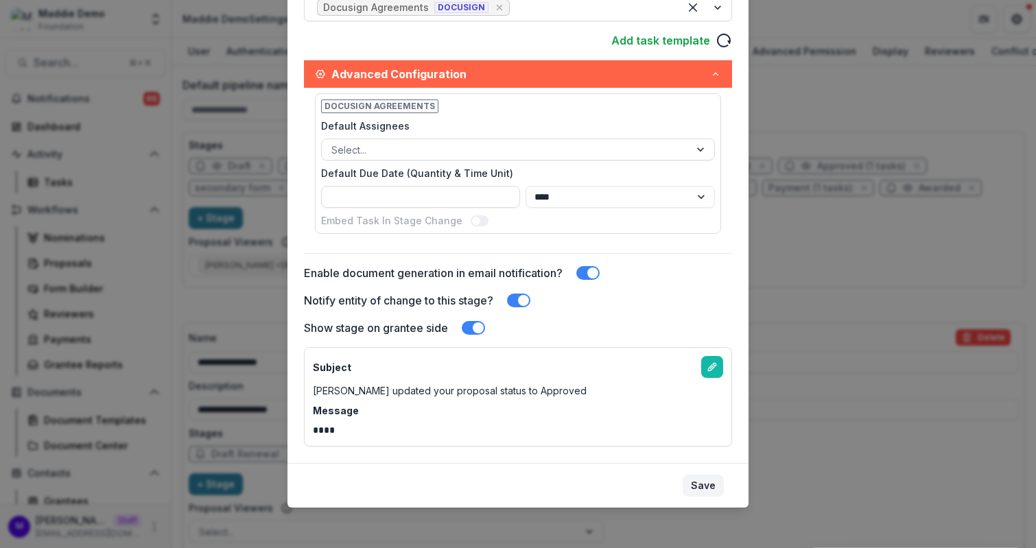
click at [697, 476] on button "Save" at bounding box center [702, 486] width 41 height 22
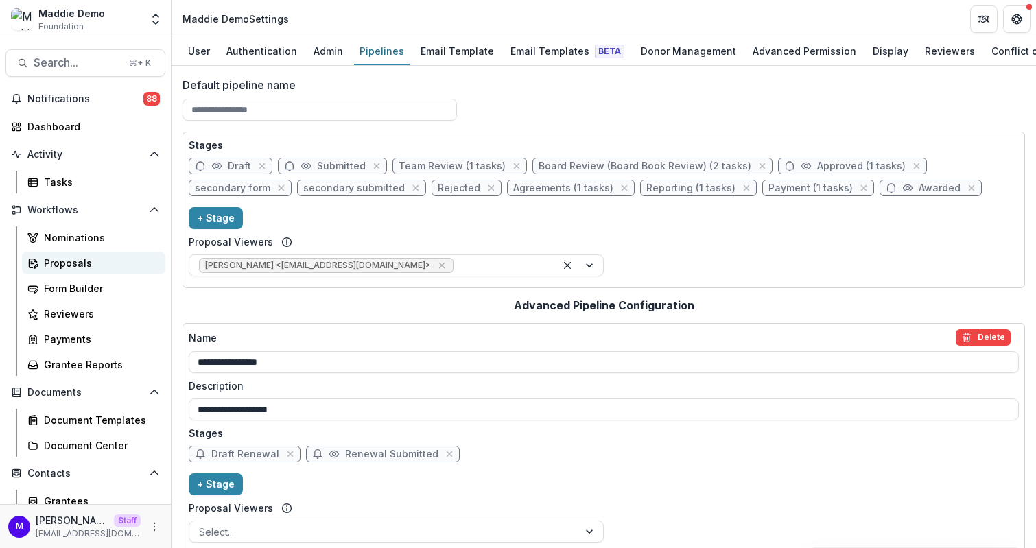
click at [71, 254] on link "Proposals" at bounding box center [93, 263] width 143 height 23
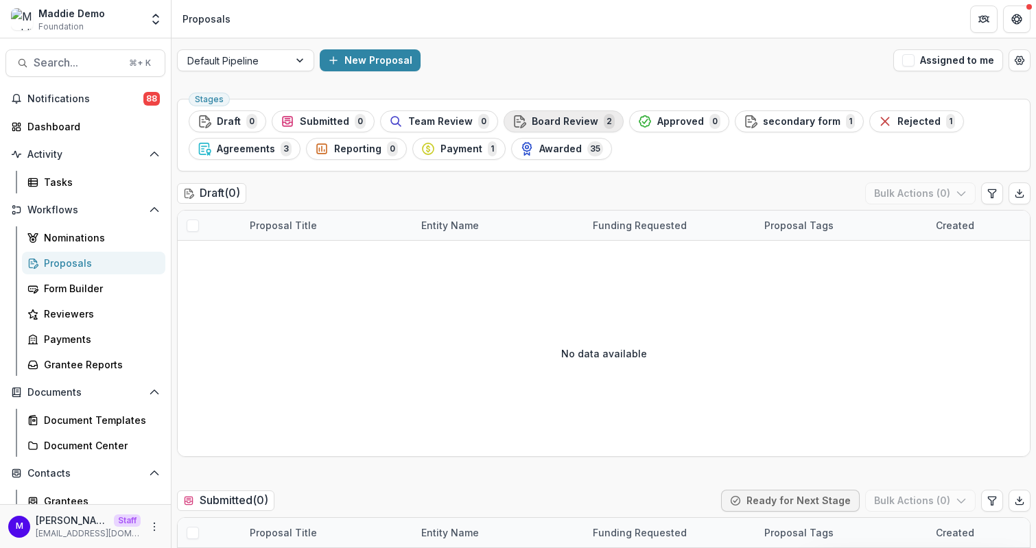
click at [542, 125] on span "Board Review" at bounding box center [565, 122] width 67 height 12
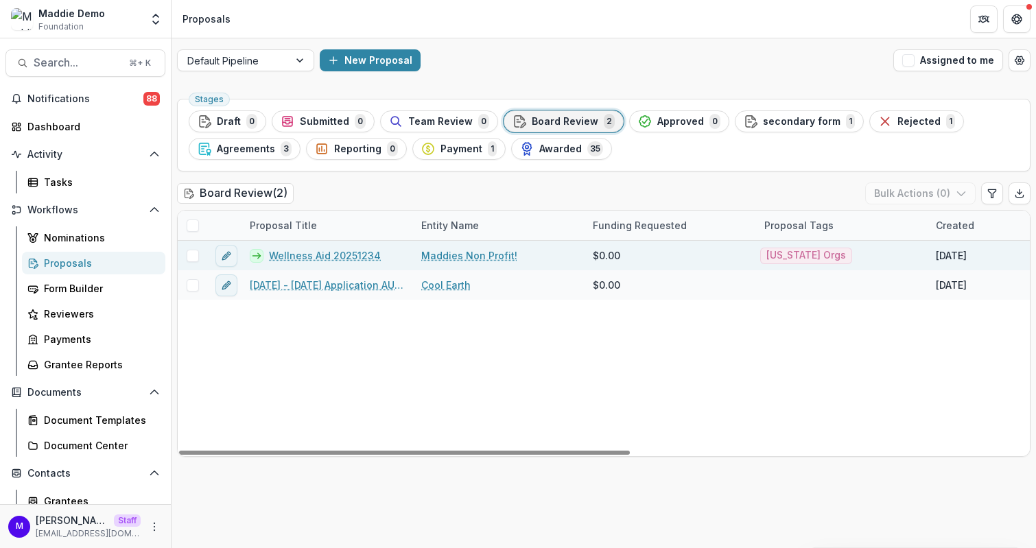
click at [335, 252] on link "Wellness Aid 20251234" at bounding box center [325, 255] width 112 height 14
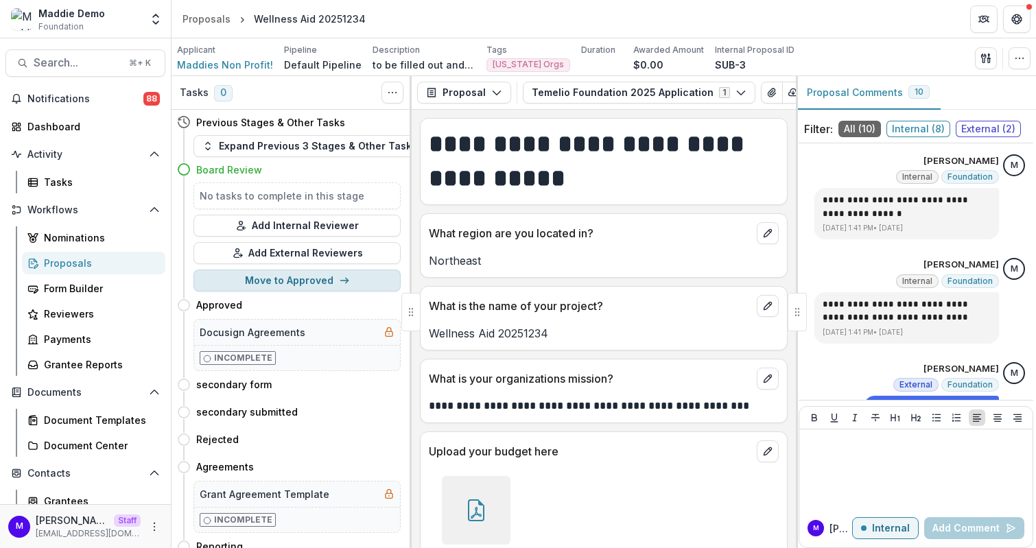
click at [340, 282] on icon "button" at bounding box center [344, 280] width 11 height 11
select select "********"
select select
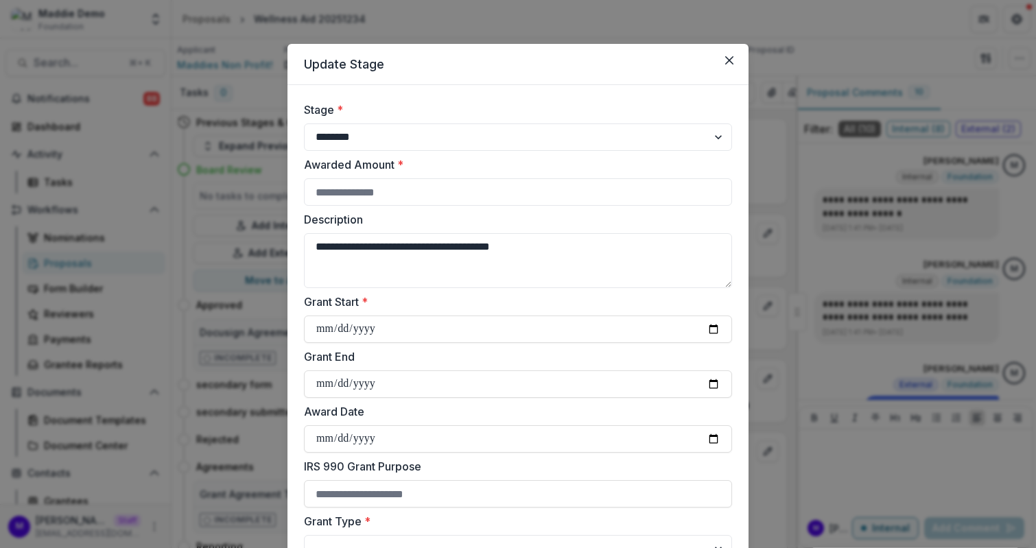
click at [418, 116] on label "Stage *" at bounding box center [514, 110] width 420 height 16
click at [418, 123] on select "**********" at bounding box center [518, 136] width 428 height 27
click at [423, 139] on select "**********" at bounding box center [518, 136] width 428 height 27
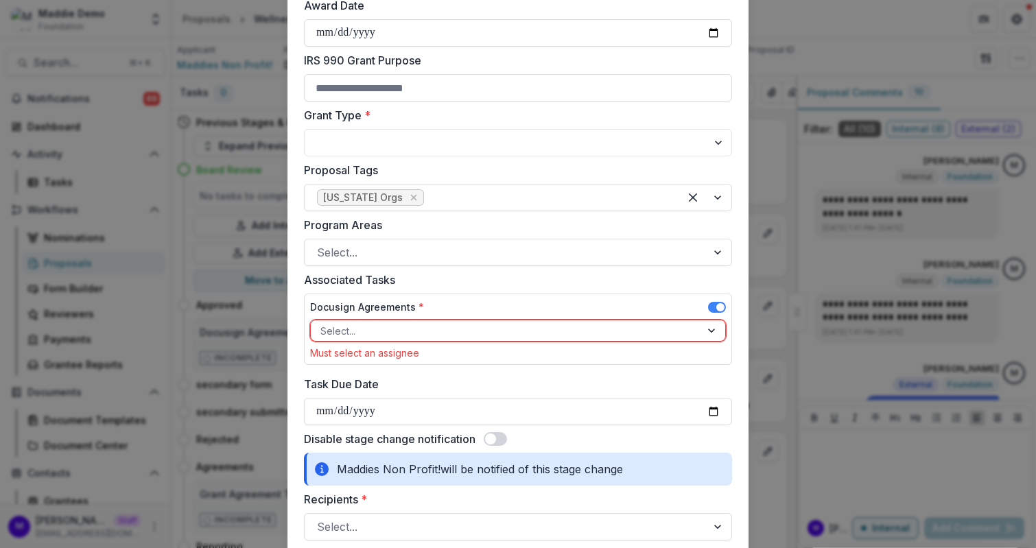
scroll to position [415, 0]
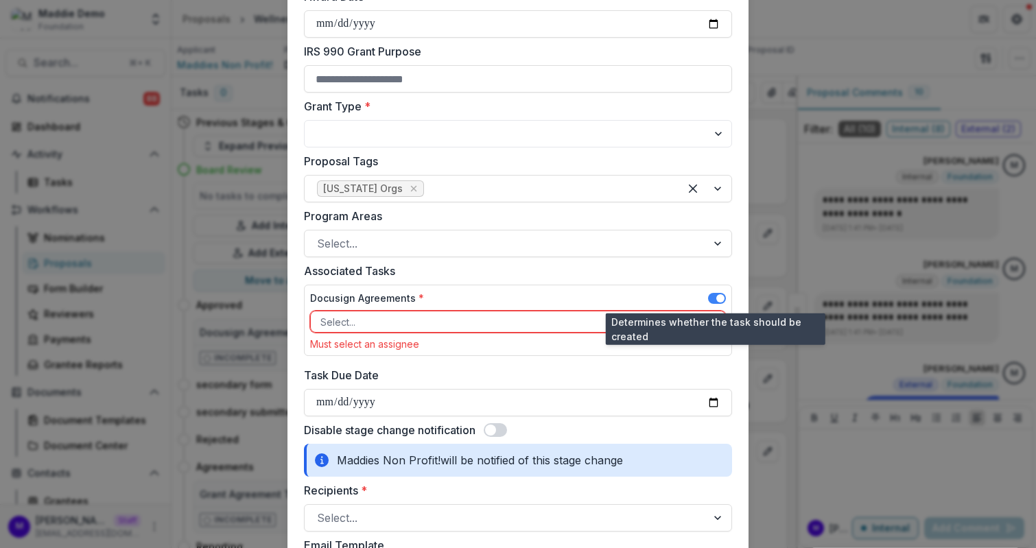
click at [717, 294] on span at bounding box center [720, 298] width 8 height 8
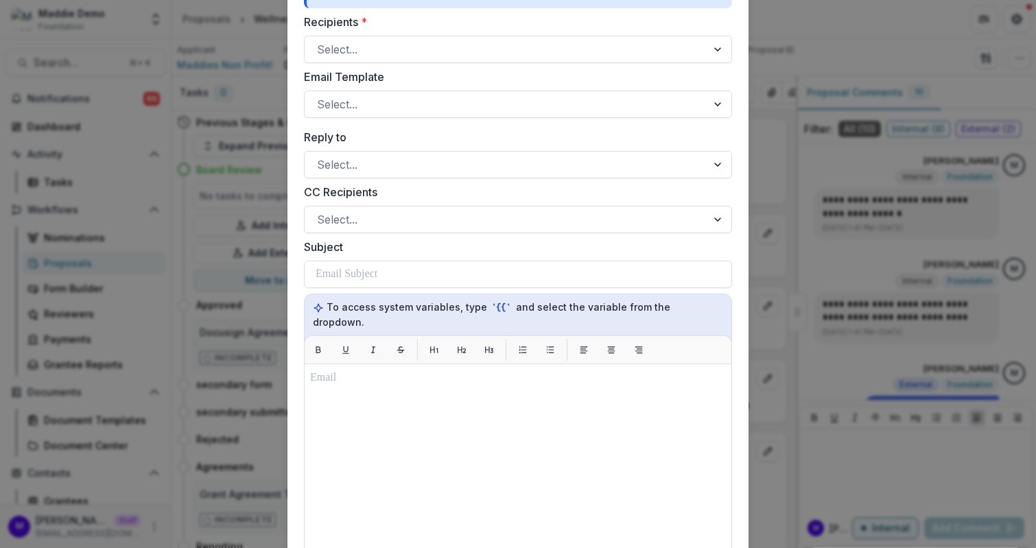
scroll to position [866, 0]
click at [425, 161] on div at bounding box center [505, 165] width 377 height 19
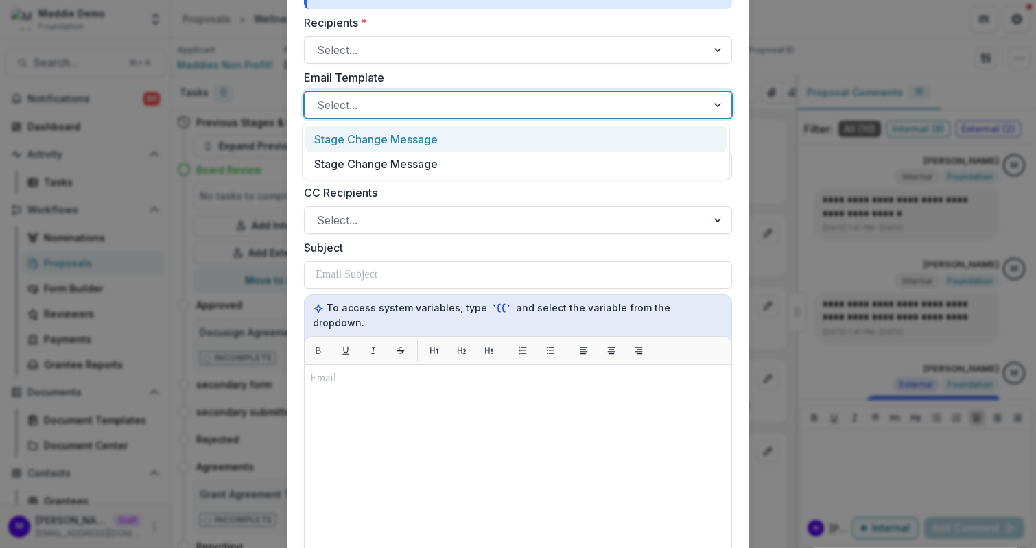
click at [425, 97] on div at bounding box center [505, 104] width 377 height 19
click at [423, 137] on div "Stage Change Message" at bounding box center [515, 138] width 421 height 25
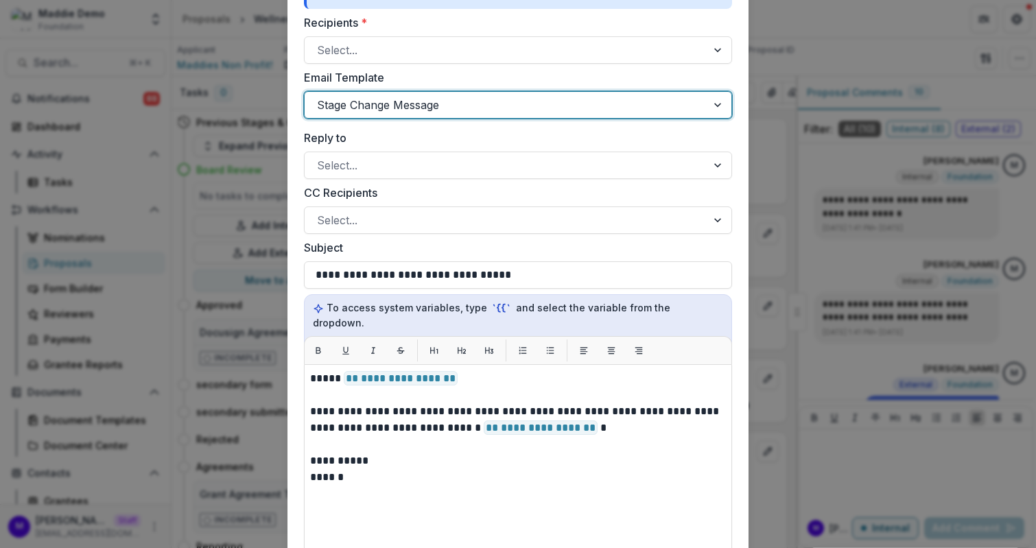
scroll to position [1245, 0]
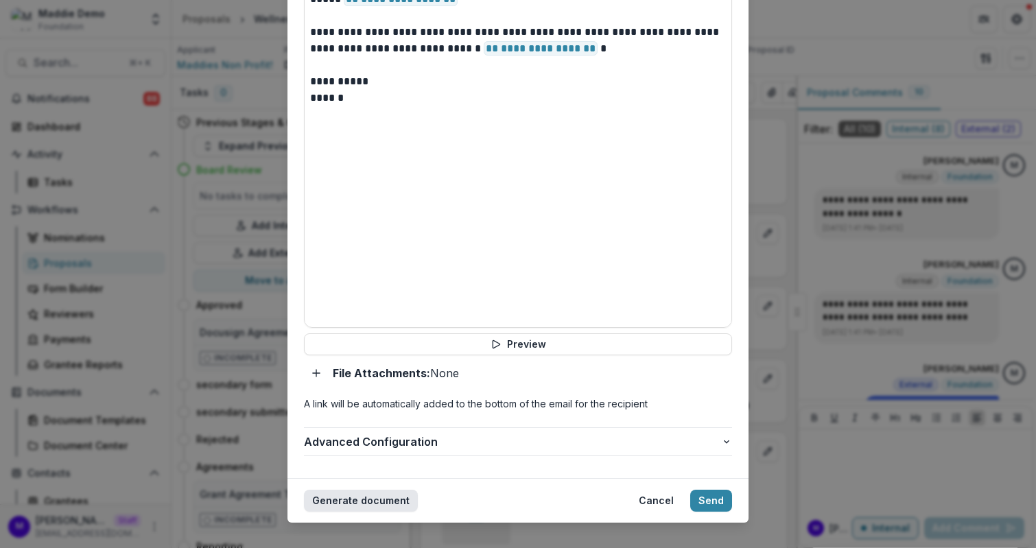
click at [371, 490] on button "Generate document" at bounding box center [361, 501] width 114 height 22
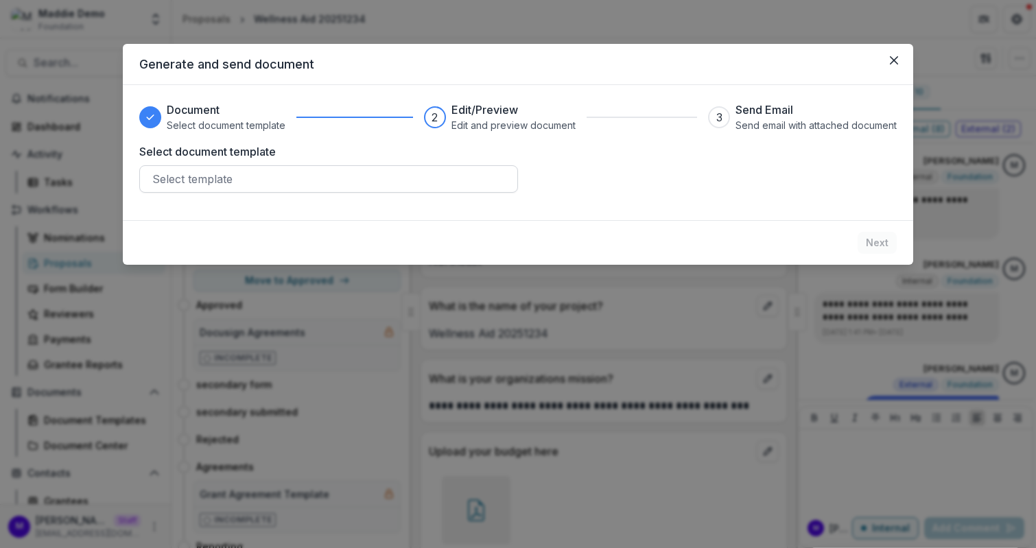
click at [333, 178] on div at bounding box center [328, 178] width 353 height 19
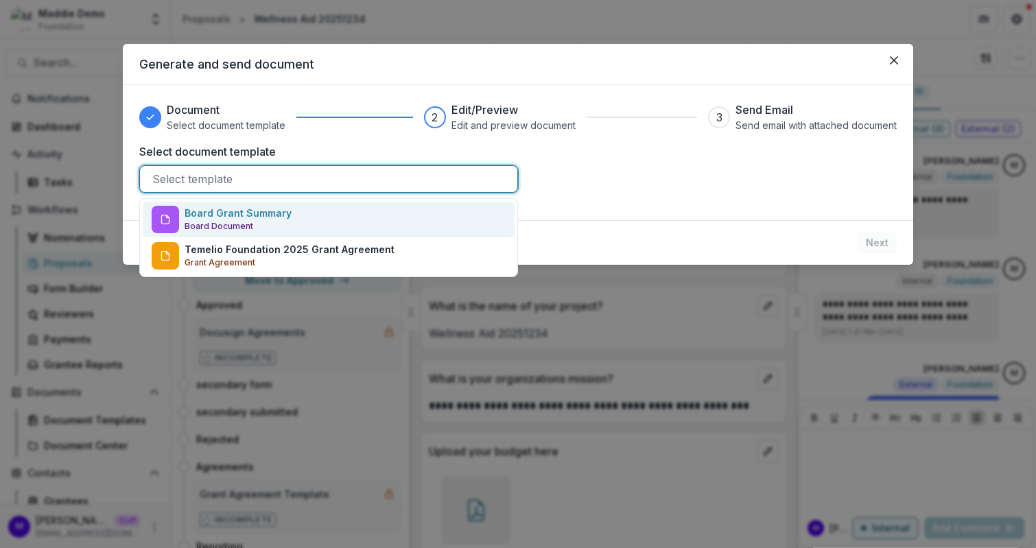
click at [487, 84] on header "Generate and send document" at bounding box center [518, 64] width 790 height 41
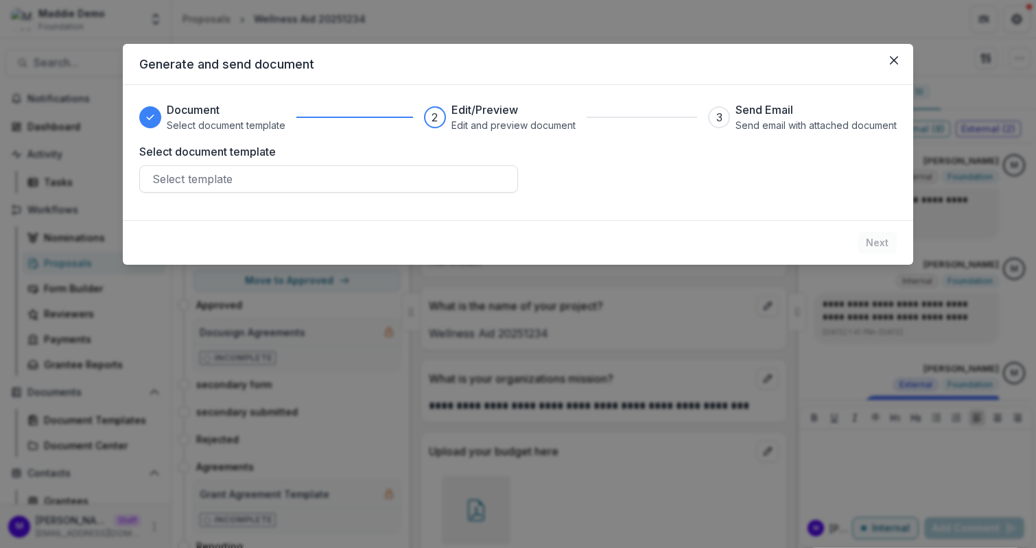
click at [499, 27] on div "Generate and send document Document Select document template 2 Edit/Preview Edi…" at bounding box center [518, 274] width 1036 height 548
click at [890, 58] on icon "Close" at bounding box center [894, 60] width 8 height 8
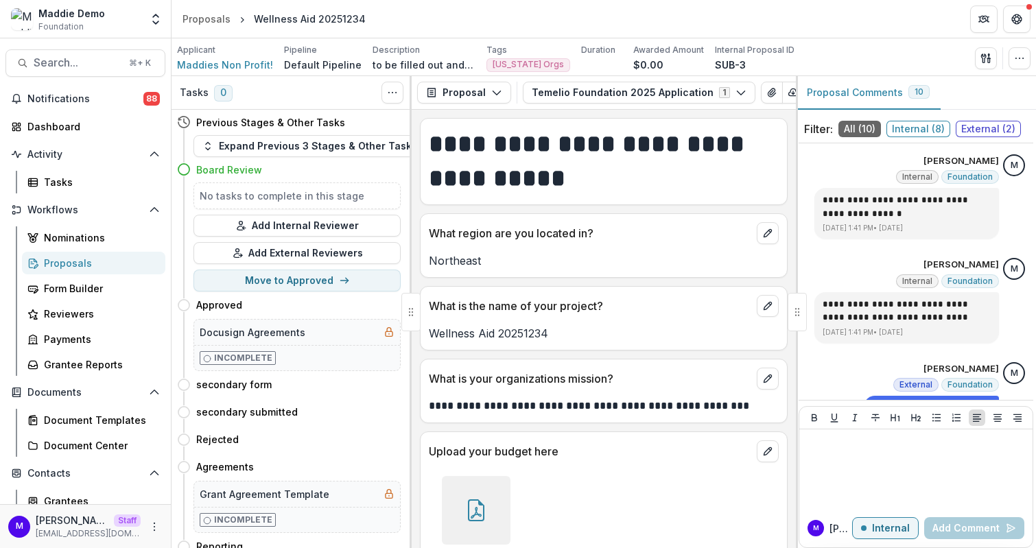
select select "********"
select select
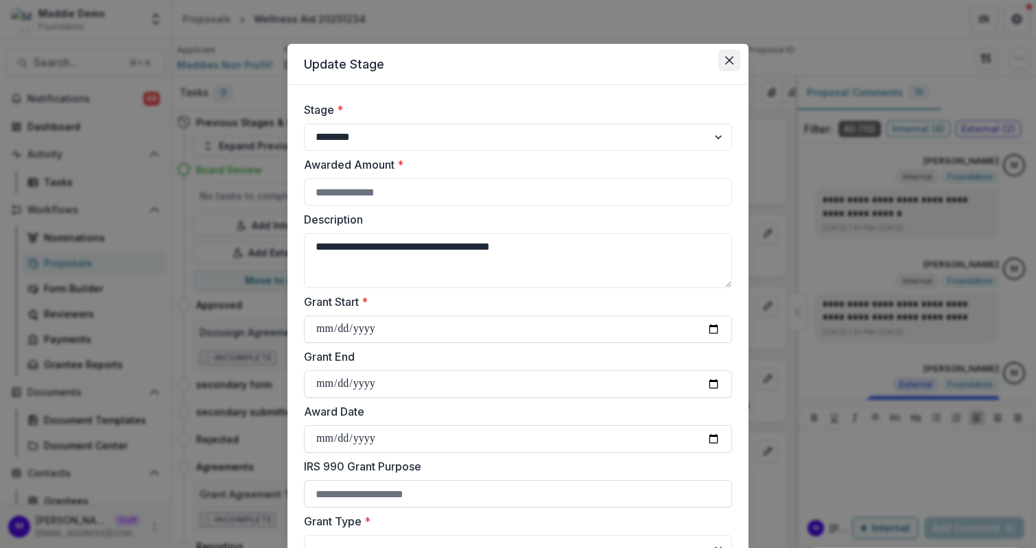
click at [725, 58] on icon "Close" at bounding box center [729, 60] width 8 height 8
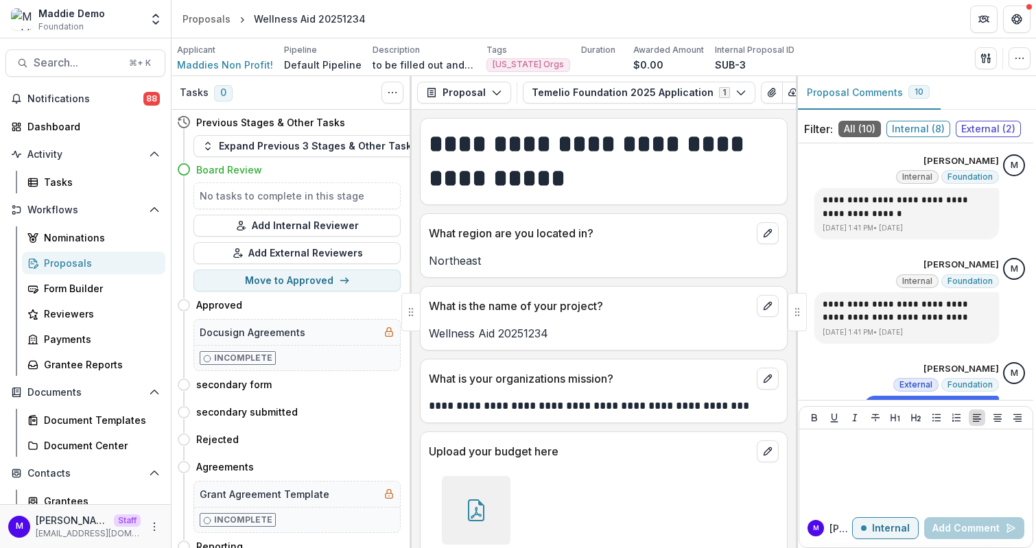
scroll to position [66, 0]
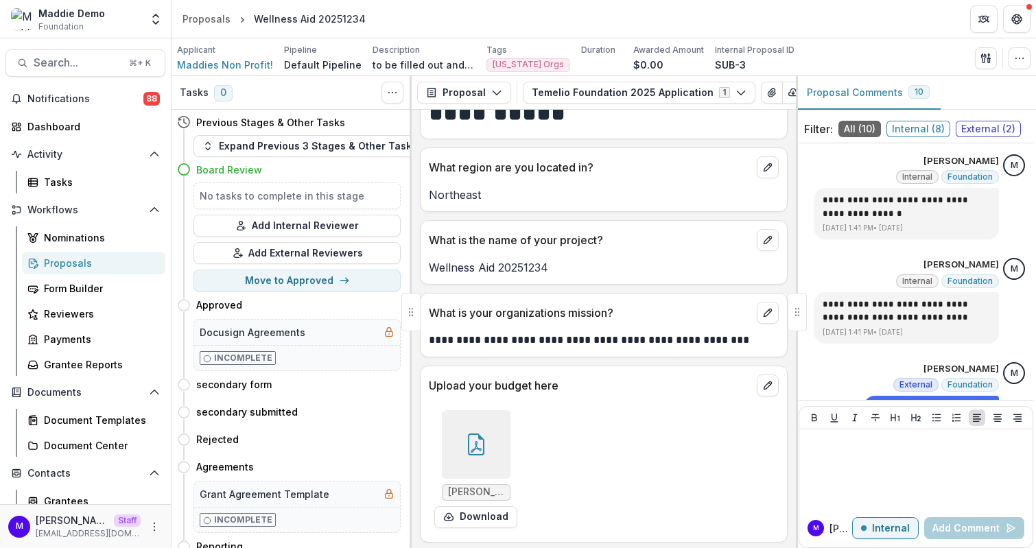
click at [507, 412] on div at bounding box center [476, 444] width 69 height 69
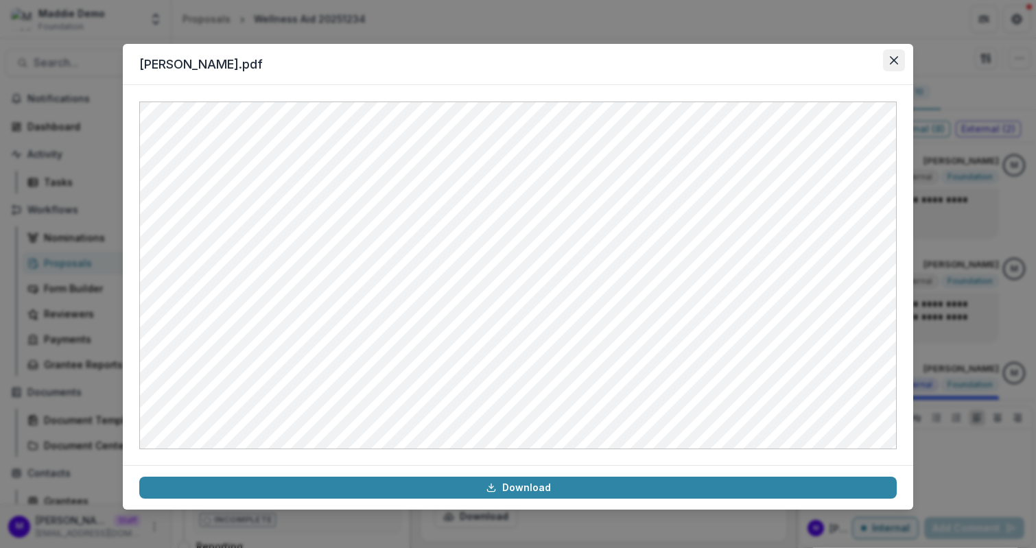
click at [894, 62] on icon "Close" at bounding box center [894, 60] width 8 height 8
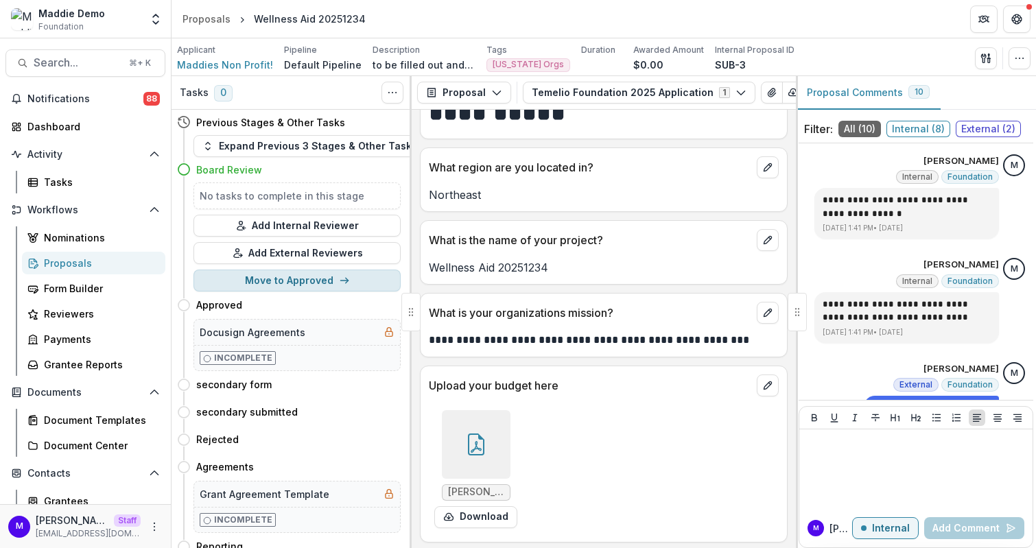
click at [285, 279] on button "Move to Approved" at bounding box center [296, 281] width 207 height 22
select select "********"
select select
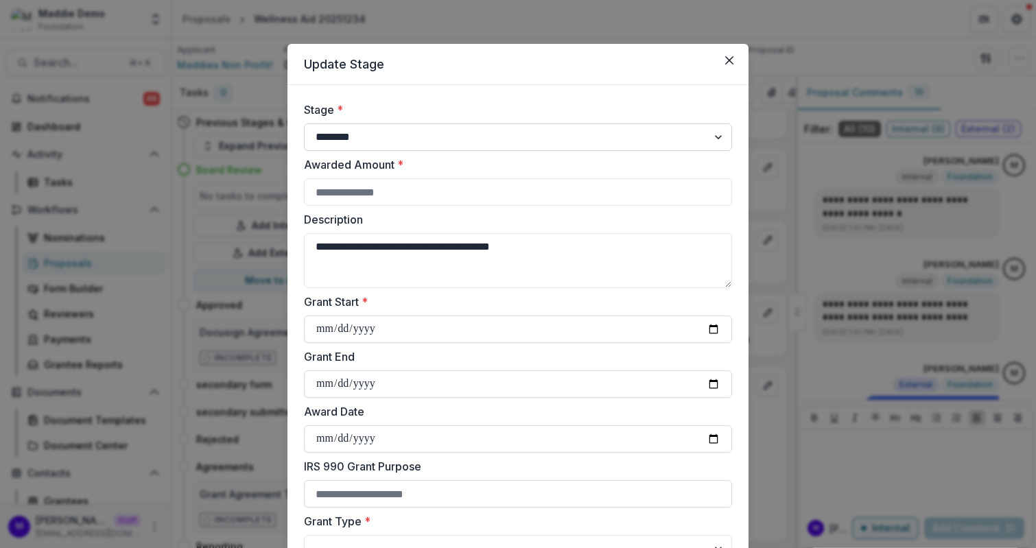
click at [384, 141] on select "**********" at bounding box center [518, 136] width 428 height 27
select select "*****"
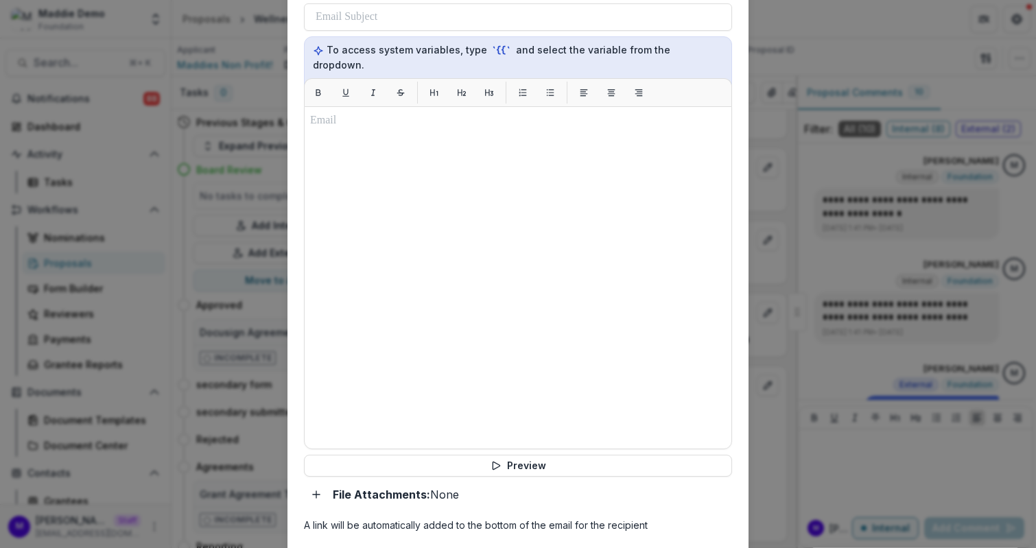
scroll to position [582, 0]
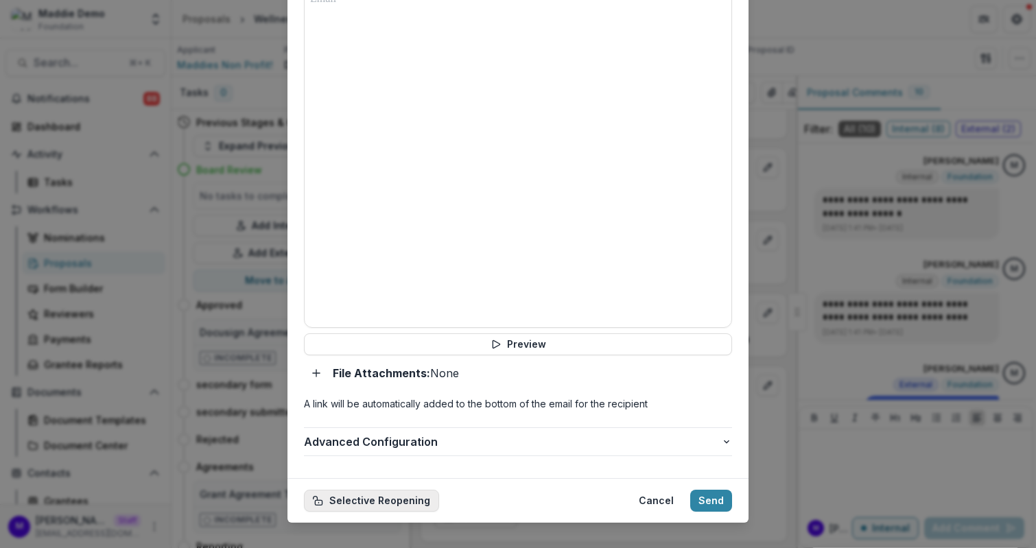
click at [411, 490] on button "Selective Reopening" at bounding box center [371, 501] width 135 height 22
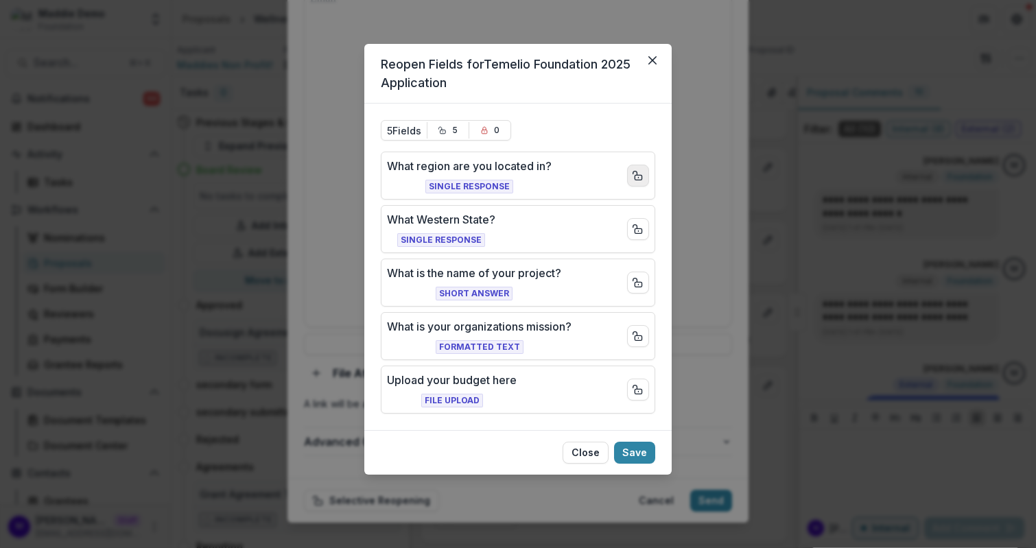
click at [632, 173] on icon "Close field" at bounding box center [637, 175] width 11 height 11
click at [636, 224] on icon "Close field" at bounding box center [637, 229] width 11 height 11
click at [637, 266] on div "What is the name of your project? Short Answer" at bounding box center [518, 283] width 274 height 48
click at [637, 281] on icon "Close field" at bounding box center [637, 282] width 11 height 11
click at [638, 337] on line "Close field" at bounding box center [638, 337] width 0 height 1
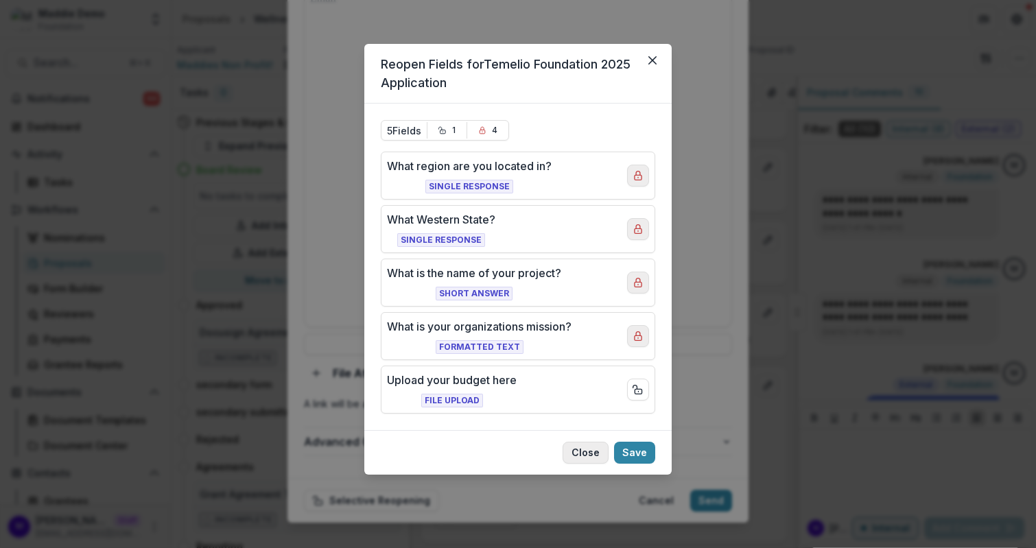
click at [586, 445] on button "Close" at bounding box center [585, 453] width 46 height 22
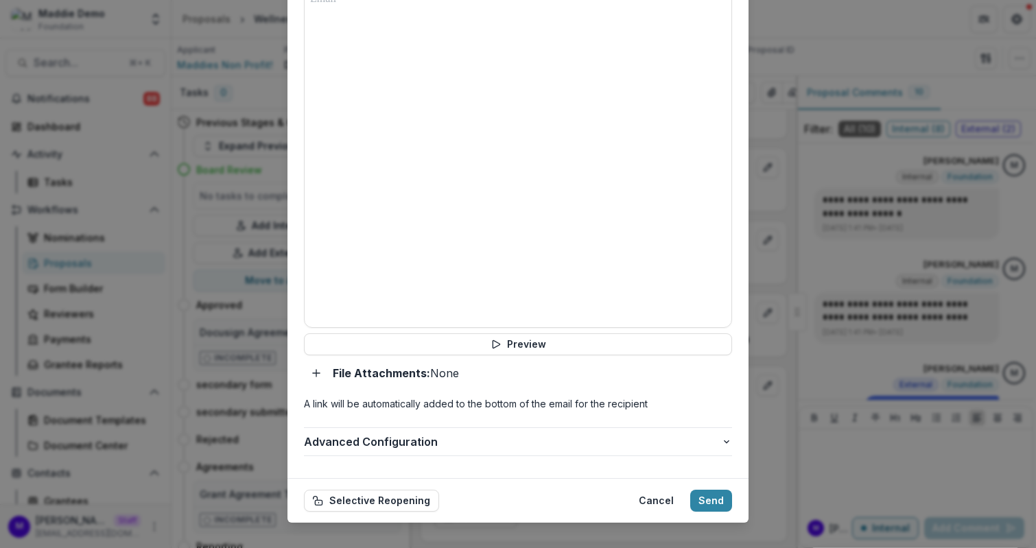
click at [794, 298] on div "**********" at bounding box center [518, 274] width 1036 height 548
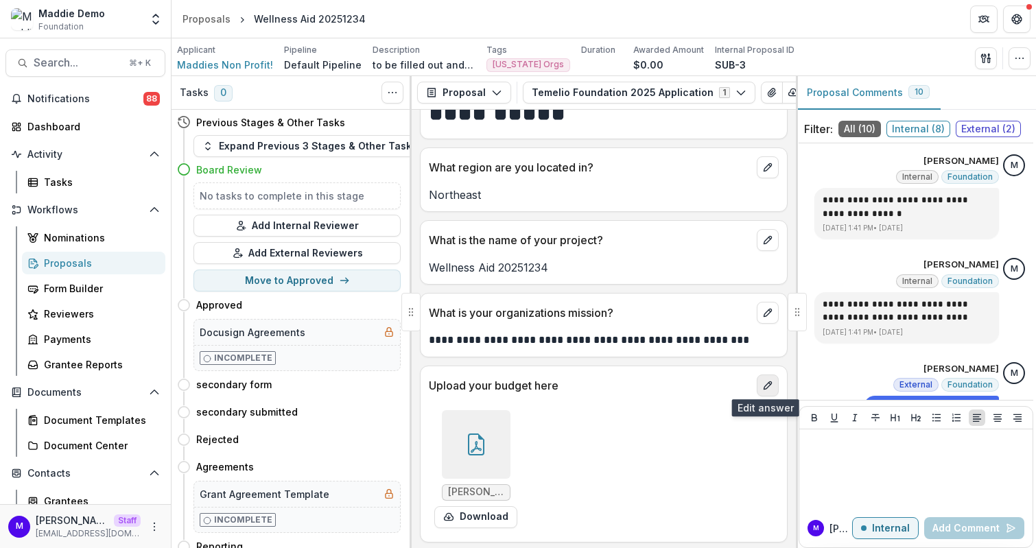
click at [764, 381] on icon "edit" at bounding box center [767, 385] width 11 height 11
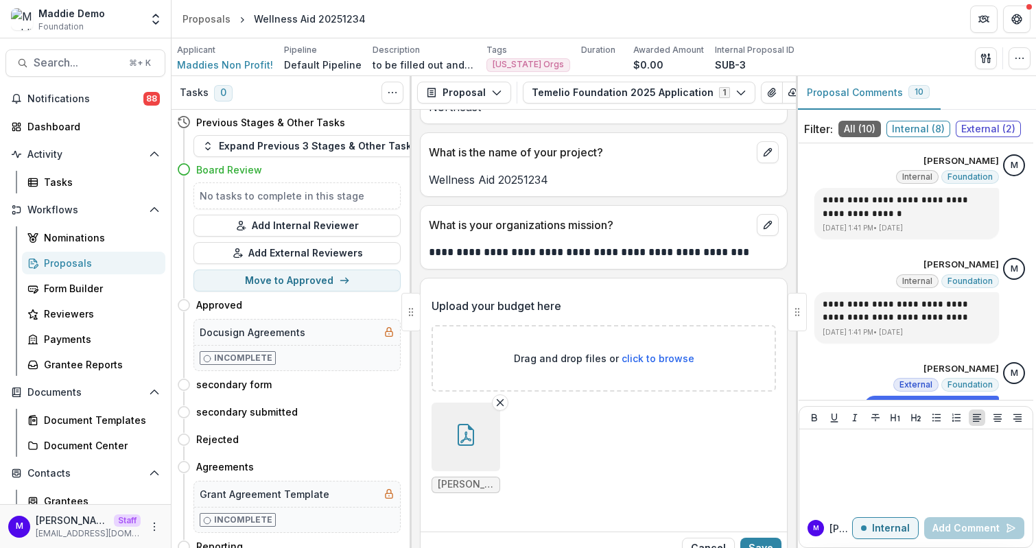
scroll to position [176, 0]
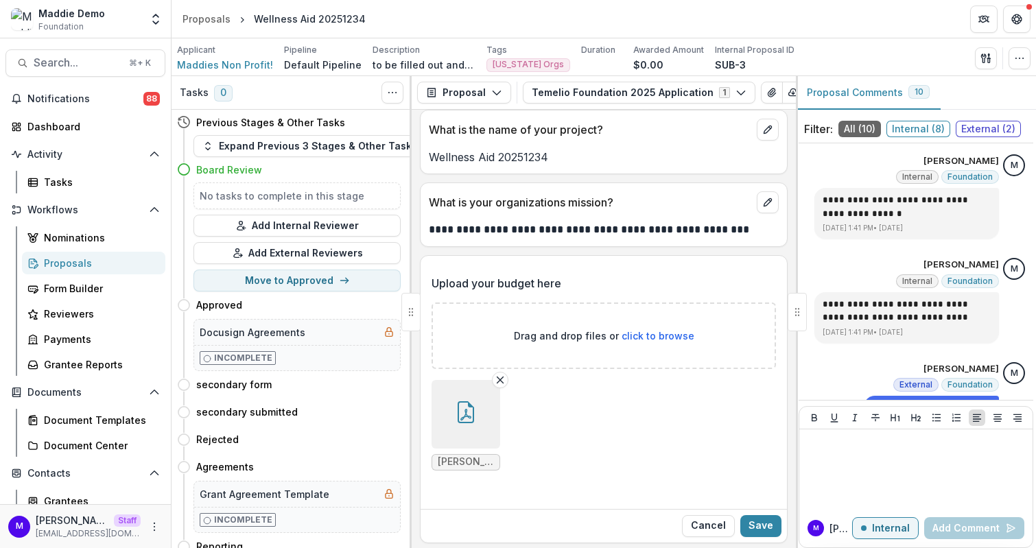
click at [657, 331] on span "click to browse" at bounding box center [657, 336] width 73 height 12
click at [68, 65] on span "Search..." at bounding box center [77, 62] width 87 height 13
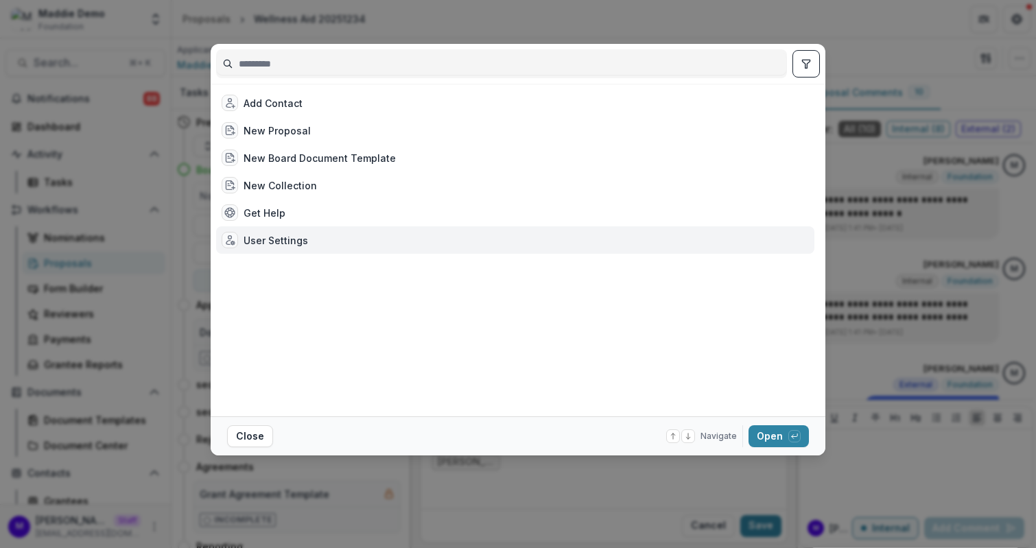
click at [277, 235] on div "User Settings" at bounding box center [275, 240] width 64 height 14
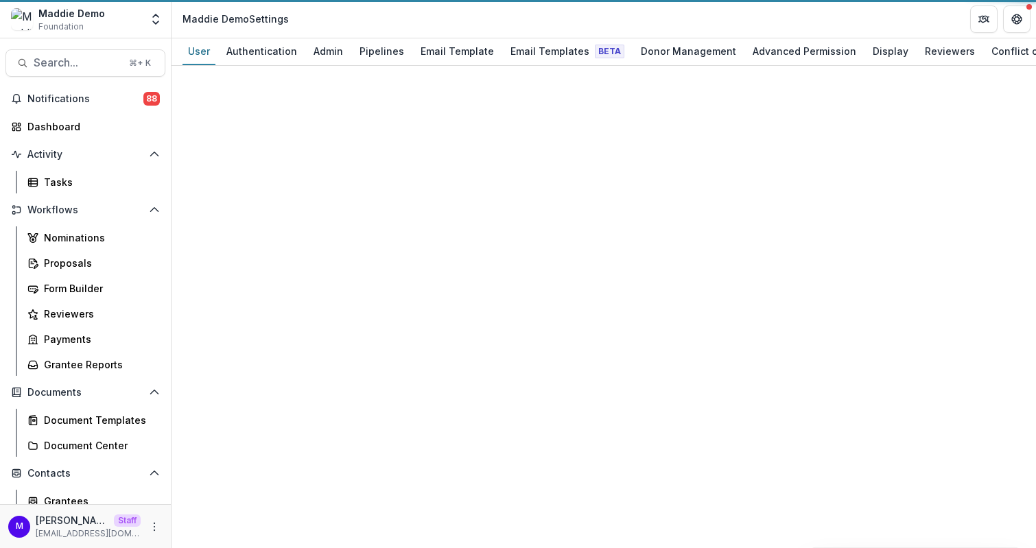
select select "**********"
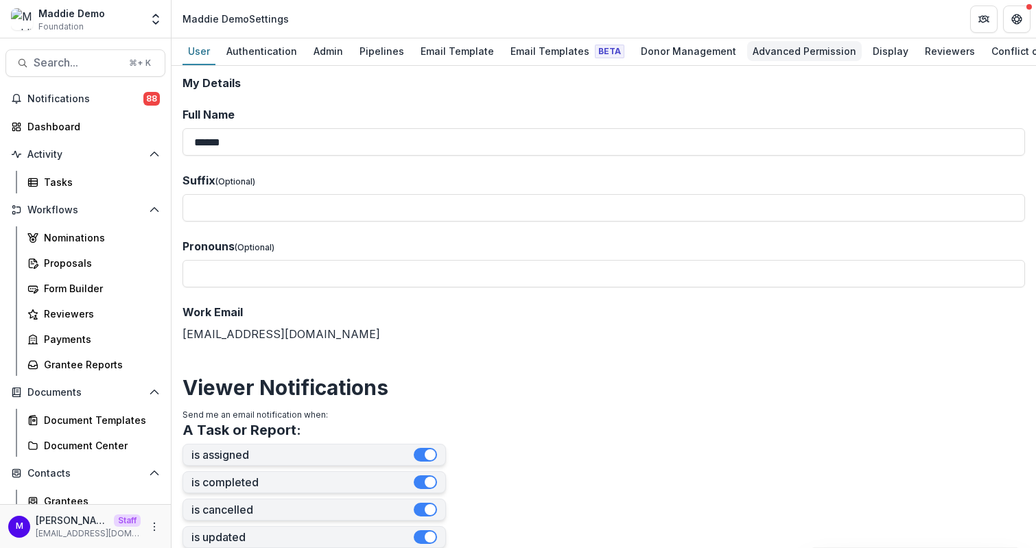
click at [807, 57] on div "Advanced Permission" at bounding box center [804, 51] width 115 height 20
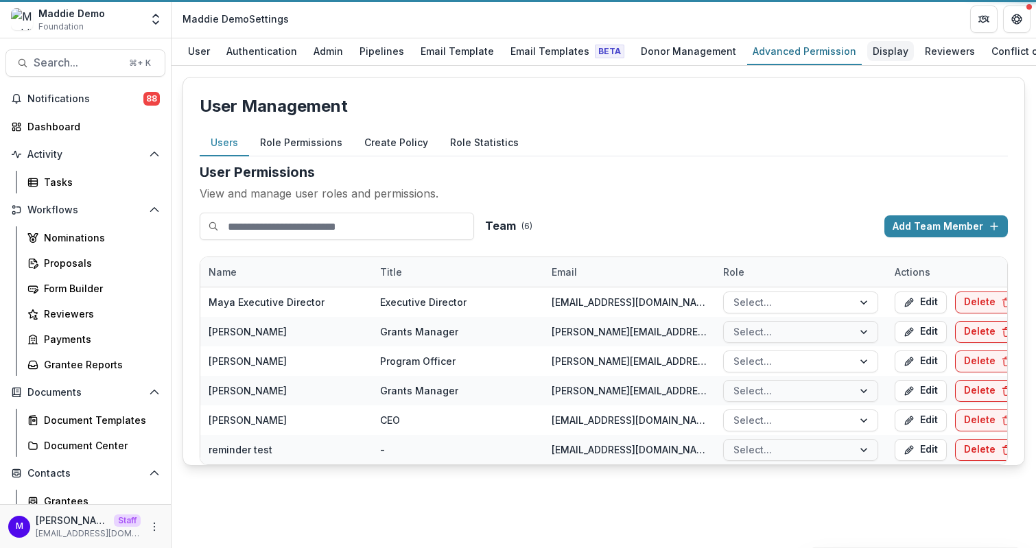
click at [867, 51] on div "Display" at bounding box center [890, 51] width 47 height 20
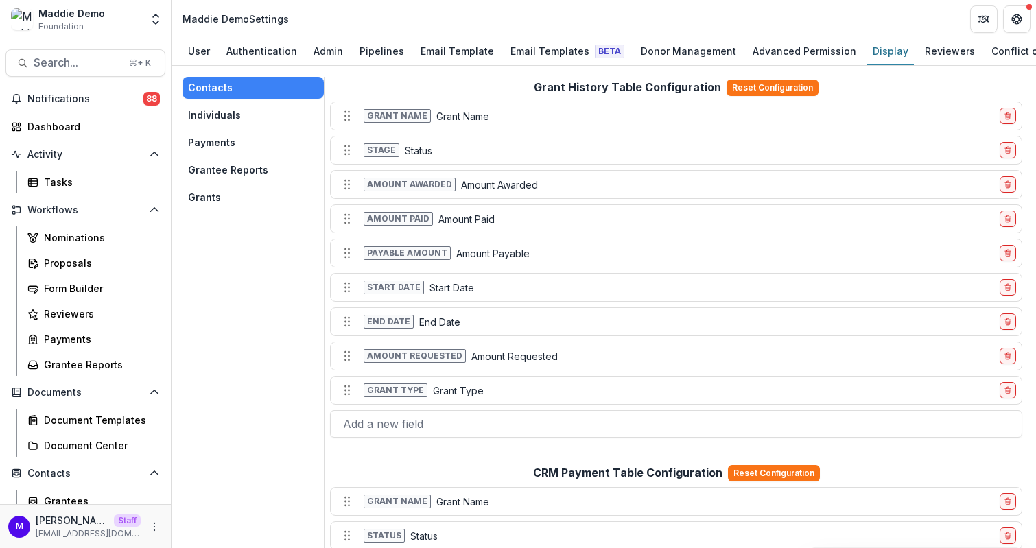
click at [228, 195] on button "Grants" at bounding box center [252, 198] width 141 height 22
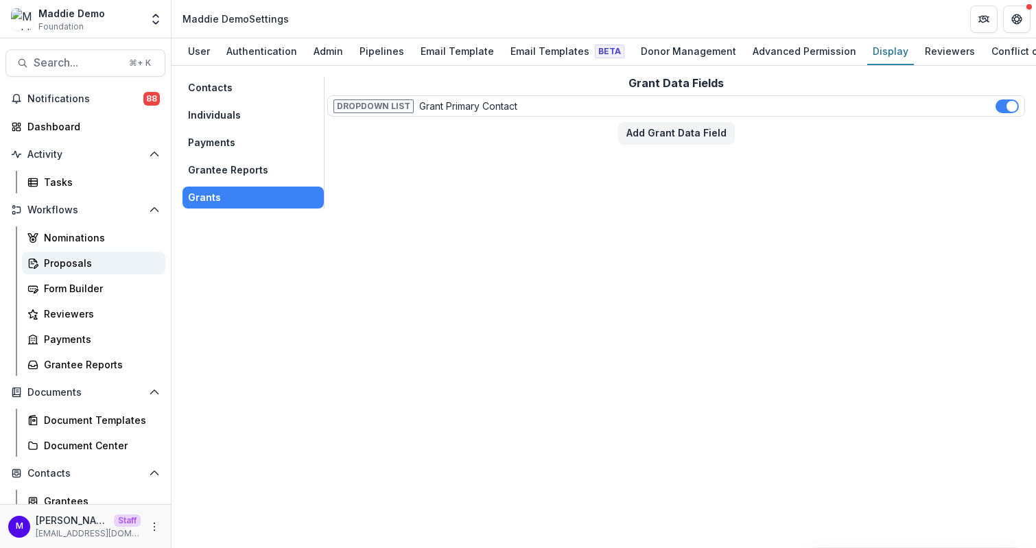
click at [69, 260] on div "Proposals" at bounding box center [99, 263] width 110 height 14
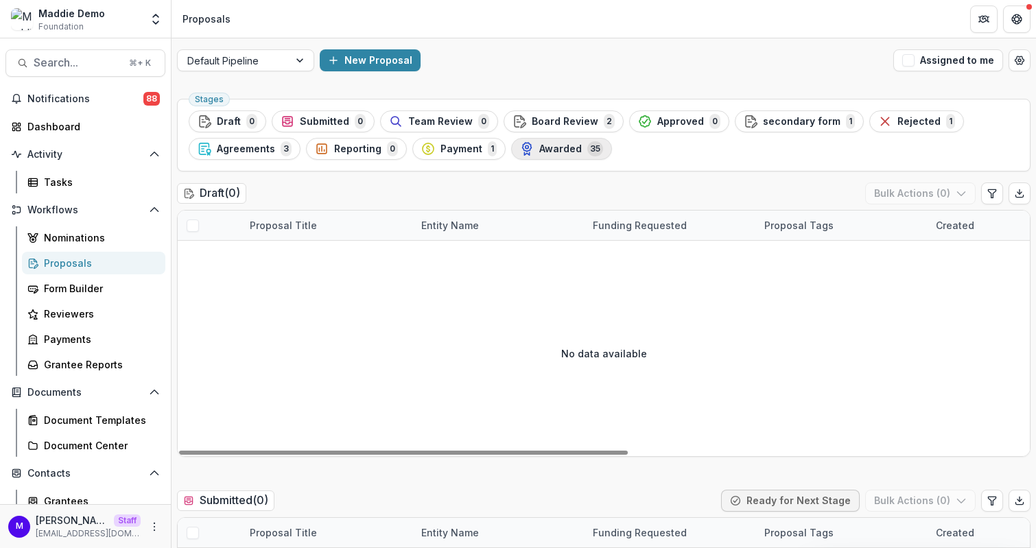
click at [561, 152] on span "Awarded" at bounding box center [560, 149] width 43 height 12
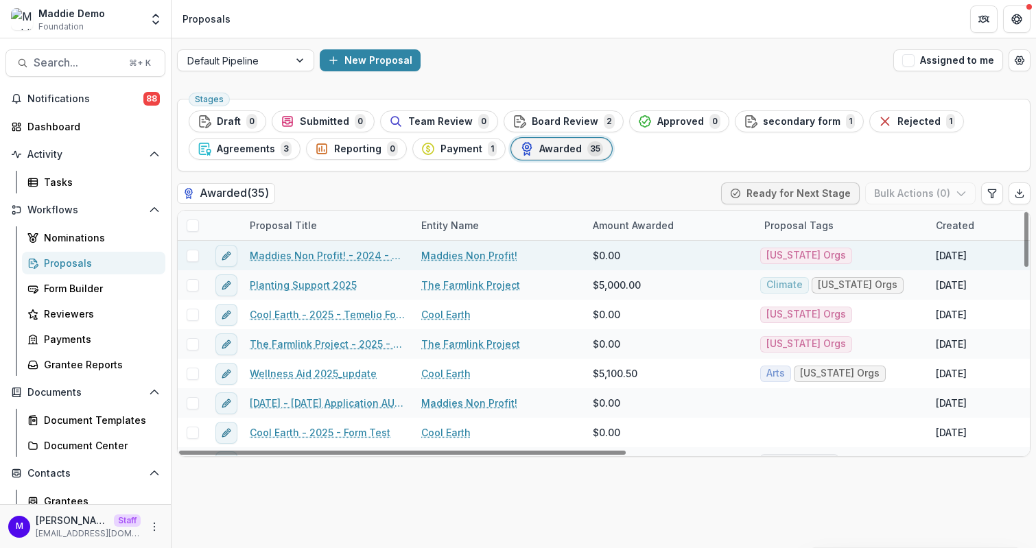
click at [324, 255] on link "Maddies Non Profit! - 2024 - Maddie foundaton proposal form" at bounding box center [327, 255] width 155 height 14
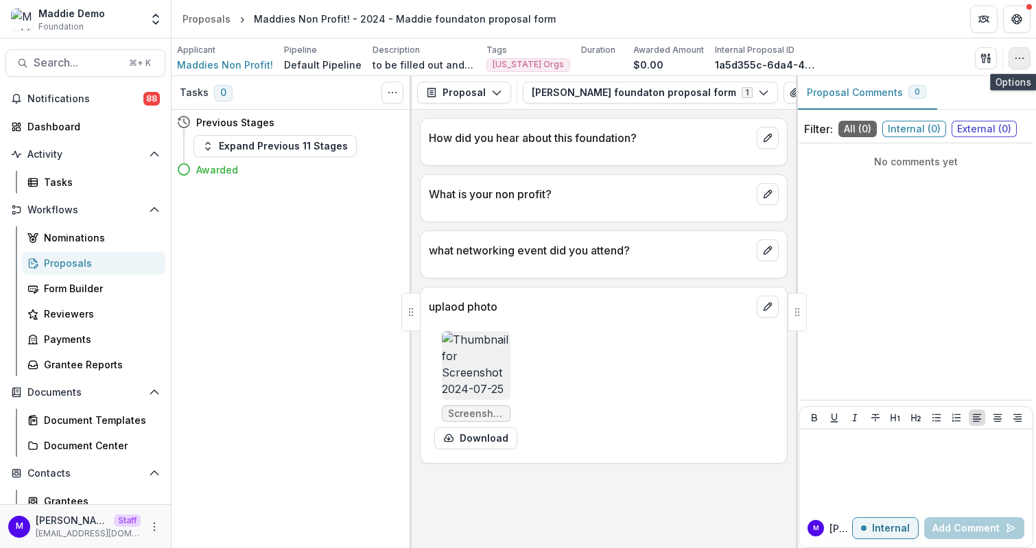
click at [1015, 57] on icon "button" at bounding box center [1019, 58] width 11 height 11
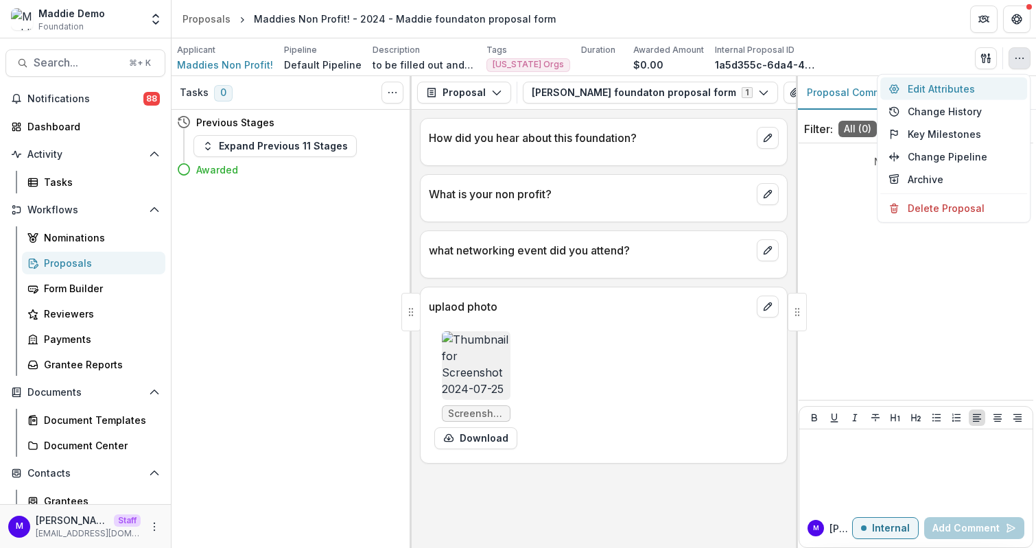
click at [962, 88] on button "Edit Attributes" at bounding box center [953, 89] width 147 height 23
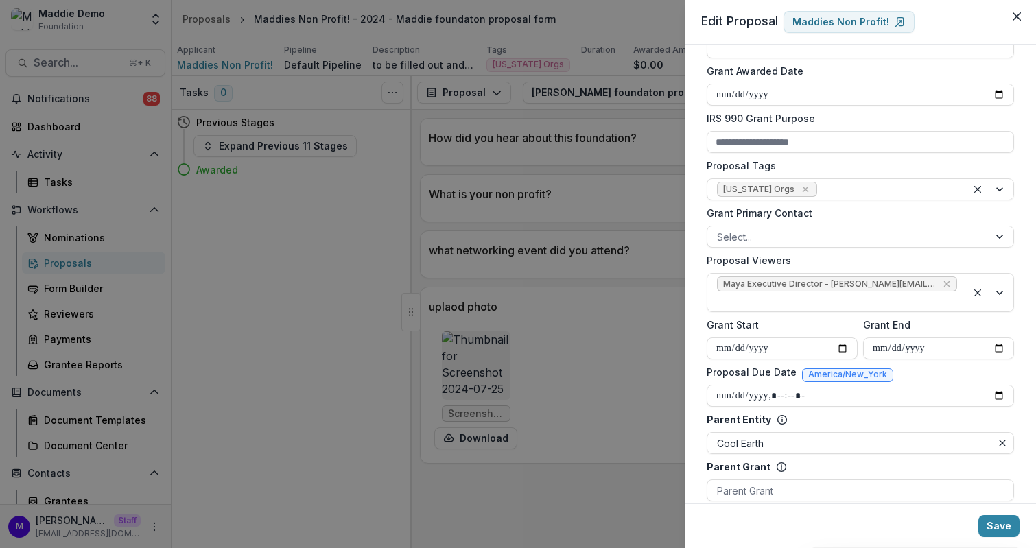
scroll to position [462, 0]
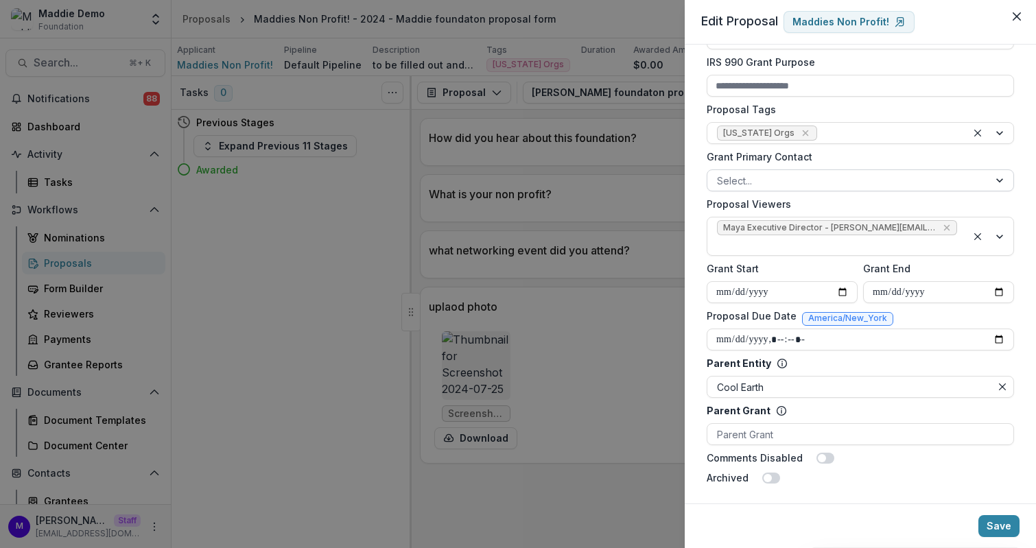
click at [748, 187] on div at bounding box center [848, 180] width 262 height 17
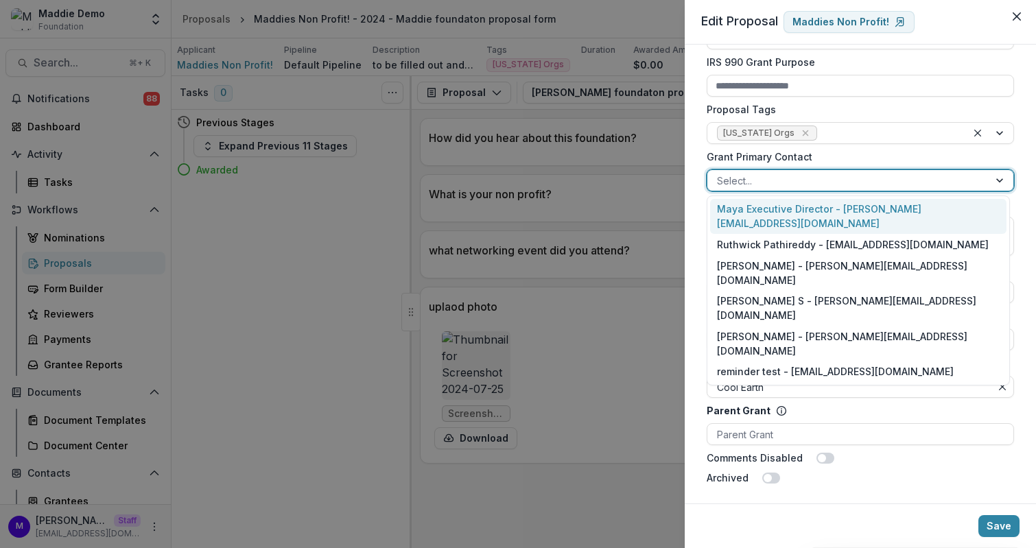
click at [806, 216] on div "Maya Executive Director - [PERSON_NAME][EMAIL_ADDRESS][DOMAIN_NAME]" at bounding box center [858, 217] width 296 height 36
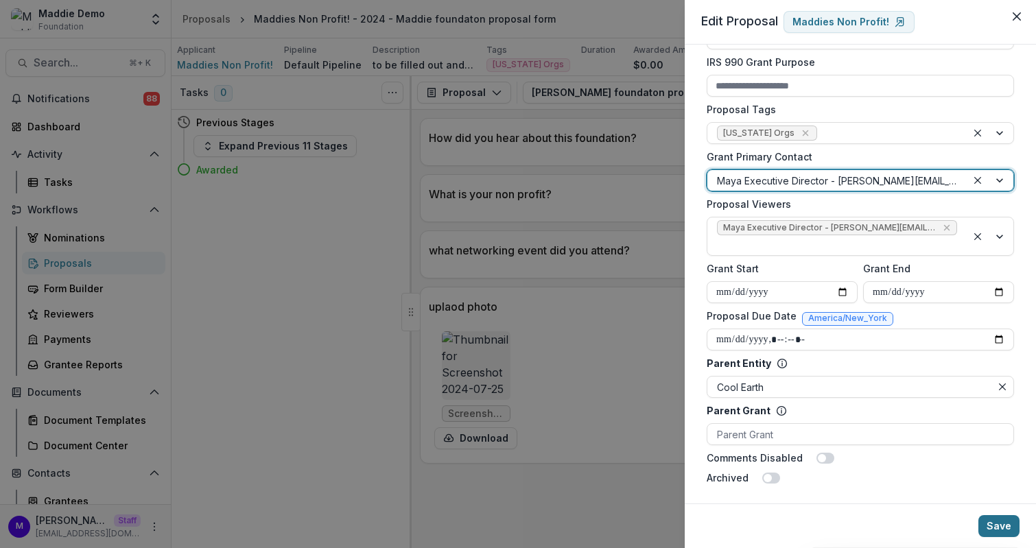
click at [1000, 527] on button "Save" at bounding box center [998, 526] width 41 height 22
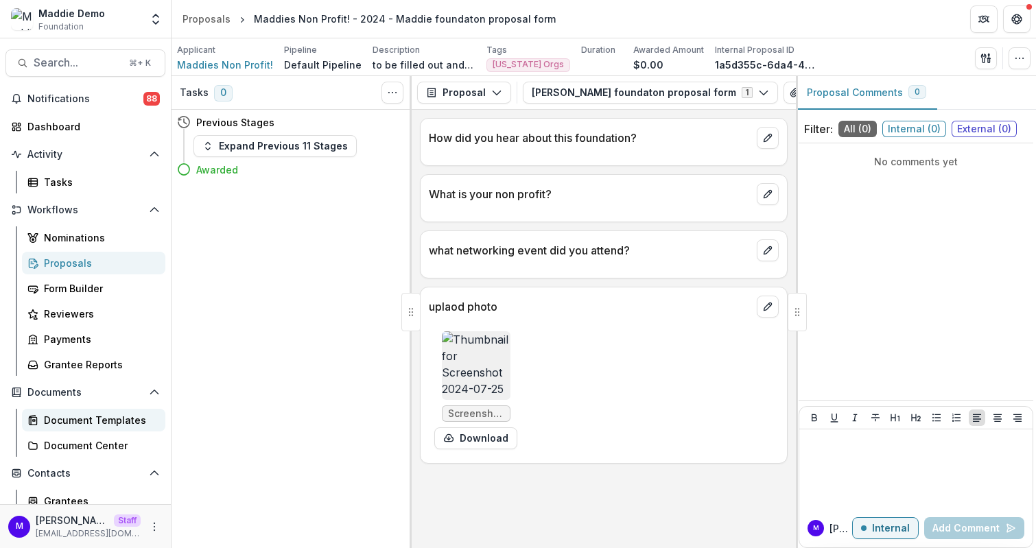
click at [82, 419] on div "Document Templates" at bounding box center [99, 420] width 110 height 14
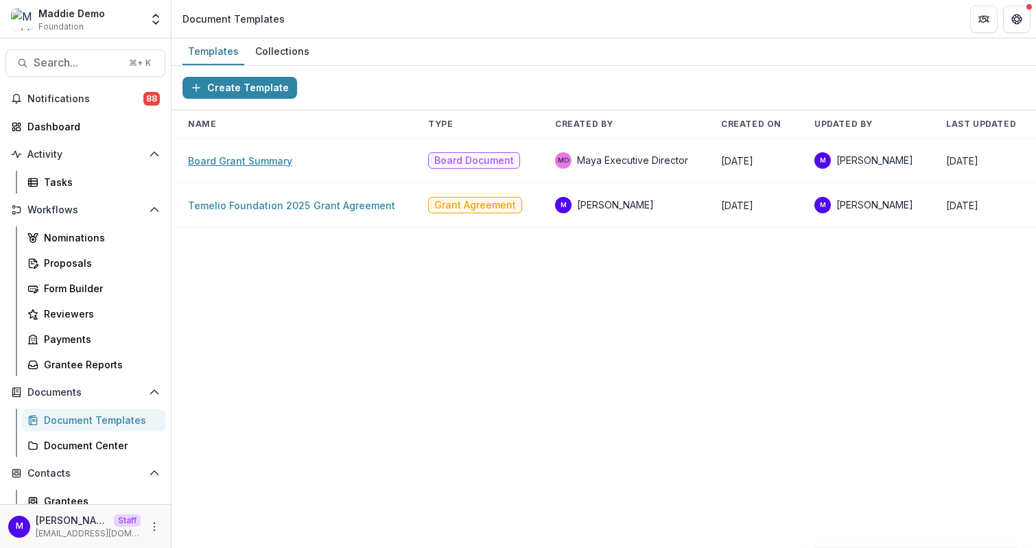
click at [258, 159] on link "Board Grant Summary" at bounding box center [240, 161] width 104 height 12
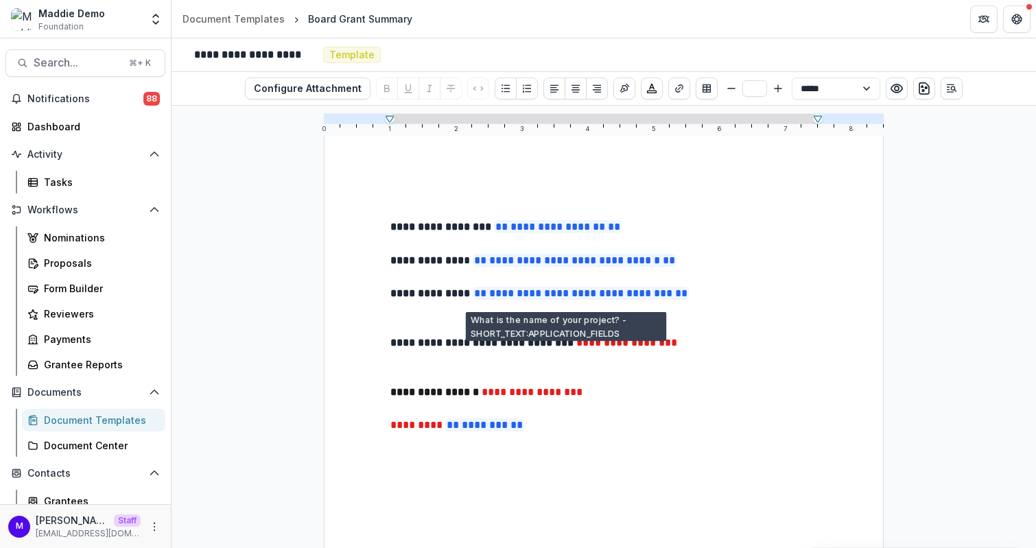
scroll to position [110, 0]
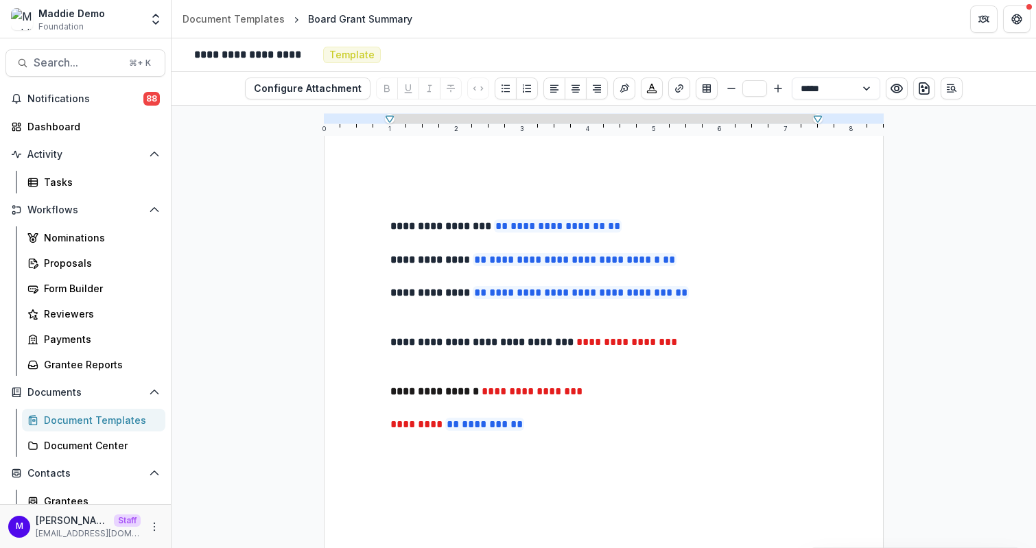
click at [538, 425] on p "********* ** ******** **" at bounding box center [603, 424] width 427 height 17
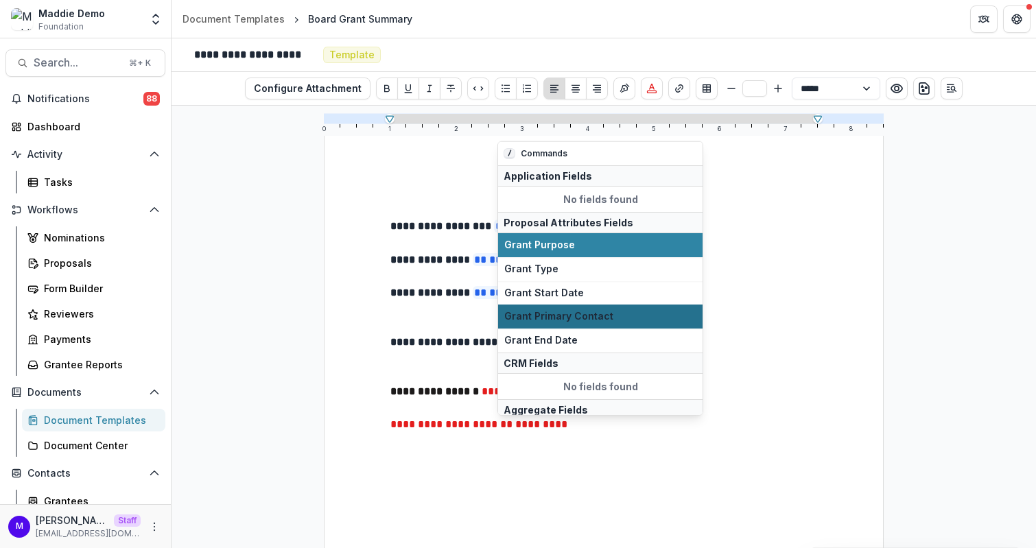
click at [574, 316] on span "Grant Primary Contact" at bounding box center [600, 317] width 192 height 12
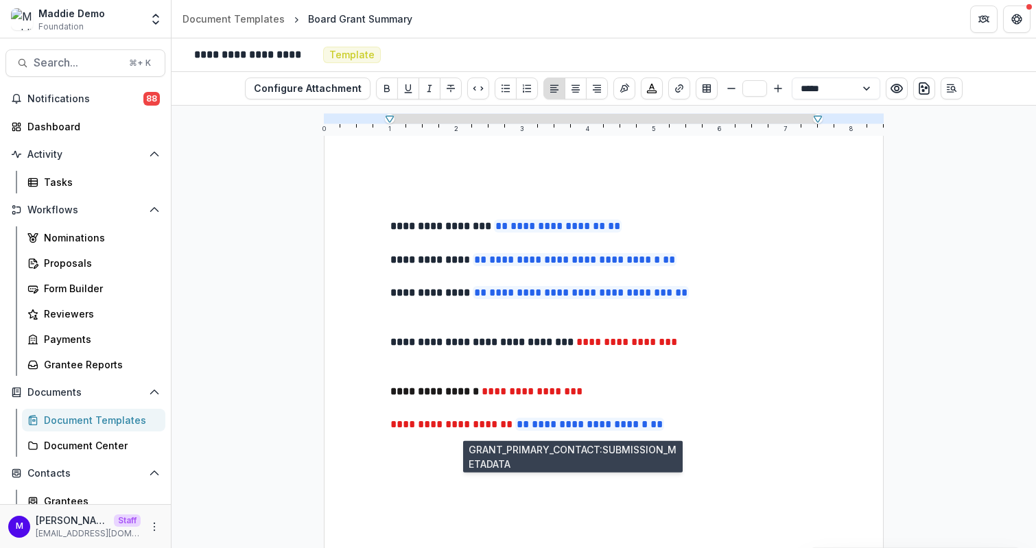
click at [607, 429] on span "**********" at bounding box center [589, 424] width 149 height 13
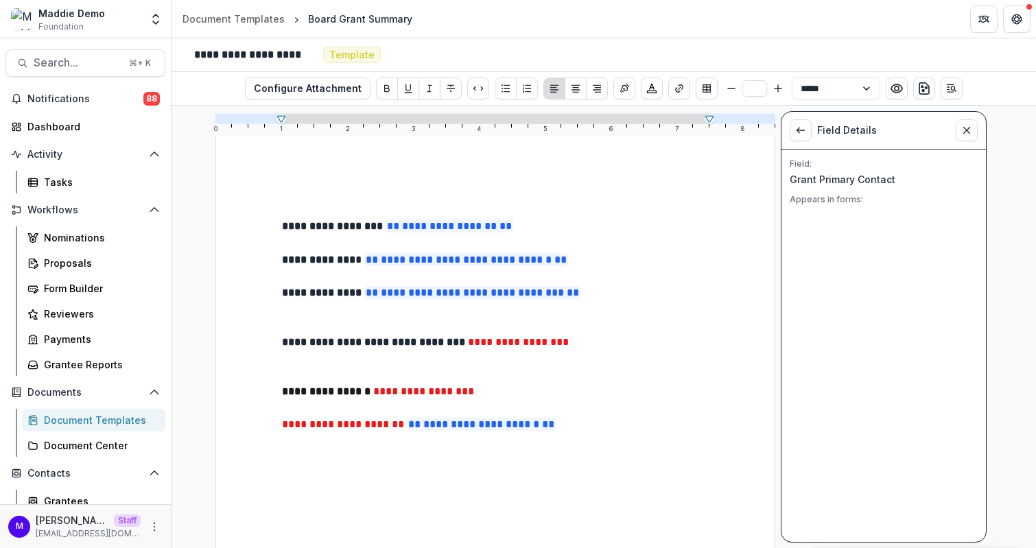
click at [575, 449] on div "**********" at bounding box center [495, 392] width 427 height 591
click at [73, 258] on div "Proposals" at bounding box center [99, 263] width 110 height 14
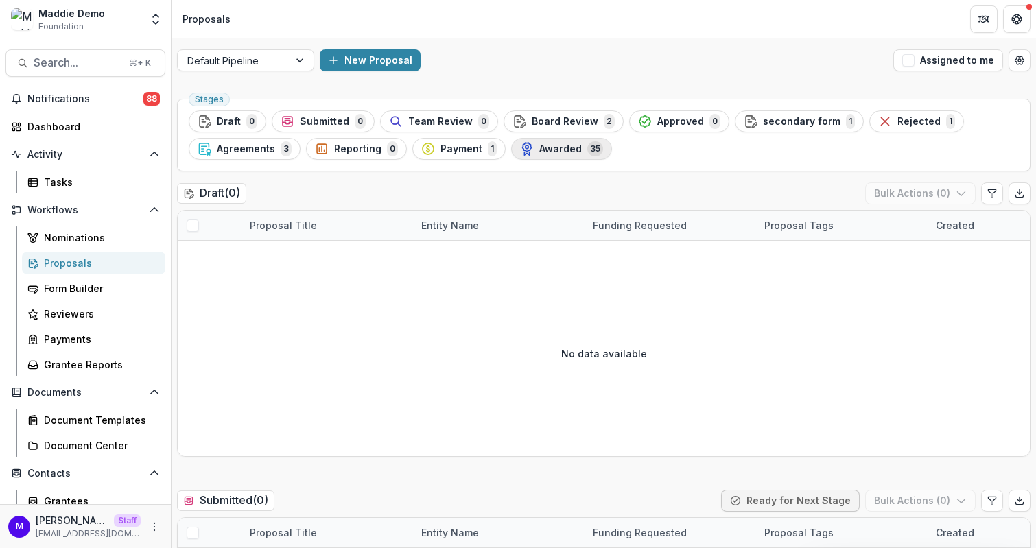
click at [545, 154] on div "Awarded 35" at bounding box center [561, 148] width 83 height 15
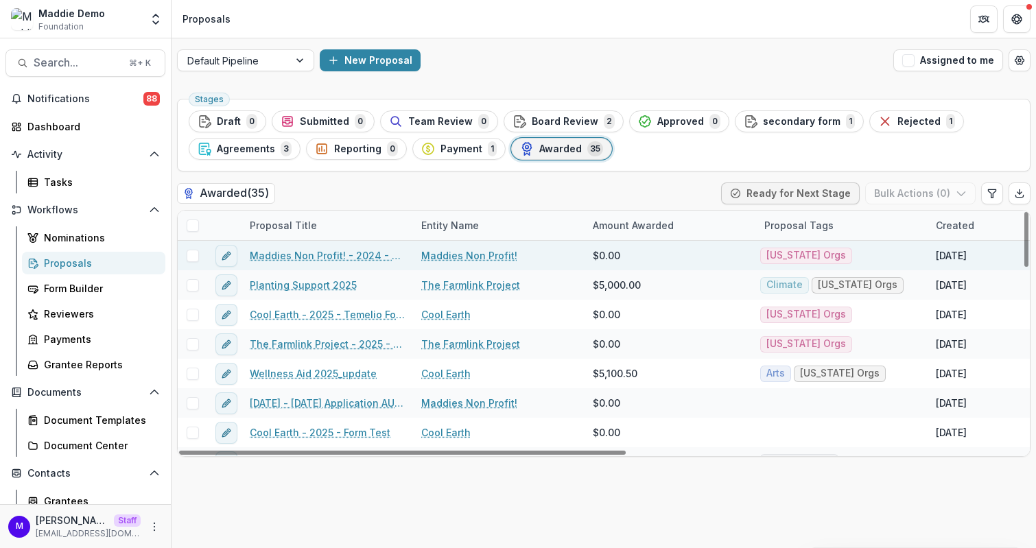
click at [193, 252] on span at bounding box center [193, 256] width 12 height 12
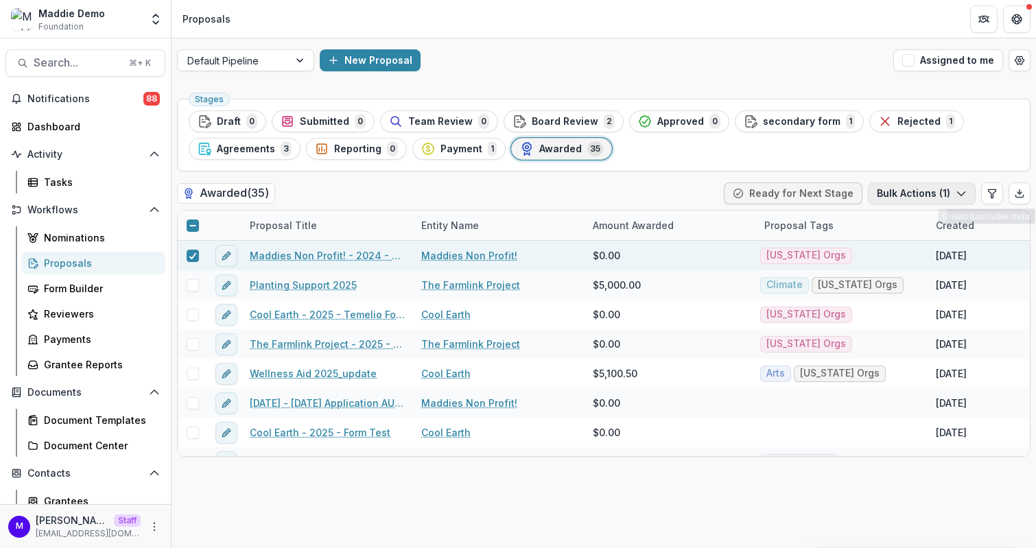
click at [926, 193] on button "Bulk Actions ( 1 )" at bounding box center [922, 193] width 108 height 22
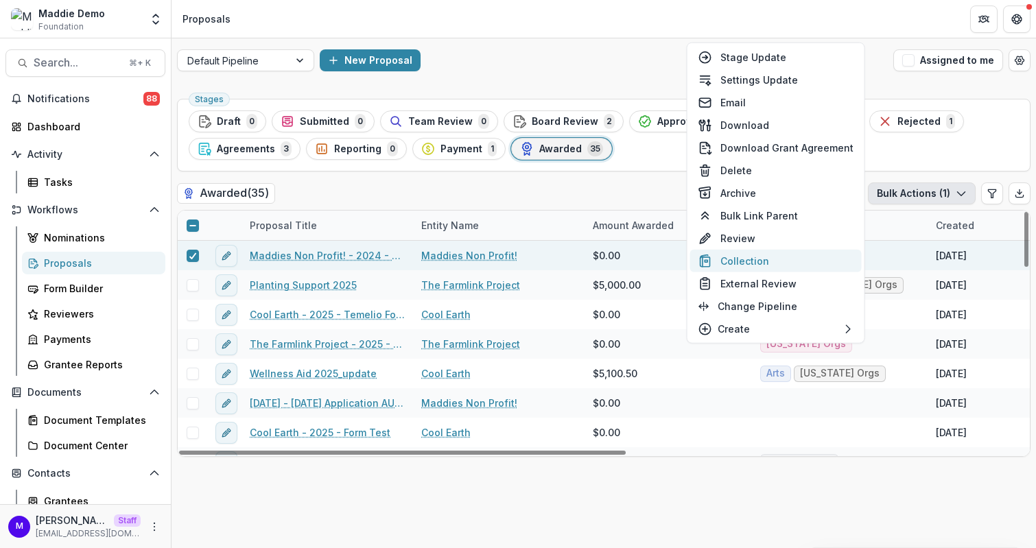
click at [780, 257] on button "Collection" at bounding box center [775, 261] width 171 height 23
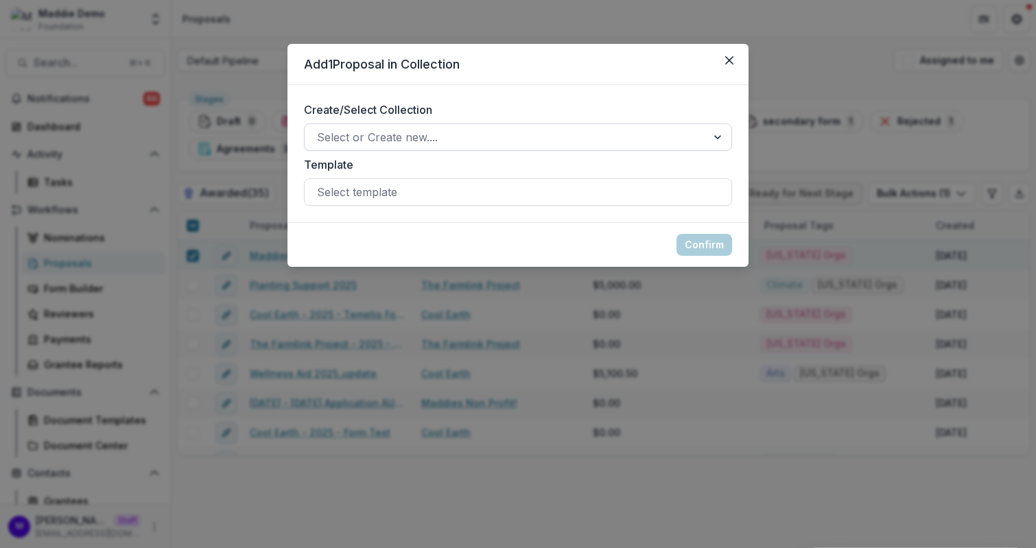
click at [516, 132] on div at bounding box center [505, 137] width 377 height 19
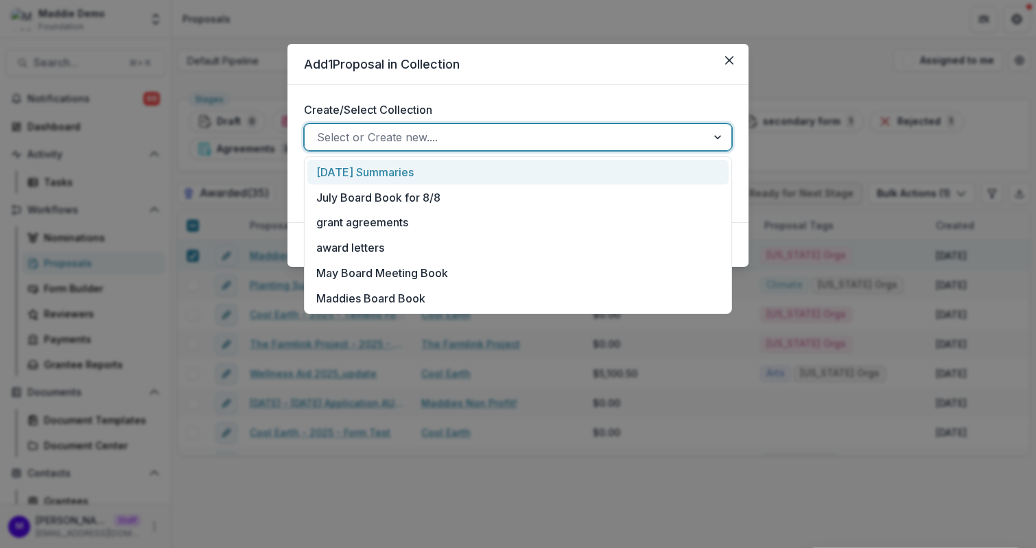
click at [808, 29] on div "Add 1 Proposal in Collection Create/Select Collection August 2025 Summaries, 1 …" at bounding box center [518, 274] width 1036 height 548
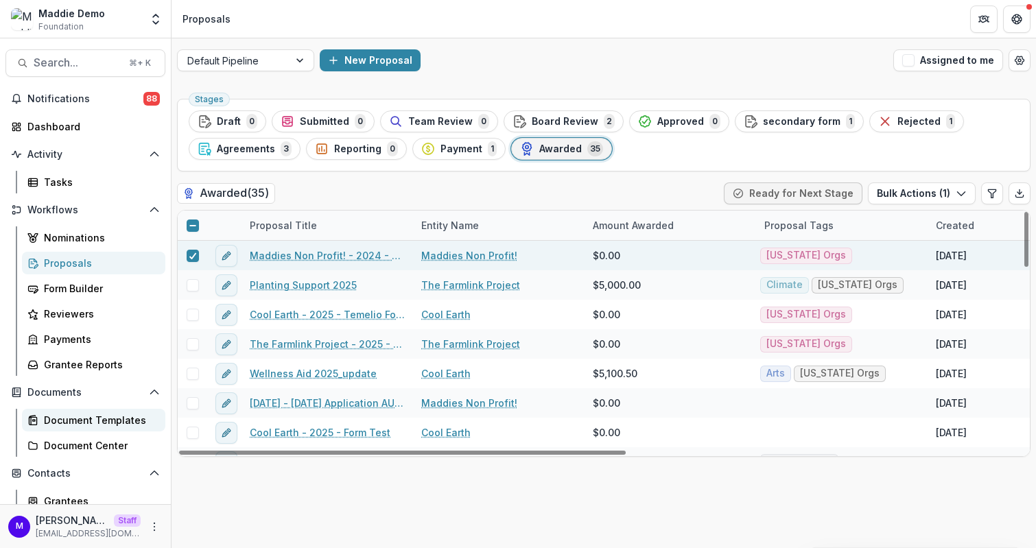
click at [91, 418] on div "Document Templates" at bounding box center [99, 420] width 110 height 14
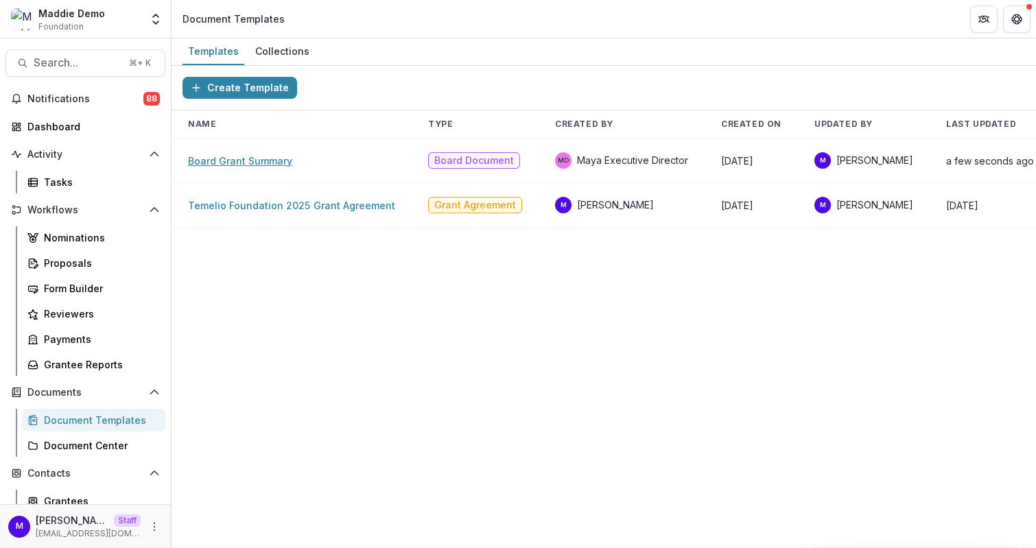
click at [257, 161] on link "Board Grant Summary" at bounding box center [240, 161] width 104 height 12
click at [74, 262] on div "Proposals" at bounding box center [99, 263] width 110 height 14
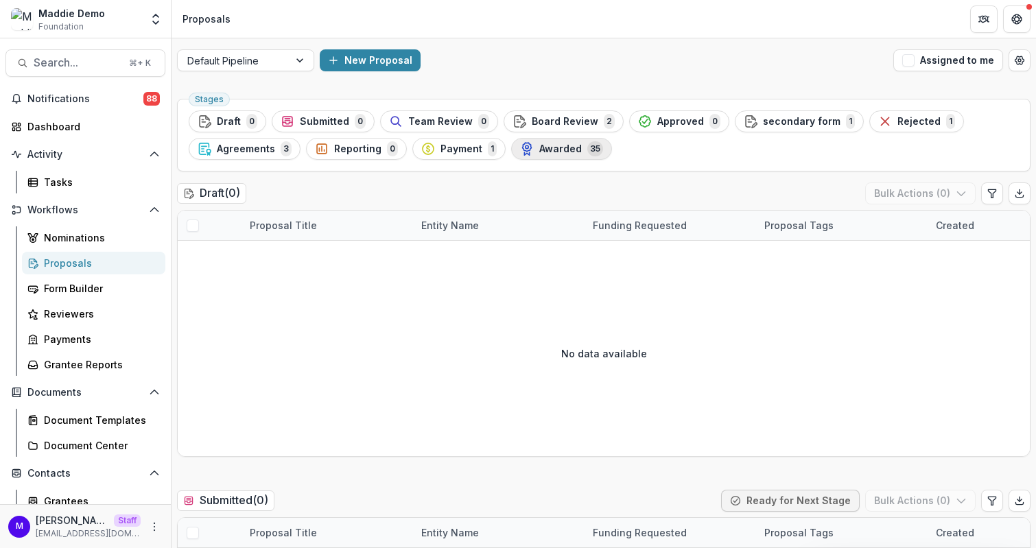
click at [559, 153] on span "Awarded" at bounding box center [560, 149] width 43 height 12
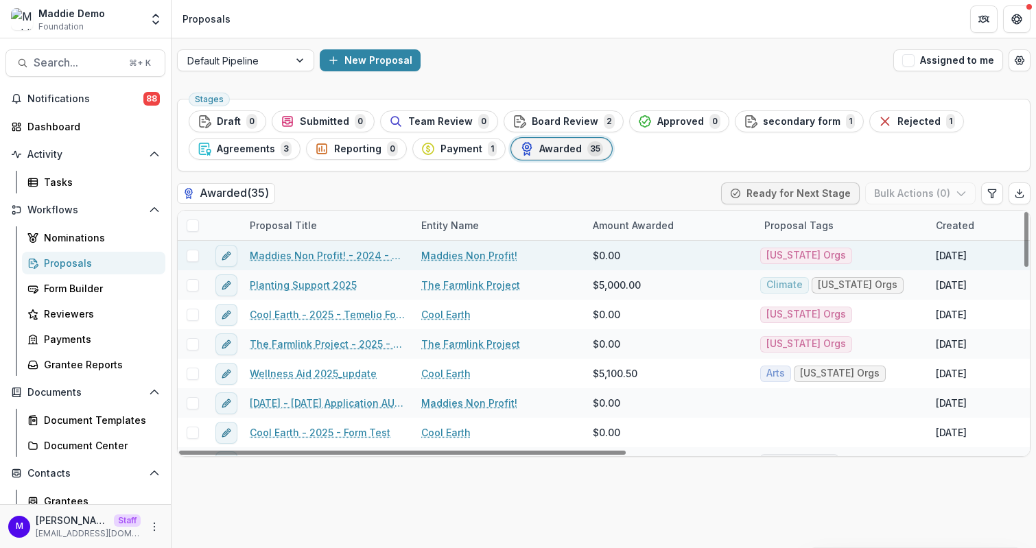
click at [191, 257] on span at bounding box center [193, 256] width 12 height 12
click at [914, 197] on button "Bulk Actions ( 1 )" at bounding box center [922, 193] width 108 height 22
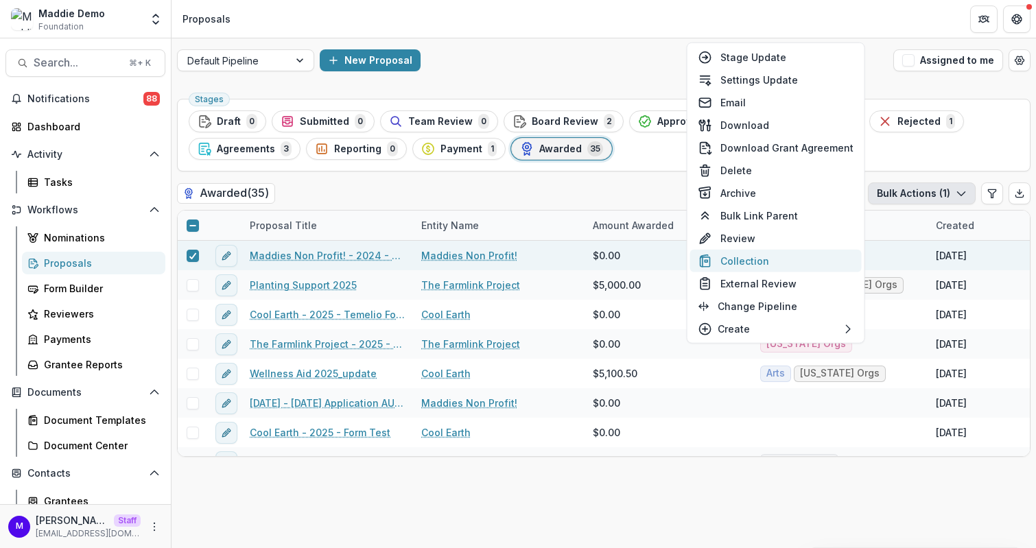
click at [777, 259] on button "Collection" at bounding box center [775, 261] width 171 height 23
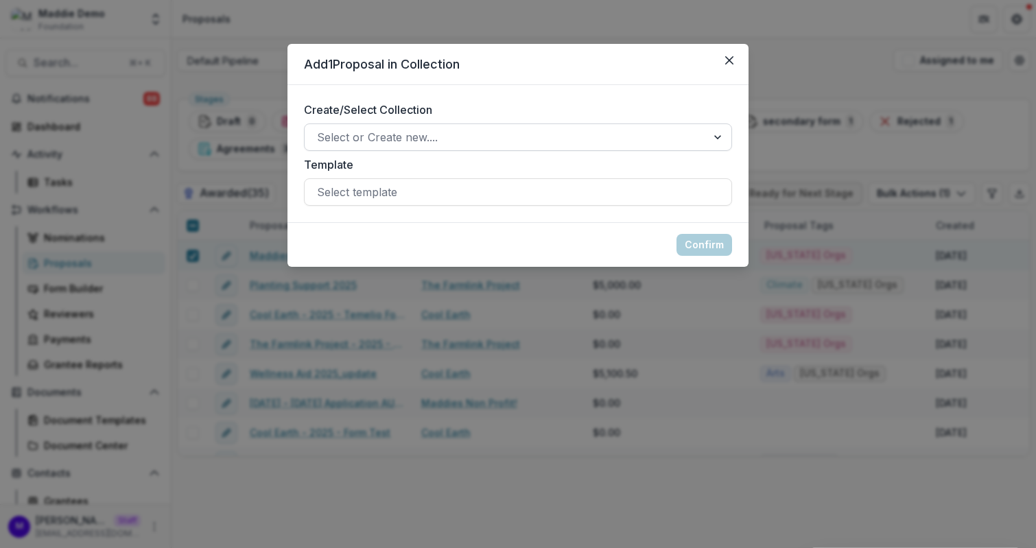
click at [382, 145] on div at bounding box center [505, 137] width 377 height 19
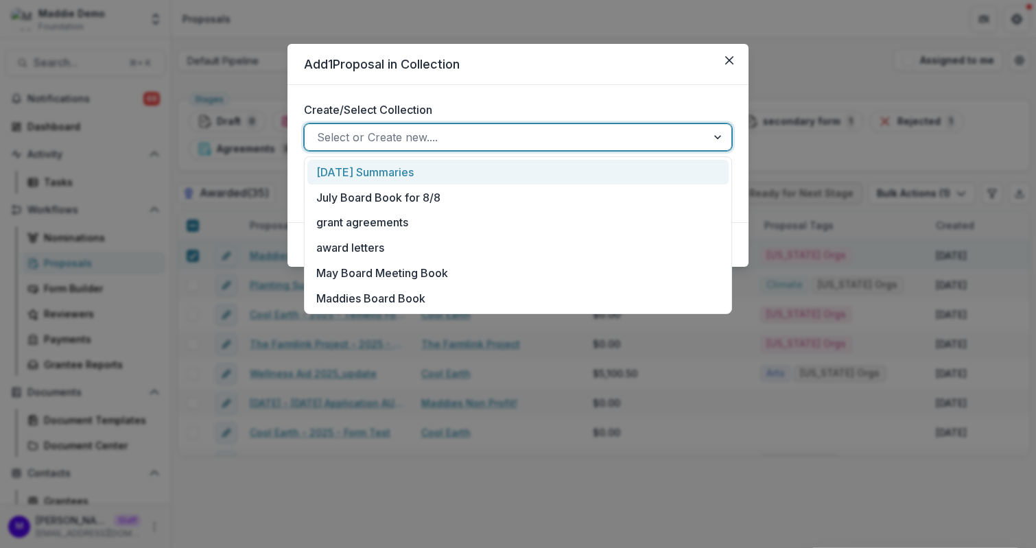
click at [389, 178] on div "August 2025 Summaries" at bounding box center [517, 172] width 421 height 25
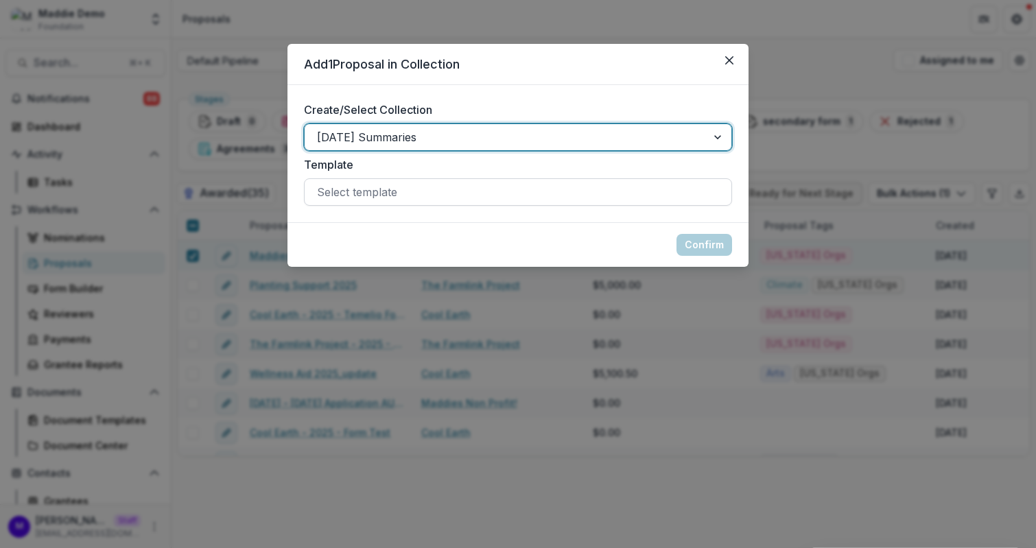
click at [389, 195] on div at bounding box center [518, 191] width 402 height 19
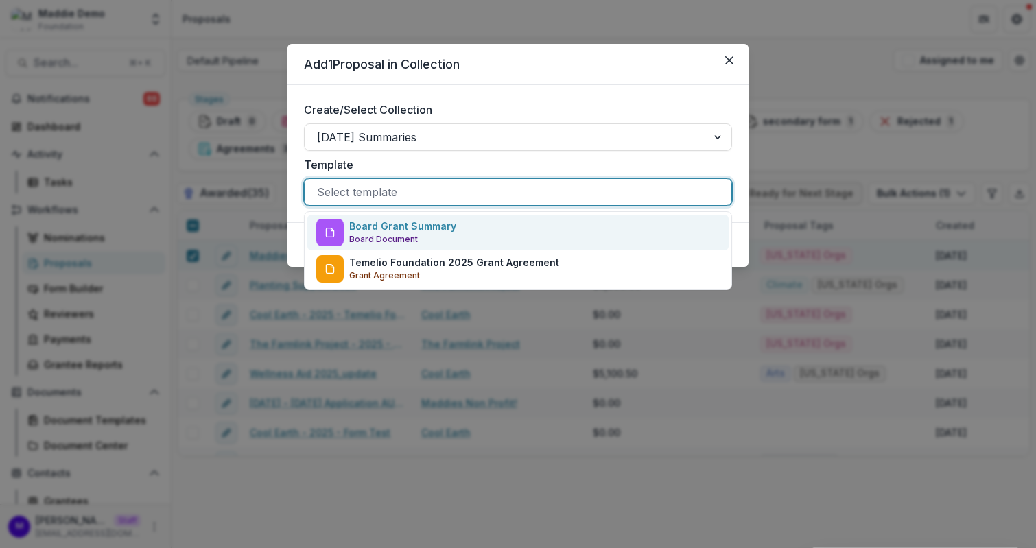
click at [401, 230] on p "Board Grant Summary" at bounding box center [402, 226] width 107 height 14
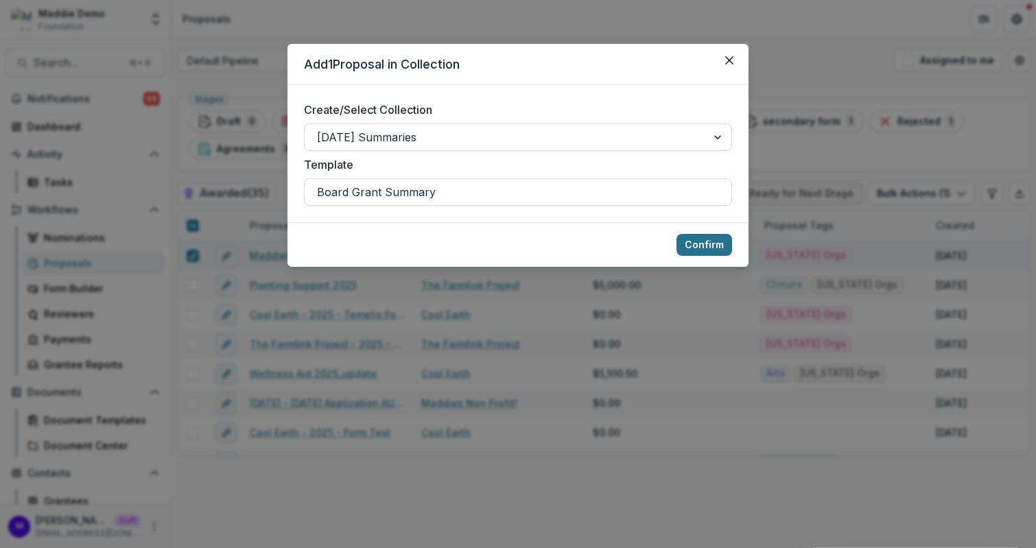
click at [706, 236] on button "Confirm" at bounding box center [704, 245] width 56 height 22
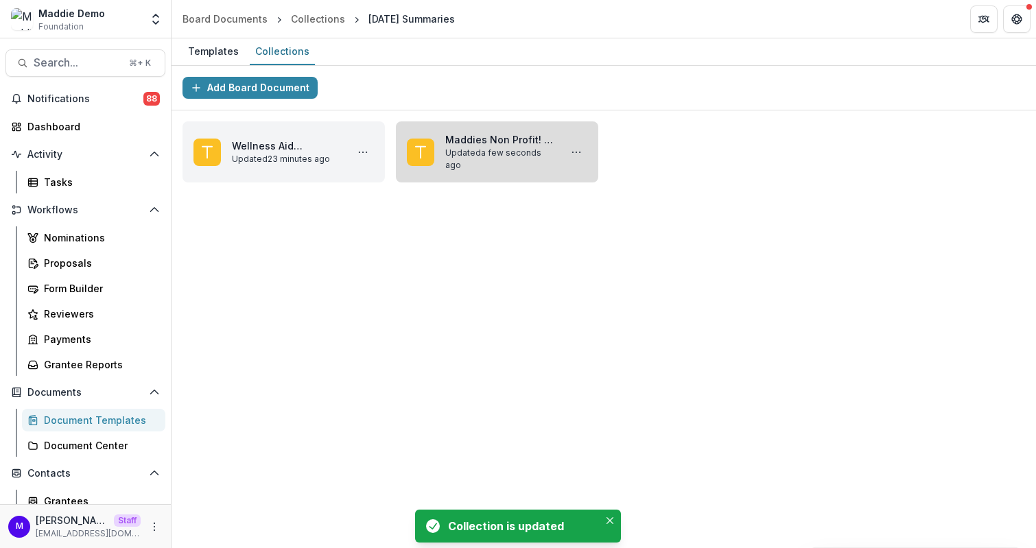
click at [518, 145] on link "Maddies Non Profit! - 2024 - Maddie foundaton proposal form" at bounding box center [499, 139] width 109 height 14
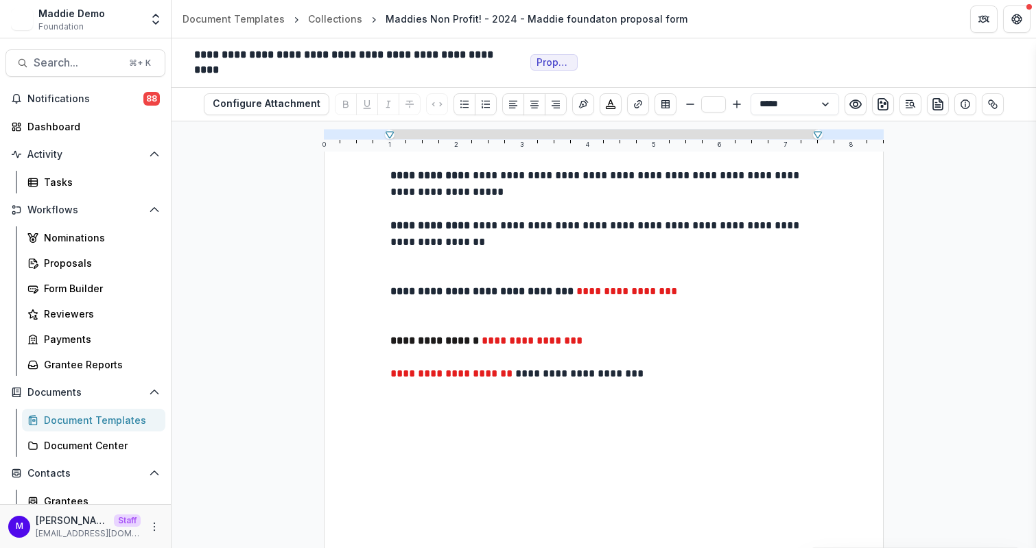
scroll to position [227, 0]
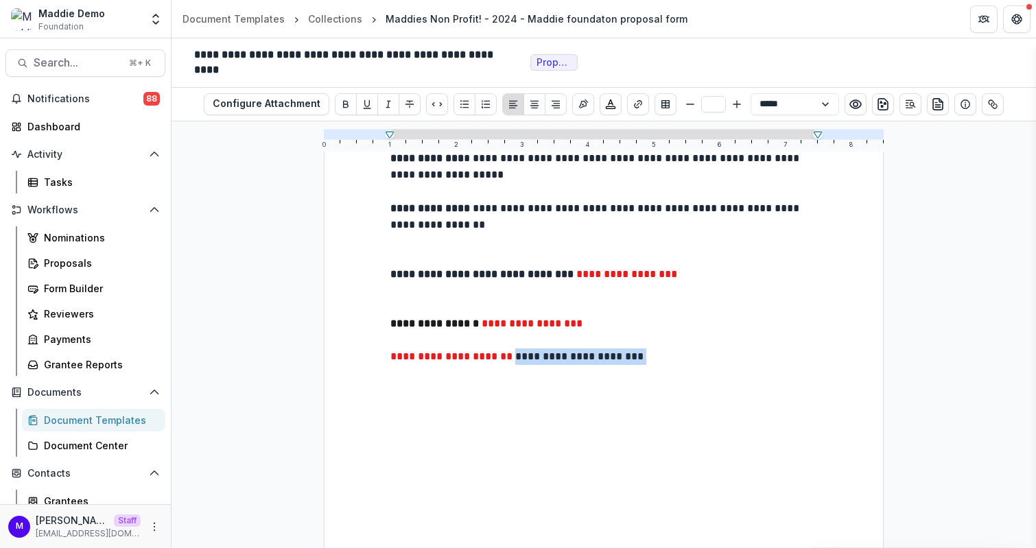
drag, startPoint x: 501, startPoint y: 361, endPoint x: 631, endPoint y: 363, distance: 129.6
click at [631, 363] on p "**********" at bounding box center [603, 356] width 427 height 17
click at [151, 525] on icon "More" at bounding box center [154, 526] width 11 height 11
click at [228, 477] on link "Help Center" at bounding box center [241, 475] width 147 height 23
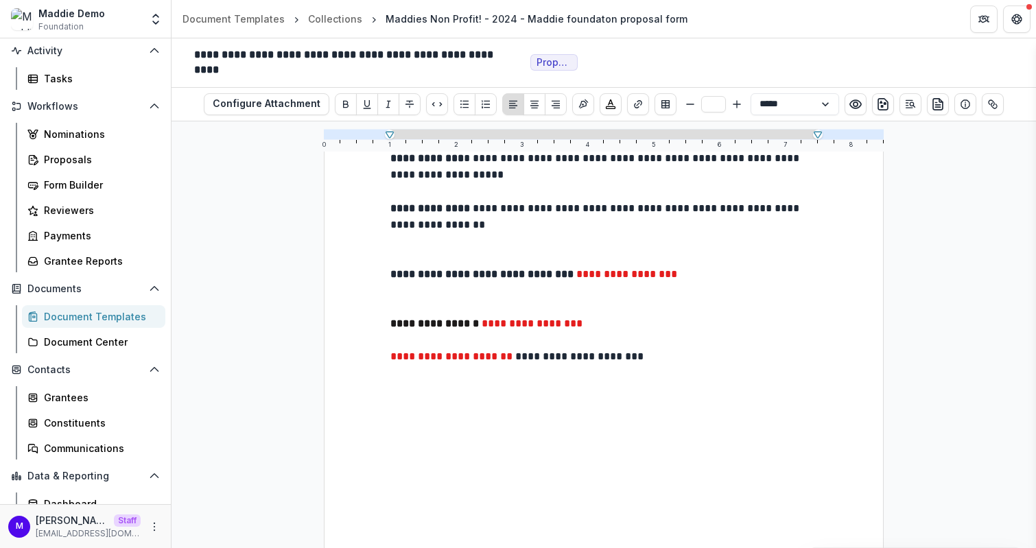
scroll to position [139, 0]
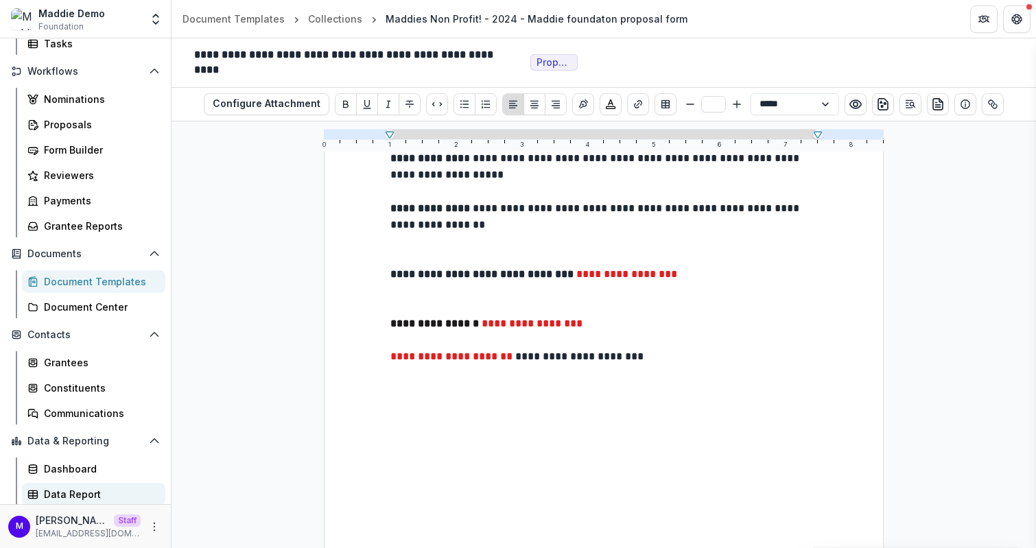
click at [91, 487] on div "Data Report" at bounding box center [99, 494] width 110 height 14
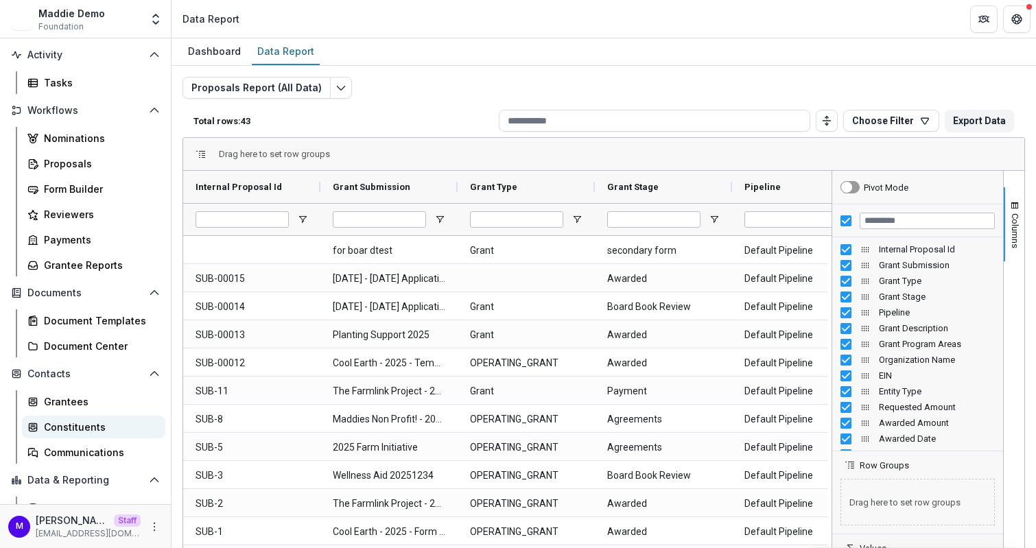
scroll to position [117, 0]
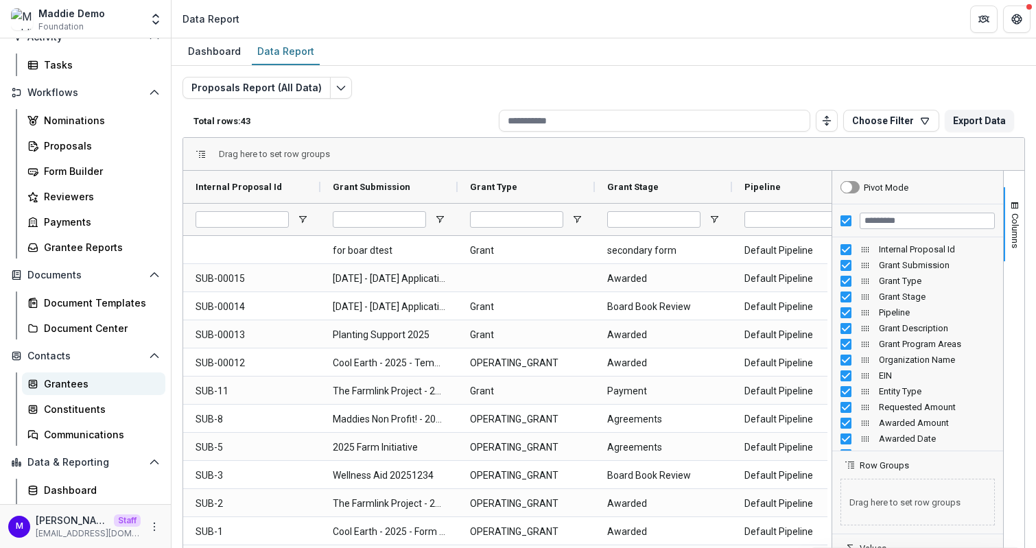
click at [72, 381] on div "Grantees" at bounding box center [99, 384] width 110 height 14
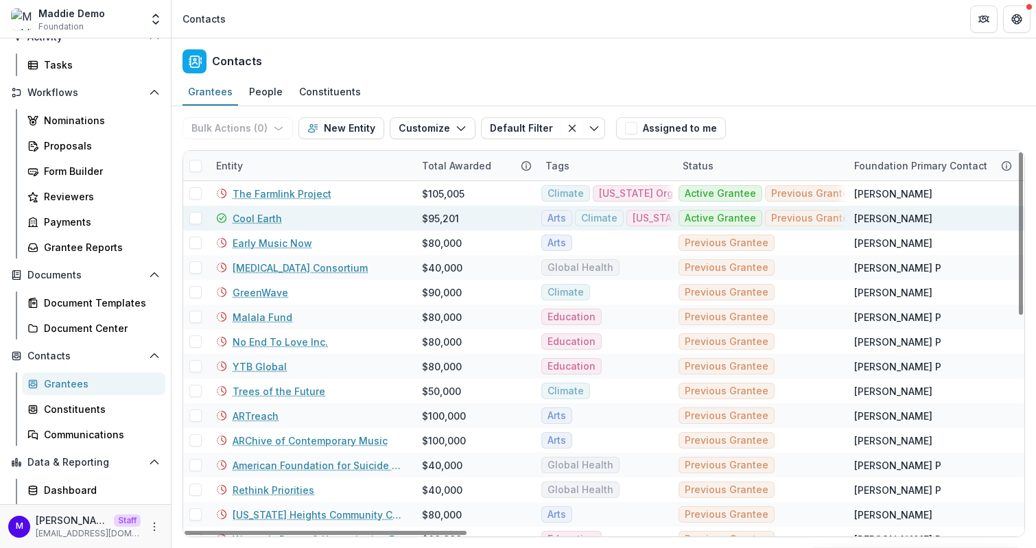
click at [256, 216] on link "Cool Earth" at bounding box center [257, 218] width 49 height 14
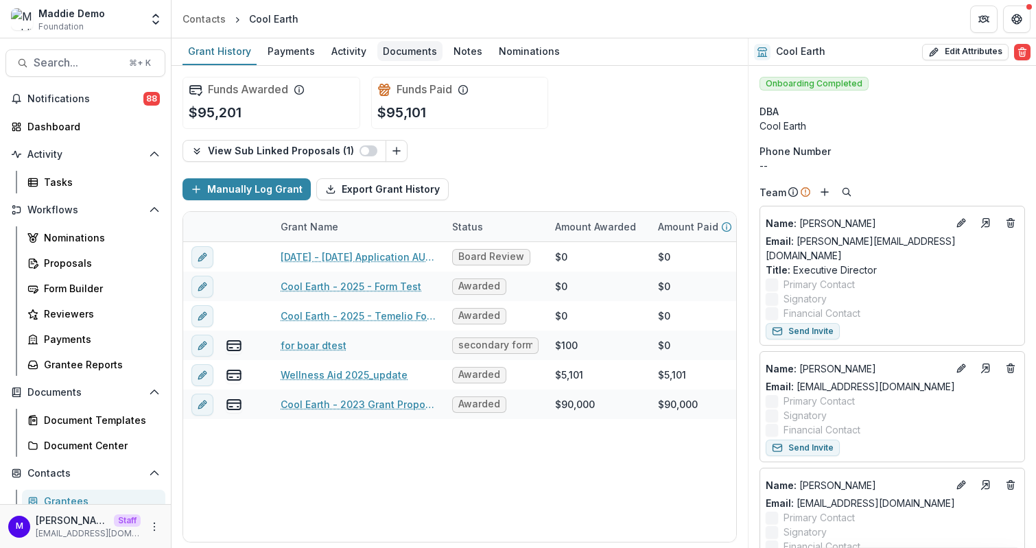
click at [403, 43] on div "Documents" at bounding box center [409, 51] width 65 height 20
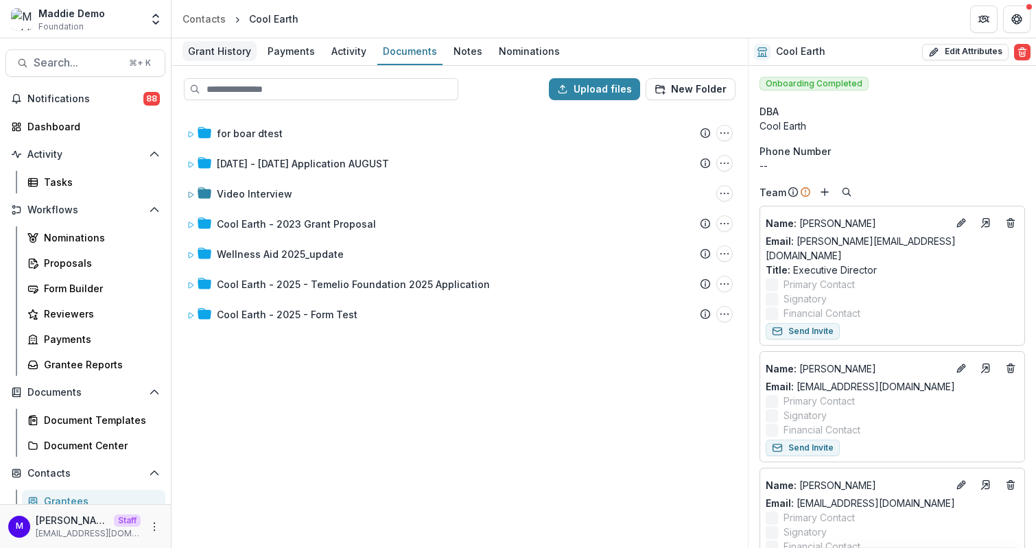
click at [243, 56] on div "Grant History" at bounding box center [219, 51] width 74 height 20
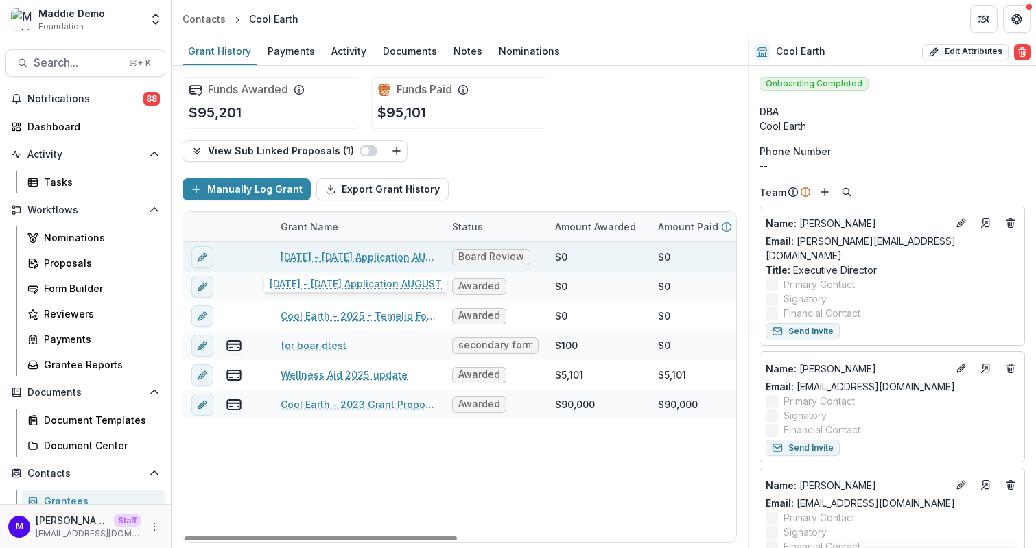
scroll to position [0, 45]
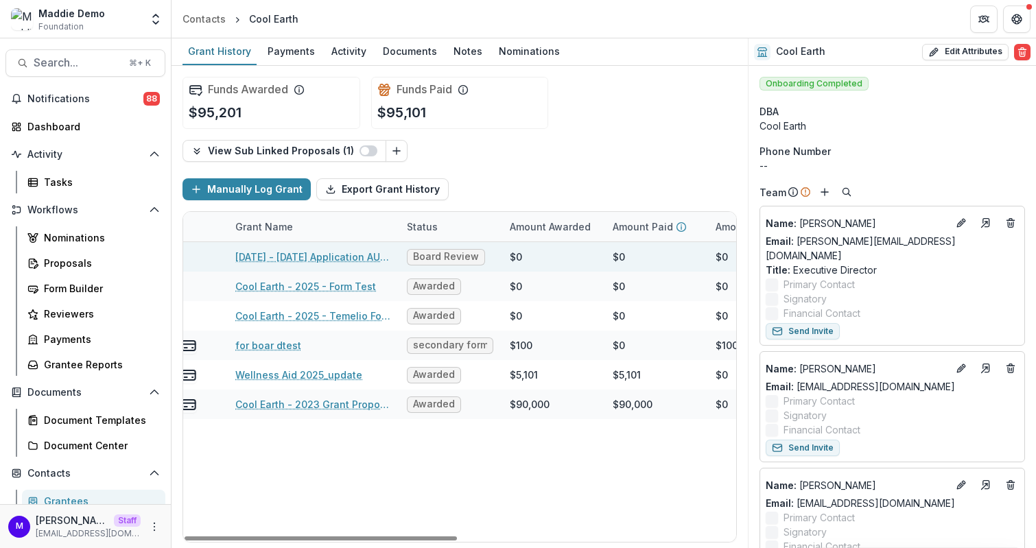
click at [517, 254] on div "$0" at bounding box center [516, 257] width 12 height 14
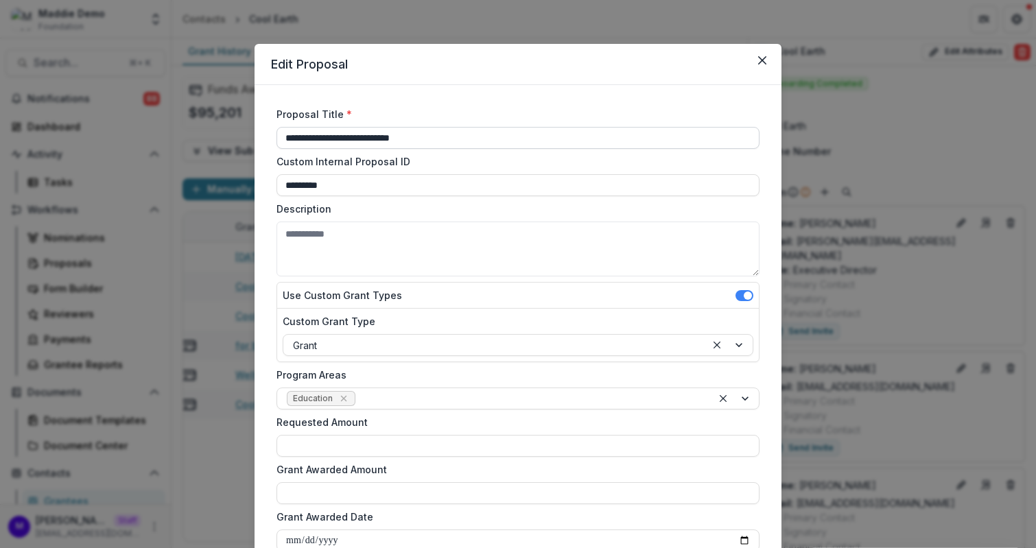
click at [394, 138] on input "**********" at bounding box center [517, 138] width 483 height 22
click at [449, 130] on input "**********" at bounding box center [517, 138] width 483 height 22
click at [438, 142] on input "**********" at bounding box center [517, 138] width 483 height 22
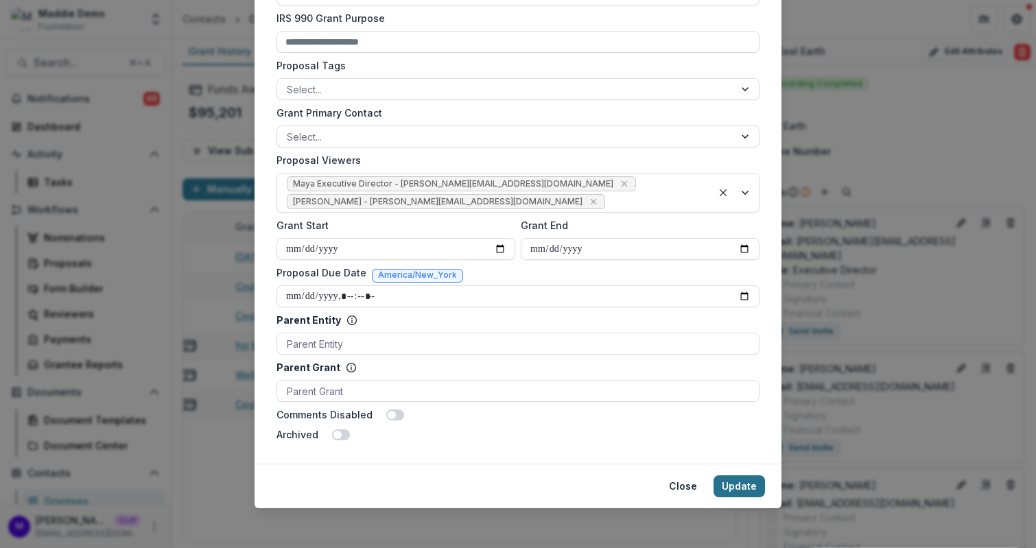
type input "**********"
click at [734, 477] on button "Update" at bounding box center [738, 486] width 51 height 22
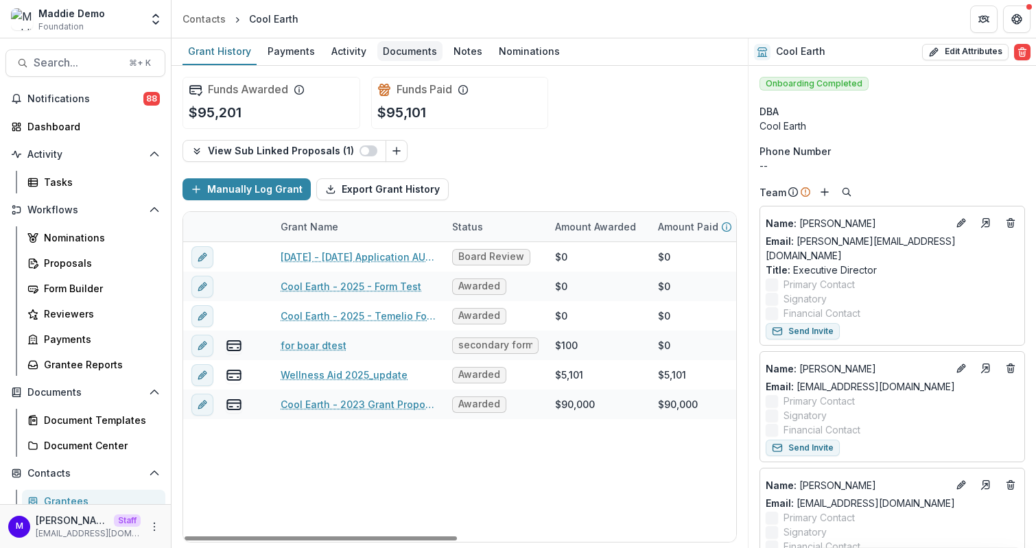
click at [414, 47] on div "Documents" at bounding box center [409, 51] width 65 height 20
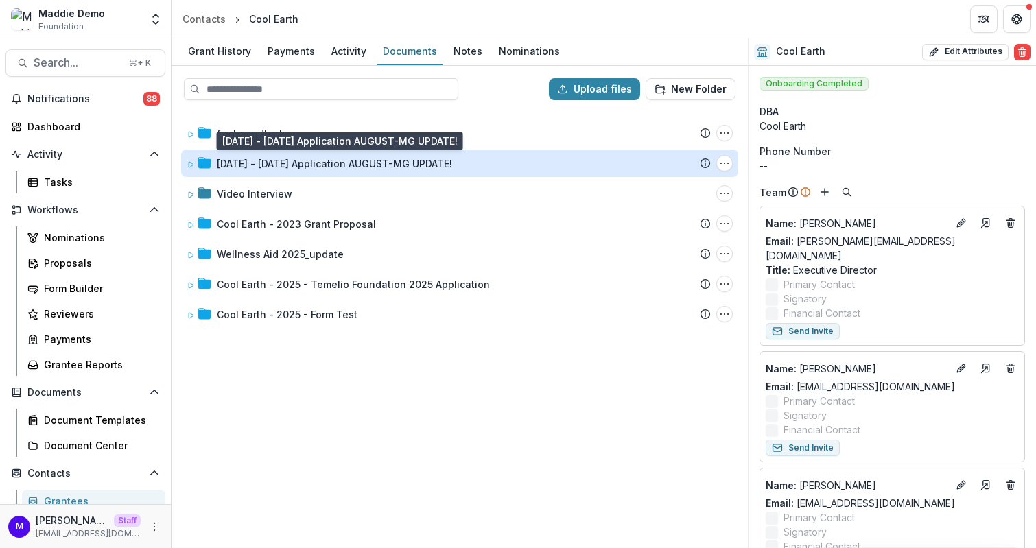
click at [411, 166] on div "2025 - 2025 Application AUGUST-MG UPDATE!" at bounding box center [334, 163] width 235 height 14
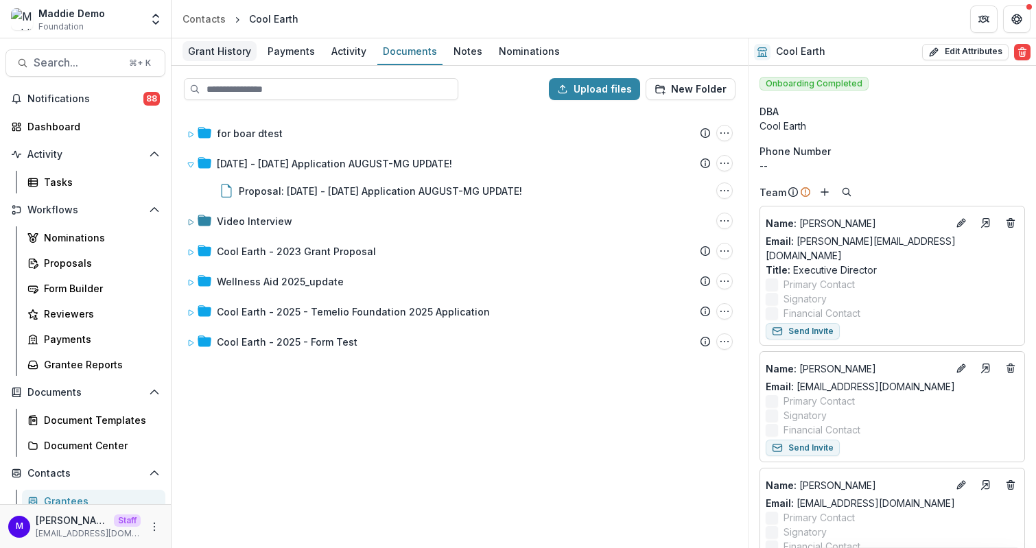
click at [239, 49] on div "Grant History" at bounding box center [219, 51] width 74 height 20
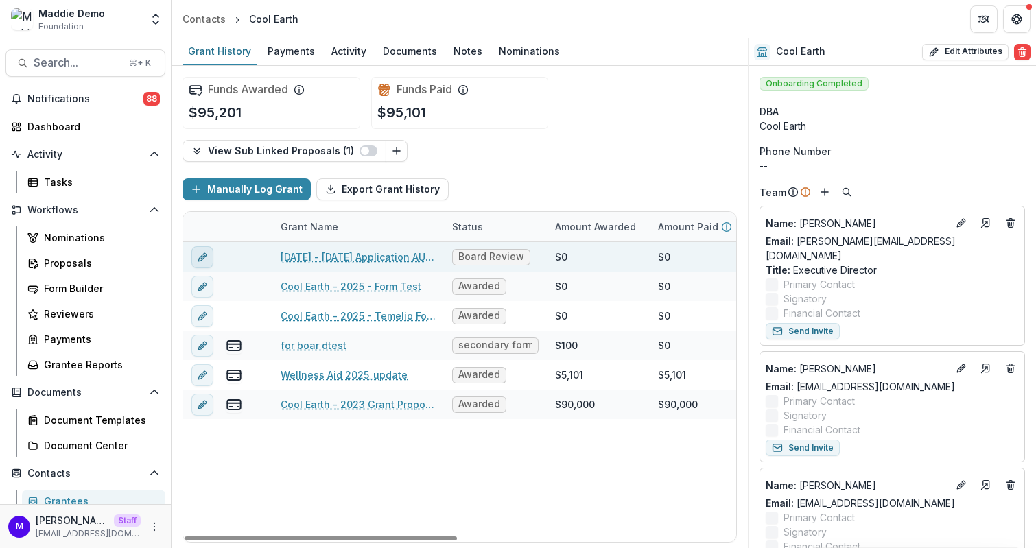
click at [209, 250] on button "edit" at bounding box center [202, 257] width 22 height 22
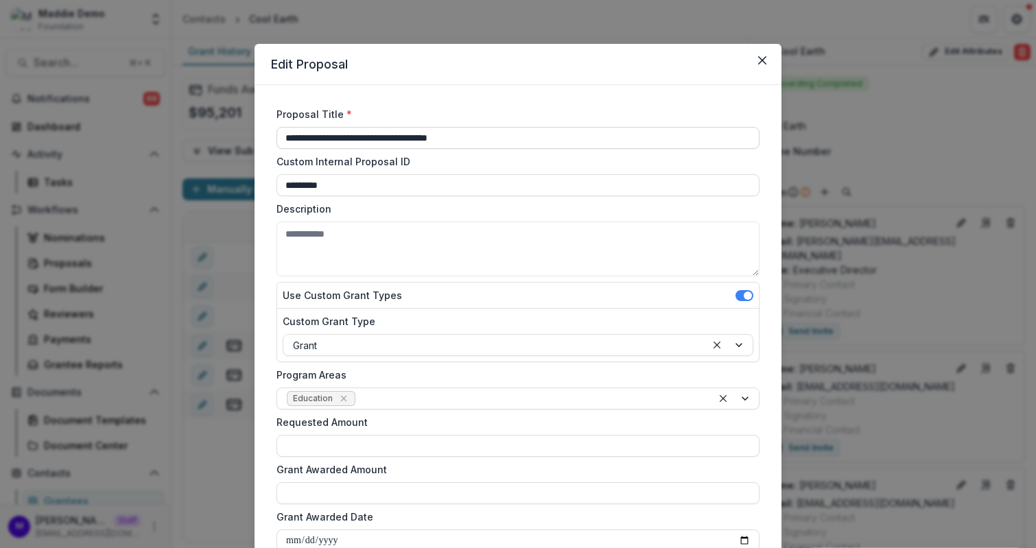
click at [456, 139] on input "**********" at bounding box center [517, 138] width 483 height 22
drag, startPoint x: 526, startPoint y: 139, endPoint x: 442, endPoint y: 132, distance: 84.6
click at [442, 132] on input "**********" at bounding box center [517, 138] width 483 height 22
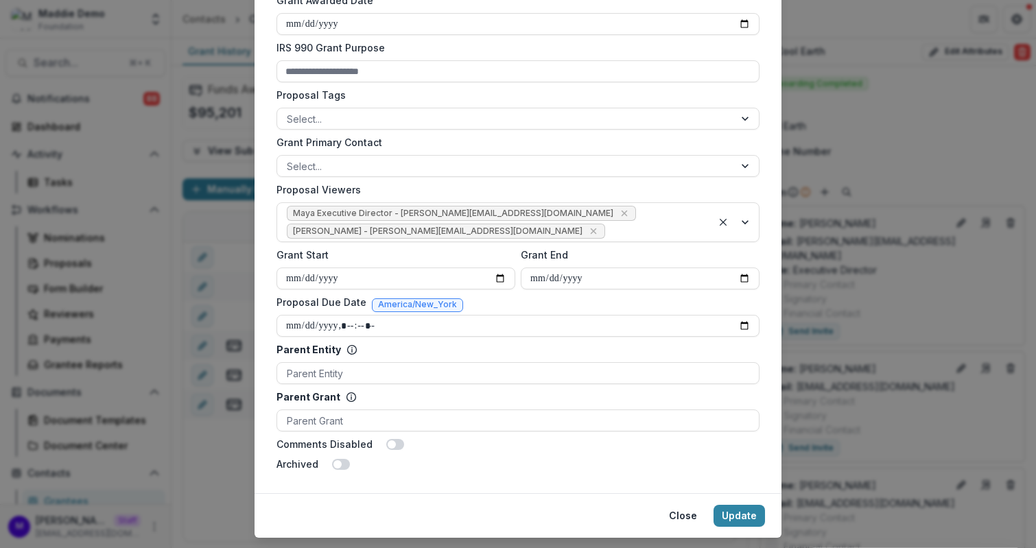
scroll to position [535, 0]
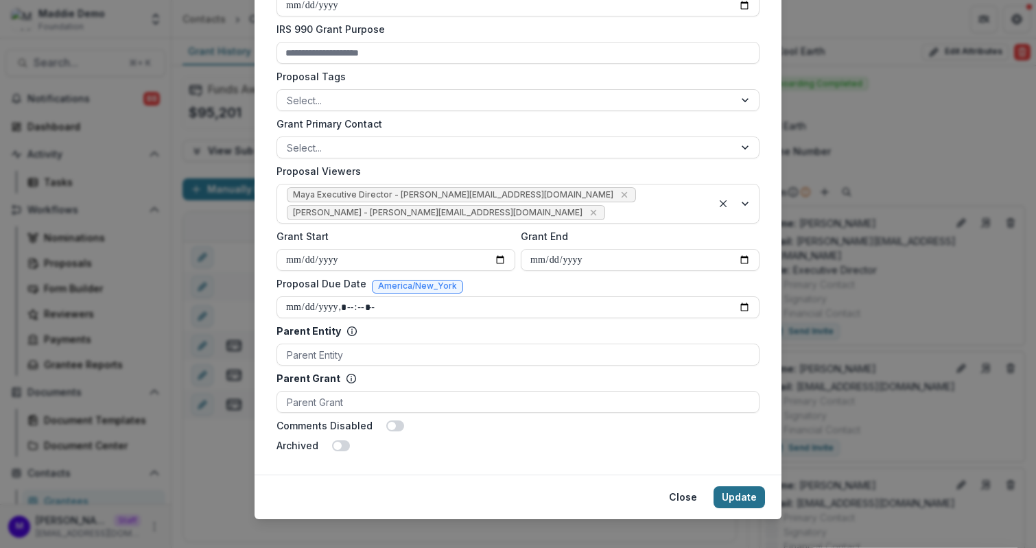
type input "**********"
click at [742, 497] on button "Update" at bounding box center [738, 497] width 51 height 22
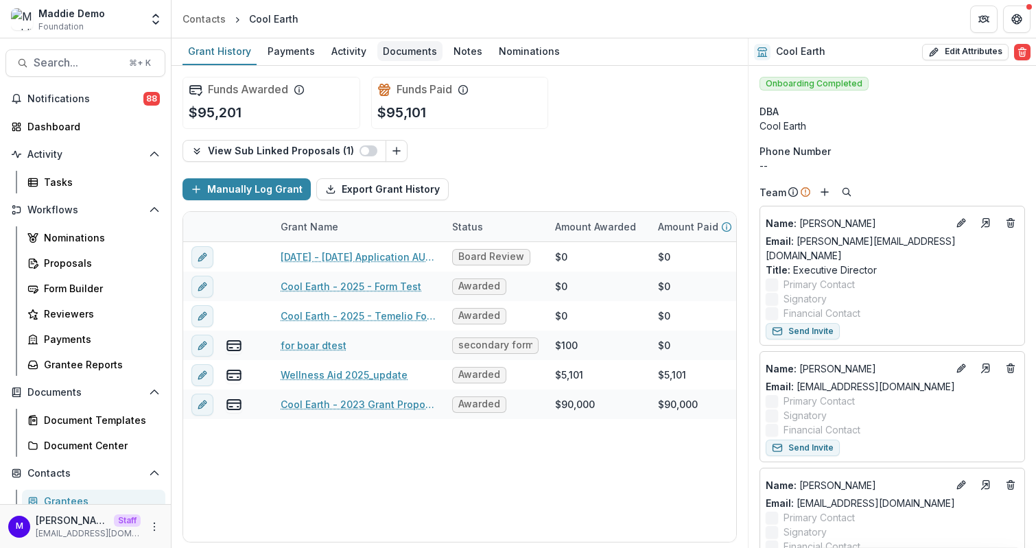
click at [405, 47] on div "Documents" at bounding box center [409, 51] width 65 height 20
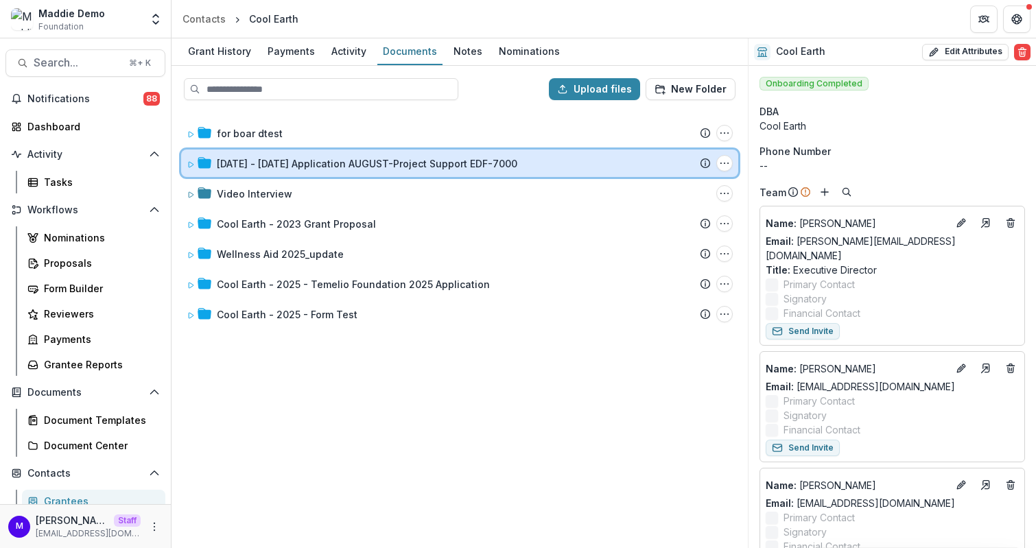
click at [521, 156] on div "[DATE] - [DATE] Application AUGUST-Project Support EDF-7000" at bounding box center [464, 163] width 494 height 14
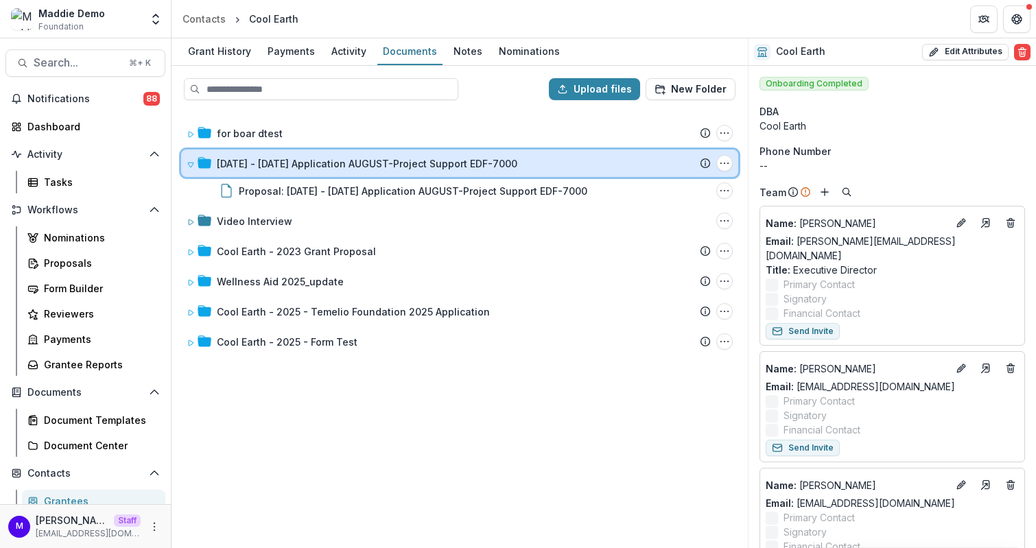
click at [521, 156] on div "[DATE] - [DATE] Application AUGUST-Project Support EDF-7000" at bounding box center [464, 163] width 494 height 14
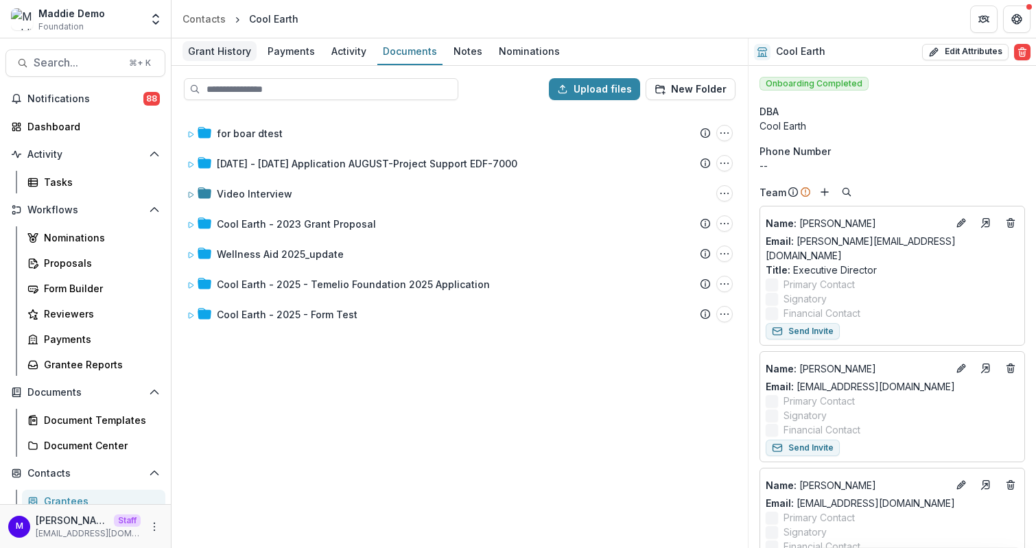
click at [215, 57] on div "Grant History" at bounding box center [219, 51] width 74 height 20
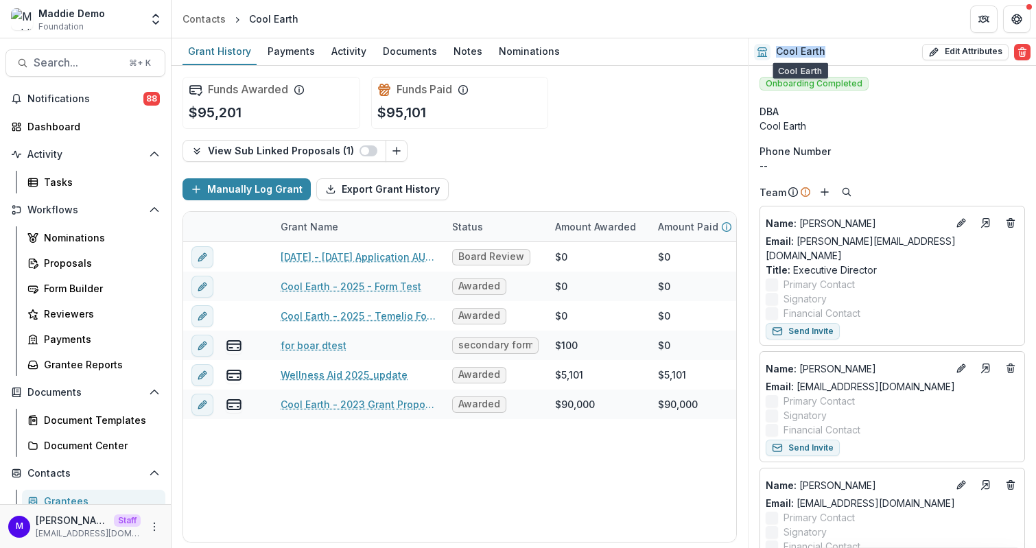
drag, startPoint x: 830, startPoint y: 47, endPoint x: 770, endPoint y: 53, distance: 60.0
click at [770, 53] on div "Cool Earth Edit Attributes Are you sure? This action will permanently delete al…" at bounding box center [891, 51] width 287 height 27
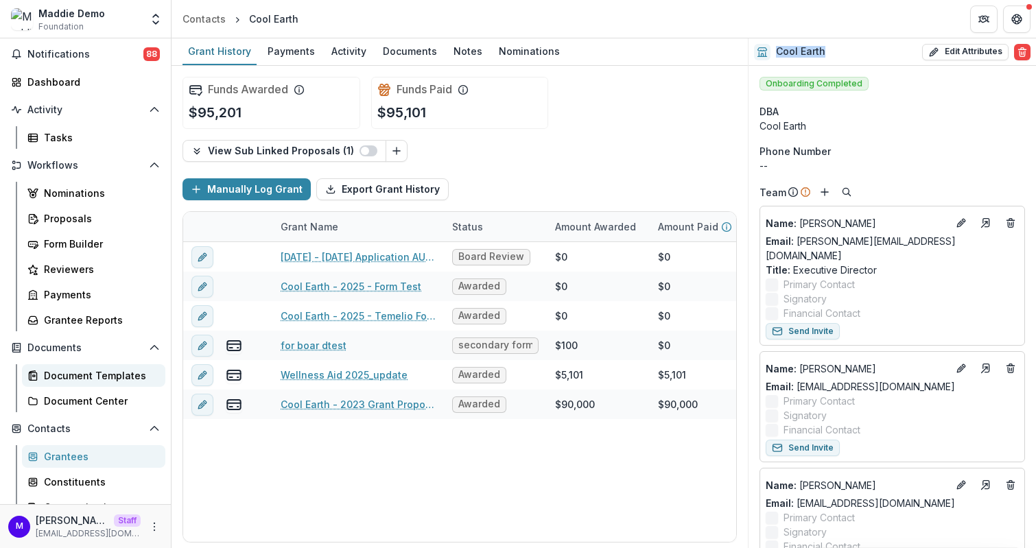
scroll to position [48, 0]
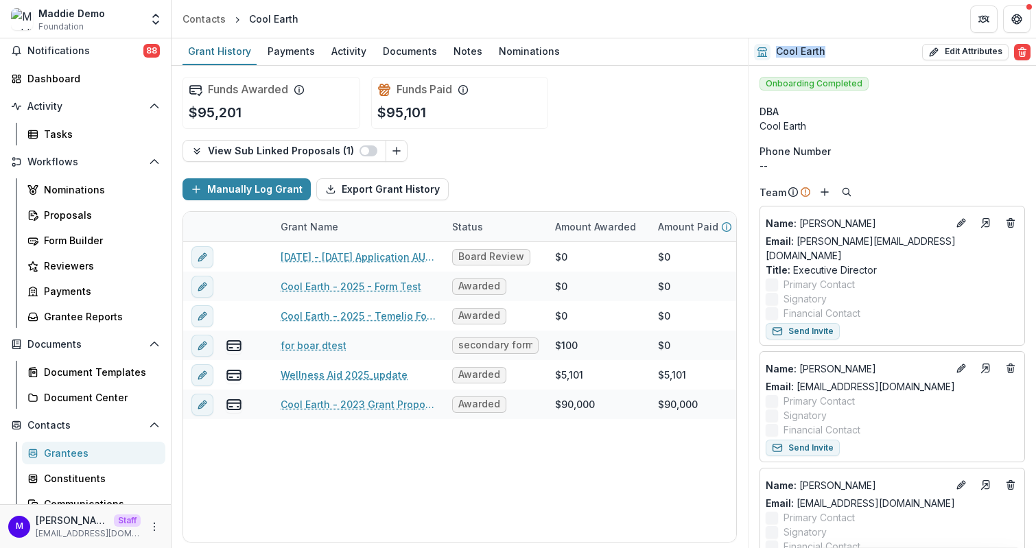
click at [69, 450] on div "Grantees" at bounding box center [99, 453] width 110 height 14
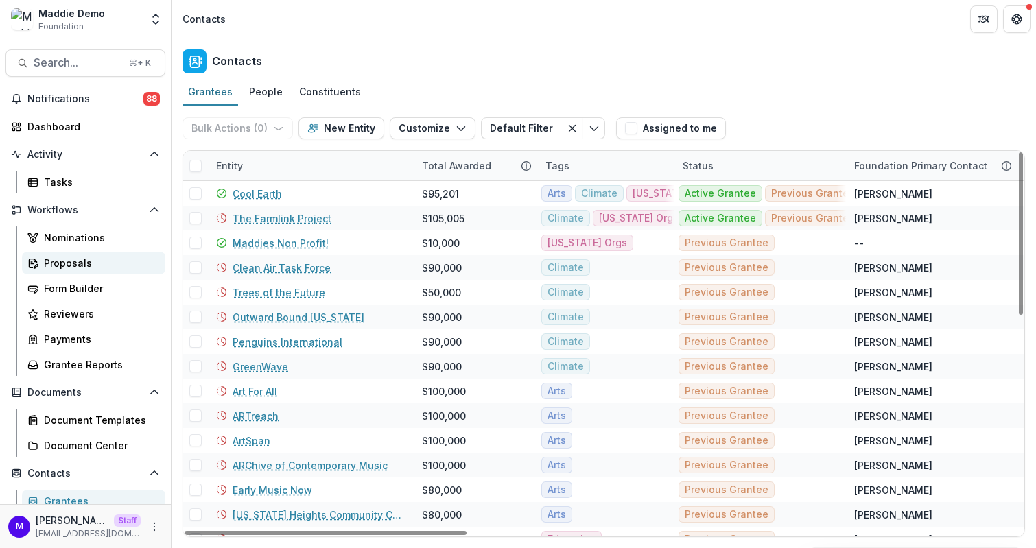
click at [87, 262] on div "Proposals" at bounding box center [99, 263] width 110 height 14
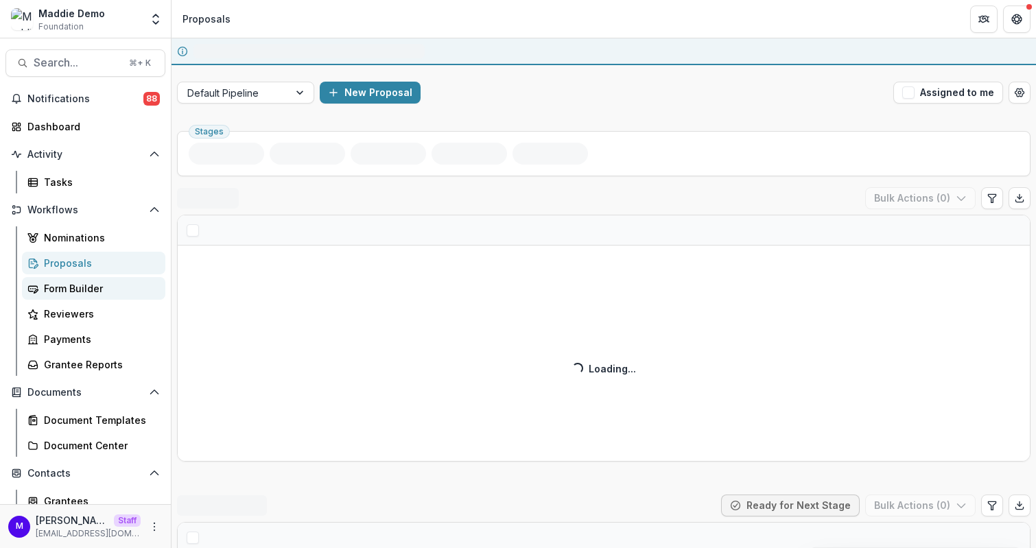
click at [87, 290] on div "Form Builder" at bounding box center [99, 288] width 110 height 14
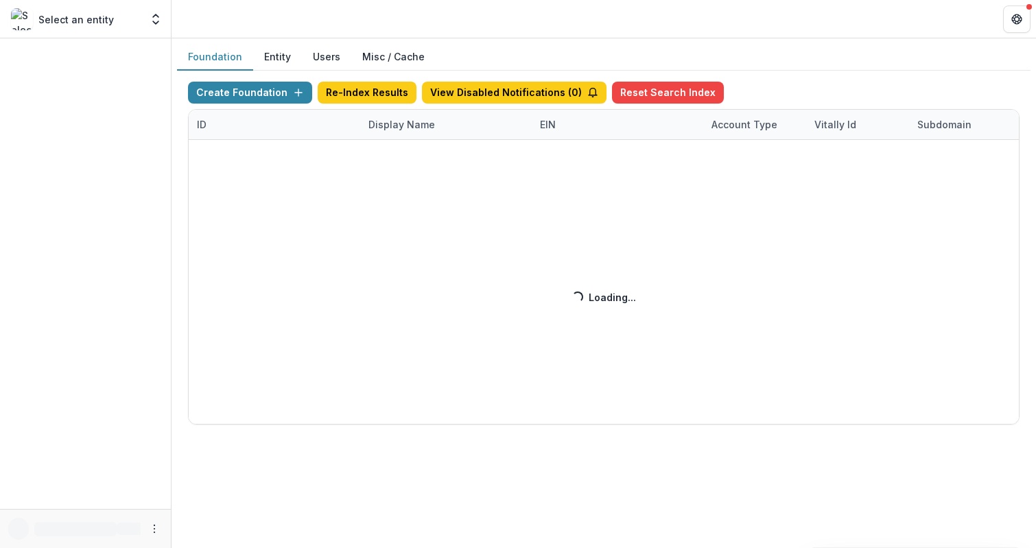
click at [399, 126] on div "Create Foundation Re-Index Results View Disabled Notifications ( 0 ) Reset Sear…" at bounding box center [603, 253] width 831 height 343
click at [397, 120] on div "Create Foundation Re-Index Results View Disabled Notifications ( 0 ) Reset Sear…" at bounding box center [603, 253] width 831 height 343
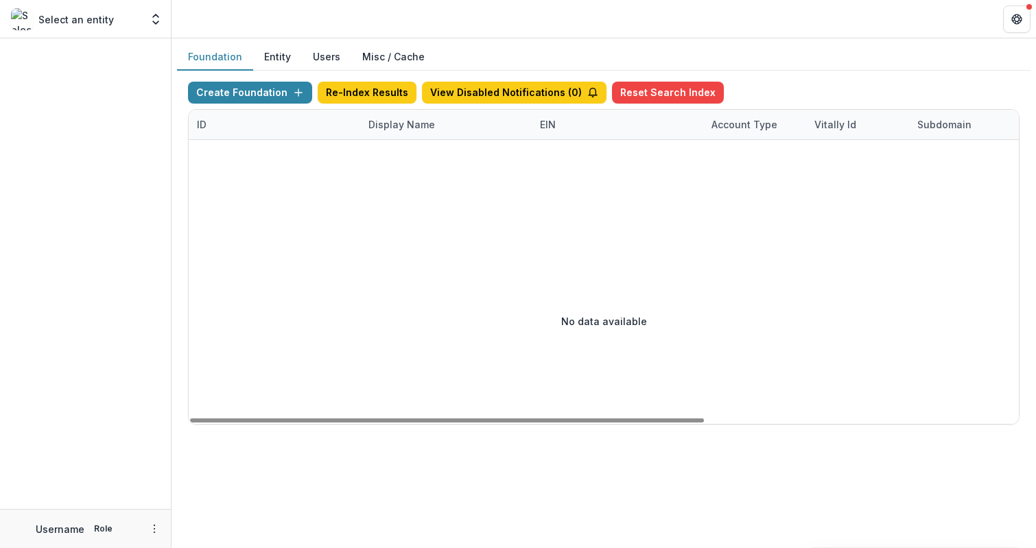
click at [409, 121] on div "Display Name" at bounding box center [401, 124] width 83 height 14
click at [412, 155] on input at bounding box center [444, 154] width 165 height 22
type input "***"
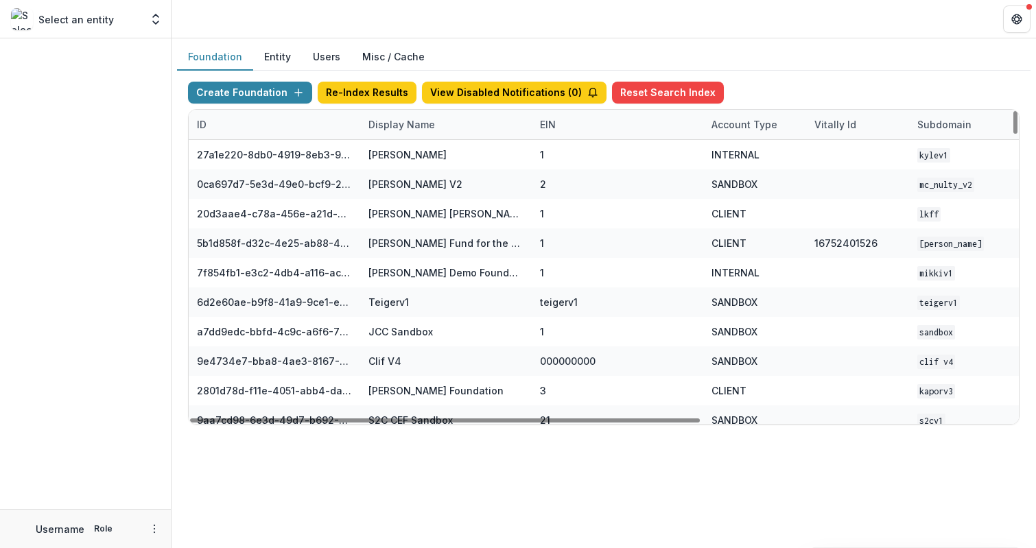
click at [394, 128] on div "Display Name" at bounding box center [401, 124] width 83 height 14
click at [403, 145] on input at bounding box center [444, 154] width 165 height 22
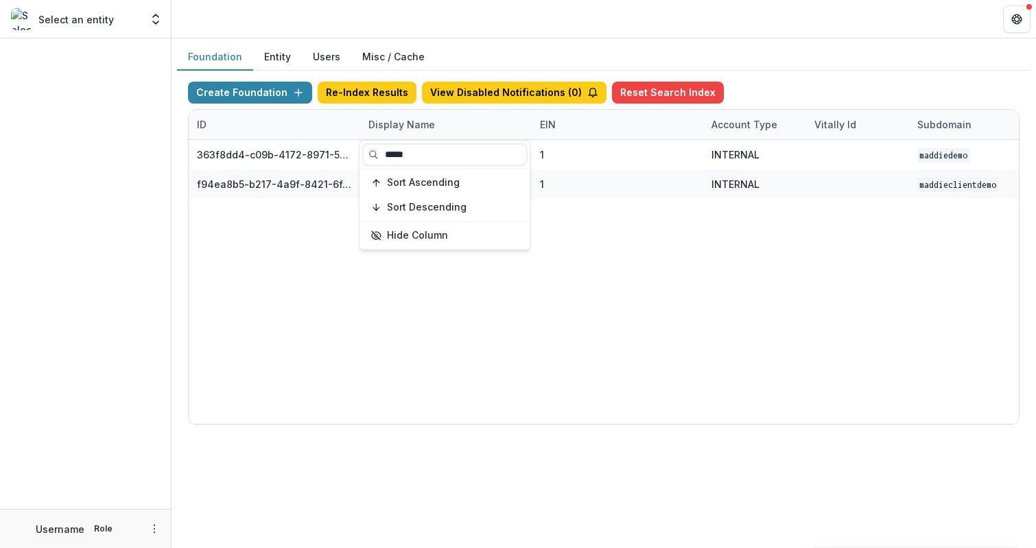
type input "*****"
click at [533, 19] on header at bounding box center [603, 19] width 864 height 38
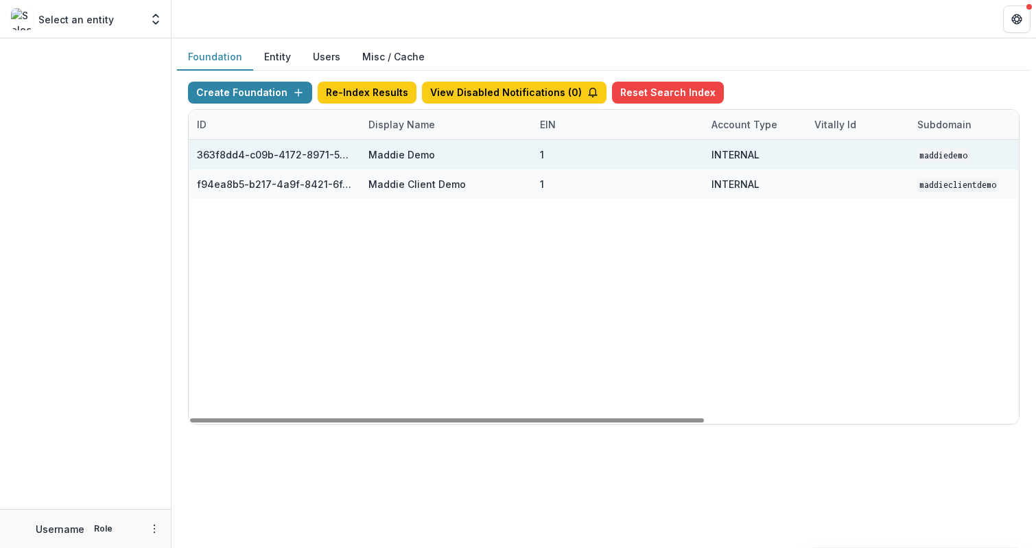
scroll to position [0, 506]
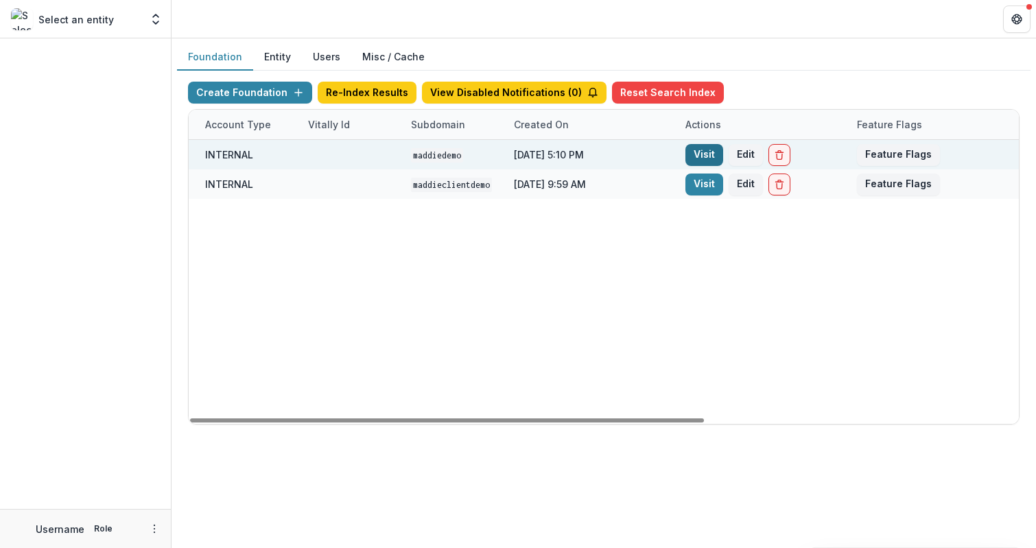
click at [704, 161] on link "Visit" at bounding box center [704, 155] width 38 height 22
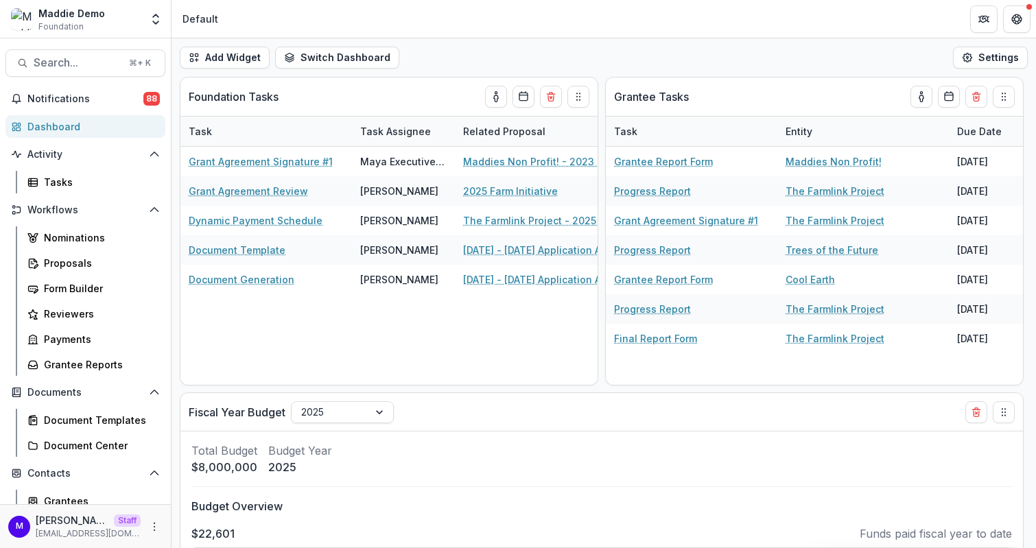
click at [83, 275] on div "Nominations Proposals Form Builder Reviewers Payments Grantee Reports" at bounding box center [93, 301] width 154 height 150
click at [82, 289] on div "Form Builder" at bounding box center [99, 288] width 110 height 14
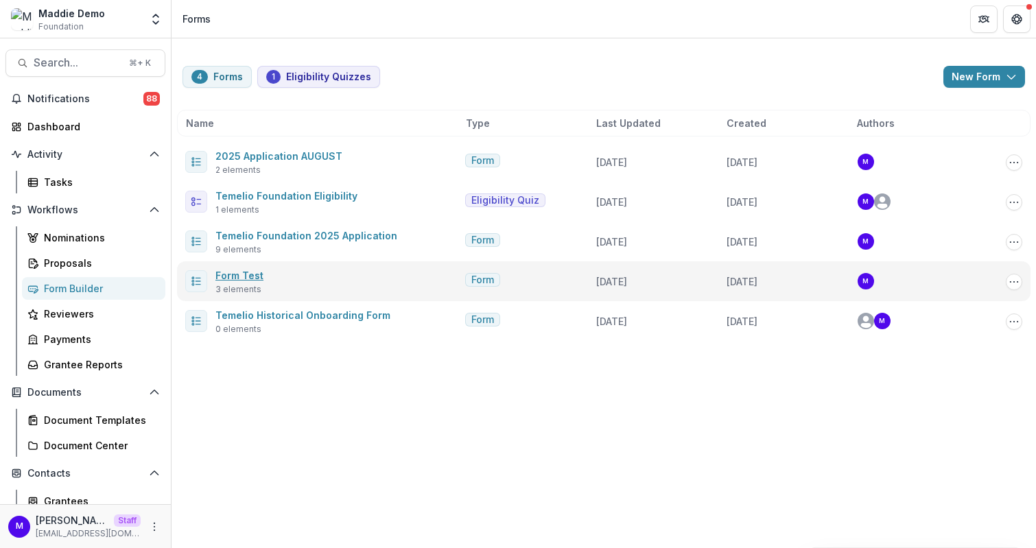
click at [250, 271] on link "Form Test" at bounding box center [239, 276] width 48 height 12
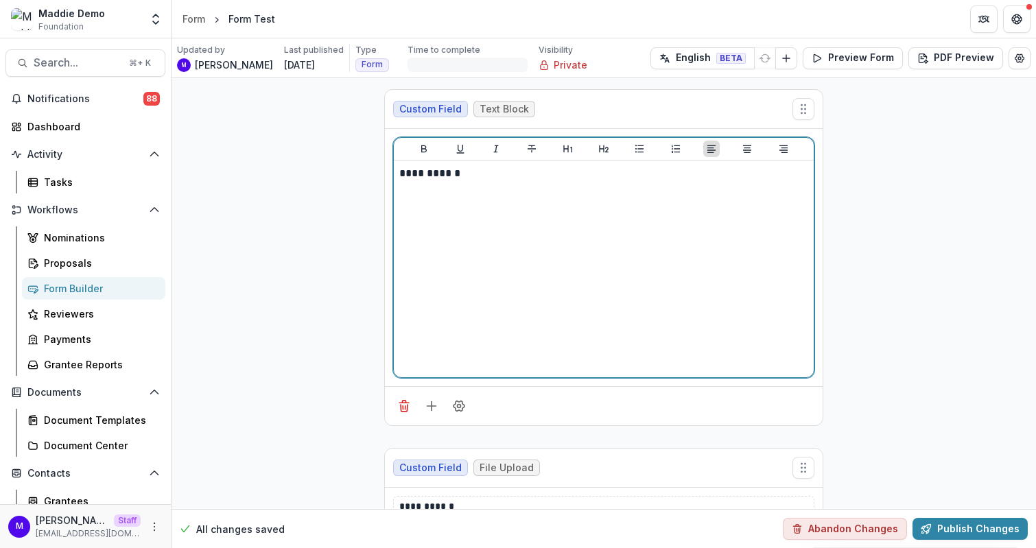
click at [437, 180] on div "**********" at bounding box center [603, 269] width 409 height 206
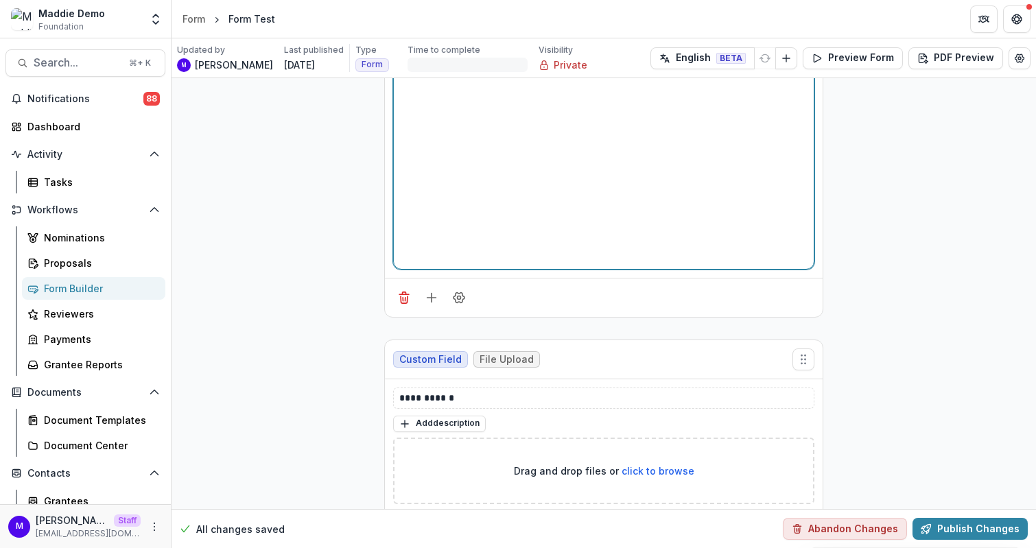
scroll to position [129, 0]
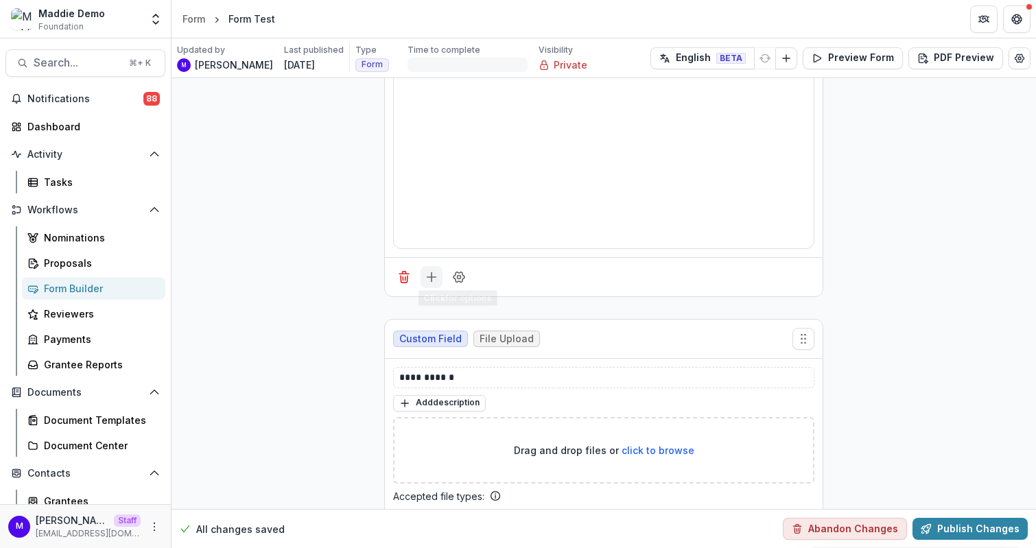
click at [425, 270] on icon "Add field" at bounding box center [432, 277] width 14 height 14
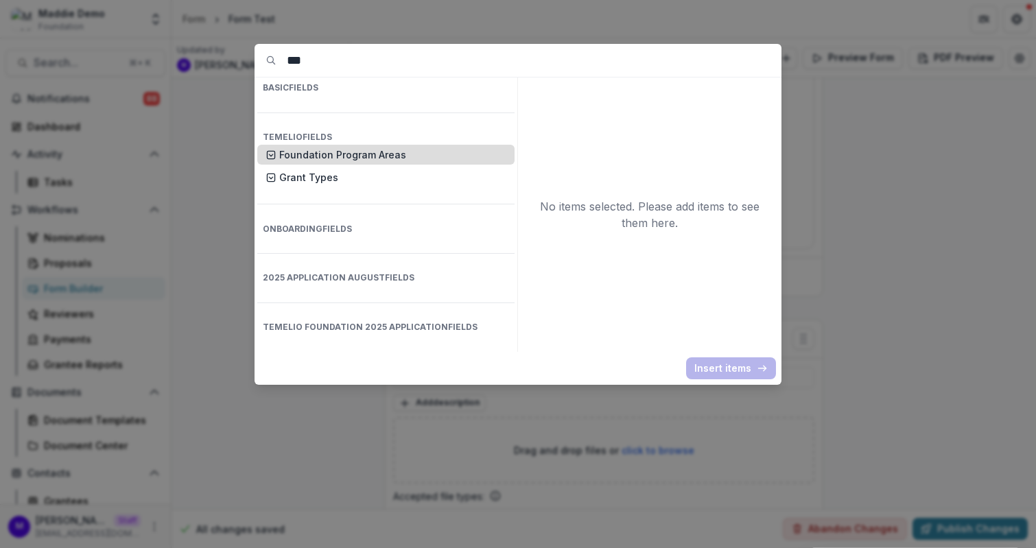
type input "***"
click at [365, 147] on p "Foundation Program Areas" at bounding box center [392, 154] width 227 height 14
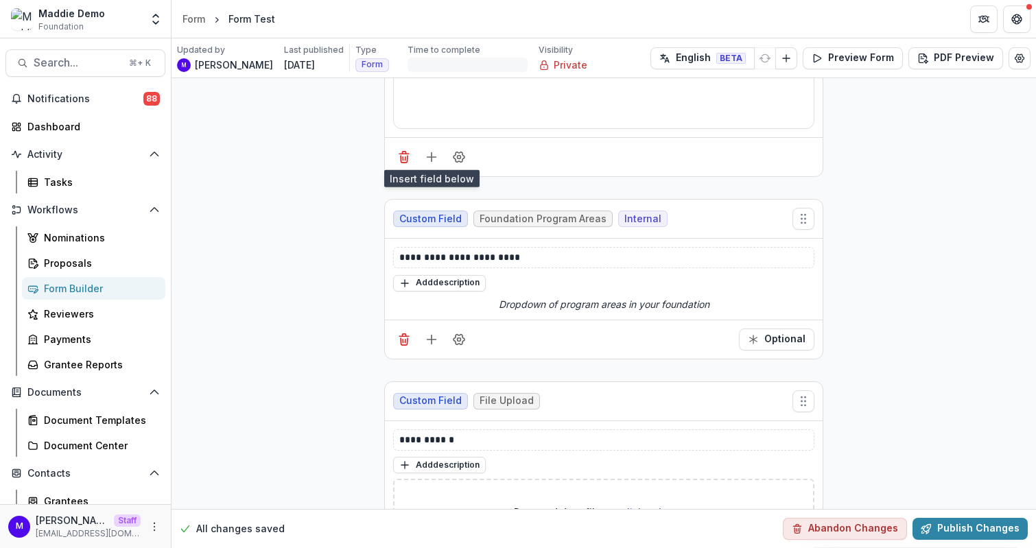
scroll to position [250, 0]
click at [467, 330] on button "Field Settings" at bounding box center [459, 339] width 22 height 22
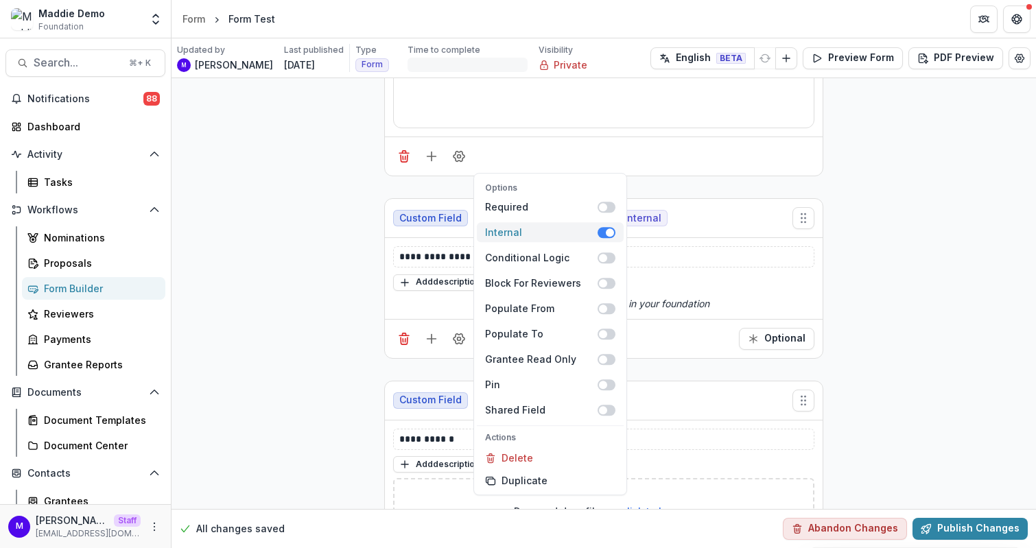
click at [606, 233] on span at bounding box center [610, 232] width 8 height 8
click at [333, 278] on div "**********" at bounding box center [603, 379] width 864 height 1100
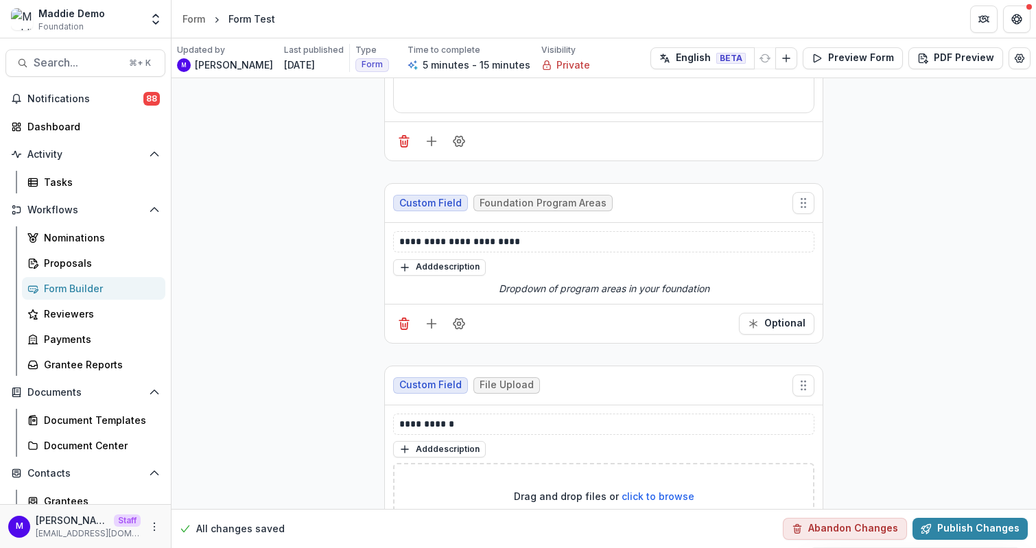
scroll to position [269, 0]
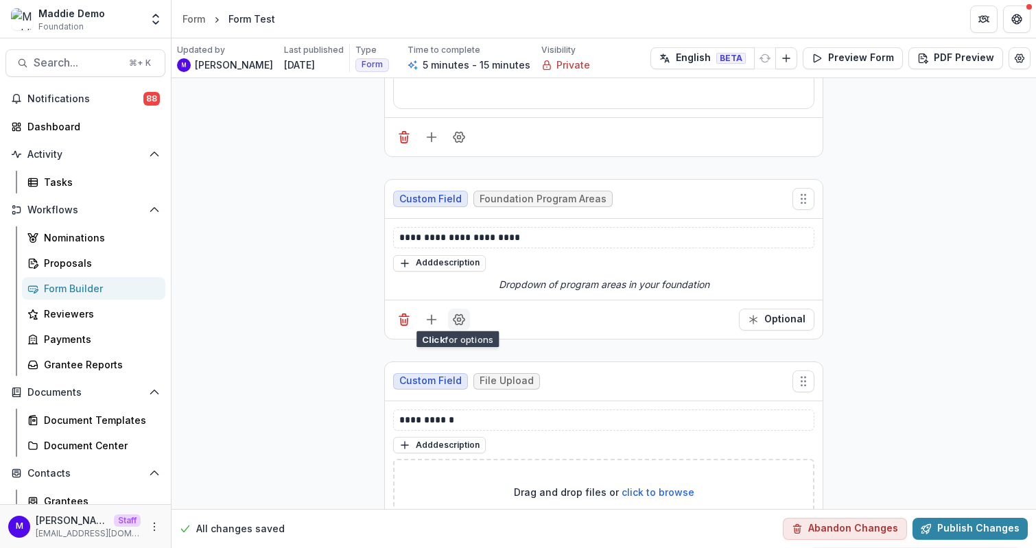
click at [456, 317] on icon "Field Settings" at bounding box center [459, 320] width 14 height 14
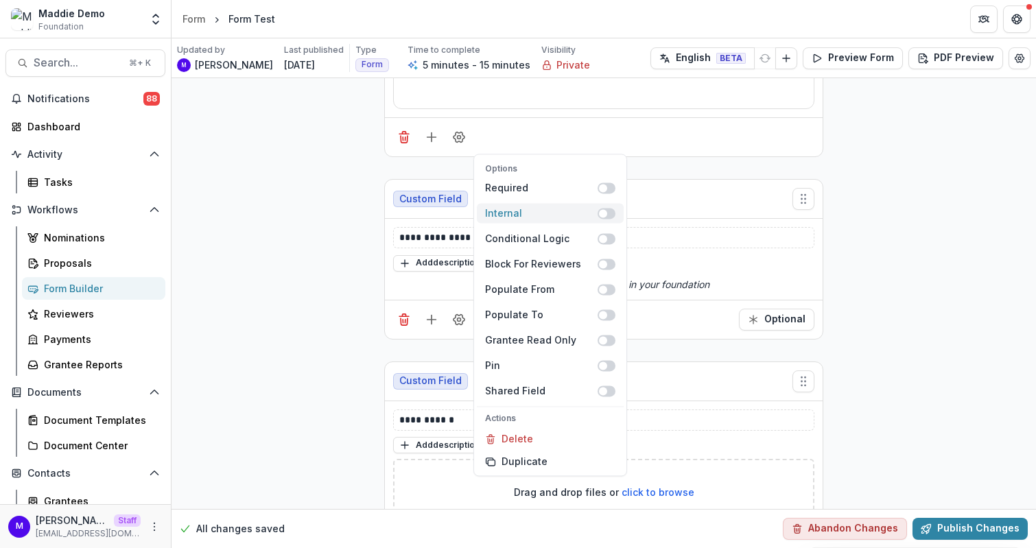
click at [608, 211] on span at bounding box center [606, 213] width 18 height 11
click at [606, 211] on span at bounding box center [610, 213] width 8 height 8
click at [724, 195] on div "Custom Field Foundation Program Areas" at bounding box center [604, 199] width 438 height 39
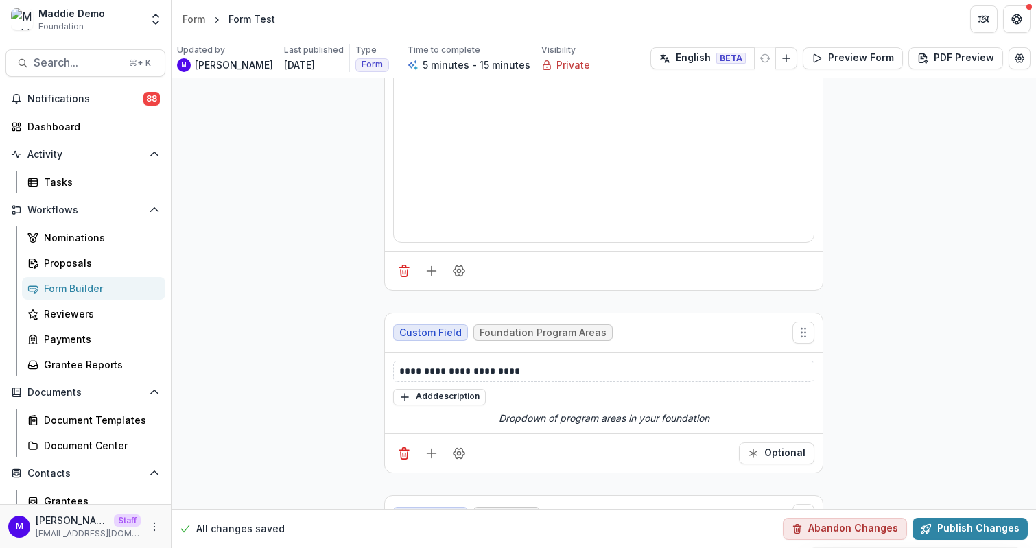
scroll to position [0, 0]
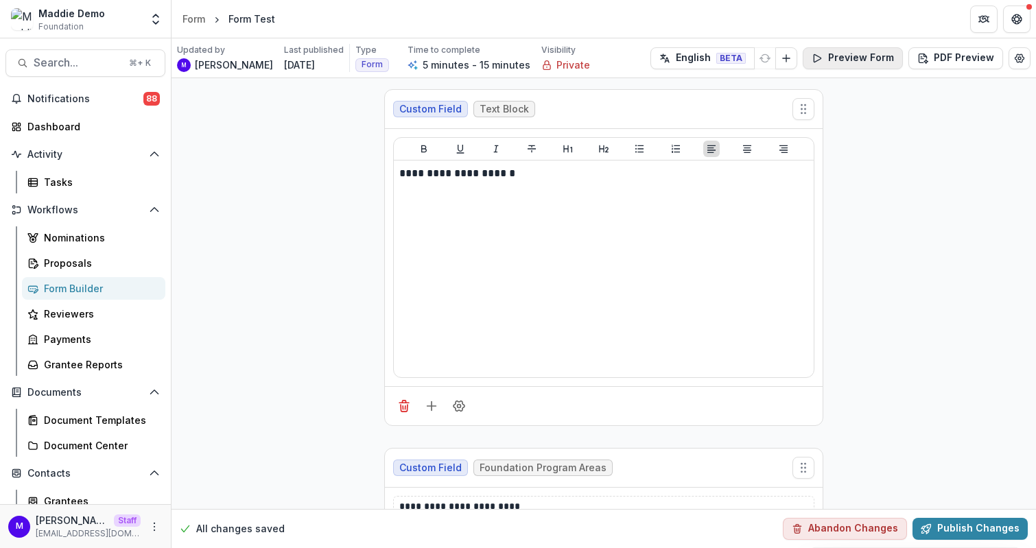
click at [835, 65] on button "Preview Form" at bounding box center [853, 58] width 100 height 22
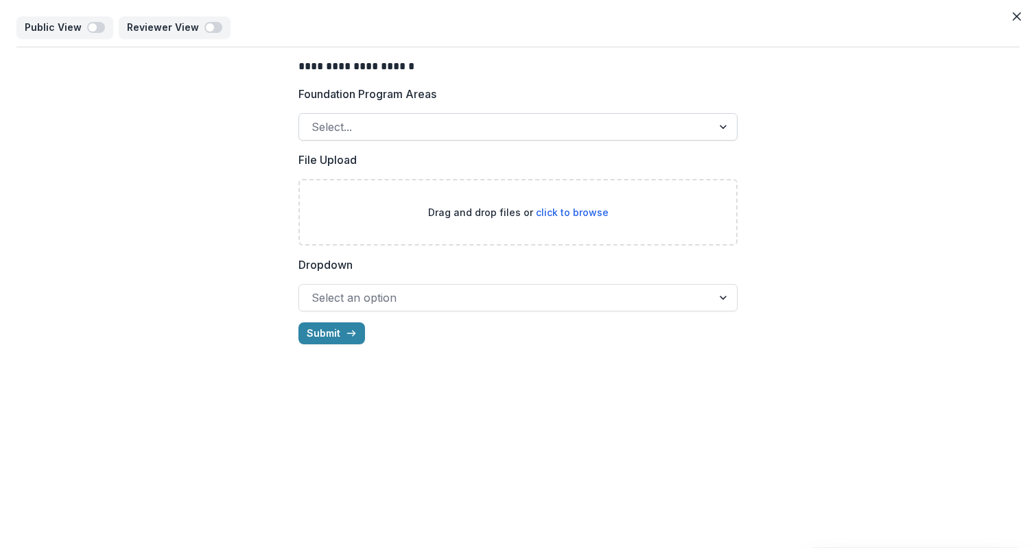
click at [531, 123] on div at bounding box center [505, 126] width 388 height 19
click at [447, 86] on label "Foundation Program Areas" at bounding box center [513, 94] width 431 height 16
click at [315, 119] on input "Foundation Program Areas" at bounding box center [312, 127] width 3 height 16
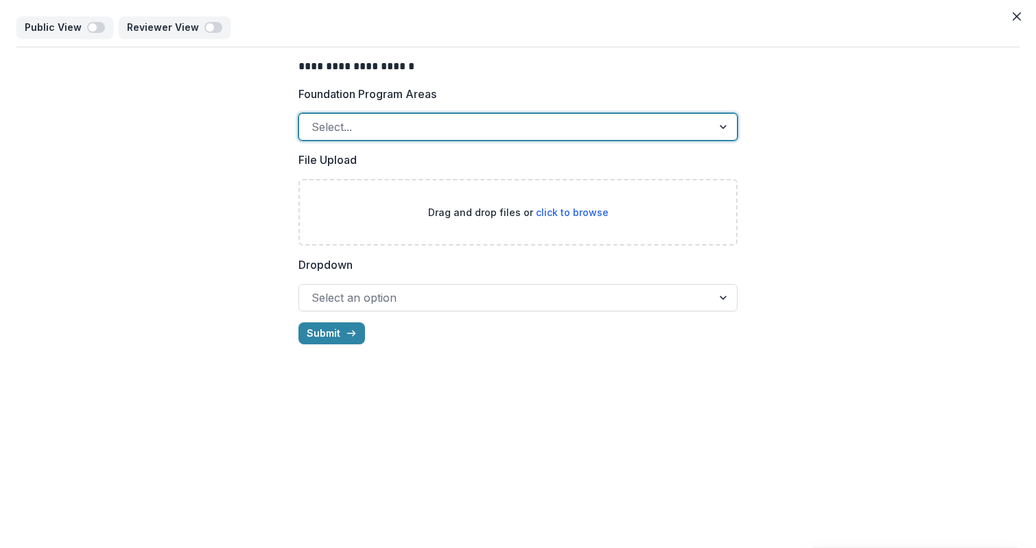
click at [455, 128] on div at bounding box center [505, 126] width 388 height 19
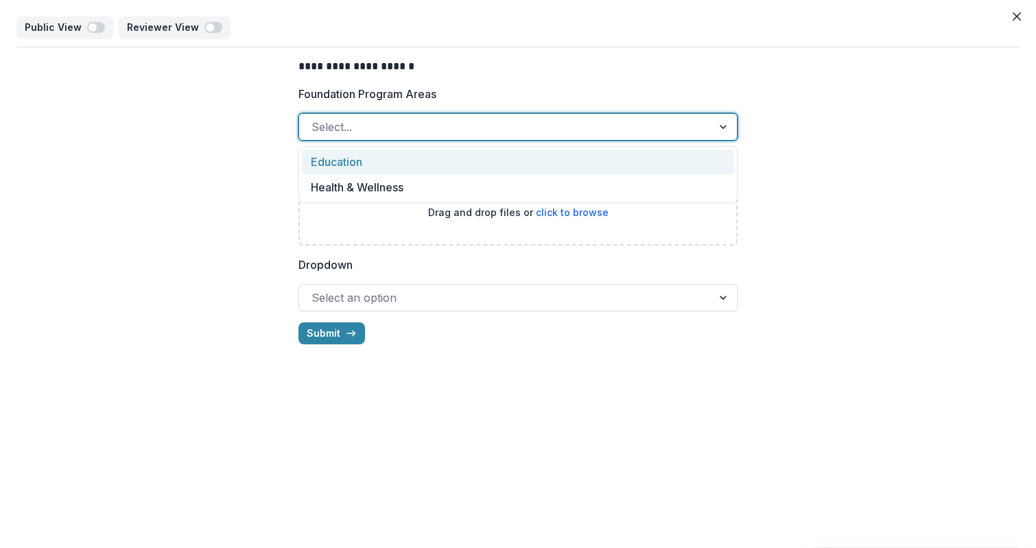
click at [364, 170] on div "Education" at bounding box center [518, 162] width 432 height 25
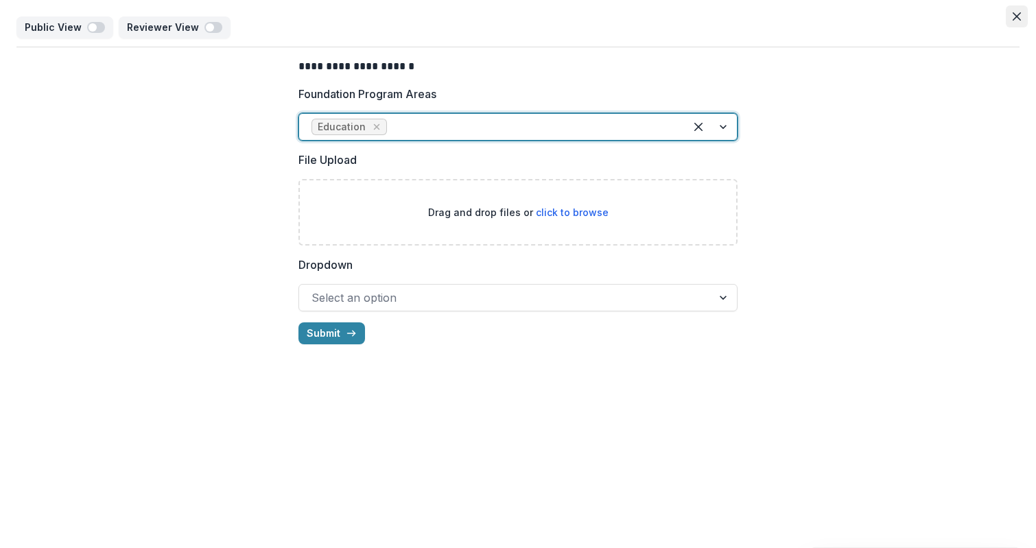
click at [1014, 11] on button "Close" at bounding box center [1017, 16] width 22 height 22
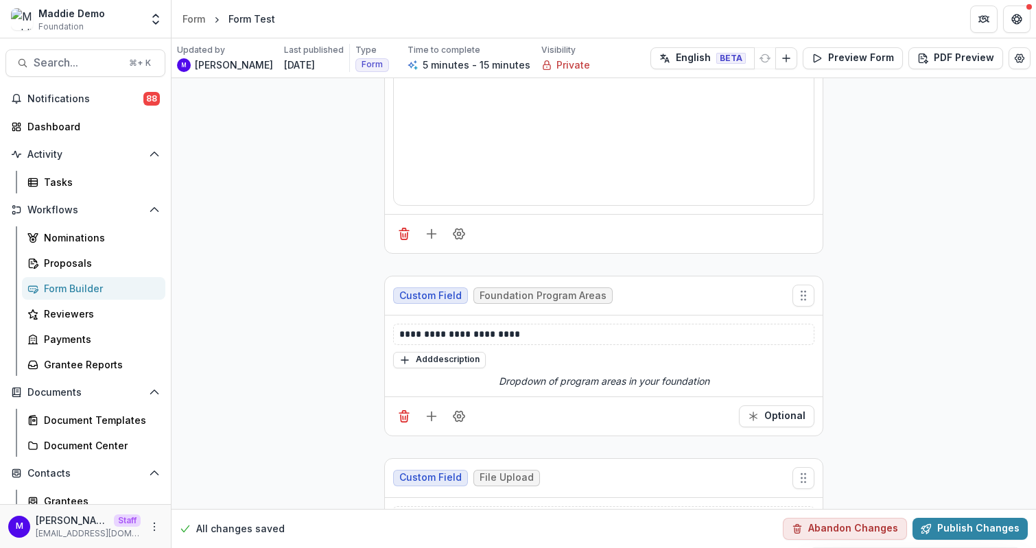
scroll to position [272, 0]
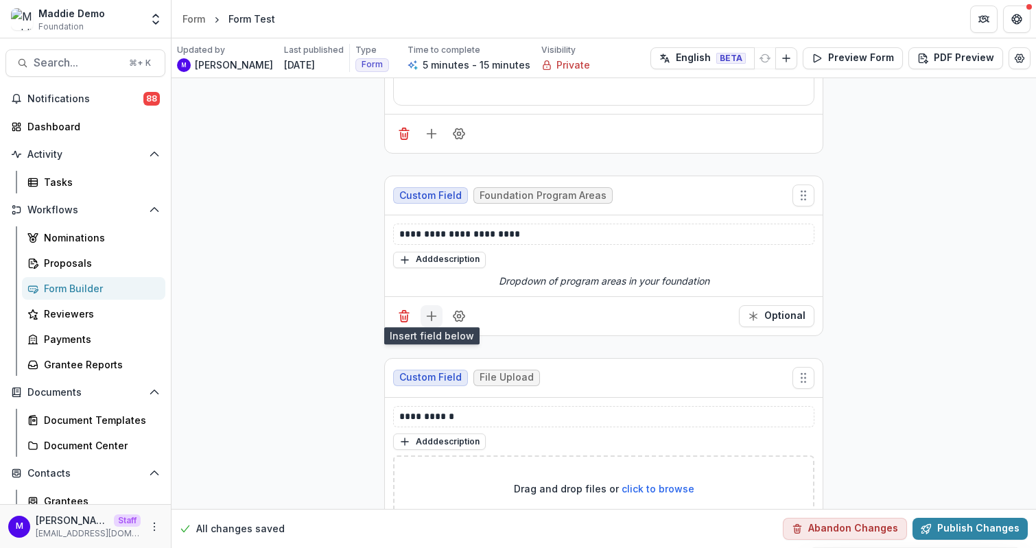
click at [427, 316] on line "Add field" at bounding box center [431, 316] width 9 height 0
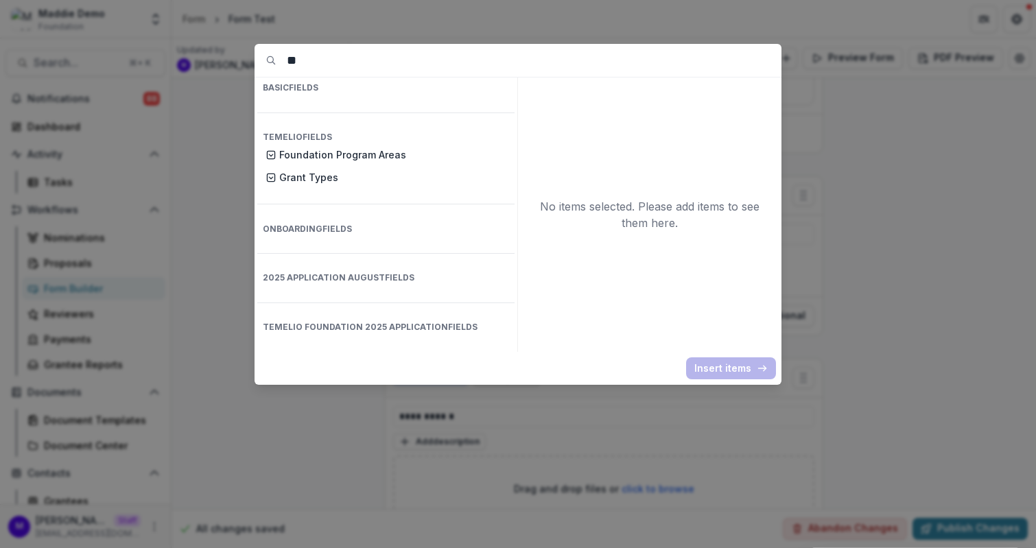
type input "*"
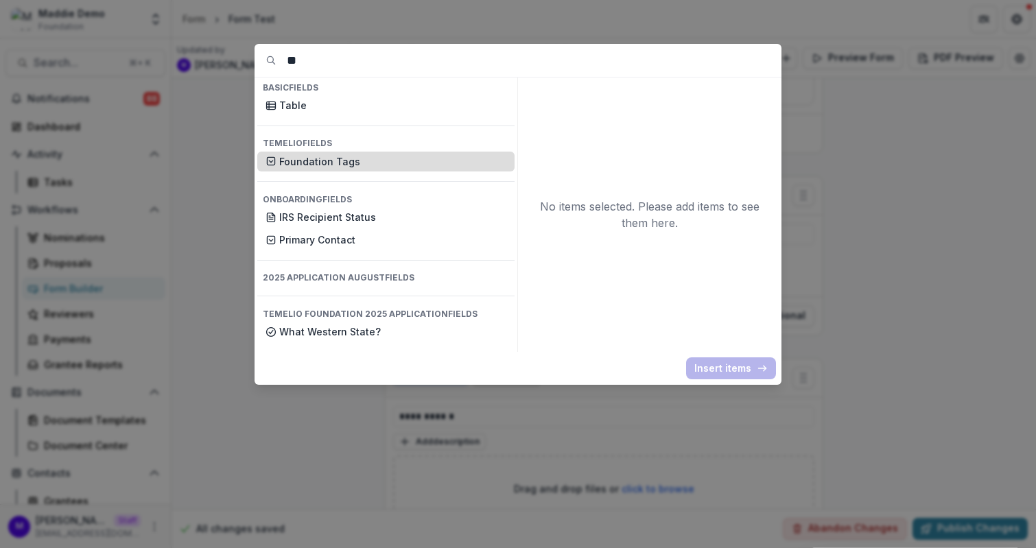
type input "**"
click at [326, 154] on p "Foundation Tags" at bounding box center [392, 161] width 227 height 14
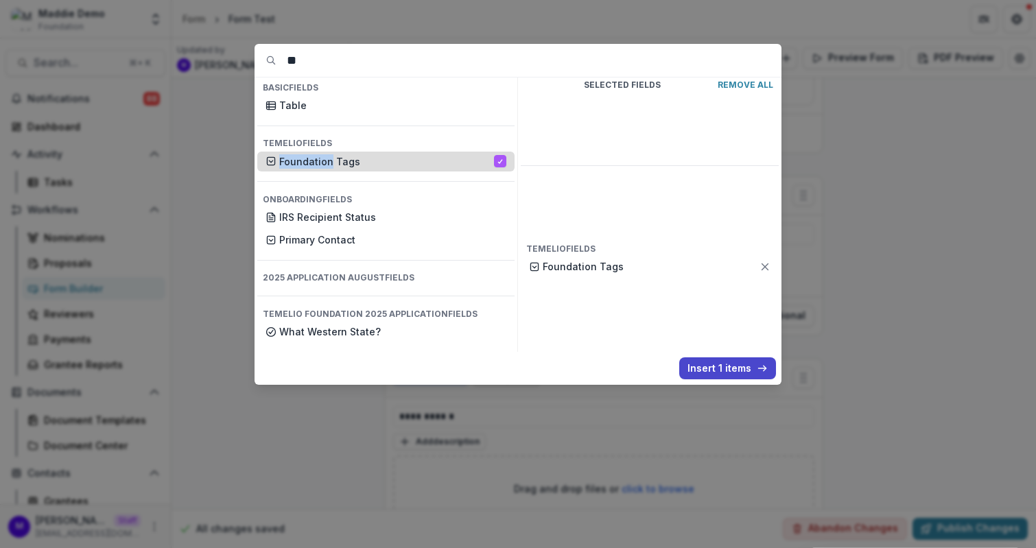
click at [326, 154] on p "Foundation Tags" at bounding box center [386, 161] width 215 height 14
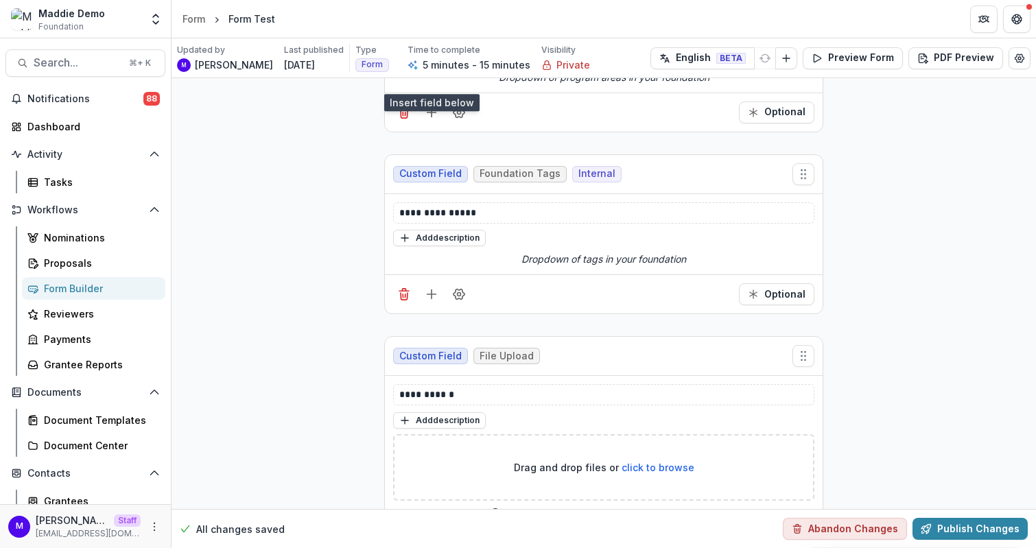
scroll to position [447, 0]
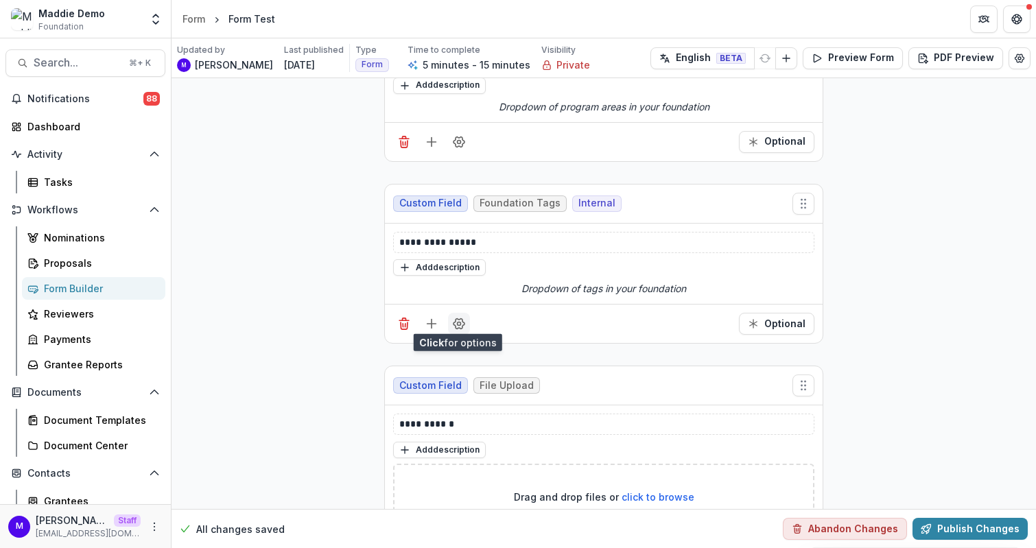
click at [460, 318] on icon "Field Settings" at bounding box center [459, 324] width 14 height 14
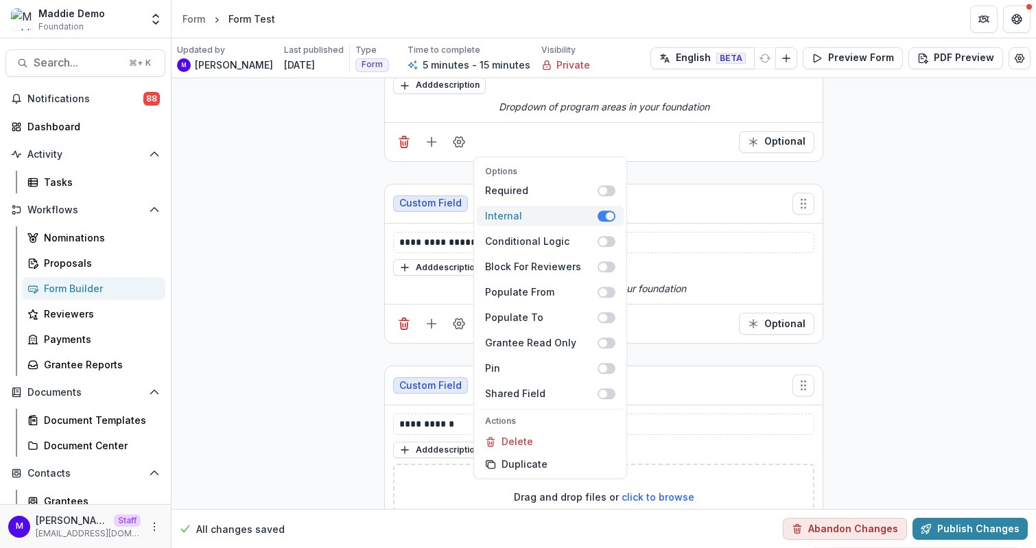
click at [608, 213] on span at bounding box center [610, 216] width 8 height 8
click at [453, 235] on p "**********" at bounding box center [604, 242] width 410 height 14
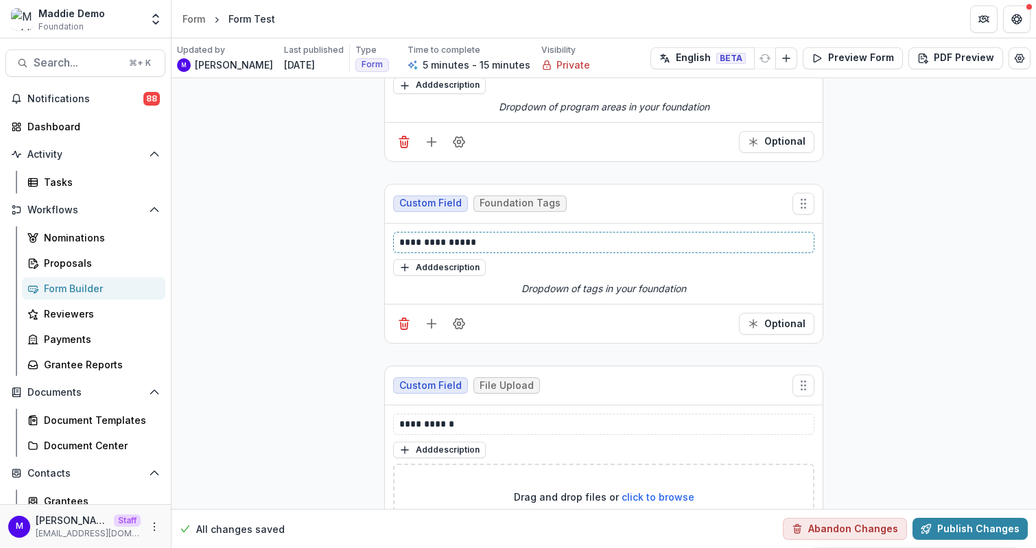
click at [435, 235] on p "**********" at bounding box center [604, 242] width 410 height 14
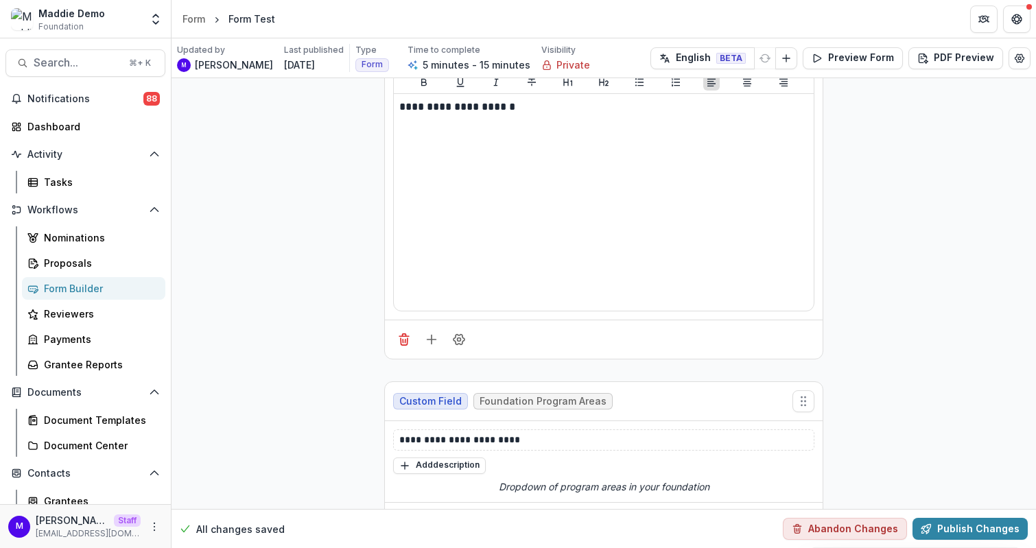
scroll to position [42, 0]
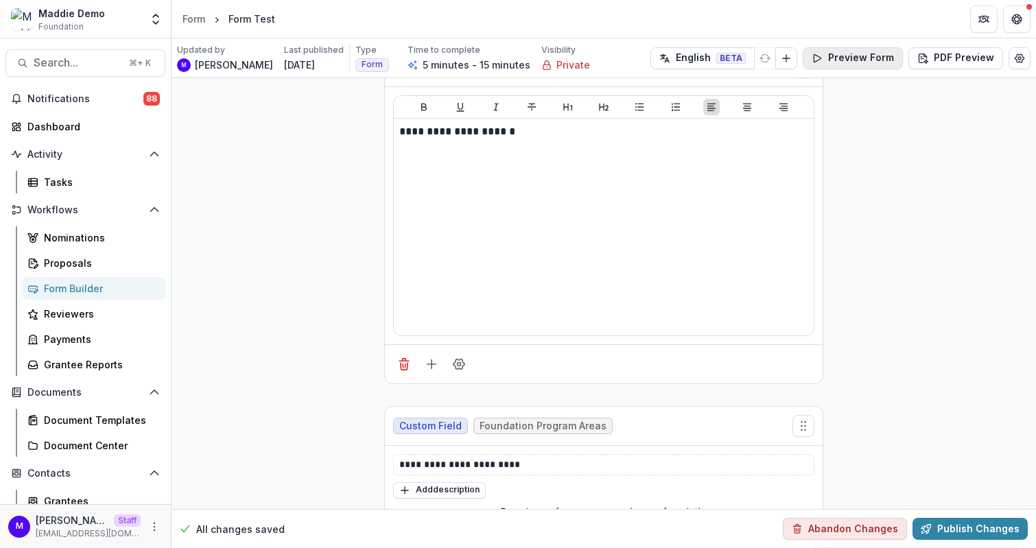
click at [843, 61] on button "Preview Form" at bounding box center [853, 58] width 100 height 22
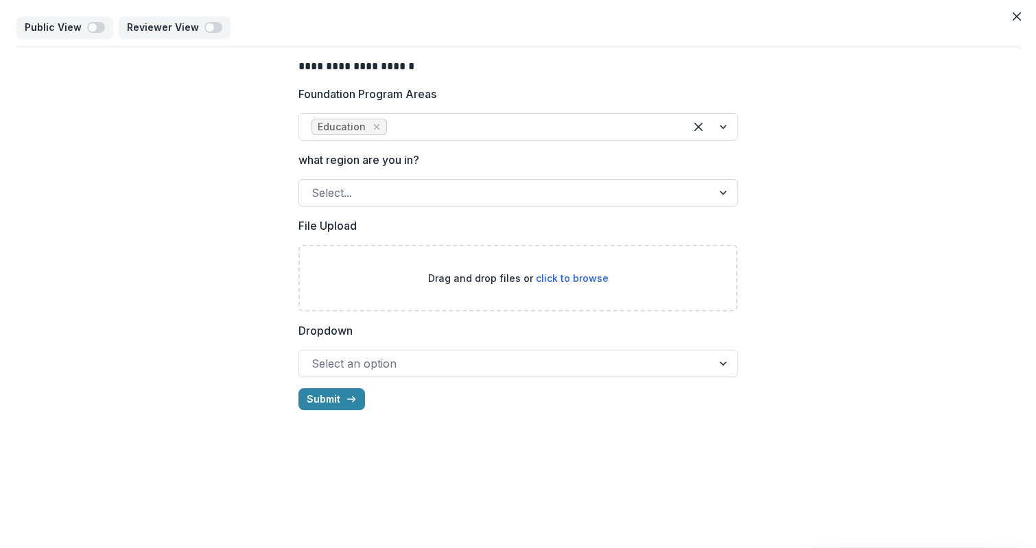
click at [396, 199] on div at bounding box center [505, 192] width 388 height 19
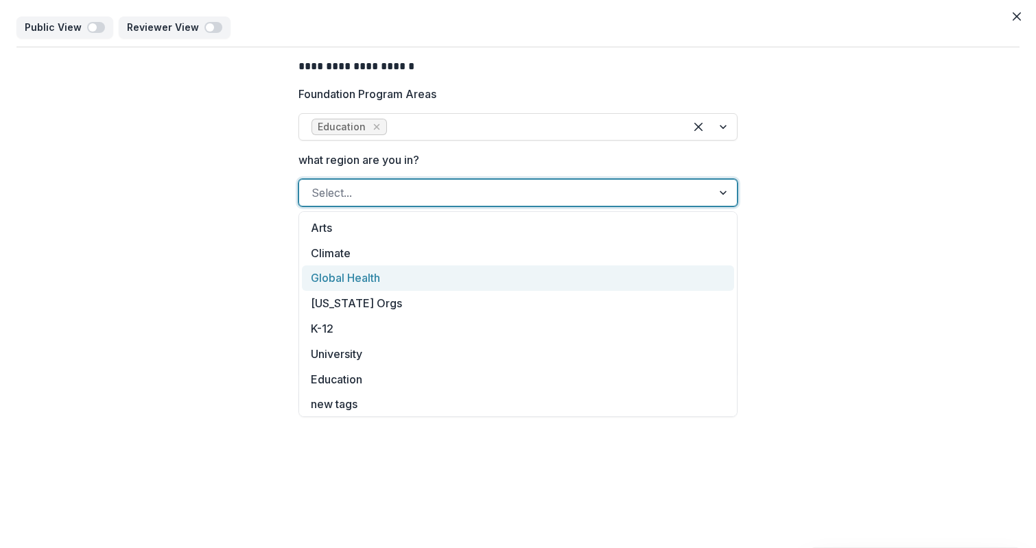
scroll to position [2, 0]
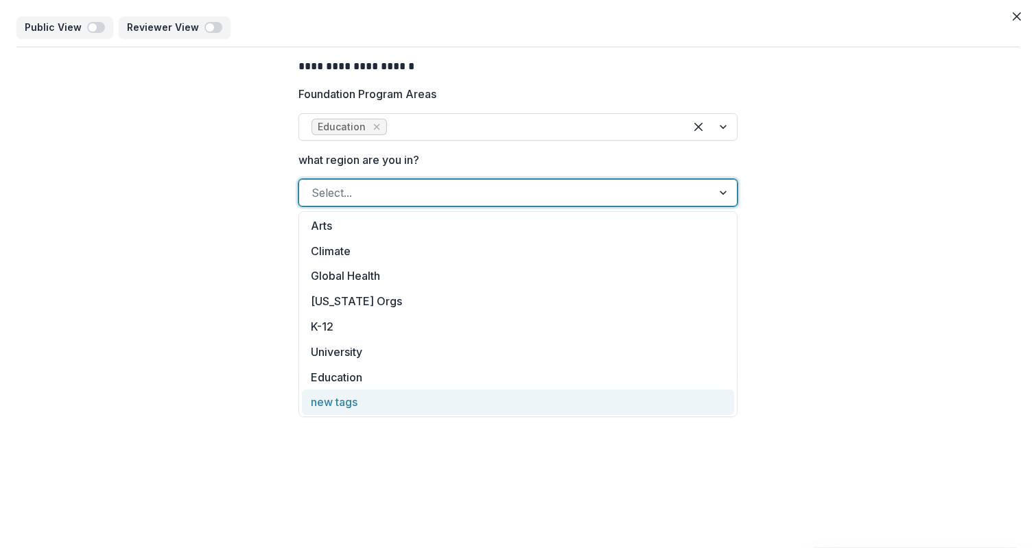
click at [421, 405] on div "new tags" at bounding box center [518, 402] width 432 height 25
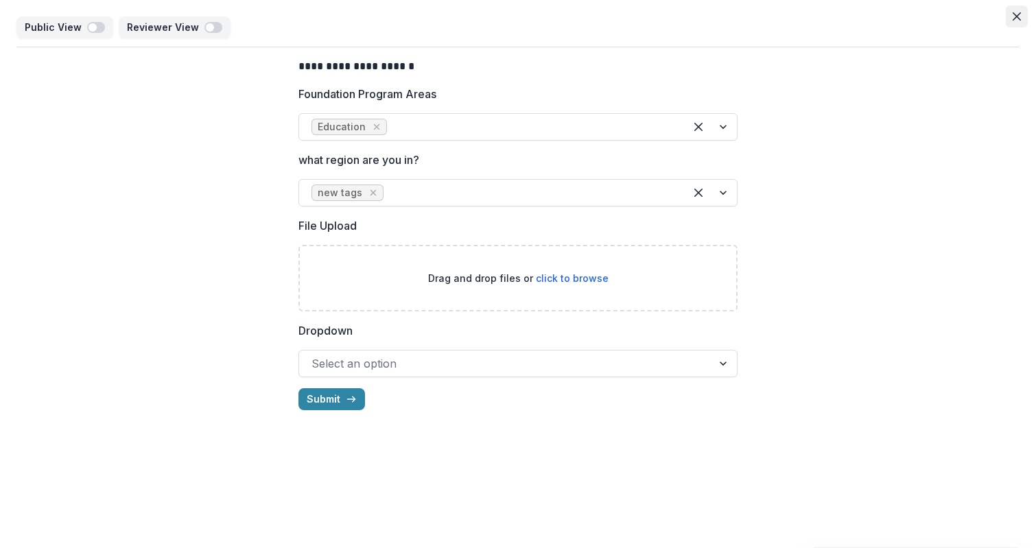
click at [1017, 17] on icon "Close" at bounding box center [1016, 16] width 8 height 8
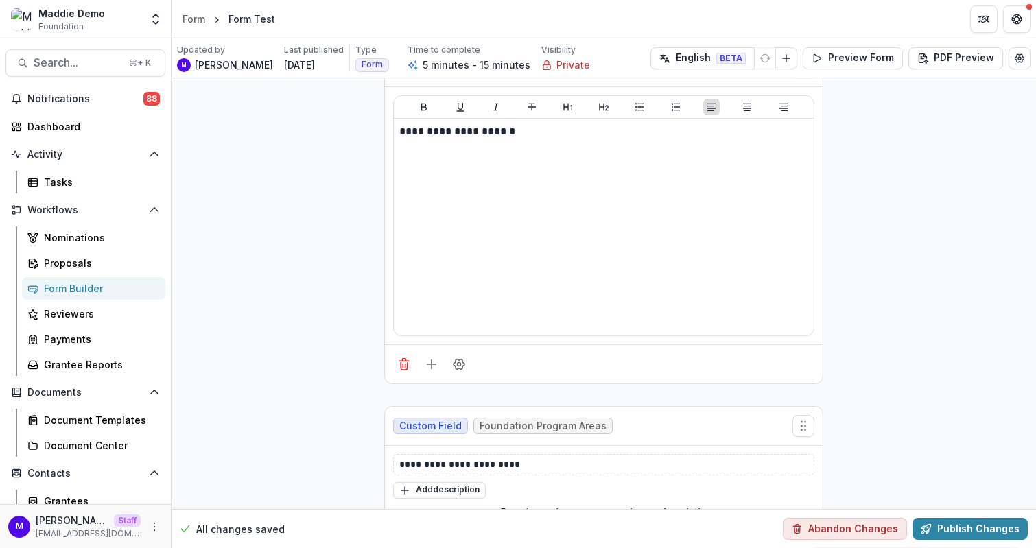
click at [94, 287] on div "Form Builder" at bounding box center [99, 288] width 110 height 14
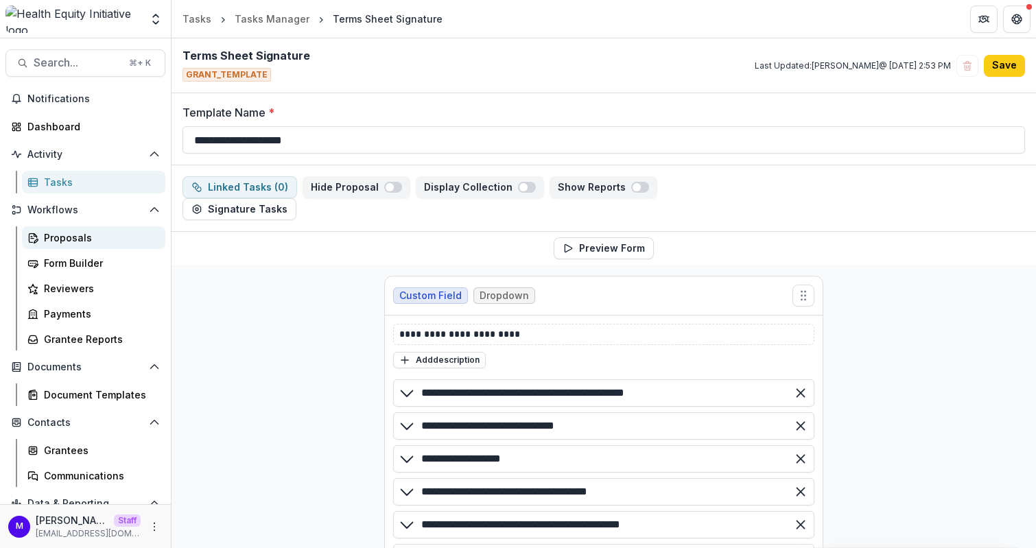
click at [74, 227] on link "Proposals" at bounding box center [93, 237] width 143 height 23
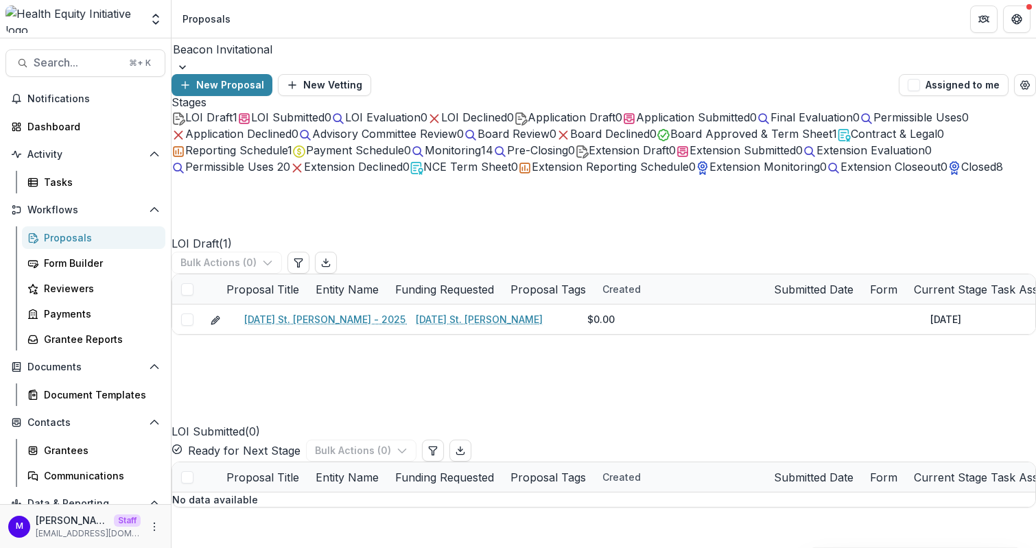
click at [420, 123] on span "LOI Evaluation" at bounding box center [382, 117] width 75 height 14
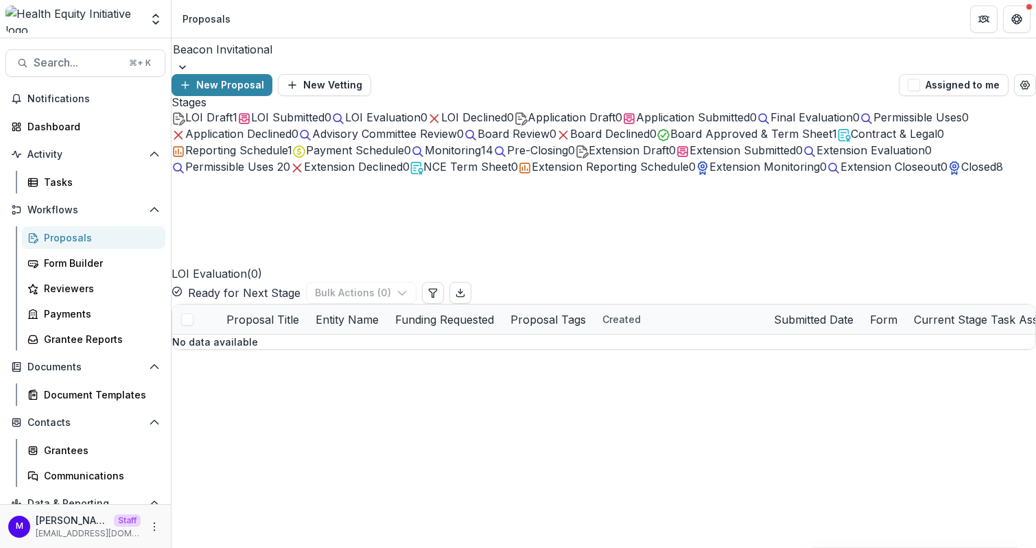
click at [961, 174] on span "Closed" at bounding box center [978, 167] width 35 height 14
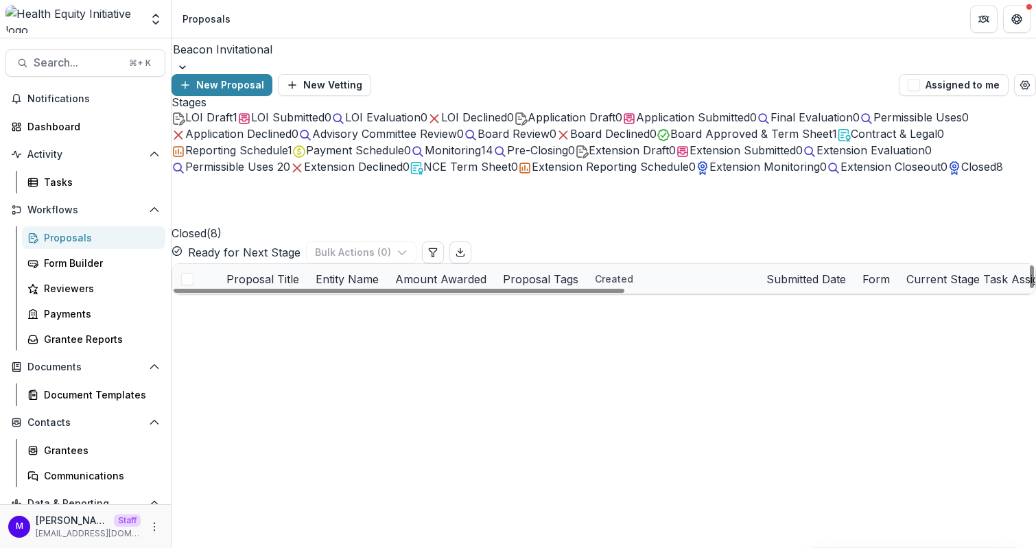
click at [286, 316] on link "FQHC Clinic" at bounding box center [272, 309] width 56 height 14
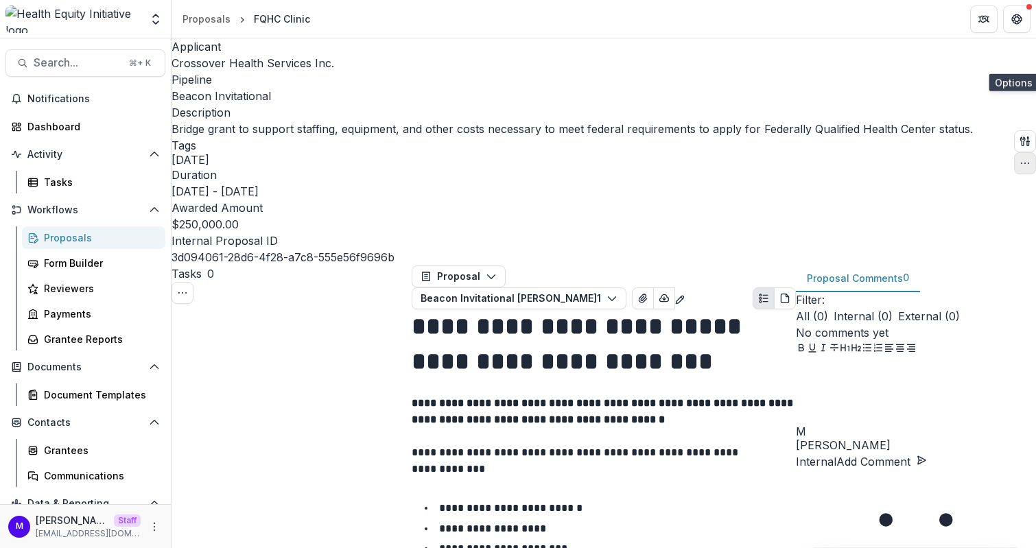
click at [1019, 158] on icon "button" at bounding box center [1024, 163] width 11 height 11
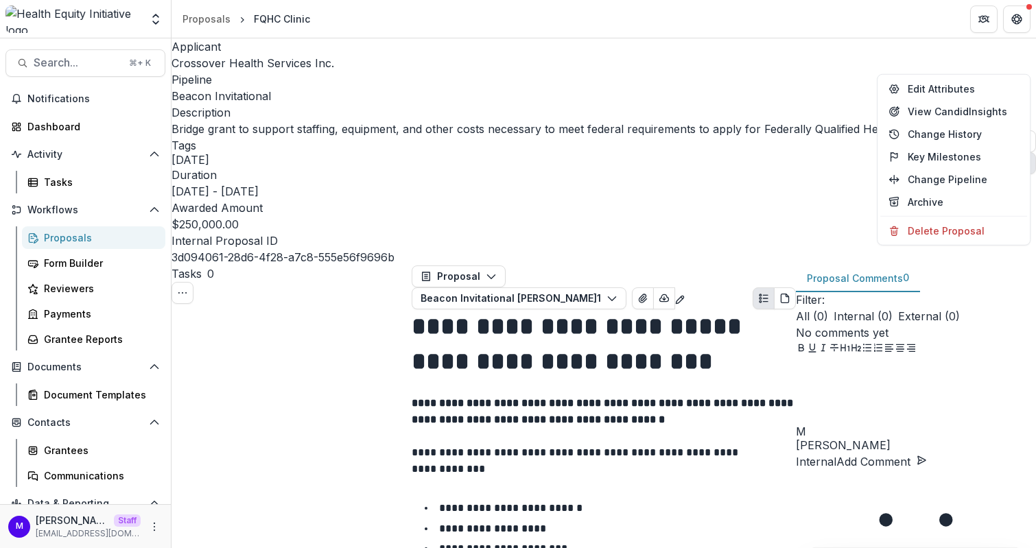
click at [865, 52] on div "Applicant Crossover Health Services Inc. Pipeline Beacon Invitational Descripti…" at bounding box center [603, 151] width 864 height 227
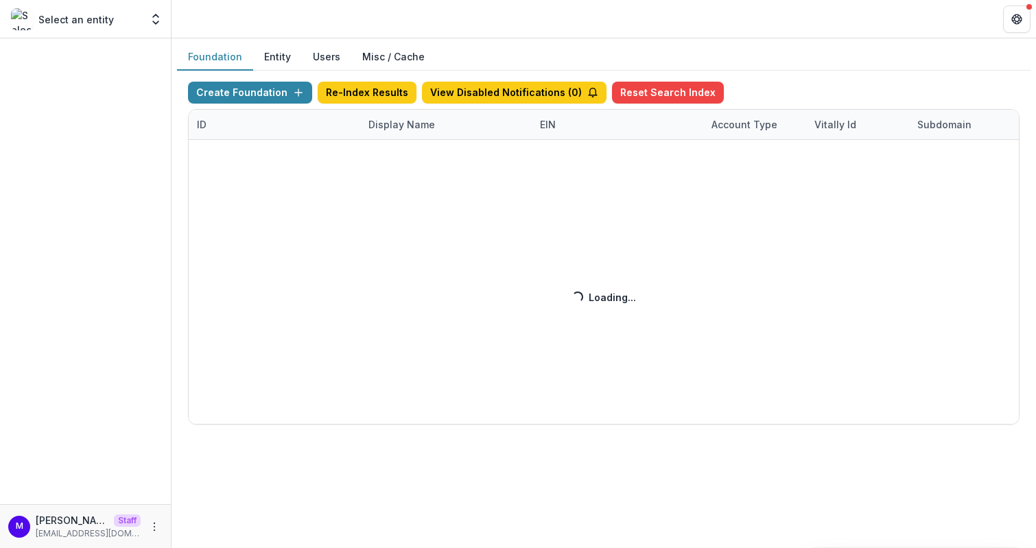
click at [399, 116] on div "Create Foundation Re-Index Results View Disabled Notifications ( 0 ) Reset Sear…" at bounding box center [603, 253] width 831 height 343
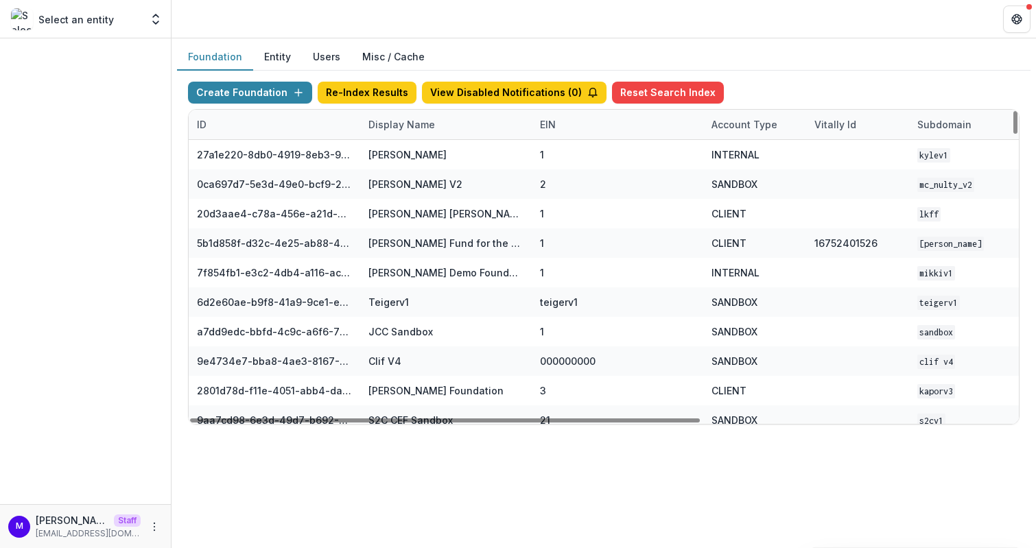
click at [399, 126] on div "Display Name" at bounding box center [401, 124] width 83 height 14
click at [403, 173] on button "Sort Ascending" at bounding box center [444, 182] width 165 height 22
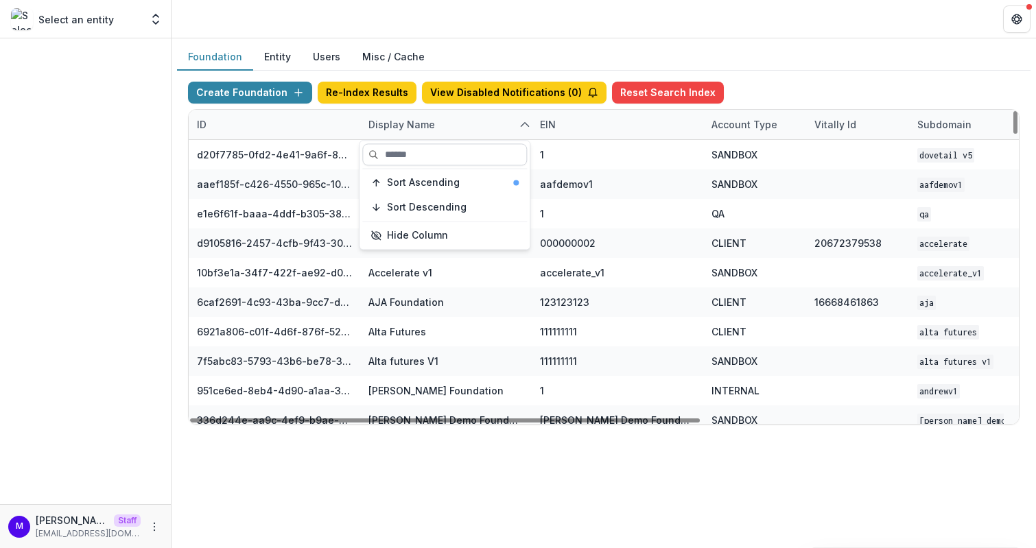
click at [403, 152] on input at bounding box center [444, 154] width 165 height 22
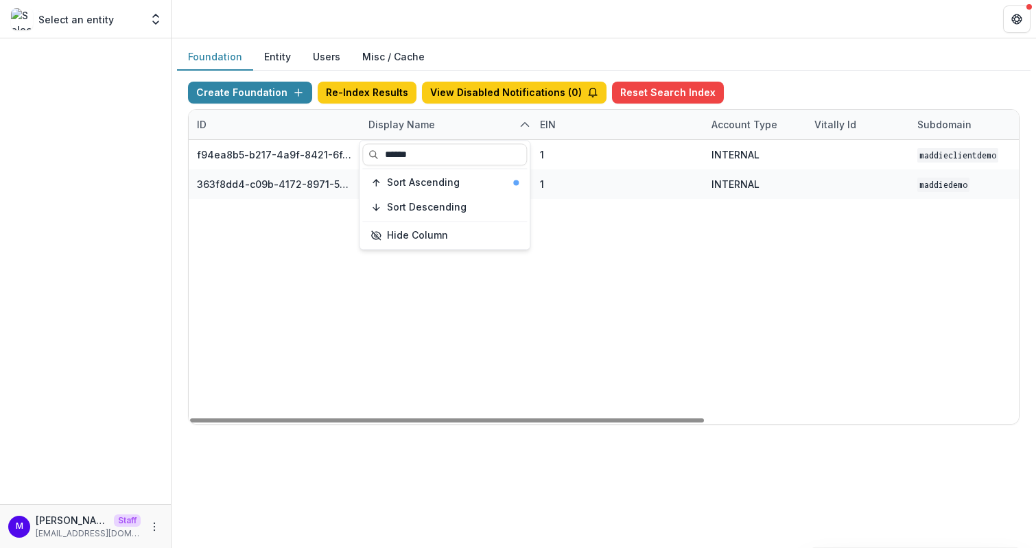
type input "******"
click at [540, 62] on div "Foundation Entity Users Misc / Cache" at bounding box center [603, 57] width 853 height 27
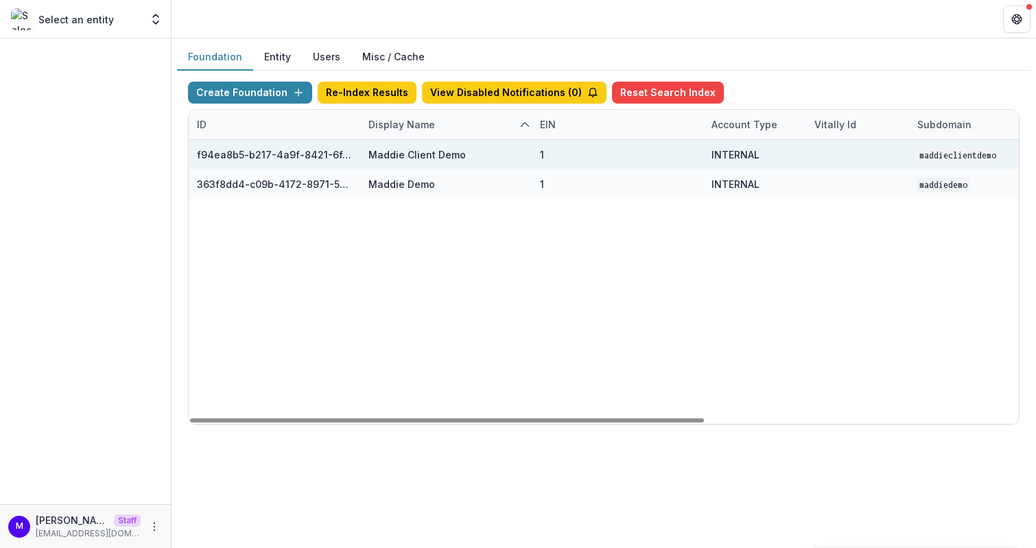
scroll to position [0, 506]
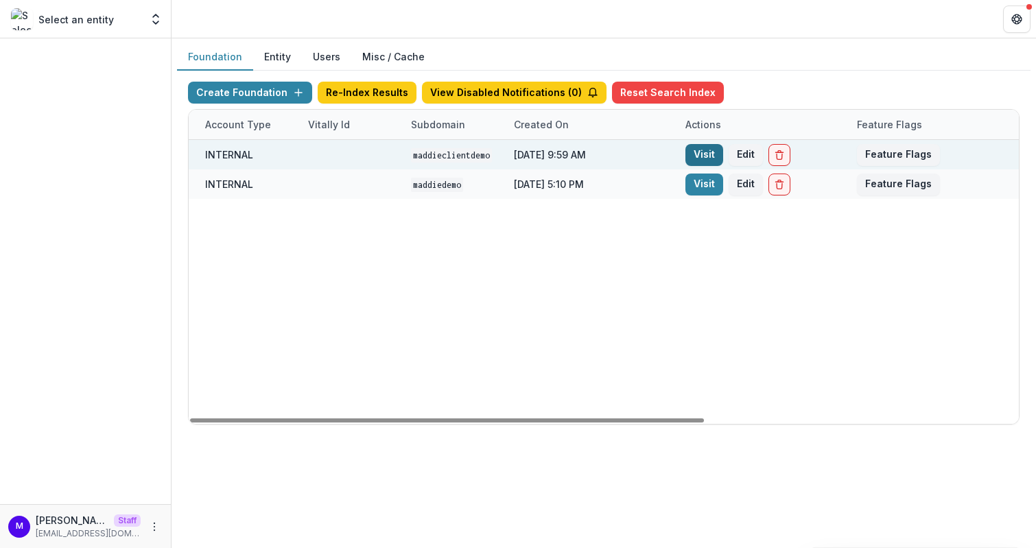
click at [693, 151] on link "Visit" at bounding box center [704, 155] width 38 height 22
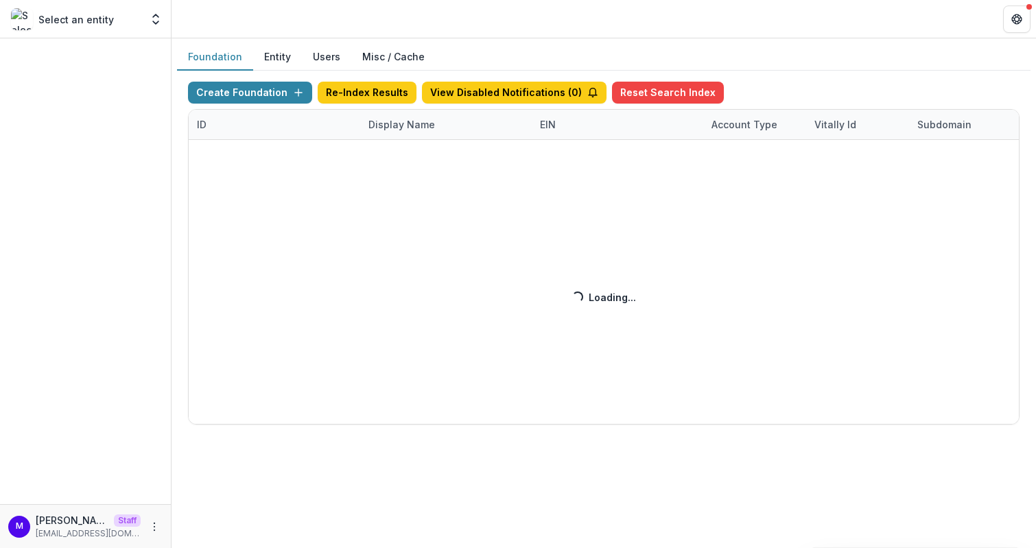
click at [394, 121] on div "Create Foundation Re-Index Results View Disabled Notifications ( 0 ) Reset Sear…" at bounding box center [603, 253] width 831 height 343
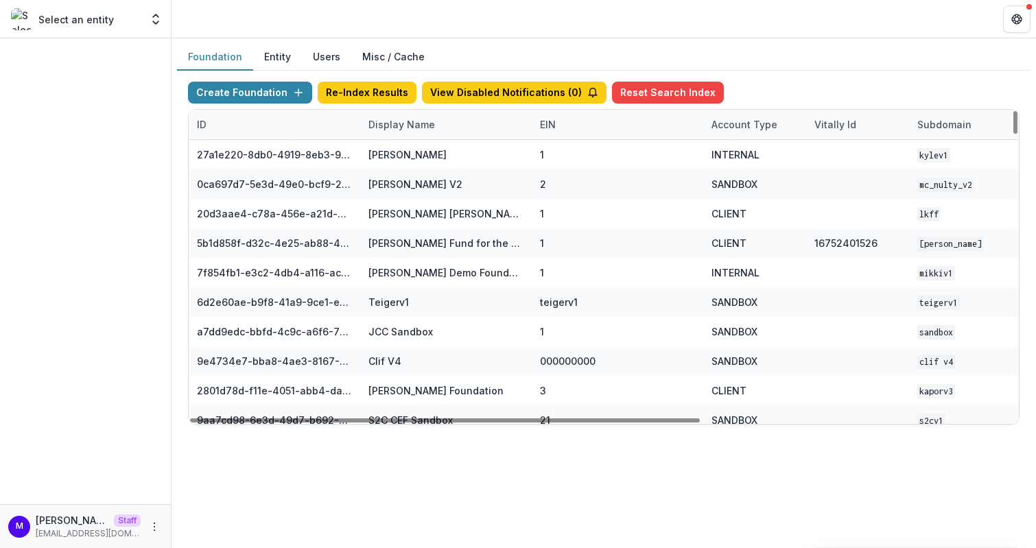
click at [399, 124] on div "Display Name" at bounding box center [401, 124] width 83 height 14
click at [401, 151] on input at bounding box center [444, 154] width 165 height 22
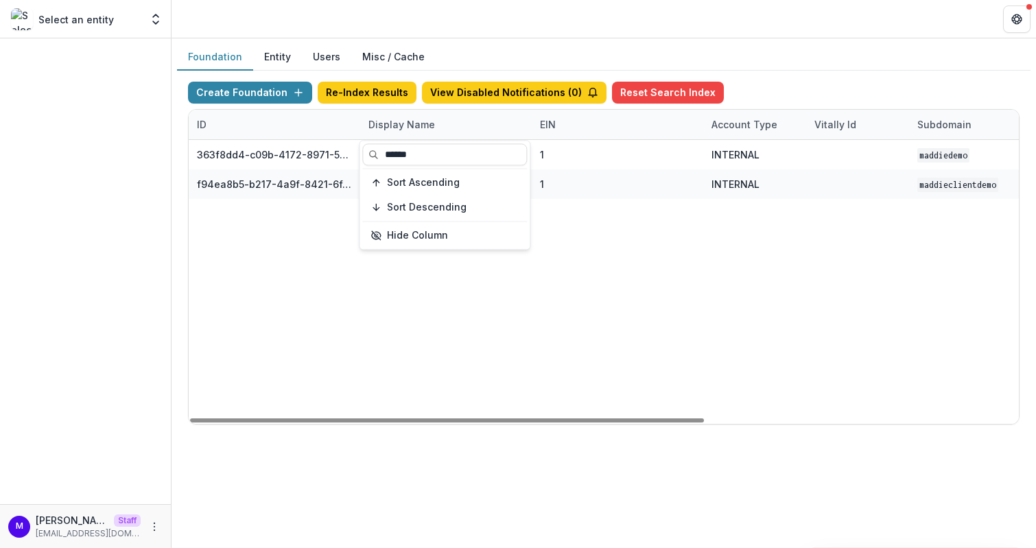
type input "******"
click at [573, 36] on header at bounding box center [603, 19] width 864 height 38
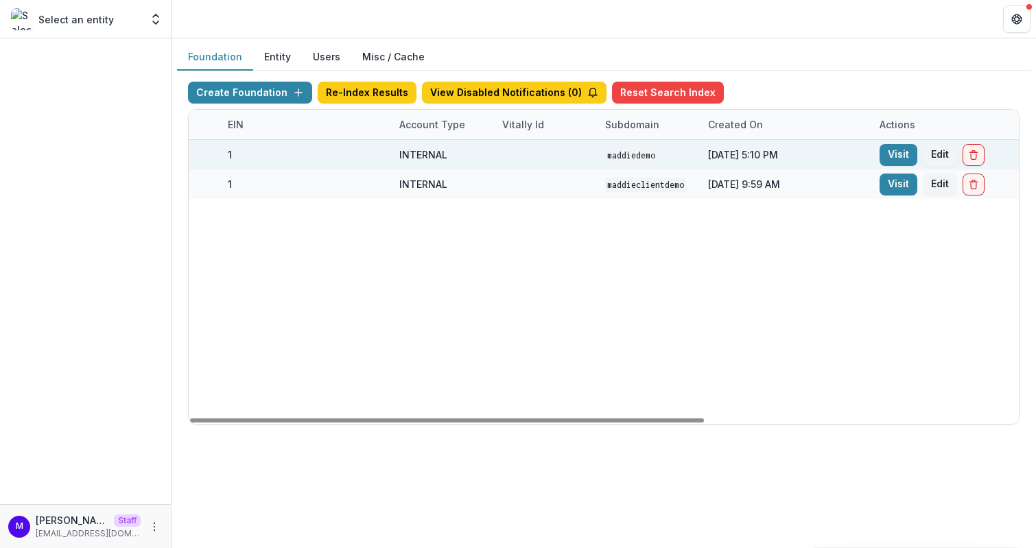
scroll to position [0, 361]
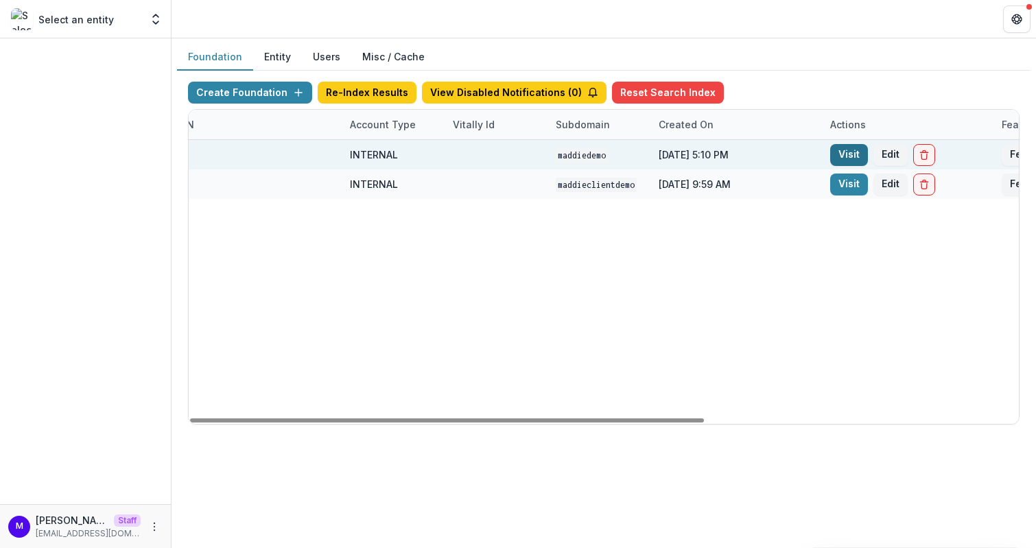
click at [847, 151] on link "Visit" at bounding box center [849, 155] width 38 height 22
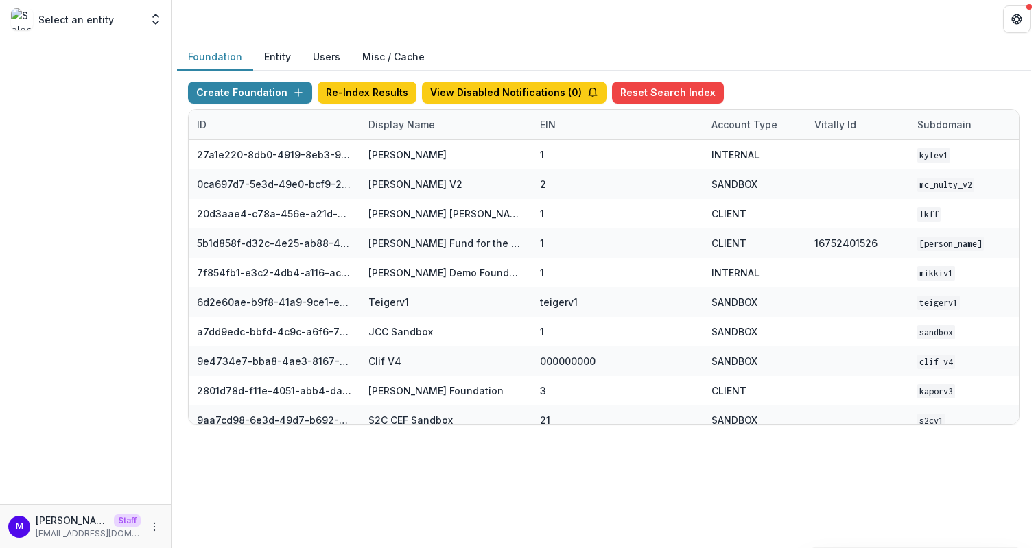
click at [388, 121] on div "Display Name" at bounding box center [401, 124] width 83 height 14
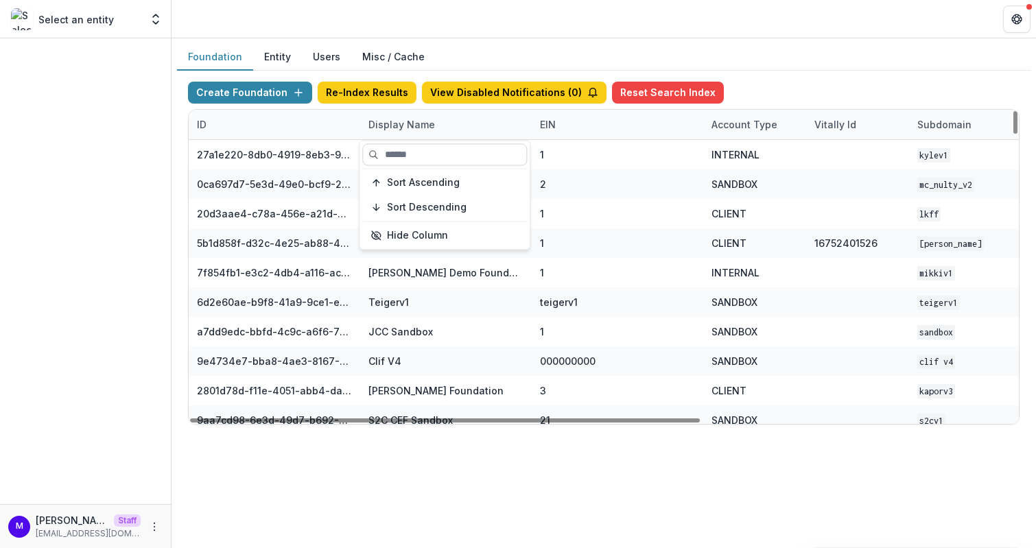
click at [409, 150] on input at bounding box center [444, 154] width 165 height 22
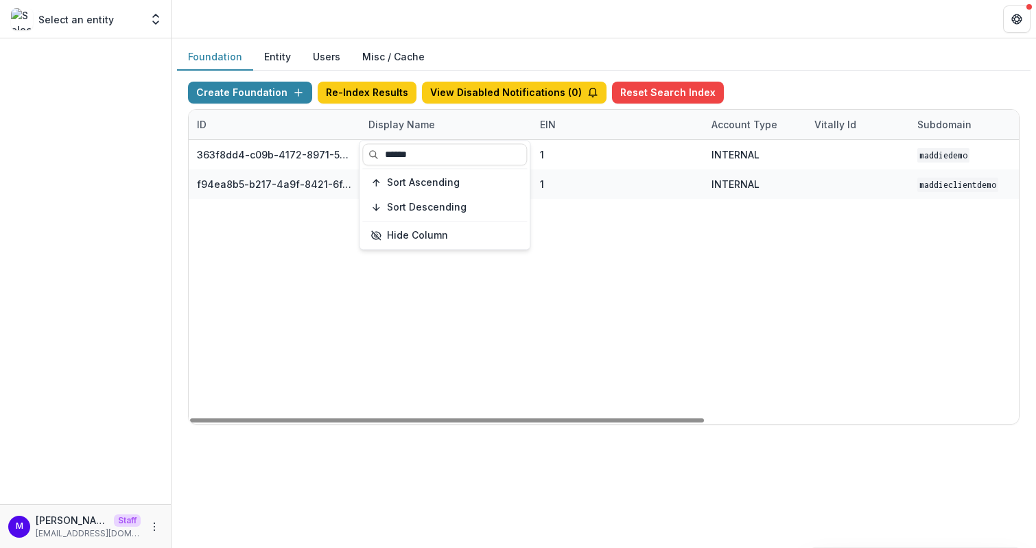
type input "******"
click at [613, 5] on header at bounding box center [603, 19] width 864 height 38
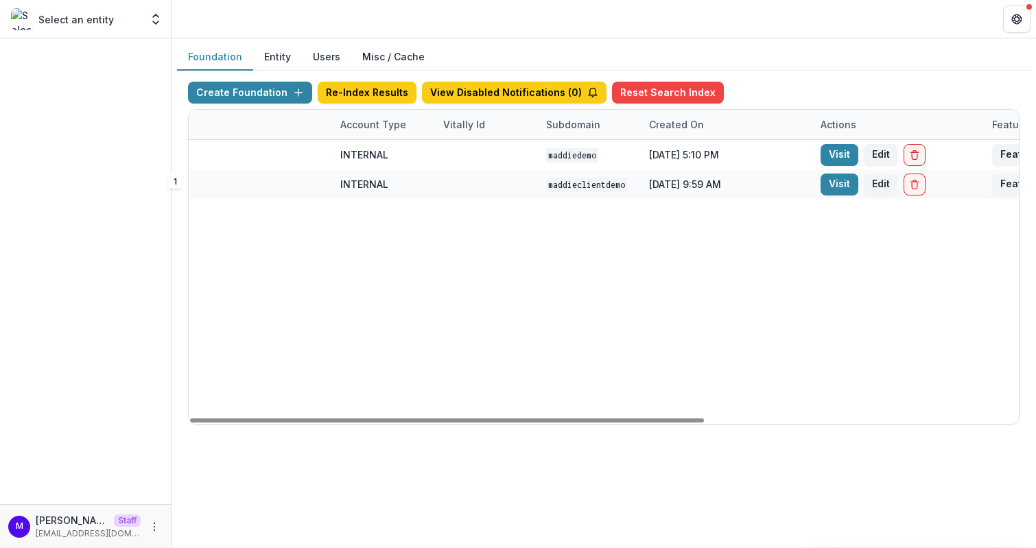
scroll to position [0, 388]
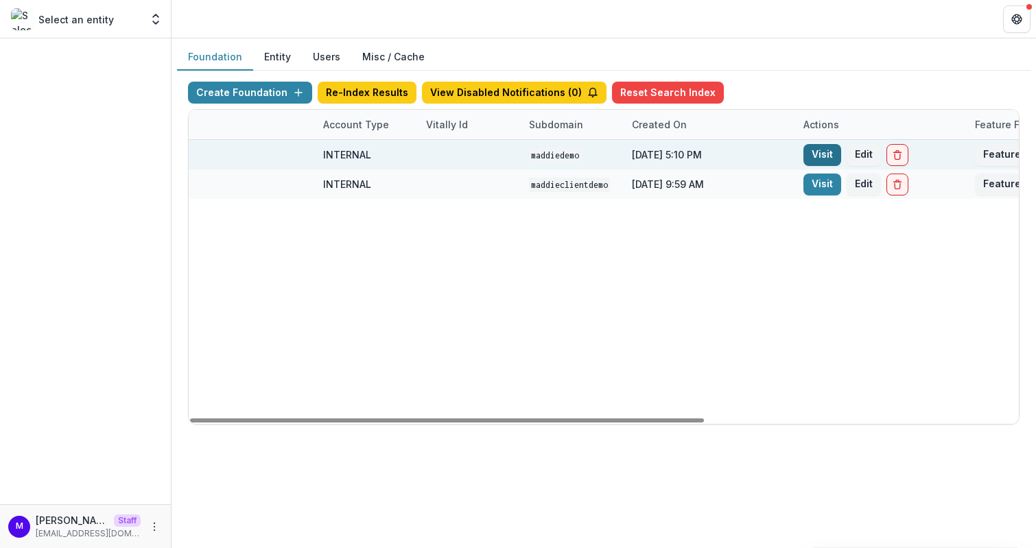
click at [818, 153] on link "Visit" at bounding box center [822, 155] width 38 height 22
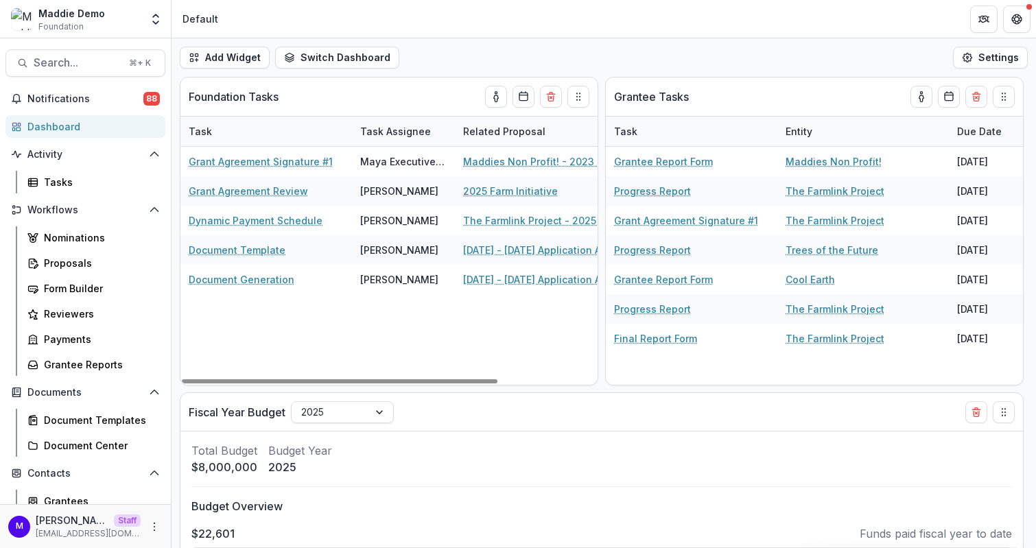
click at [98, 250] on div "Nominations Proposals Form Builder Reviewers Payments Grantee Reports" at bounding box center [93, 301] width 154 height 150
click at [84, 256] on div "Proposals" at bounding box center [99, 263] width 110 height 14
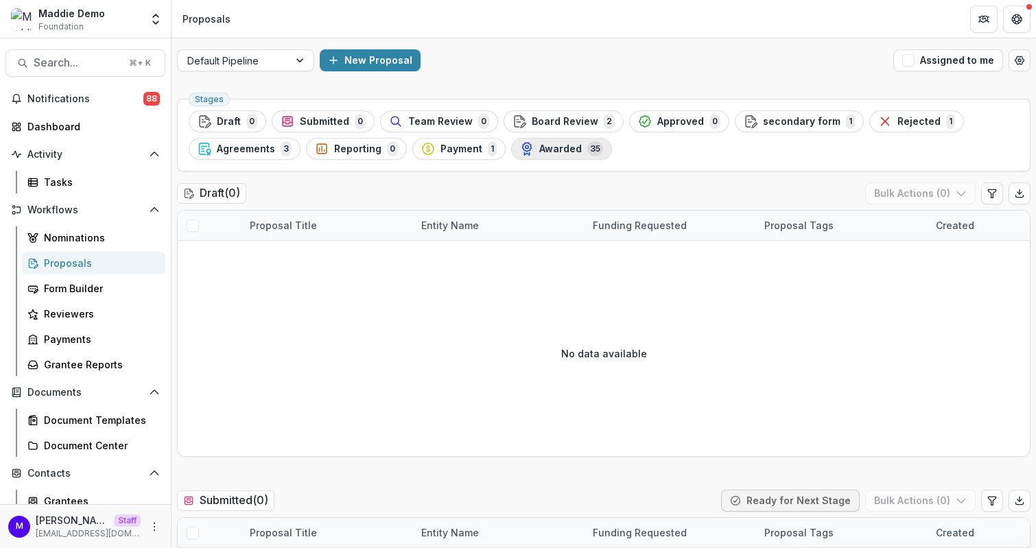
click at [530, 143] on div "Awarded 35" at bounding box center [561, 148] width 83 height 15
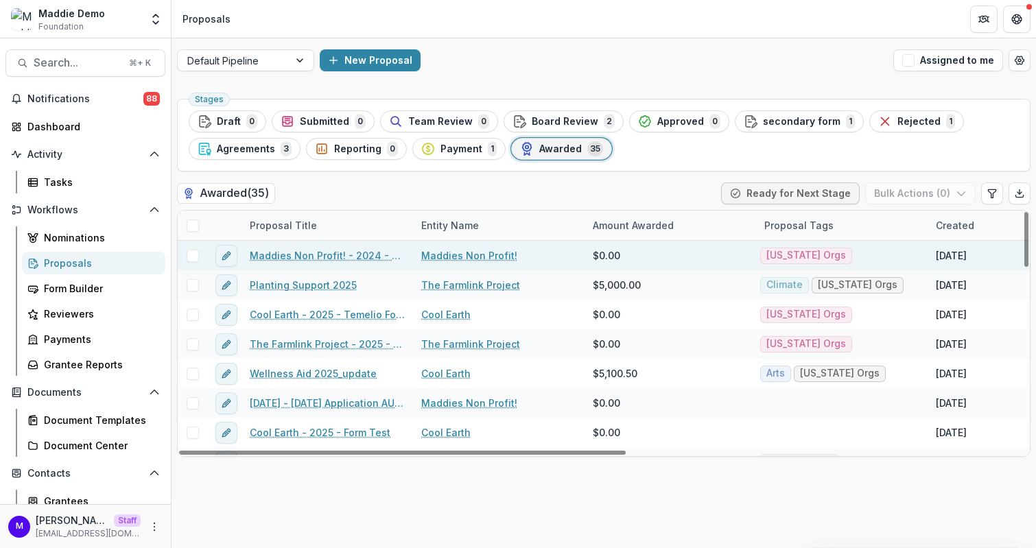
click at [313, 254] on link "Maddies Non Profit! - 2024 - Maddie foundaton proposal form" at bounding box center [327, 255] width 155 height 14
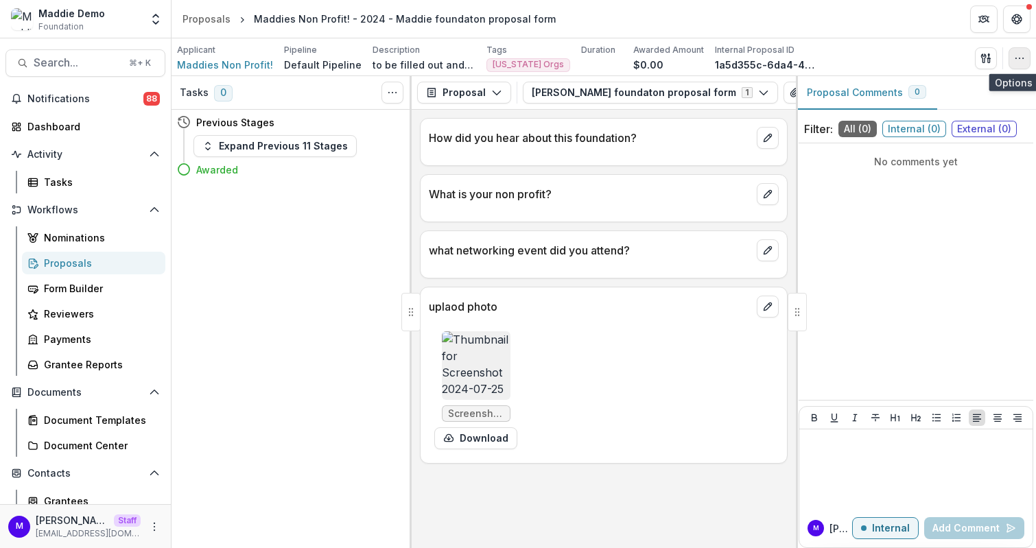
click at [1023, 51] on button "button" at bounding box center [1019, 58] width 22 height 22
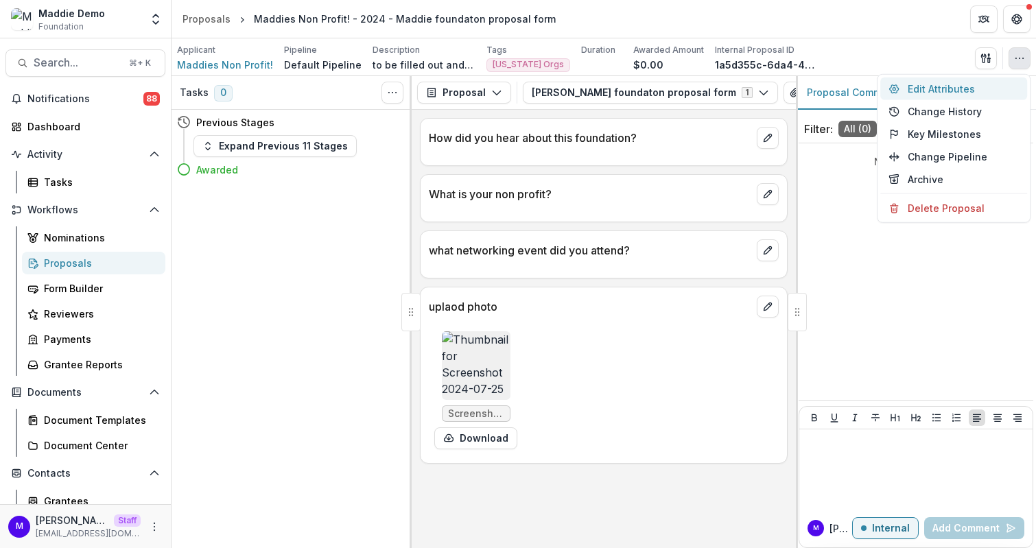
click at [974, 86] on button "Edit Attributes" at bounding box center [953, 89] width 147 height 23
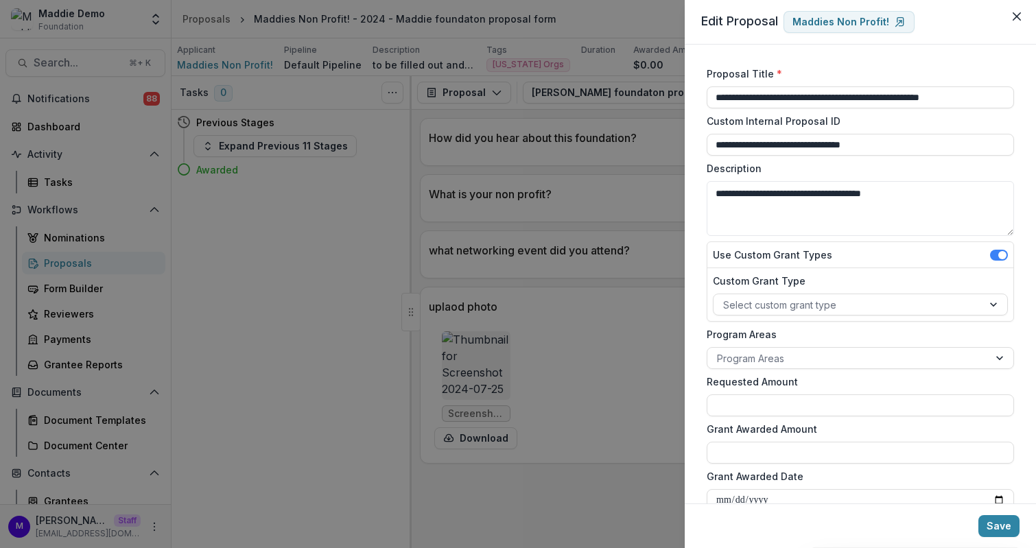
click at [658, 211] on div "**********" at bounding box center [518, 274] width 1036 height 548
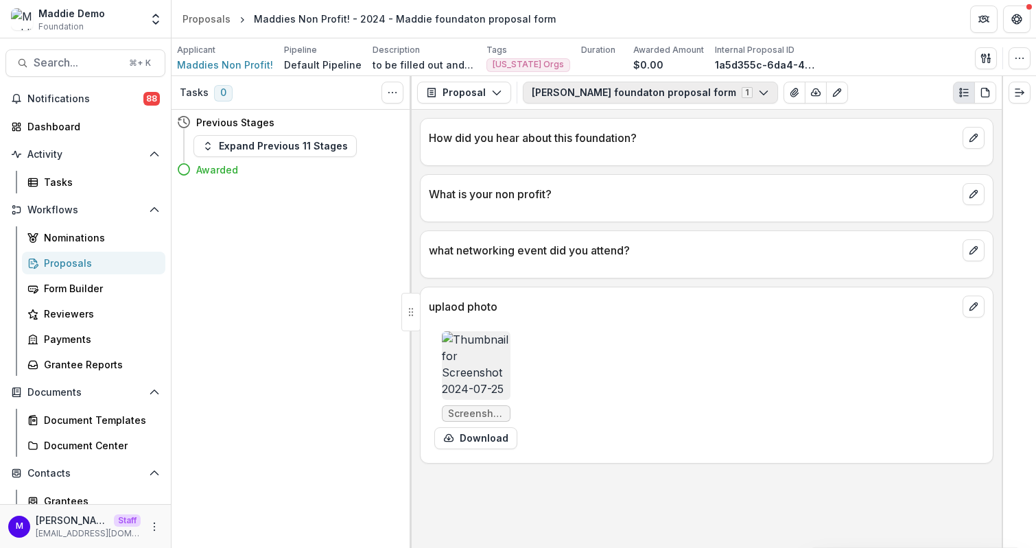
click at [574, 96] on button "[PERSON_NAME] foundaton proposal form 1" at bounding box center [650, 93] width 255 height 22
click at [572, 171] on button "Configure forms" at bounding box center [640, 173] width 234 height 23
